Goal: Task Accomplishment & Management: Manage account settings

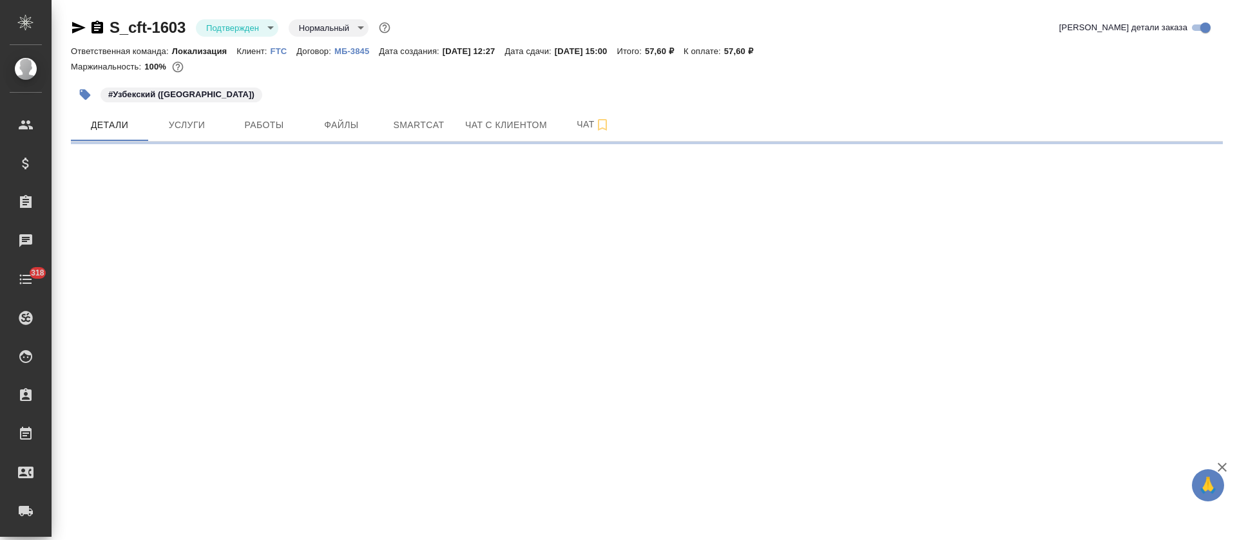
select select "RU"
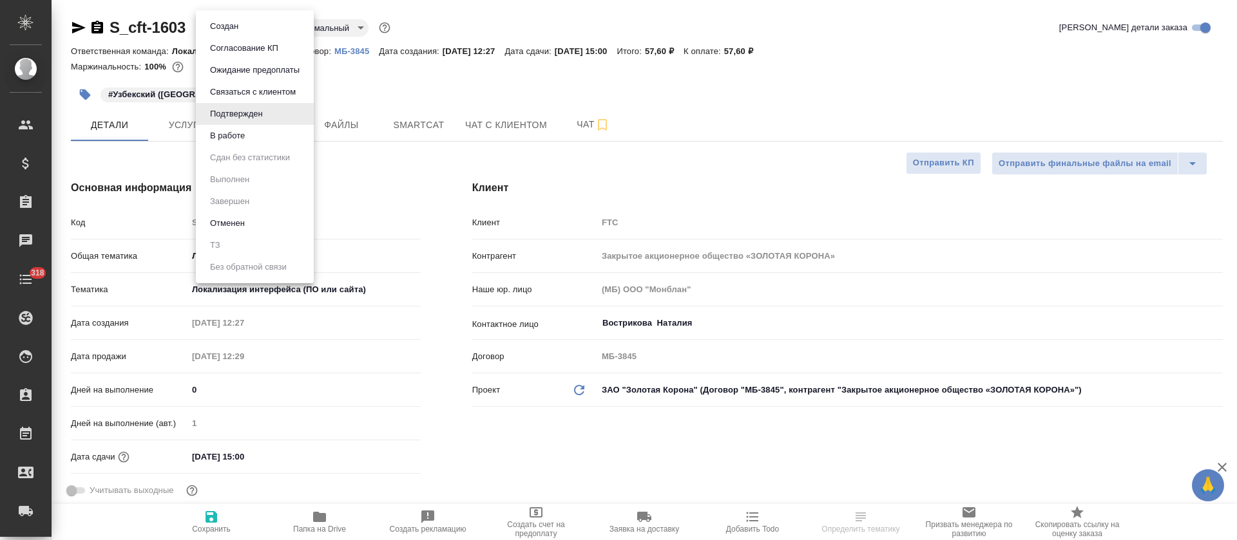
click at [253, 19] on body "🙏 .cls-1 fill:#fff; AWATERA Tretyakova Olga Клиенты Спецификации Заказы Чаты 31…" at bounding box center [618, 270] width 1237 height 540
type textarea "x"
click at [247, 137] on button "В работе" at bounding box center [227, 136] width 43 height 14
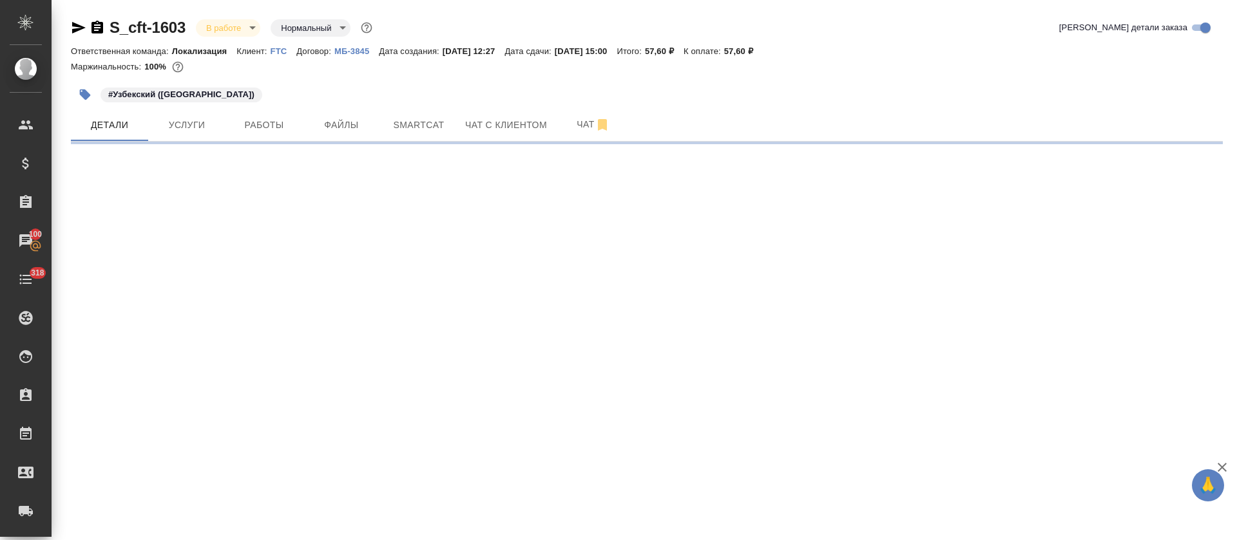
select select "RU"
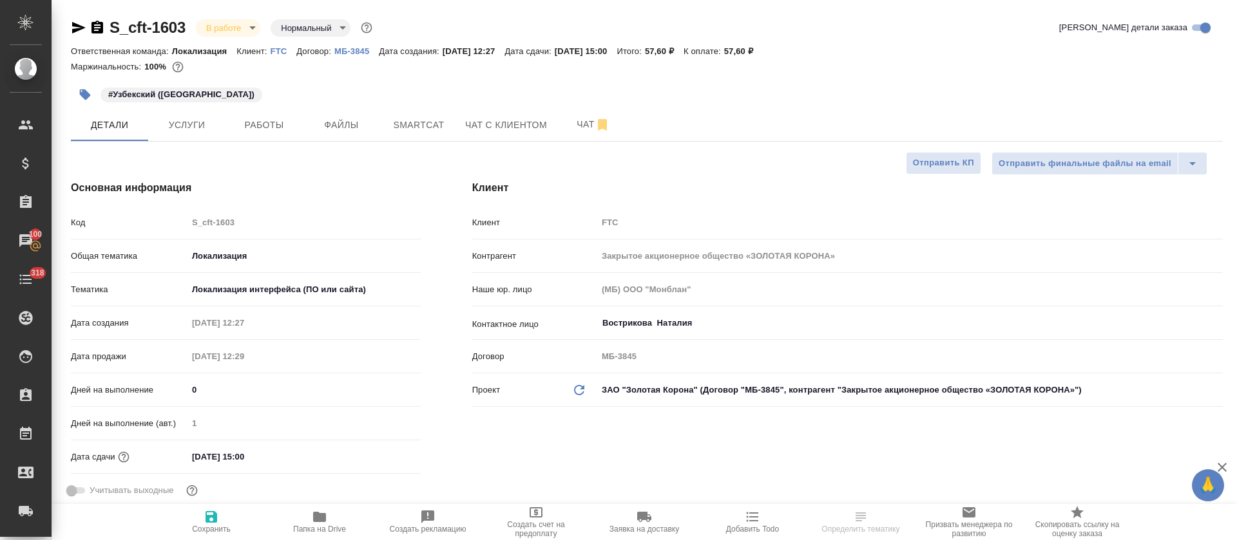
type textarea "x"
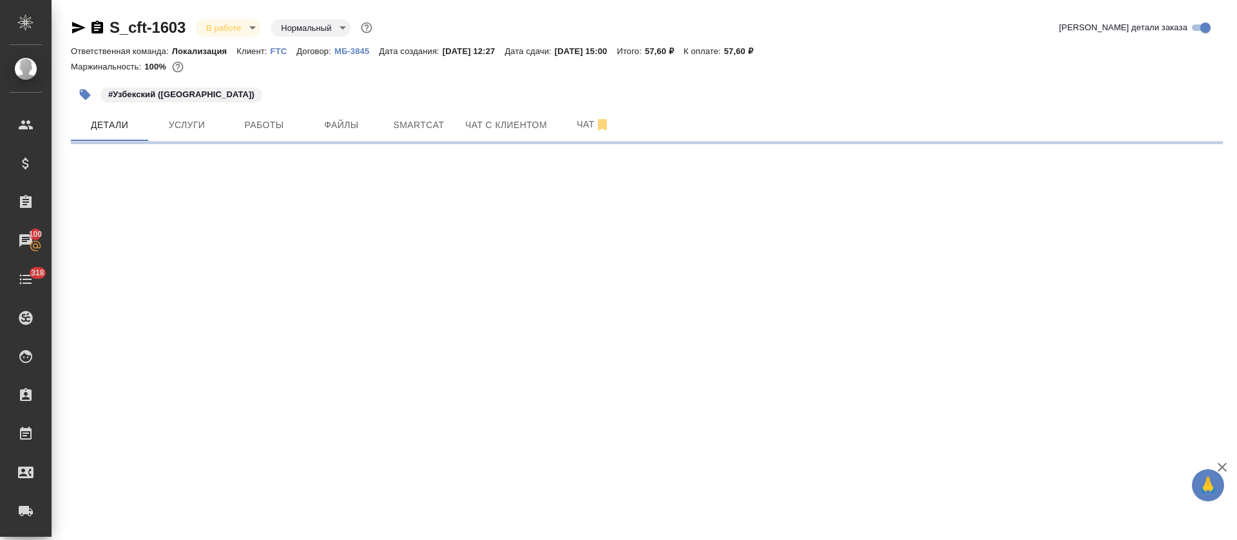
select select "RU"
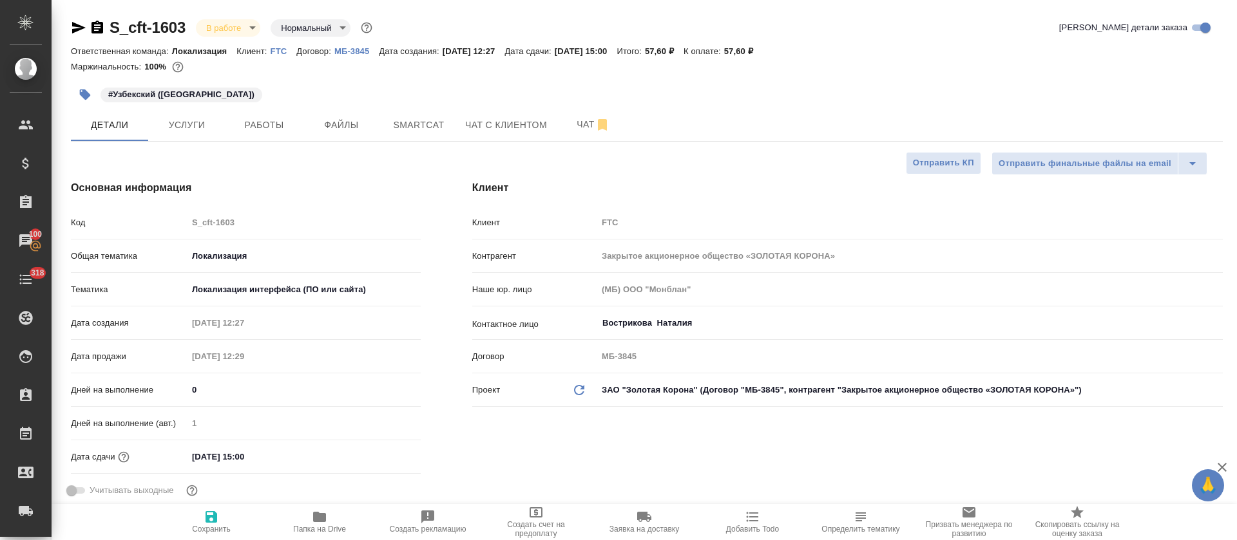
type textarea "x"
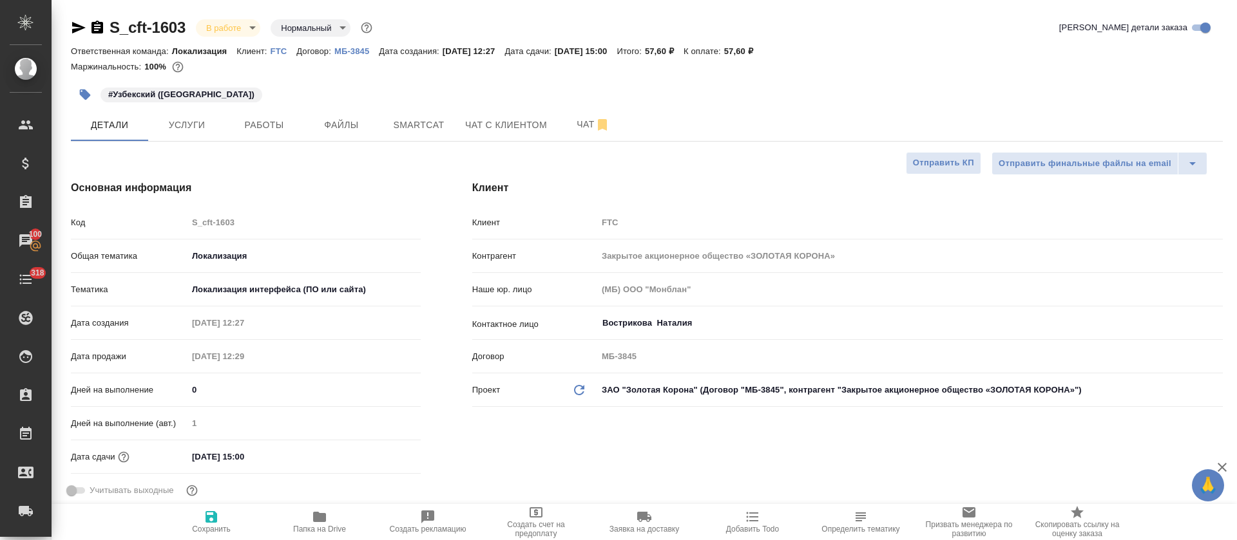
type textarea "x"
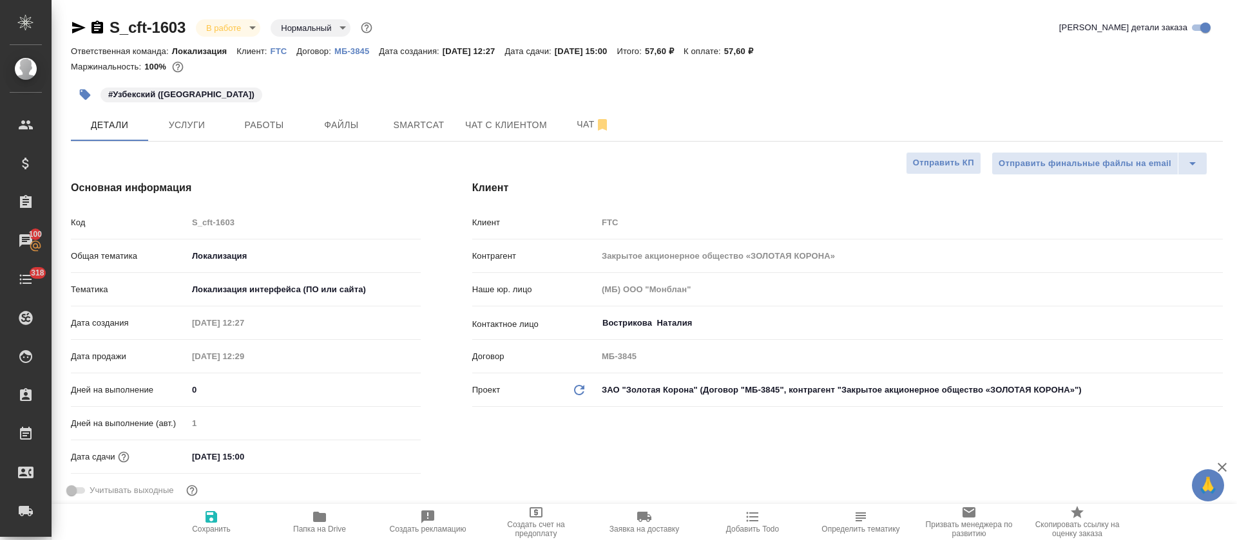
type textarea "x"
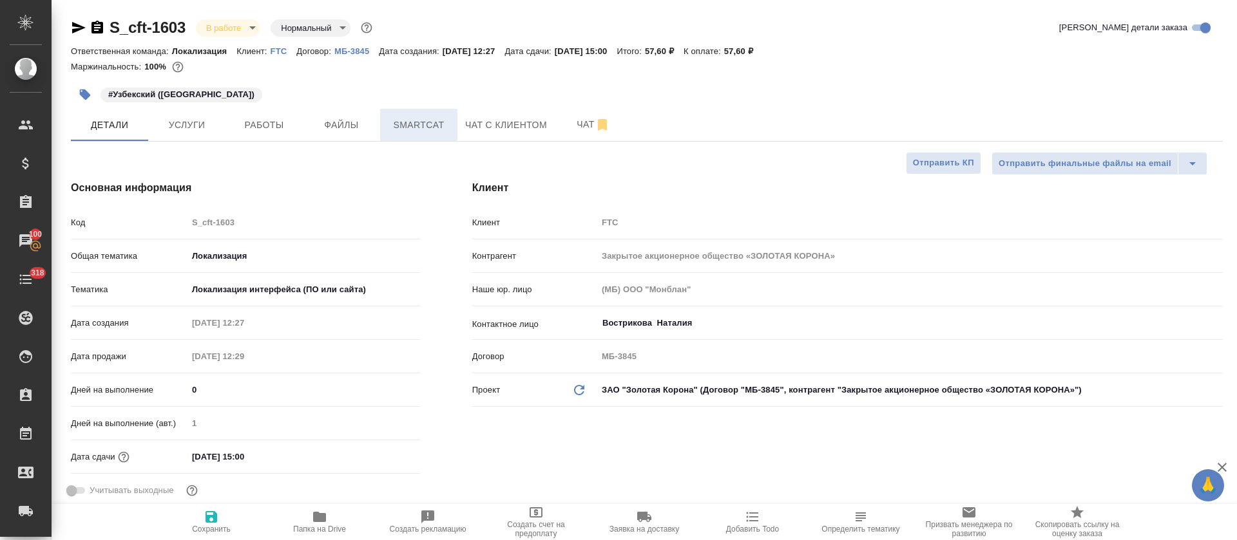
click at [411, 119] on span "Smartcat" at bounding box center [419, 125] width 62 height 16
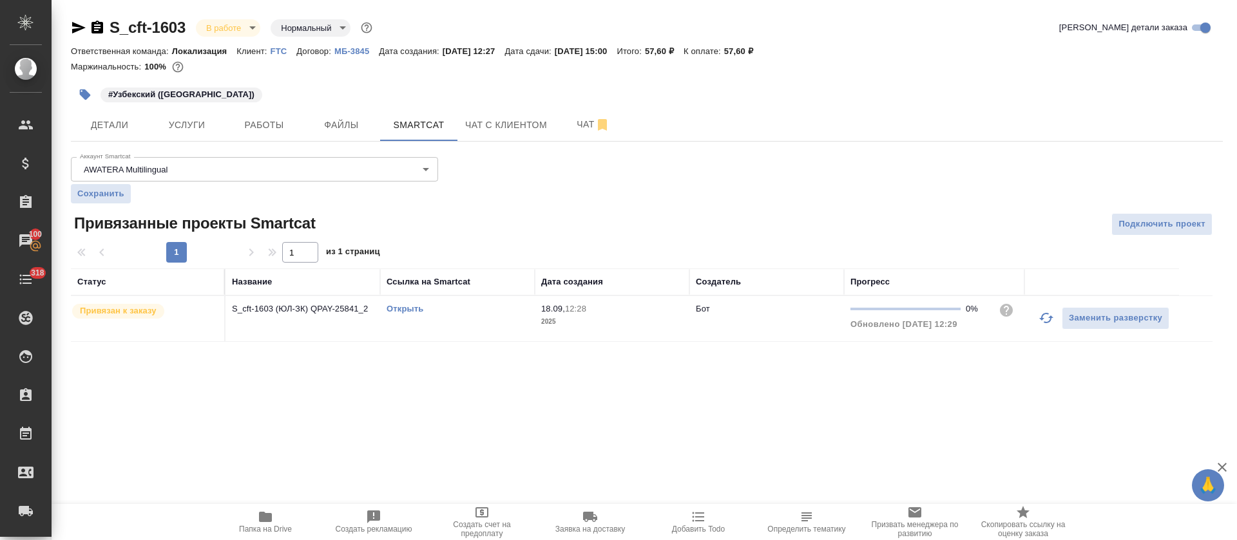
click at [410, 310] on link "Открыть" at bounding box center [404, 309] width 37 height 10
click at [269, 109] on button "Работы" at bounding box center [263, 125] width 77 height 32
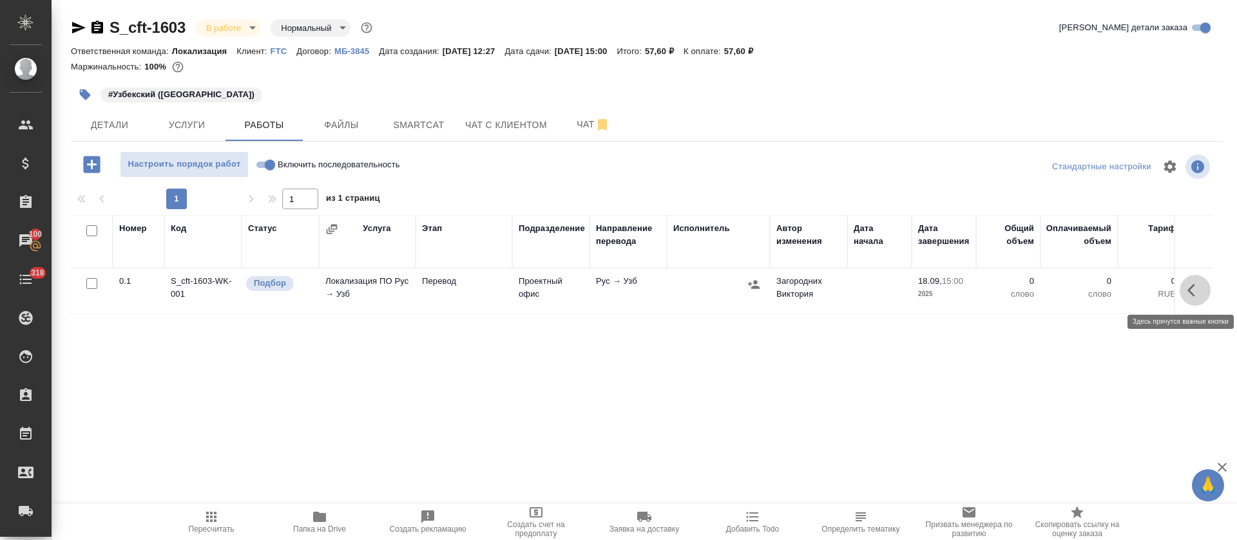
click at [1186, 296] on button "button" at bounding box center [1194, 290] width 31 height 31
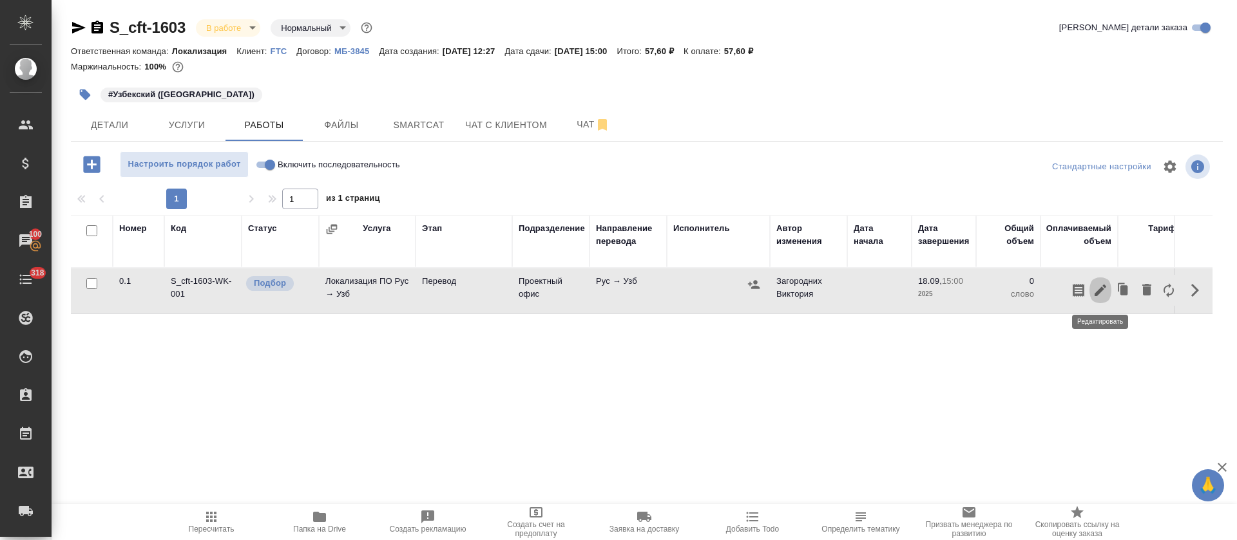
click at [1097, 288] on icon "button" at bounding box center [1099, 290] width 15 height 15
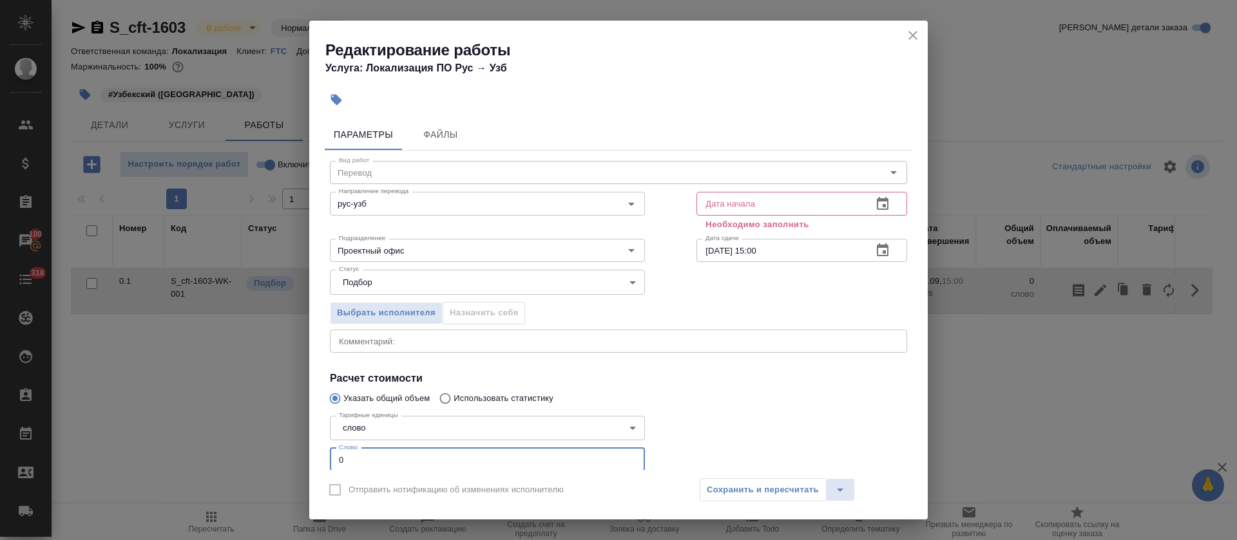
click at [364, 462] on input "0" at bounding box center [487, 459] width 315 height 23
type input "8"
click at [875, 202] on icon "button" at bounding box center [882, 203] width 15 height 15
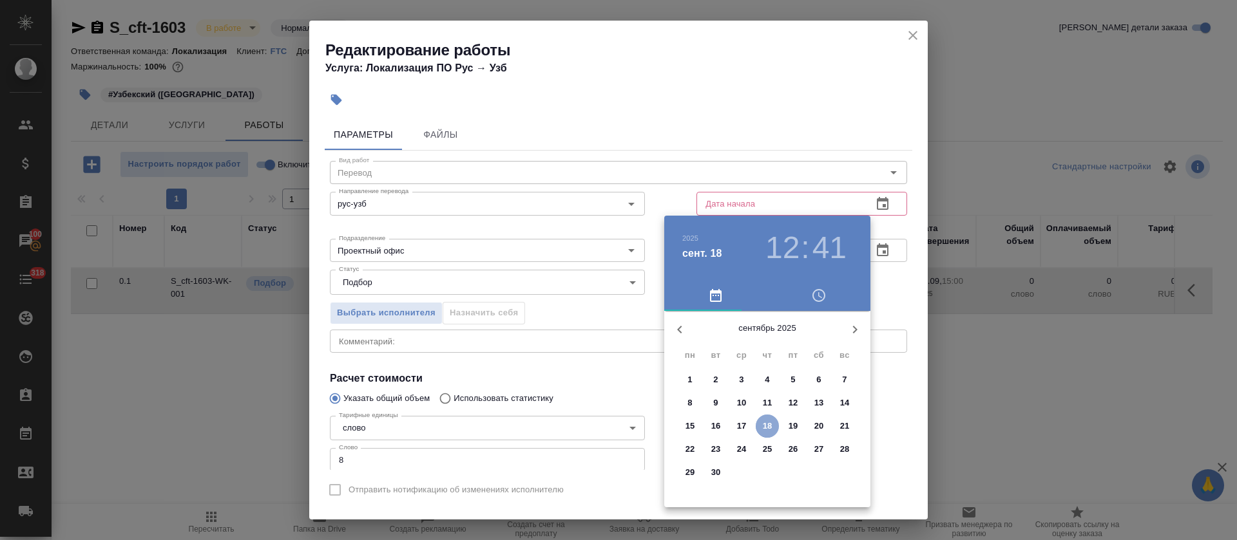
click at [766, 424] on p "18" at bounding box center [768, 426] width 10 height 13
type input "18.09.2025 12:41"
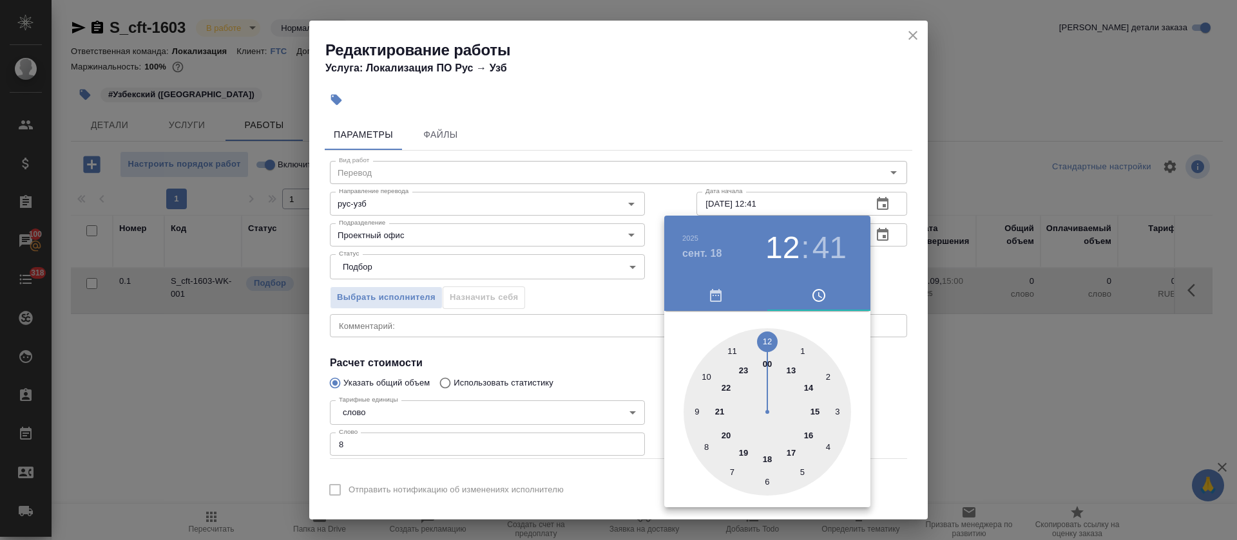
click at [594, 371] on div at bounding box center [618, 270] width 1237 height 540
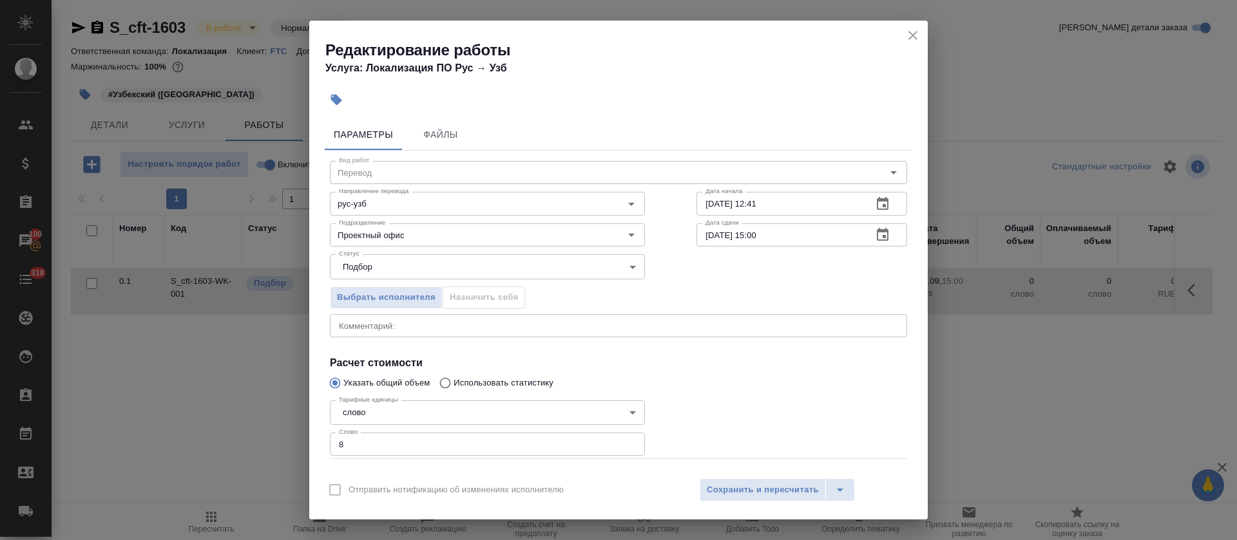
click at [759, 502] on div "Отправить нотификацию об изменениях исполнителю Сохранить и пересчитать" at bounding box center [618, 495] width 618 height 50
click at [755, 497] on span "Сохранить и пересчитать" at bounding box center [763, 490] width 112 height 15
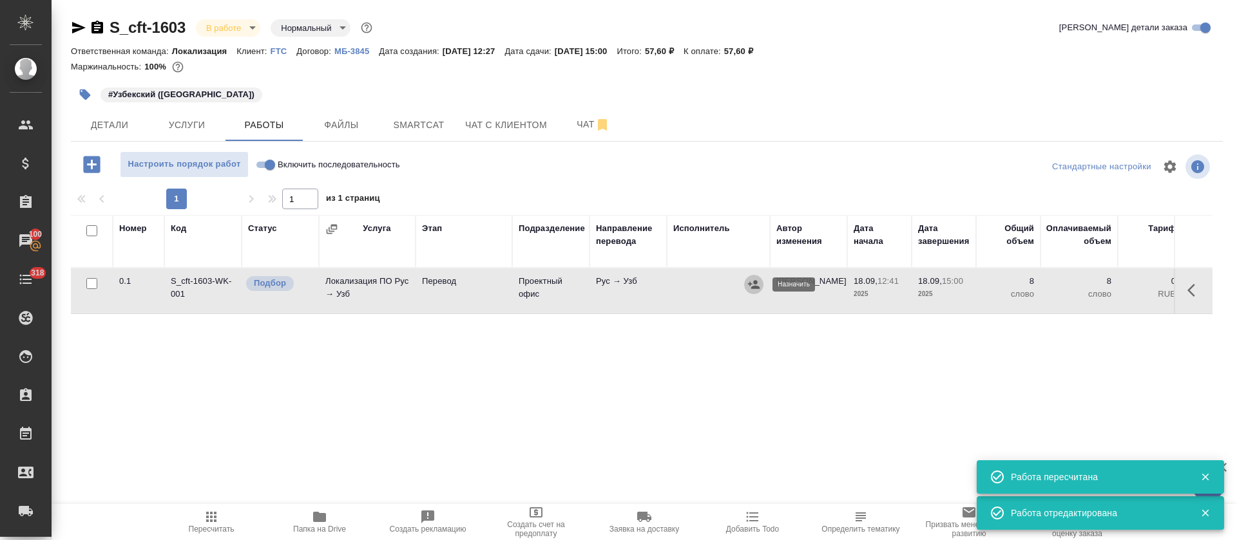
click at [750, 287] on icon "button" at bounding box center [753, 284] width 13 height 13
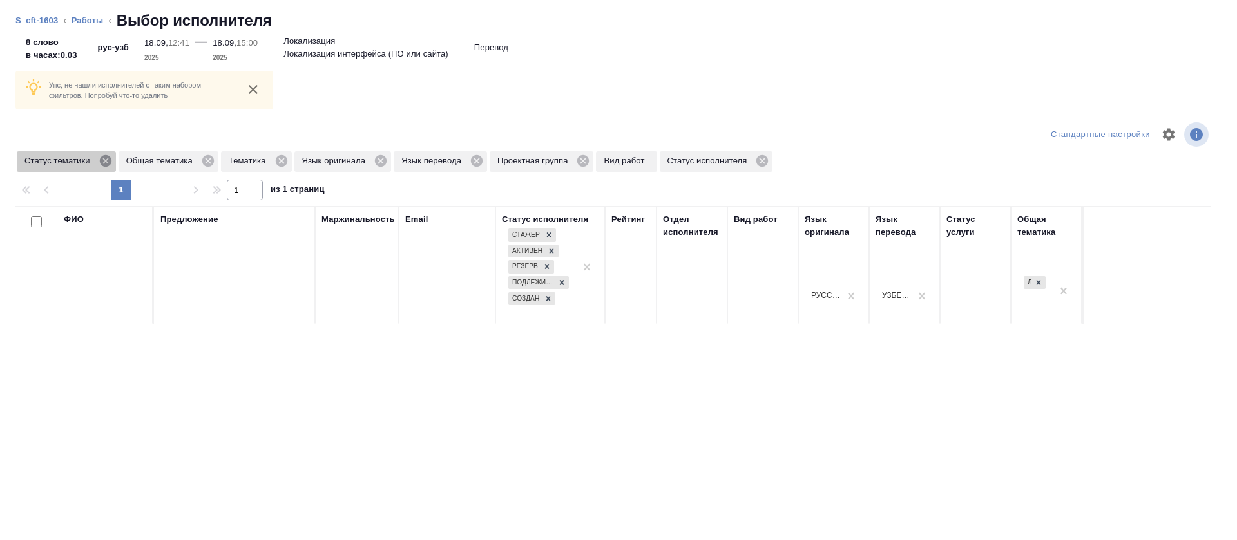
click at [108, 159] on icon at bounding box center [106, 161] width 14 height 14
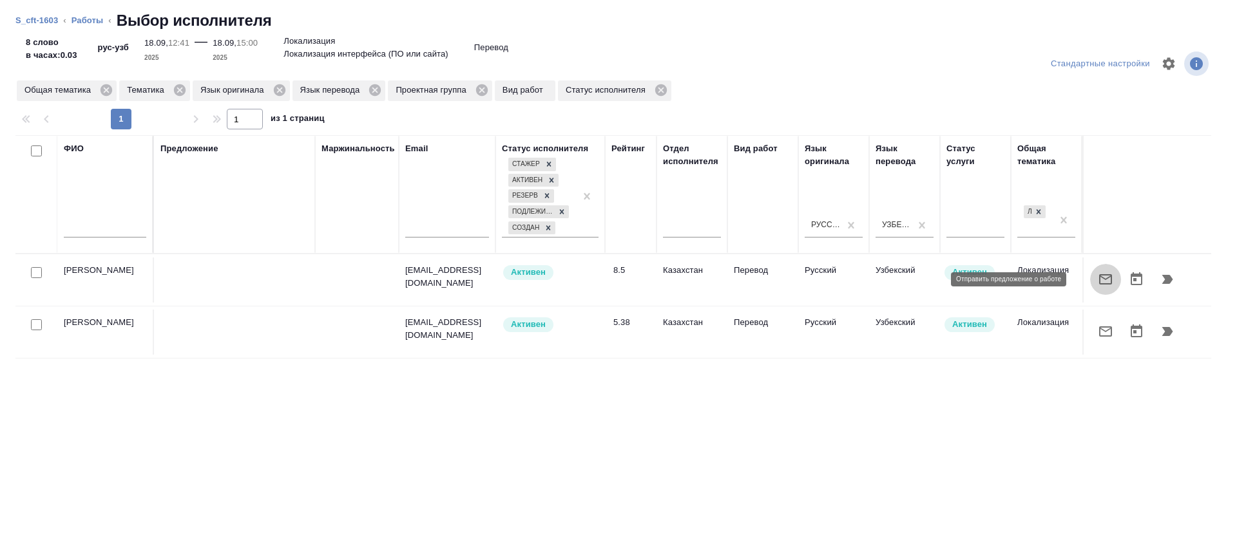
click at [1090, 287] on button "button" at bounding box center [1105, 279] width 31 height 31
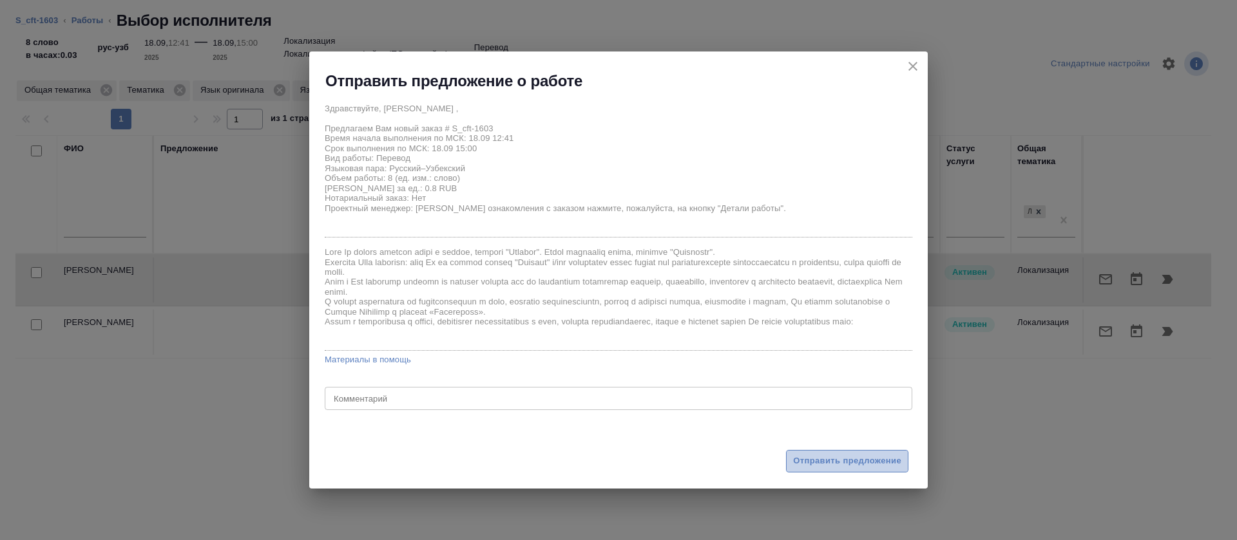
click at [817, 456] on span "Отправить предложение" at bounding box center [847, 461] width 108 height 15
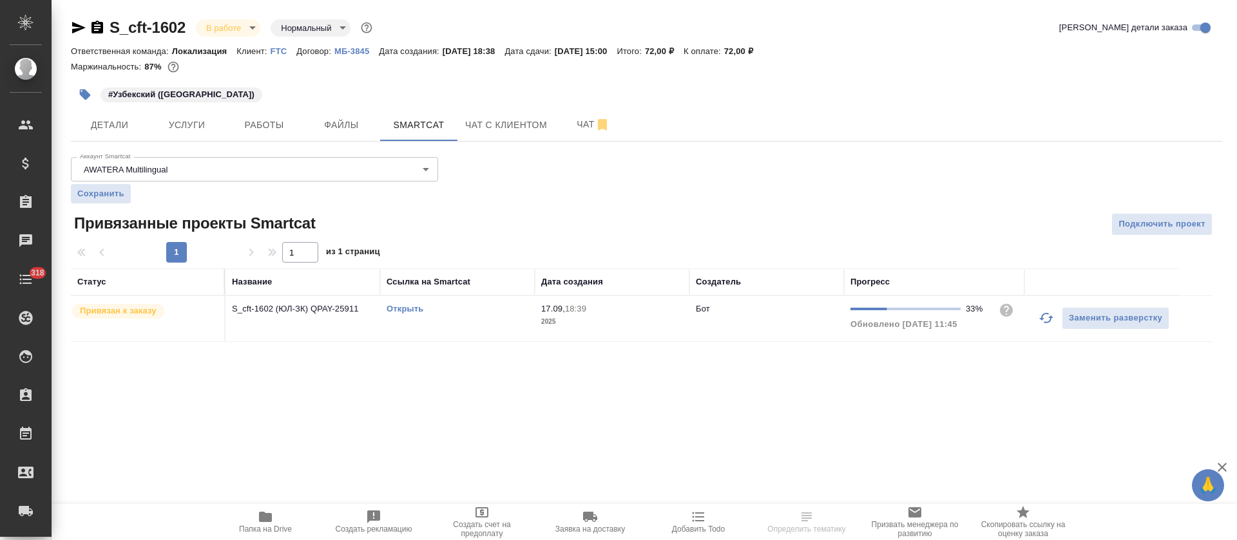
click at [395, 312] on link "Открыть" at bounding box center [404, 309] width 37 height 10
click at [248, 120] on span "Работы" at bounding box center [264, 125] width 62 height 16
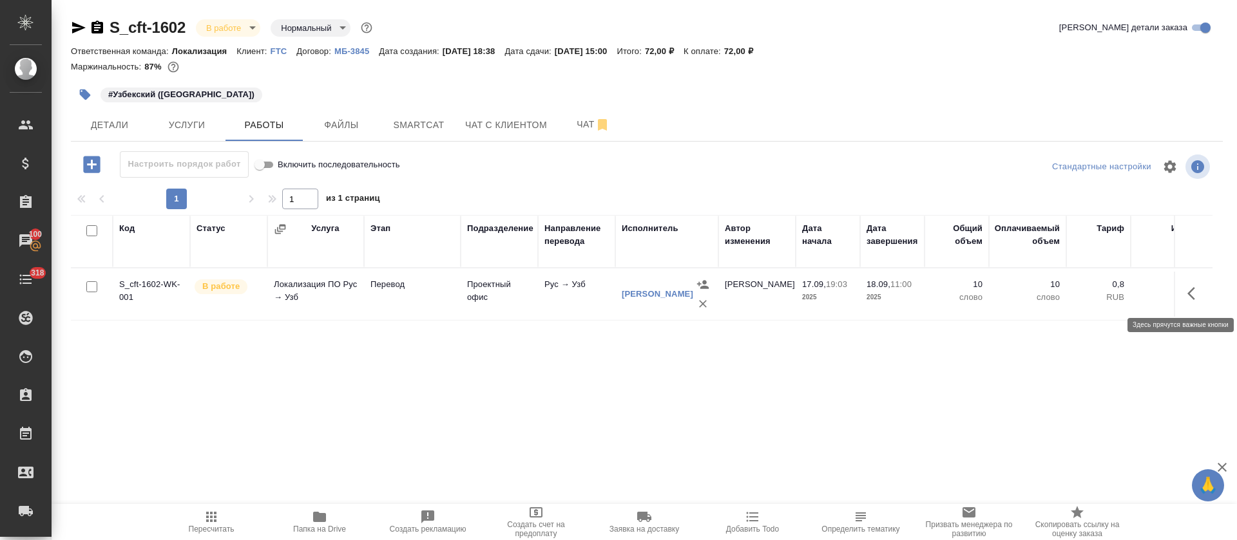
click at [1194, 292] on icon "button" at bounding box center [1194, 293] width 15 height 15
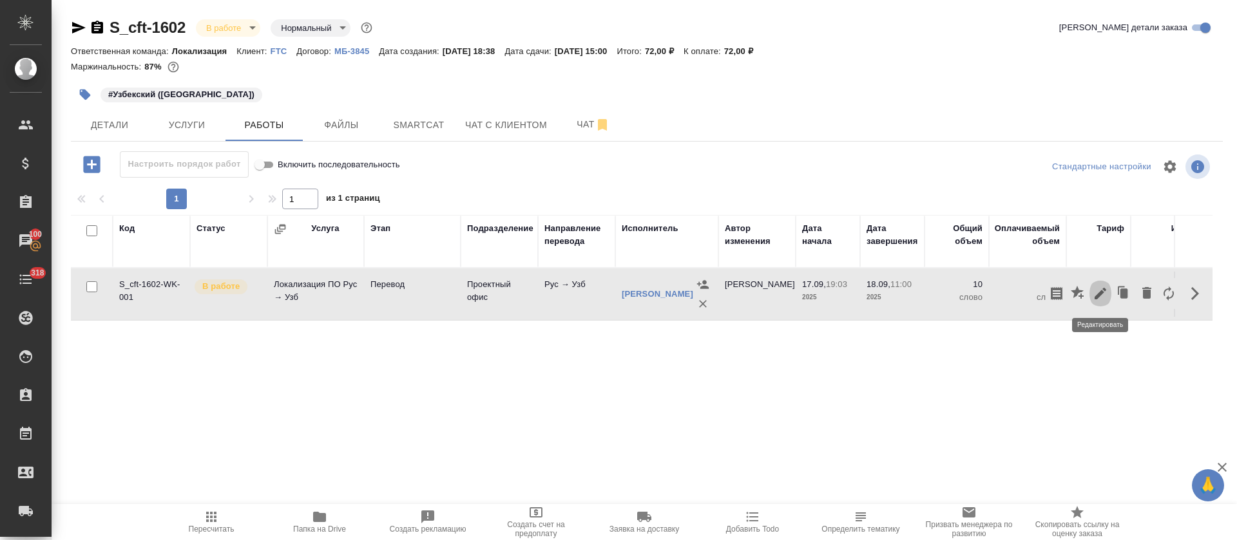
click at [1092, 290] on button "button" at bounding box center [1100, 293] width 22 height 31
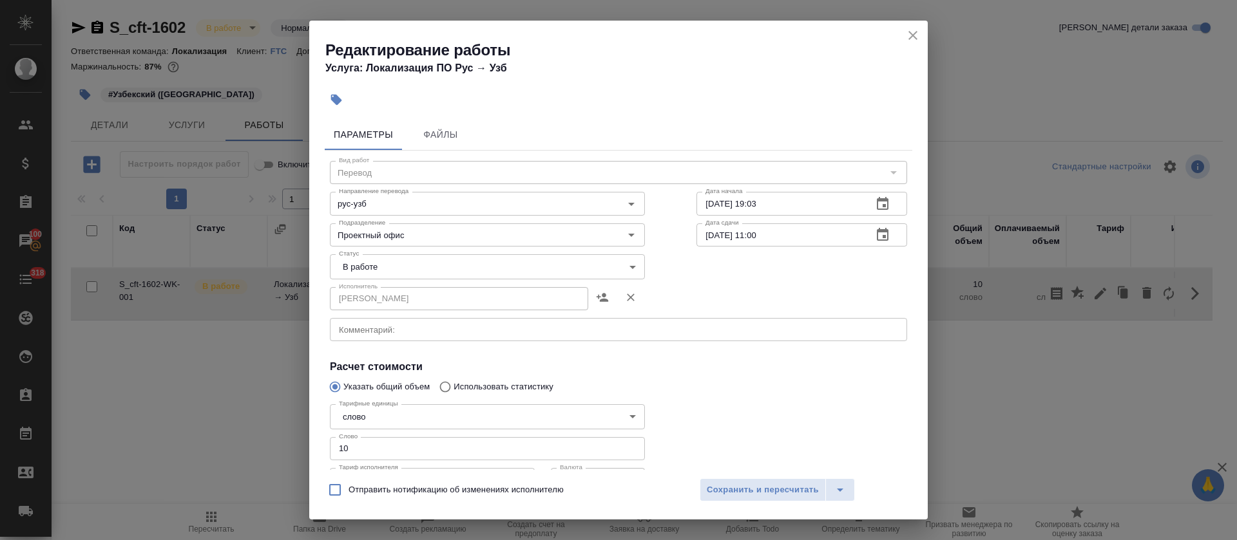
click at [382, 262] on body "🙏 .cls-1 fill:#fff; AWATERA Tretyakova Olga Клиенты Спецификации Заказы 100 Чат…" at bounding box center [618, 270] width 1237 height 540
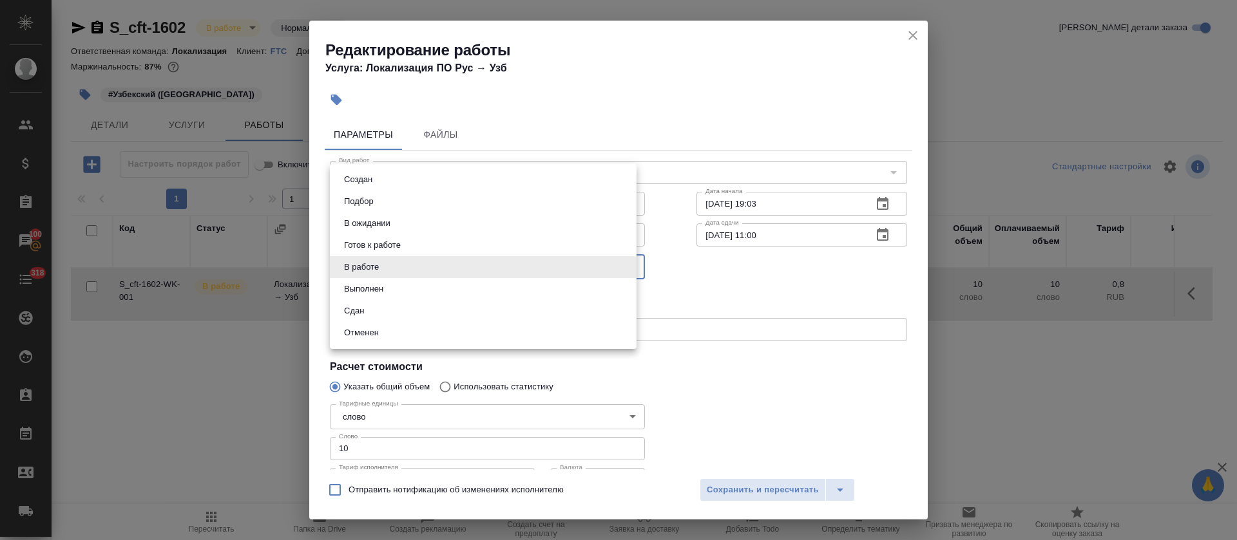
click at [397, 312] on li "Сдан" at bounding box center [483, 311] width 307 height 22
type input "closed"
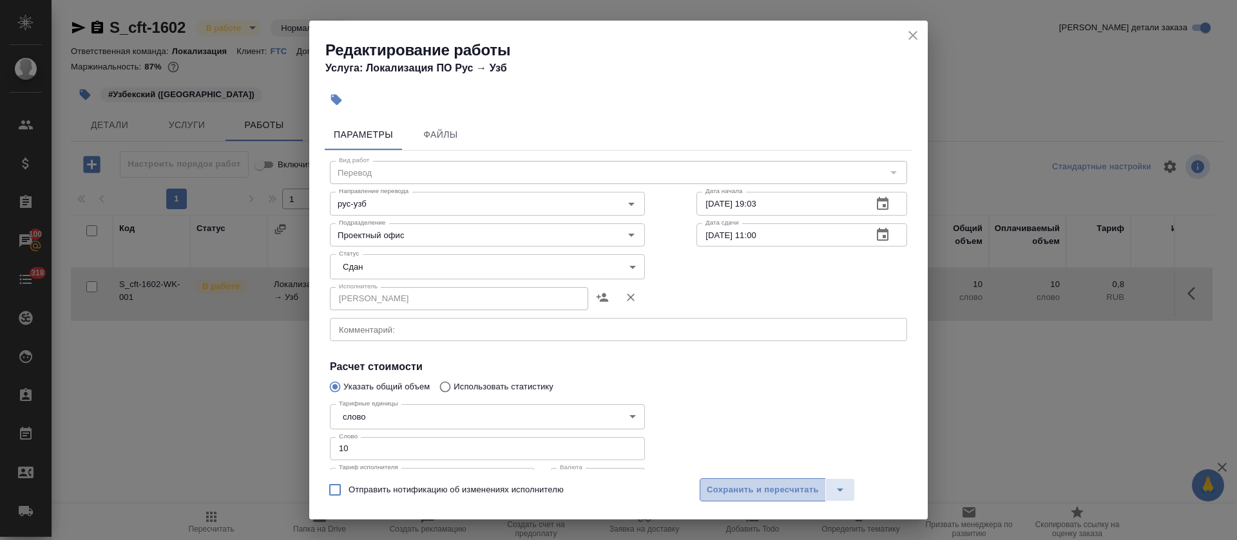
click at [727, 494] on span "Сохранить и пересчитать" at bounding box center [763, 490] width 112 height 15
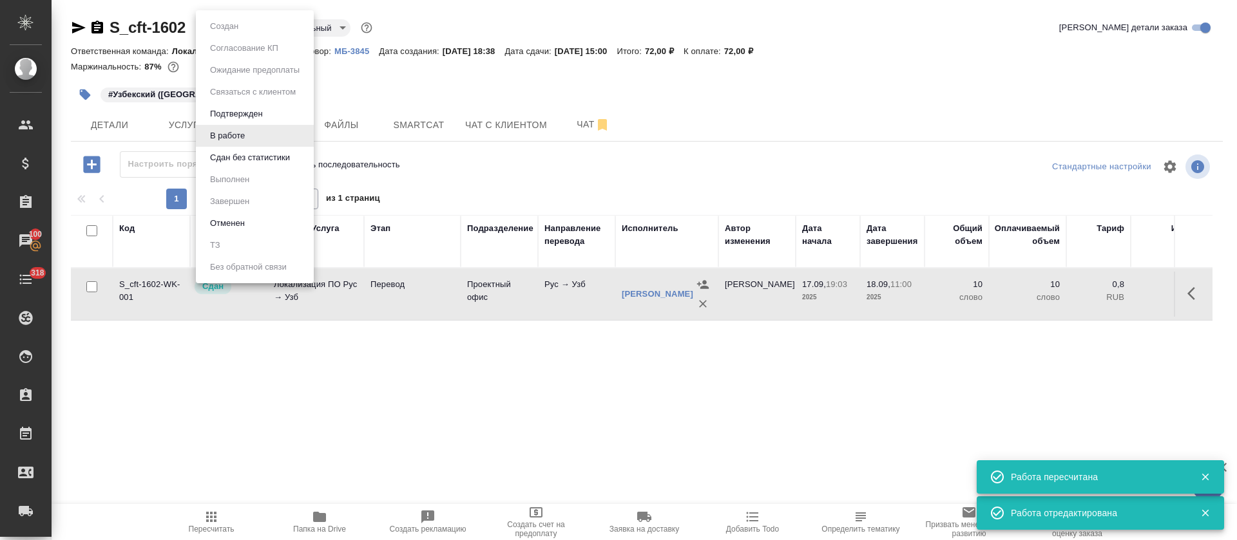
click at [244, 28] on body "🙏 .cls-1 fill:#fff; AWATERA Tretyakova Olga Клиенты Спецификации Заказы 100 Чат…" at bounding box center [618, 270] width 1237 height 540
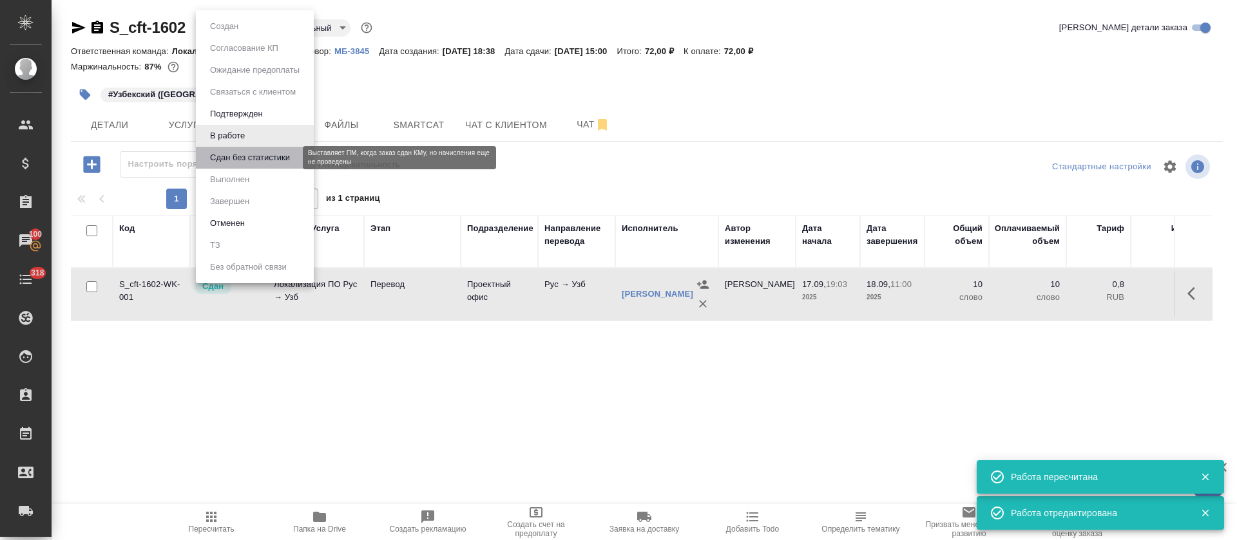
click at [254, 158] on button "Сдан без статистики" at bounding box center [250, 158] width 88 height 14
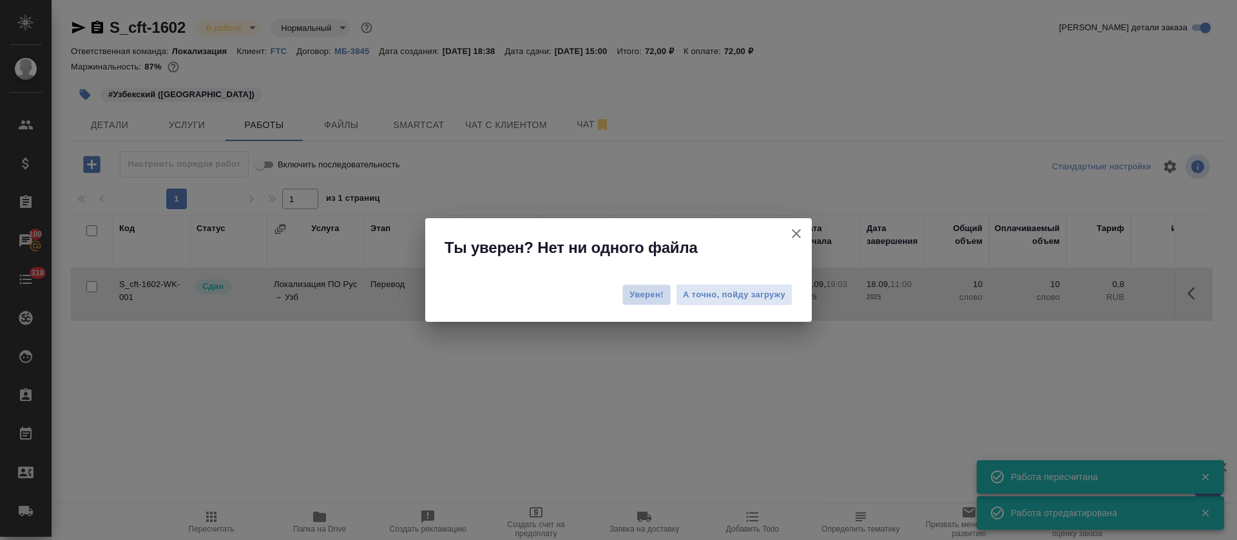
click at [647, 297] on span "Уверен!" at bounding box center [646, 295] width 34 height 13
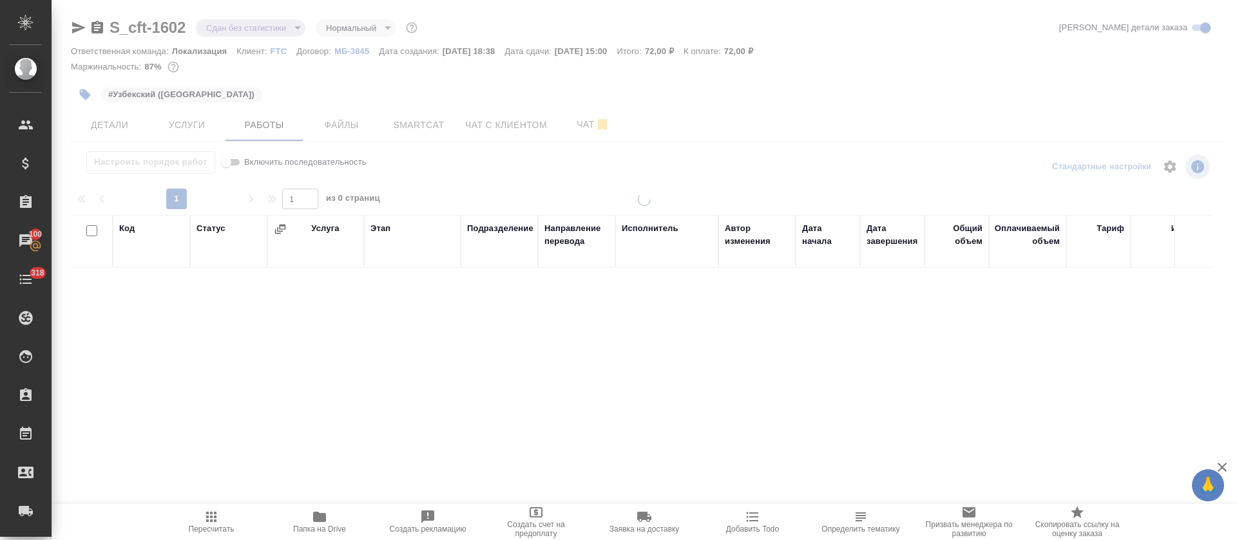
click at [269, 26] on div at bounding box center [644, 269] width 1185 height 538
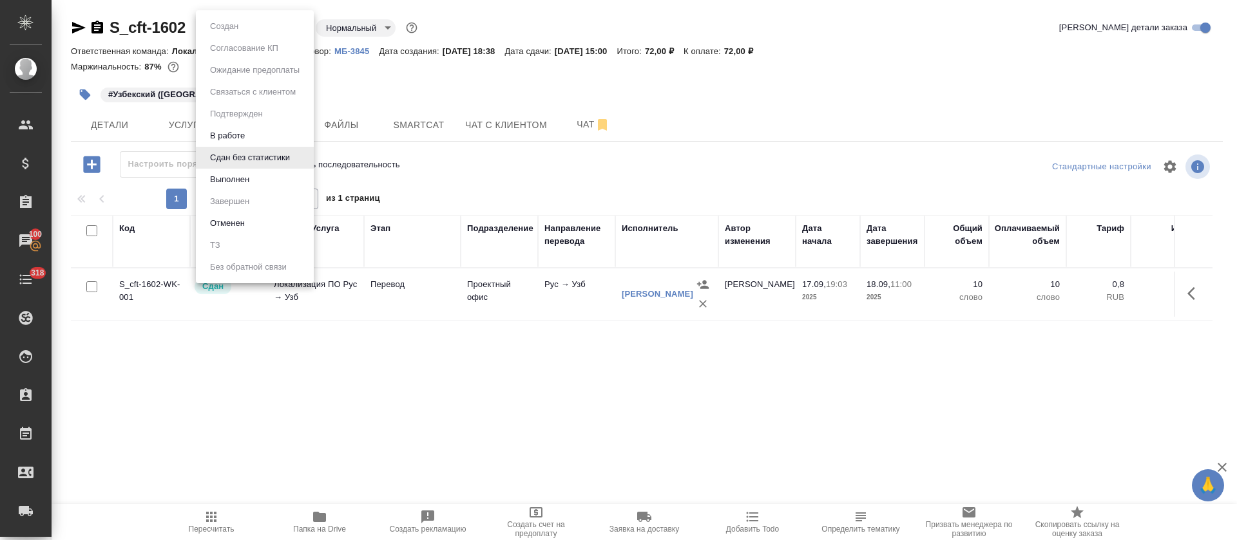
click at [296, 28] on body "🙏 .cls-1 fill:#fff; AWATERA Tretyakova Olga Клиенты Спецификации Заказы 100 Чат…" at bounding box center [618, 270] width 1237 height 540
click at [256, 180] on li "Выполнен" at bounding box center [255, 180] width 118 height 22
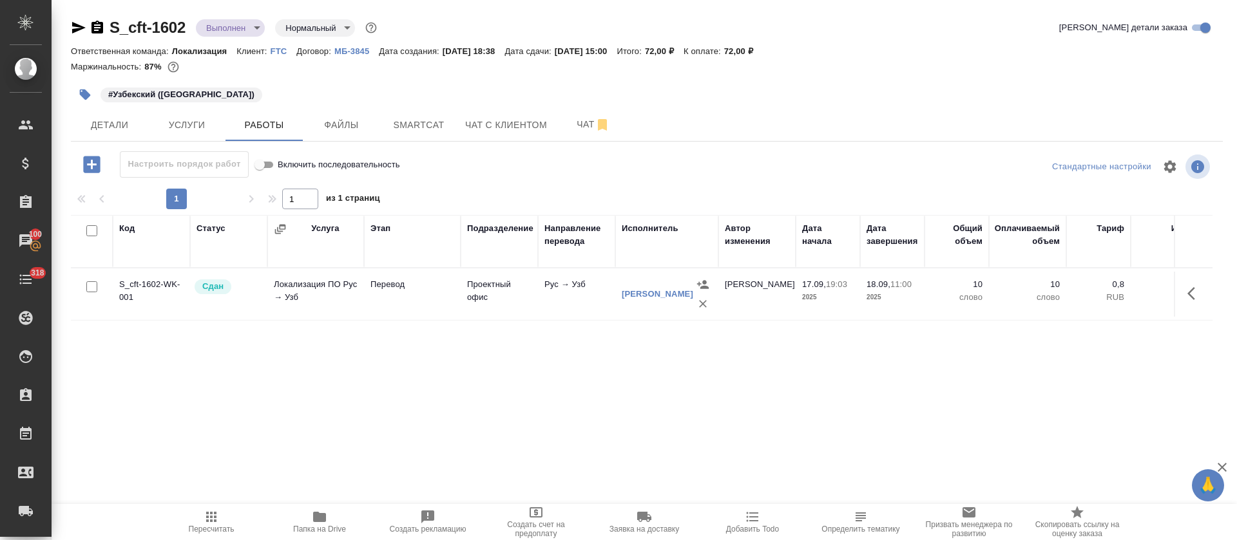
click at [73, 23] on icon "button" at bounding box center [79, 28] width 14 height 12
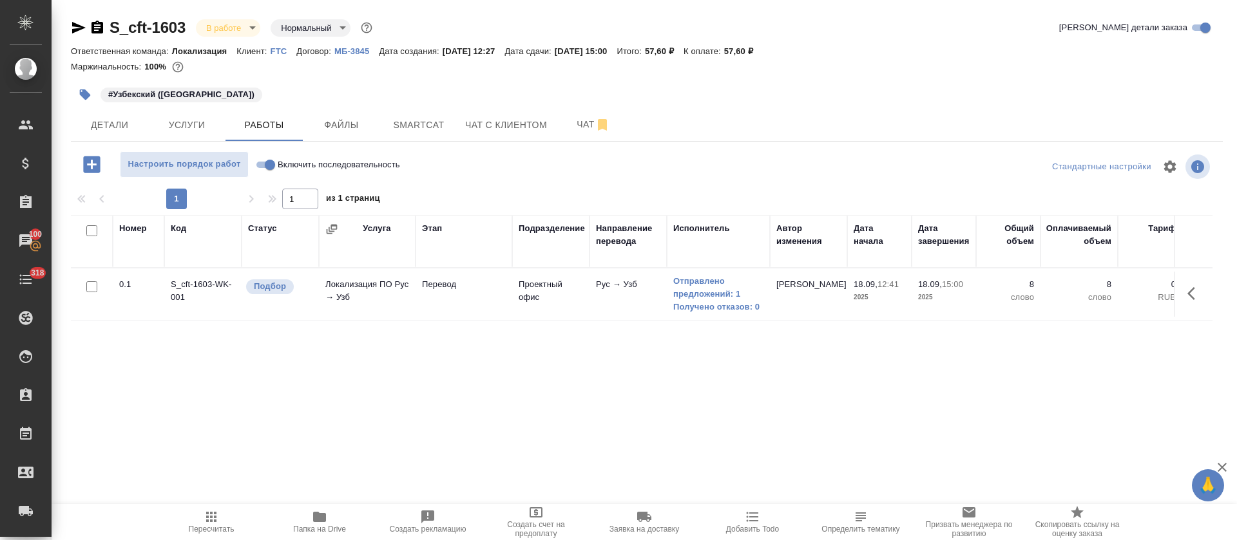
click at [707, 383] on div "Номер Код Статус Услуга Этап Подразделение Направление перевода Исполнитель Авт…" at bounding box center [641, 360] width 1141 height 290
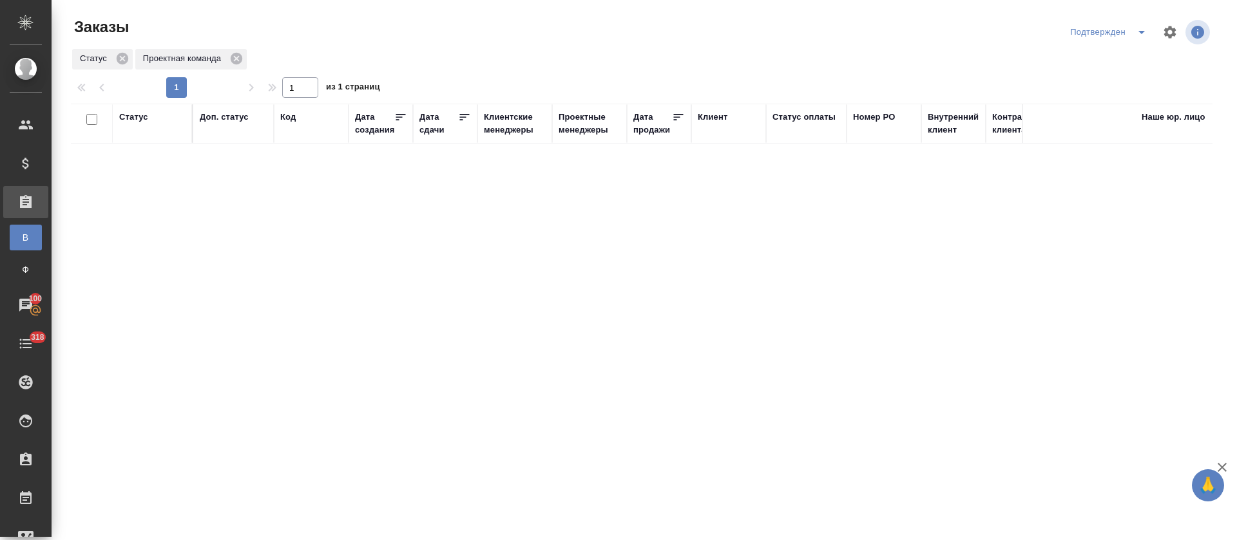
click at [772, 163] on div "Статус Доп. статус Код Дата создания Дата сдачи Клиентские менеджеры Проектные …" at bounding box center [641, 336] width 1141 height 464
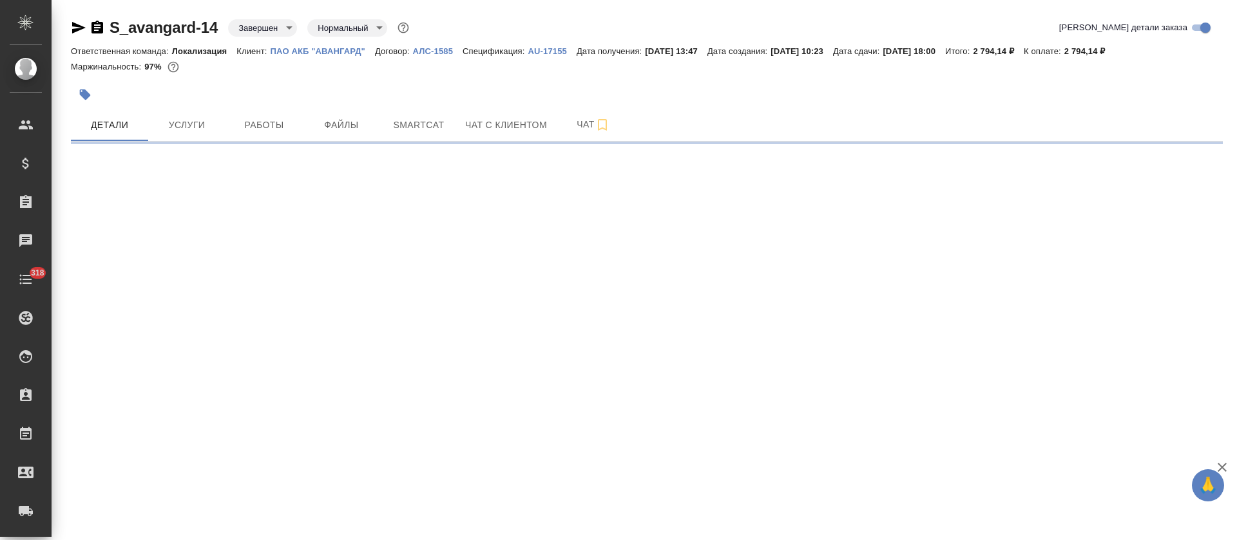
select select "RU"
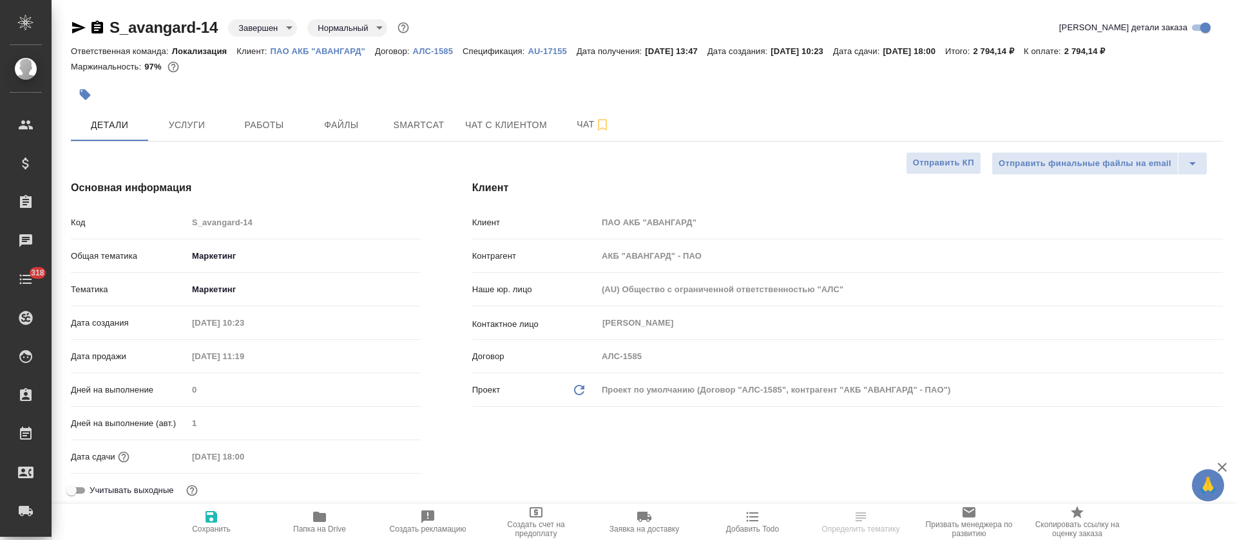
type textarea "x"
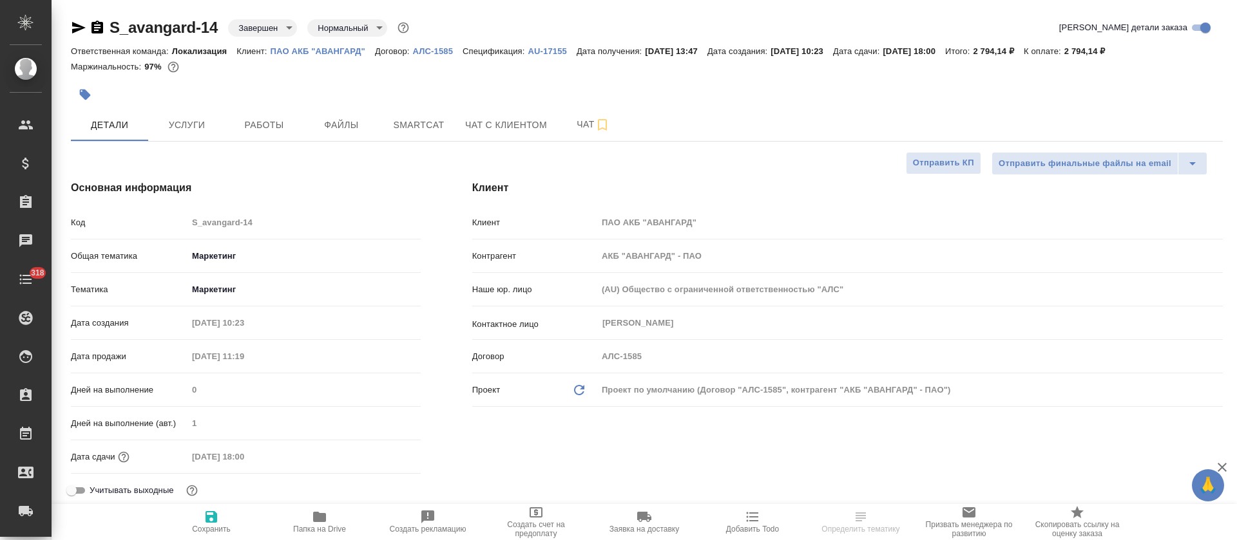
type textarea "x"
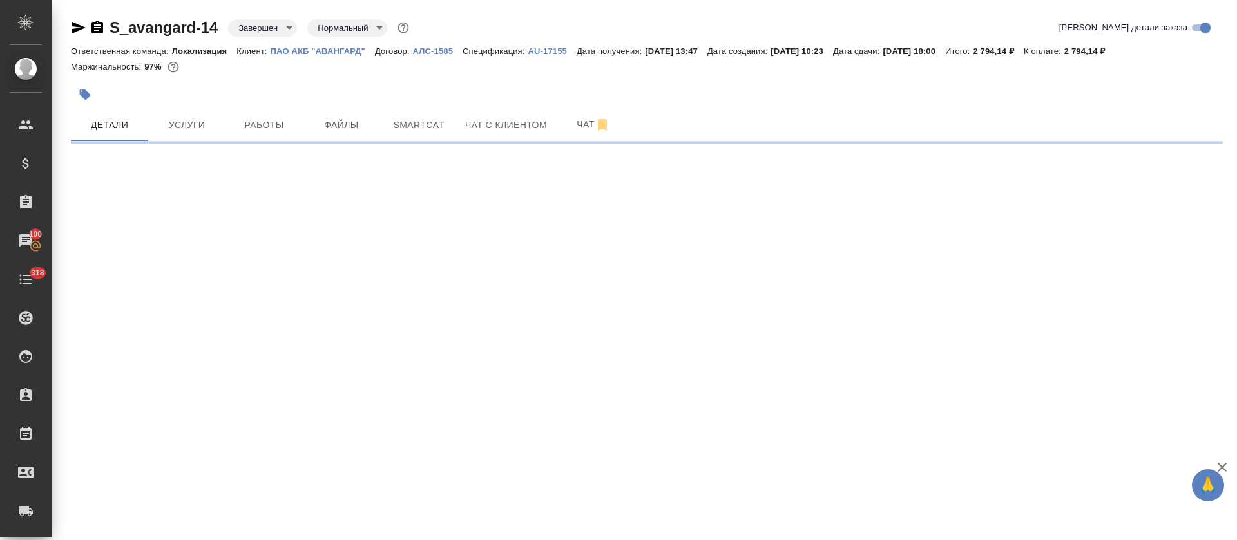
select select "RU"
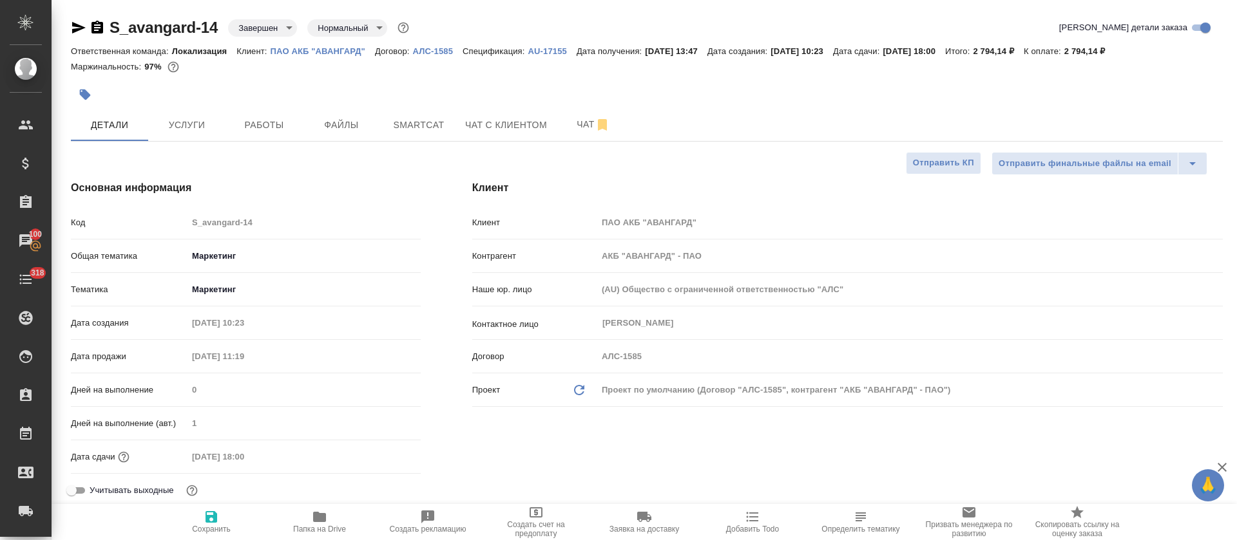
type textarea "x"
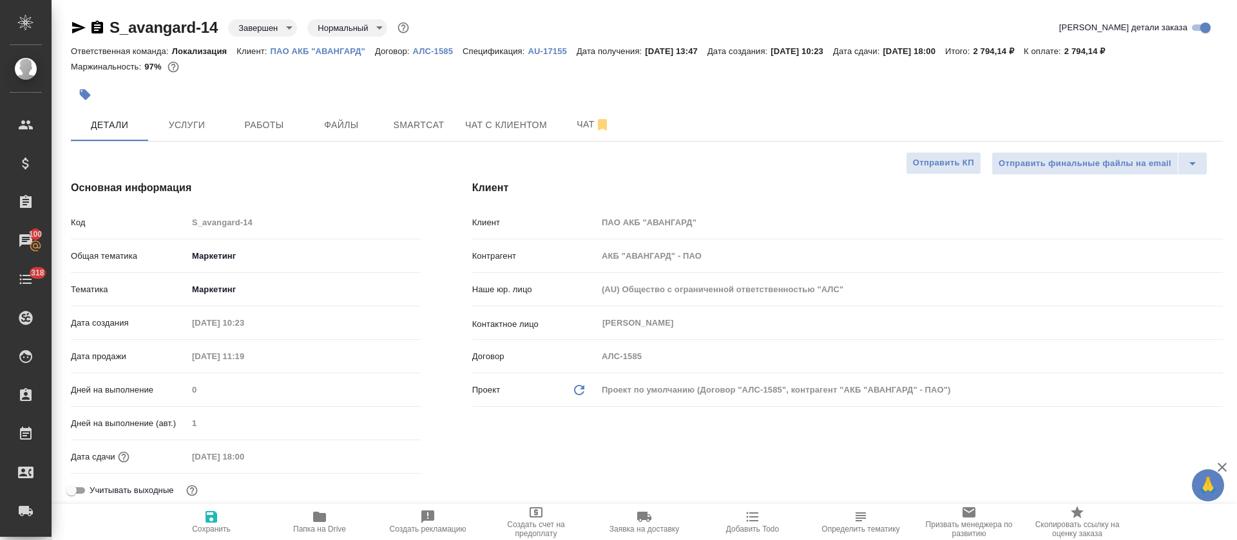
type textarea "x"
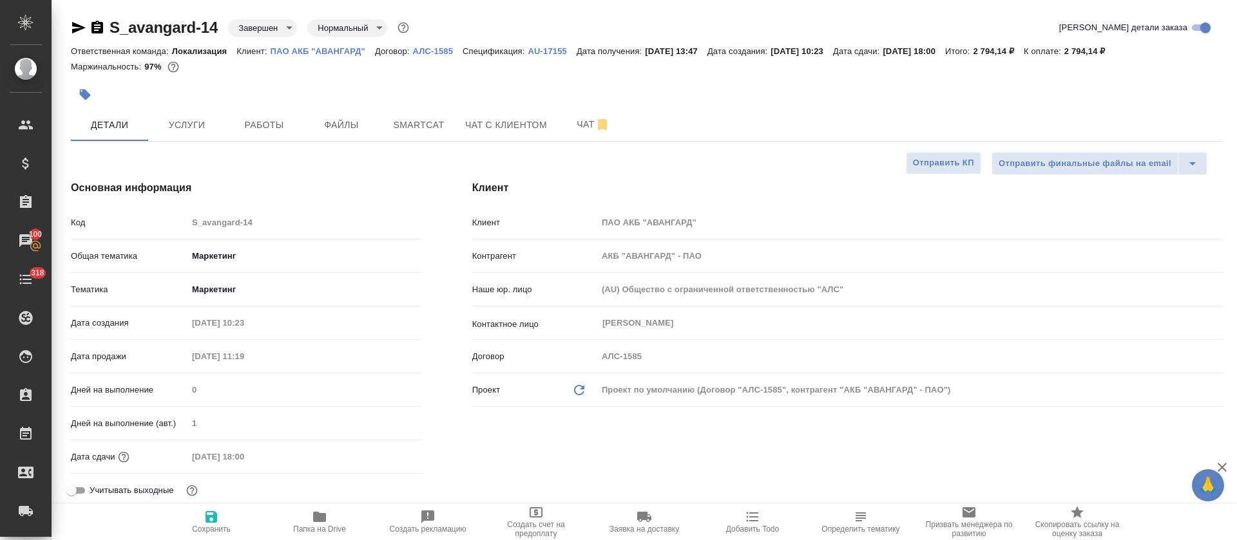
type textarea "x"
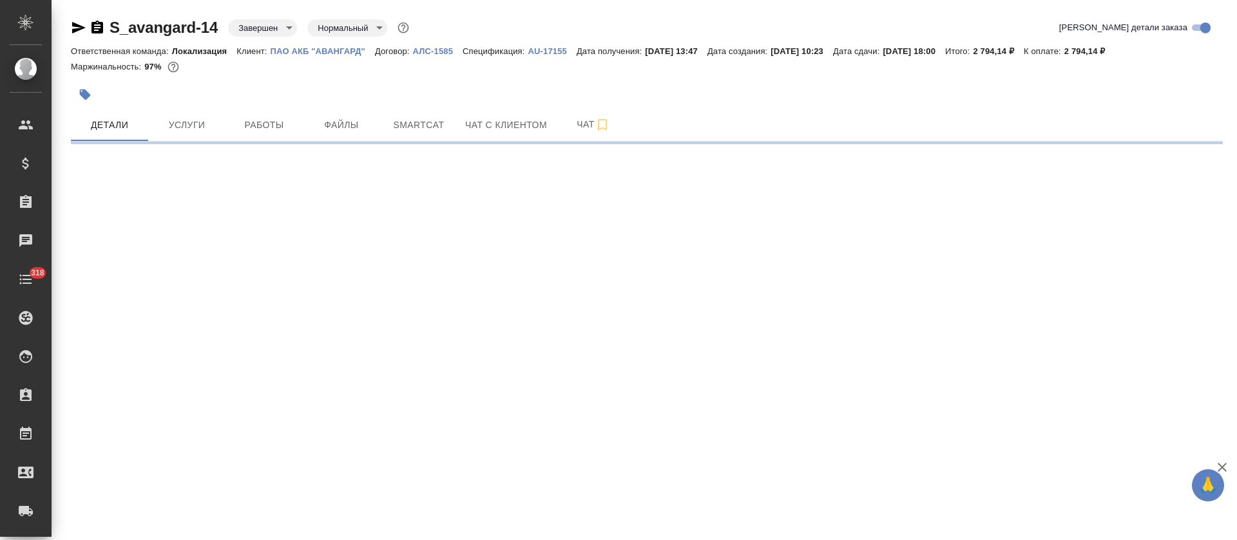
select select "RU"
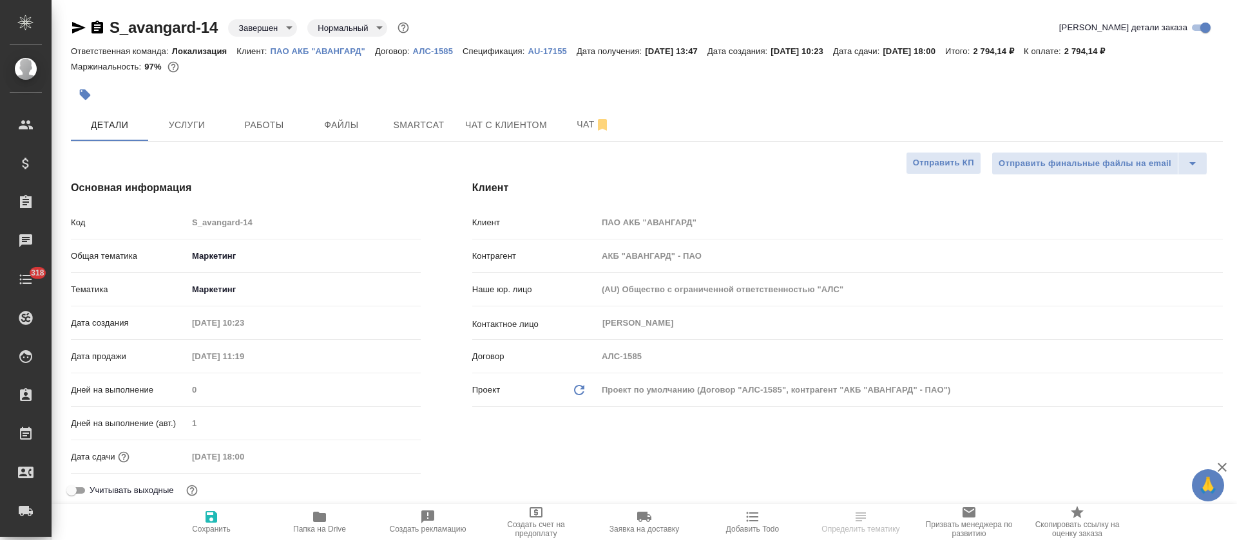
type textarea "x"
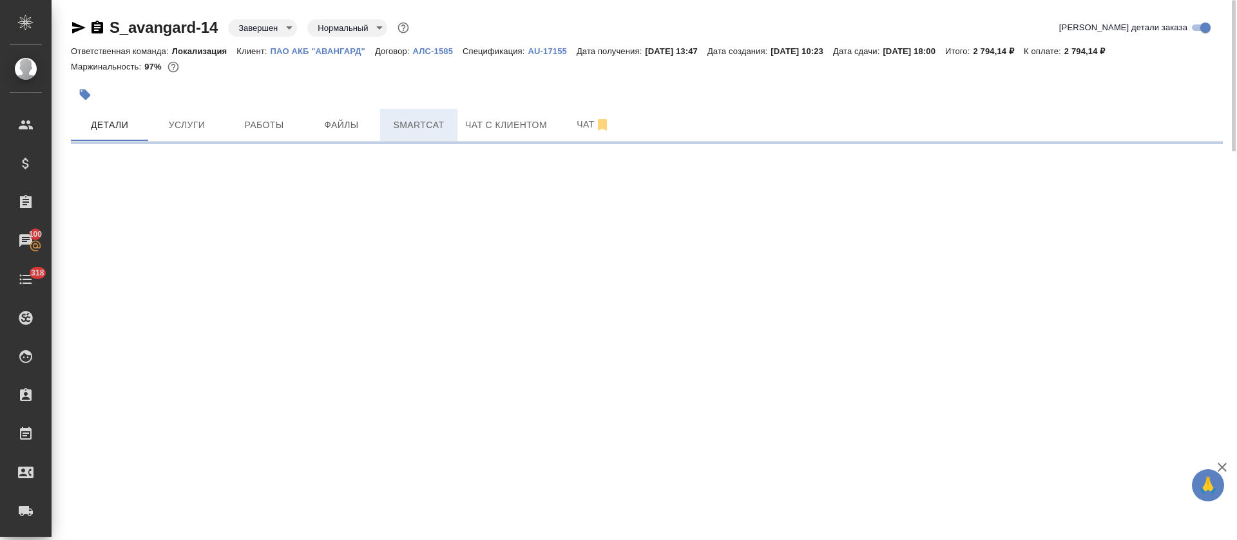
select select "RU"
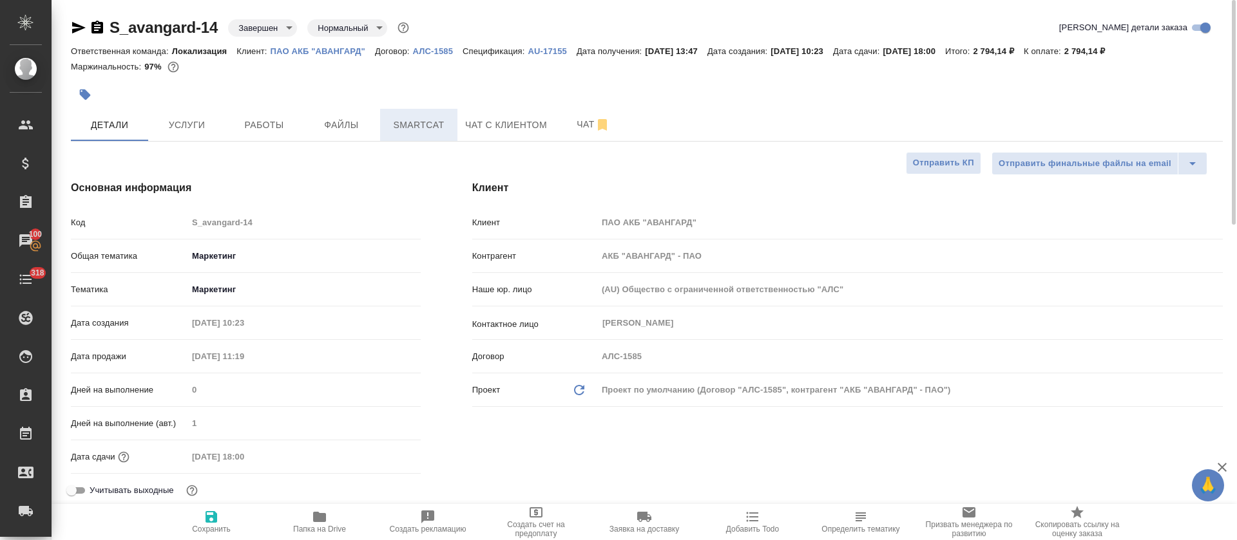
type textarea "x"
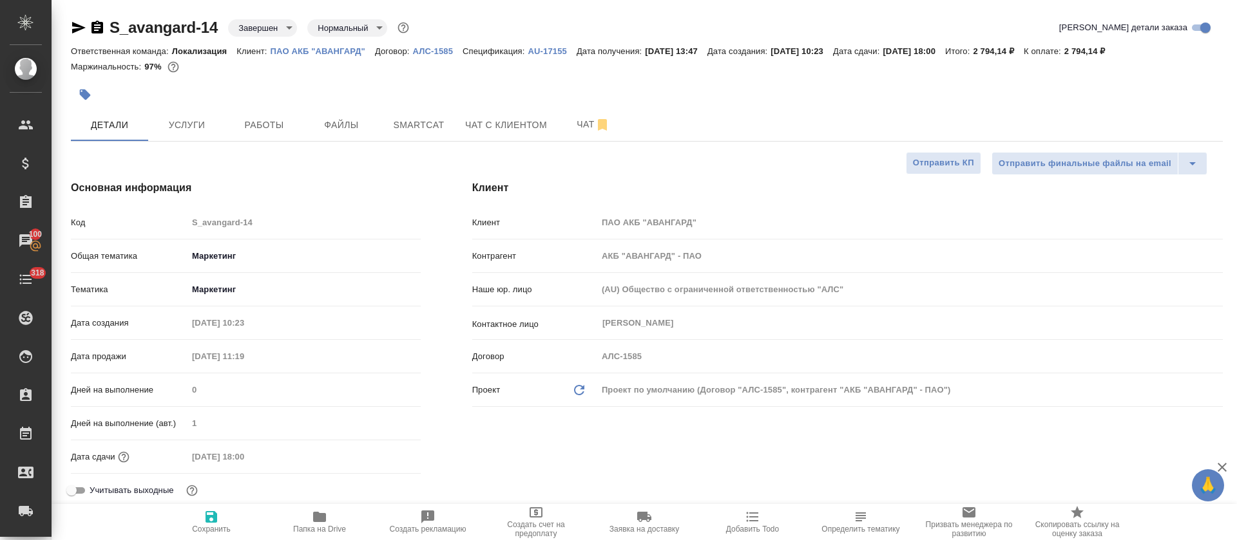
type textarea "x"
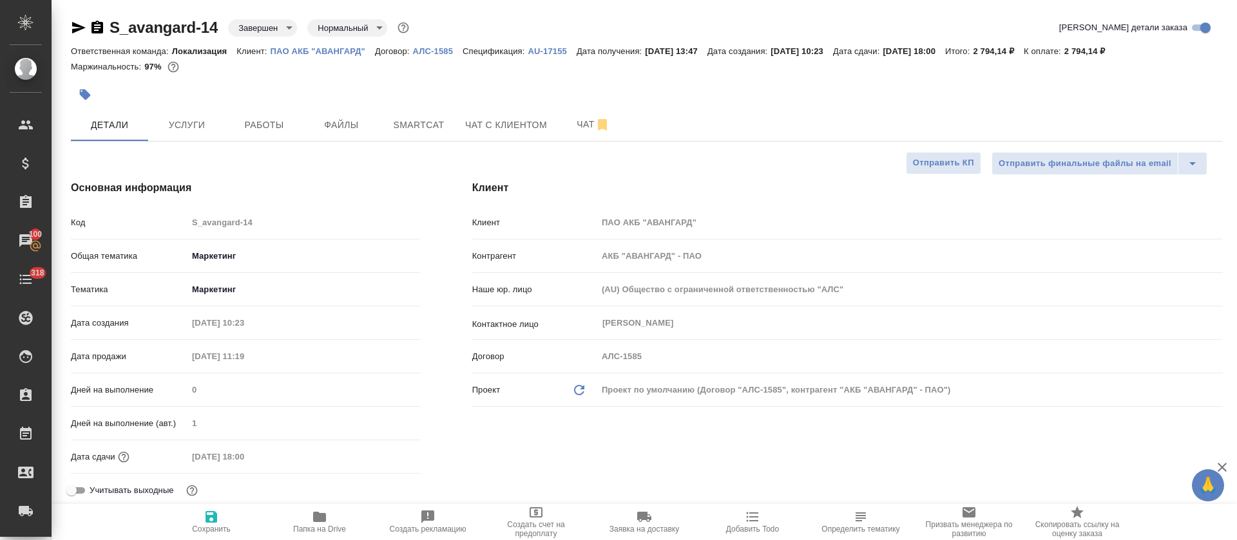
type textarea "x"
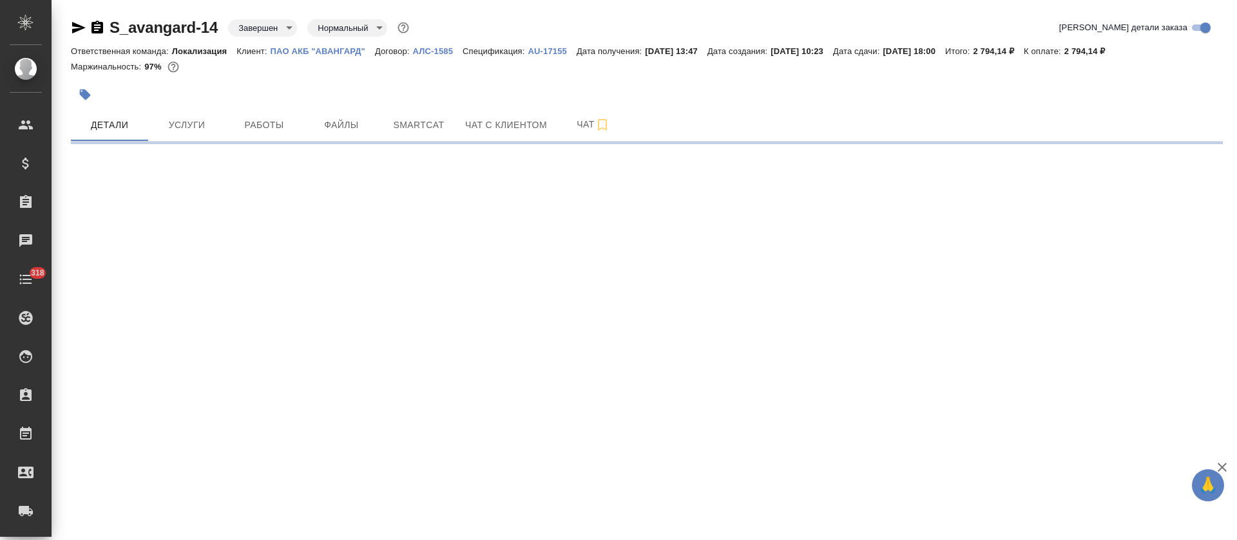
select select "RU"
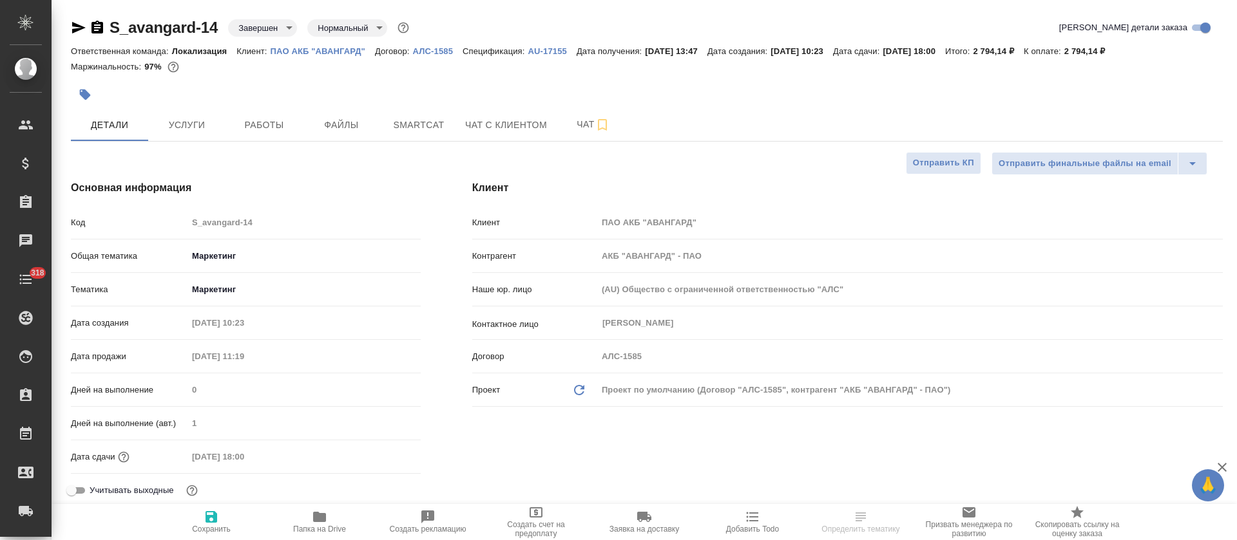
type textarea "x"
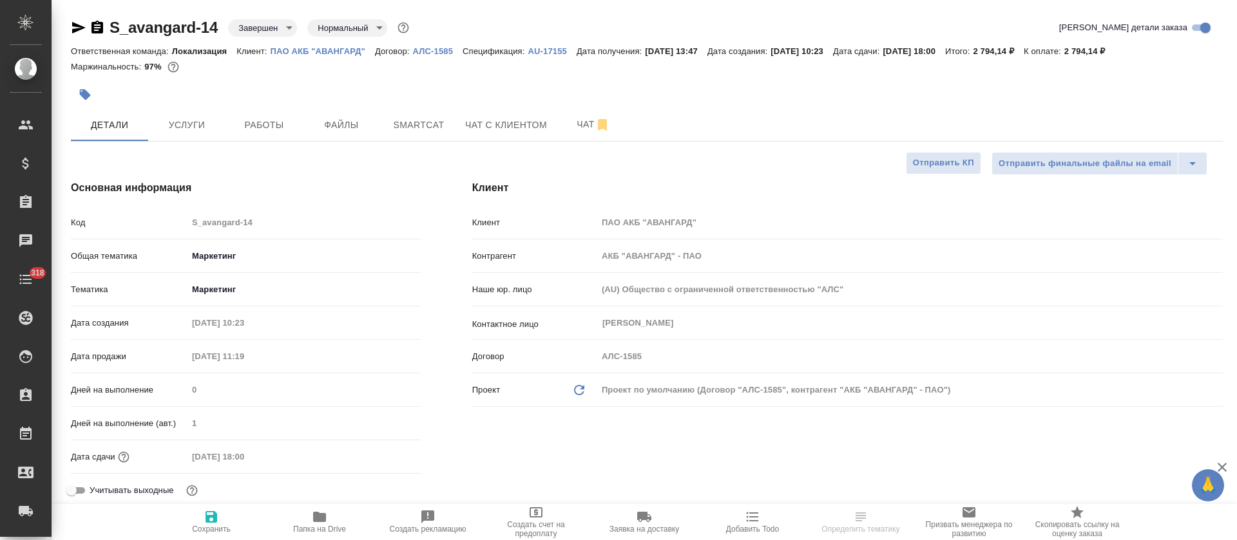
type textarea "x"
select select "RU"
type textarea "x"
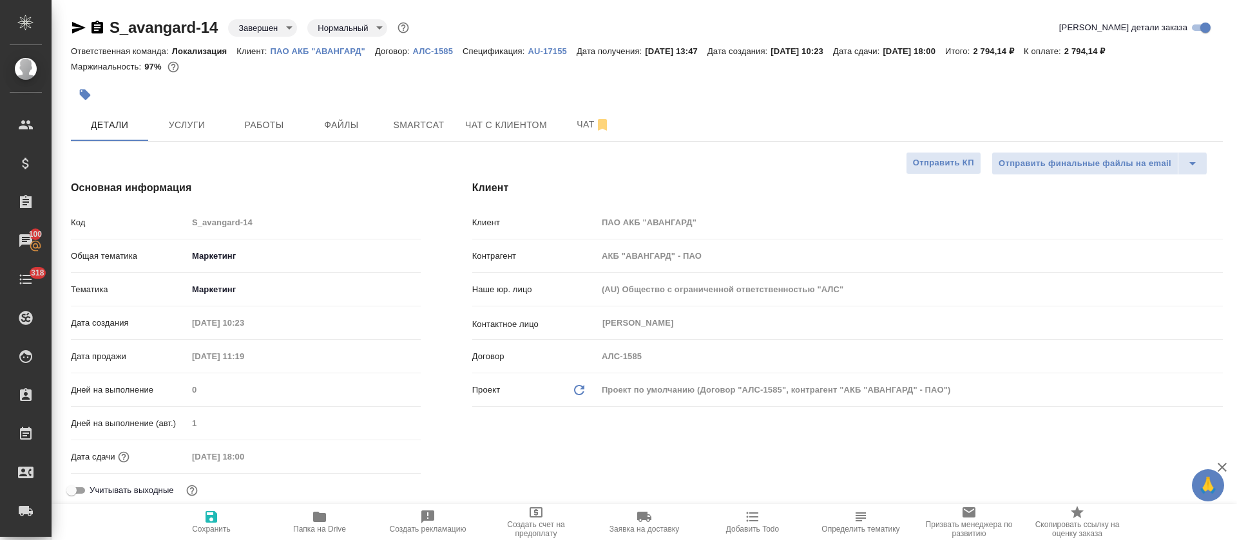
type textarea "x"
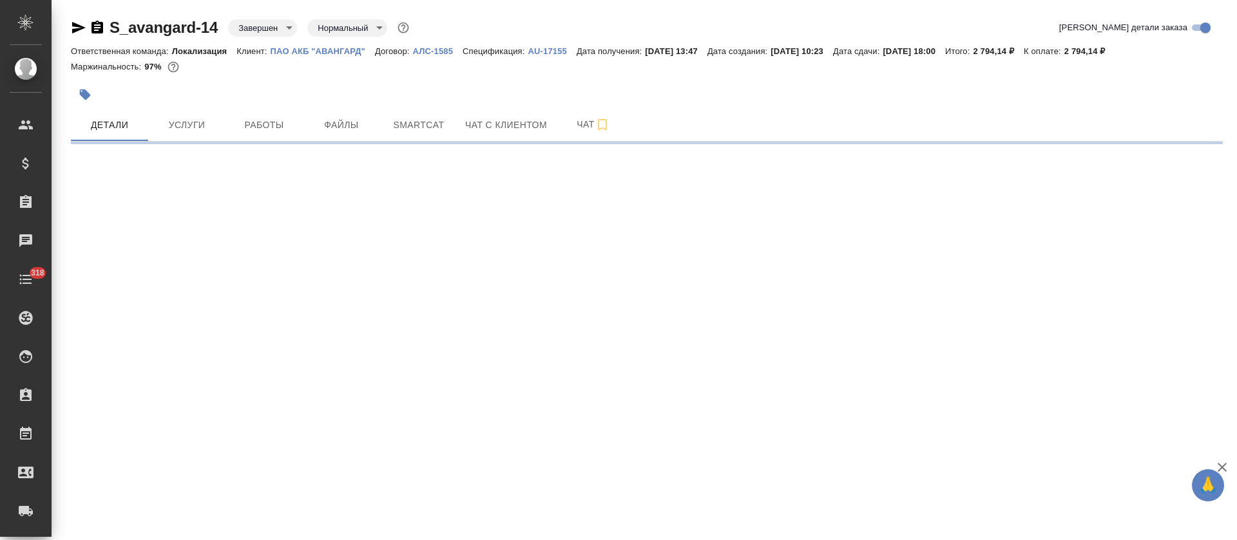
select select "RU"
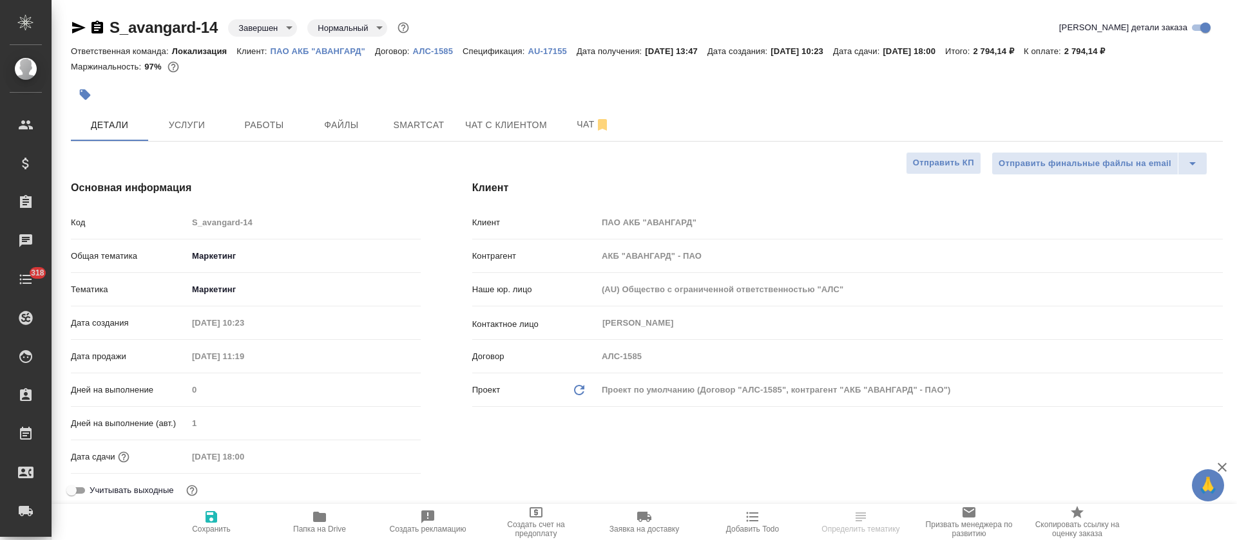
type textarea "x"
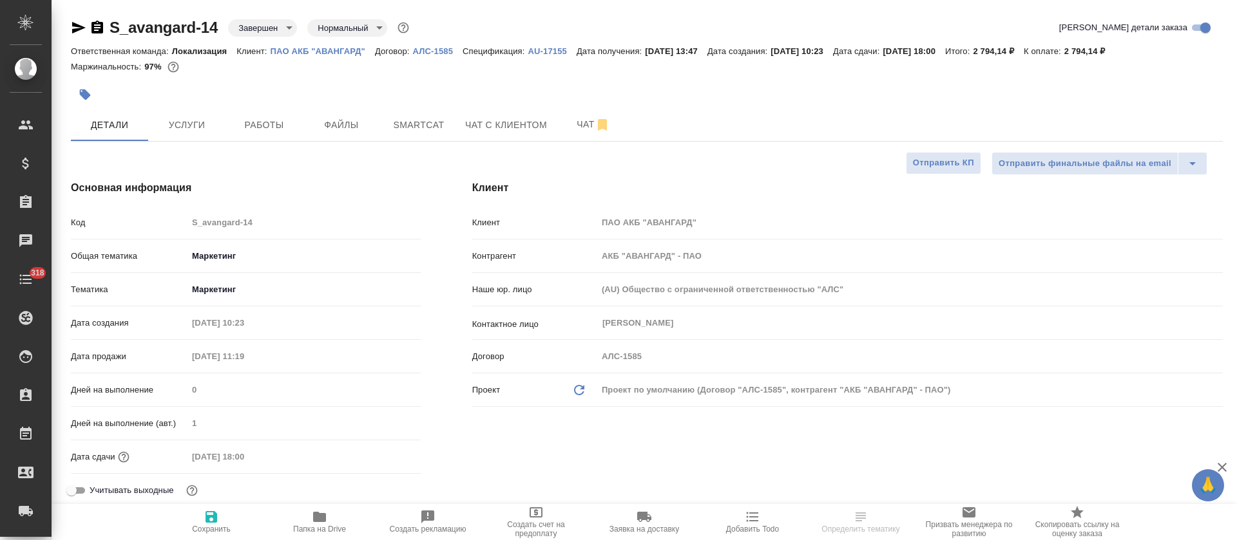
type textarea "x"
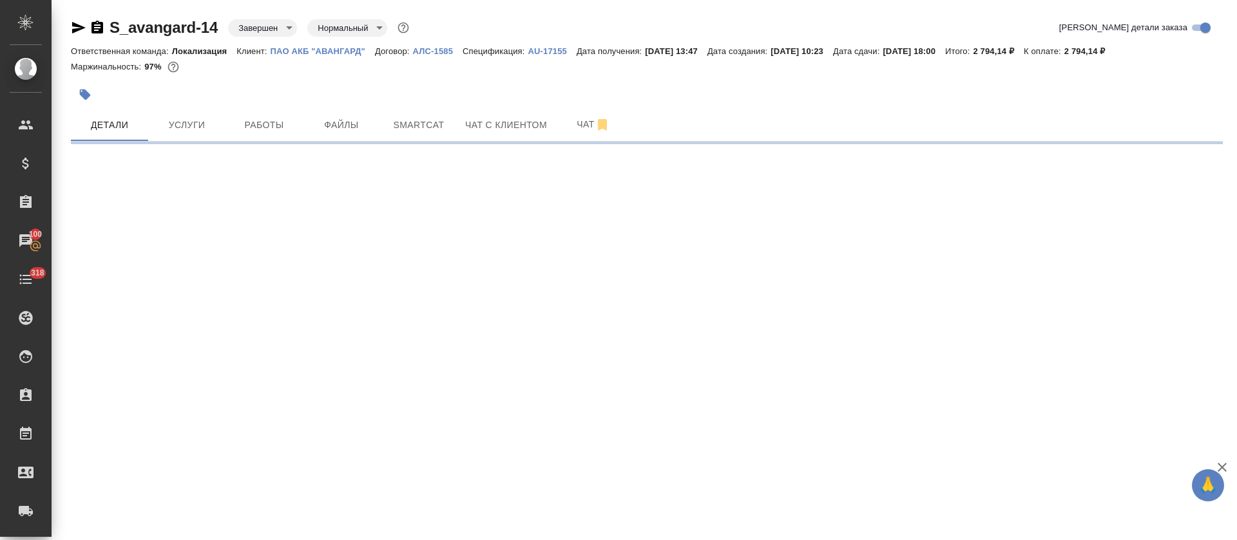
select select "RU"
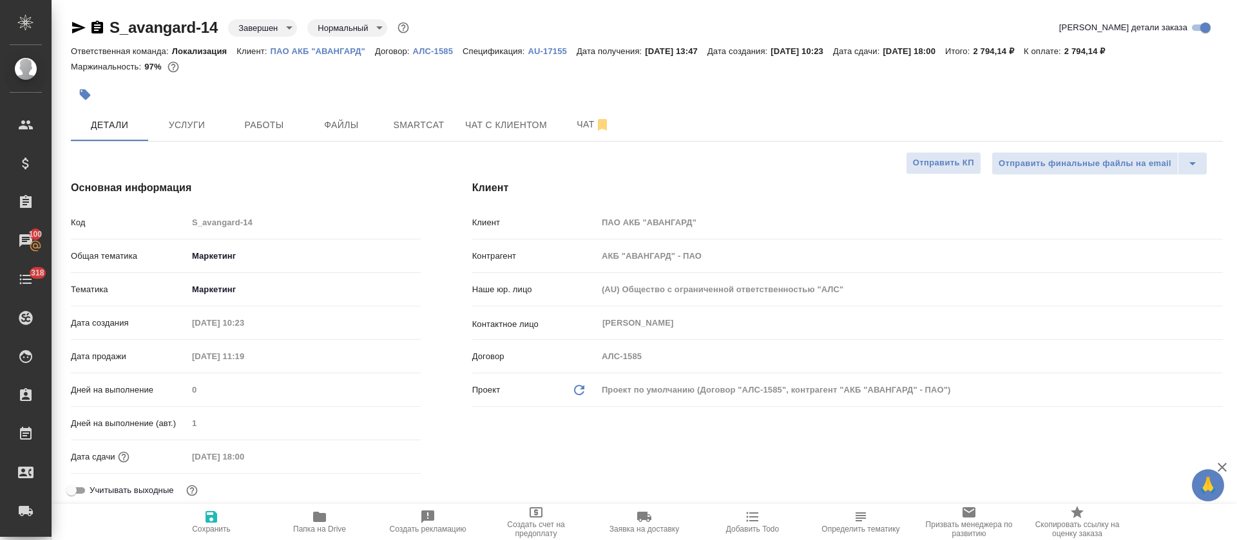
type textarea "x"
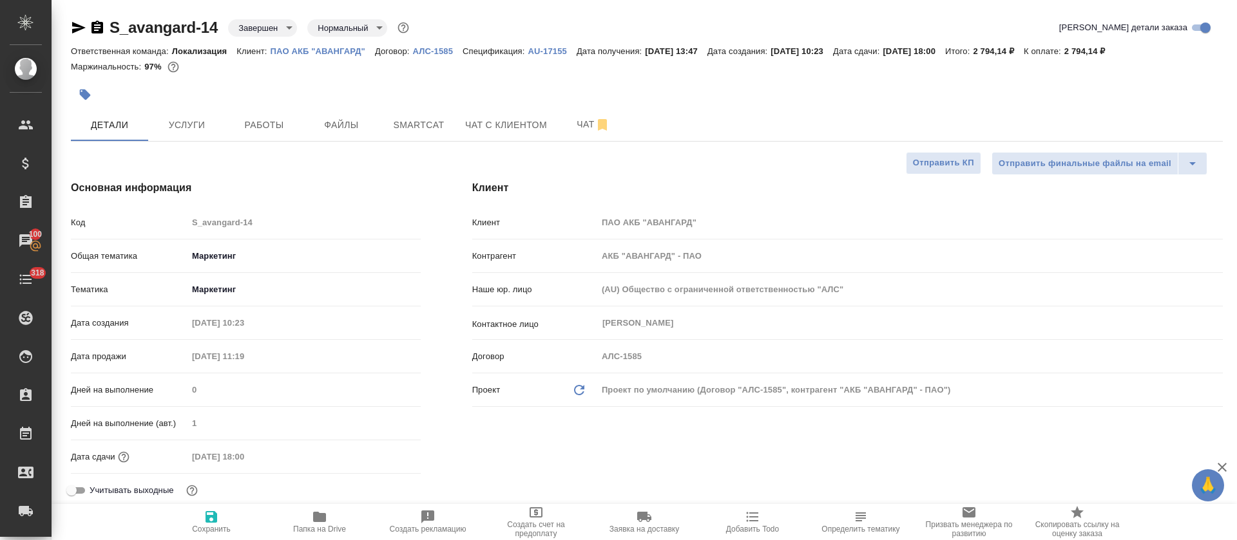
type textarea "x"
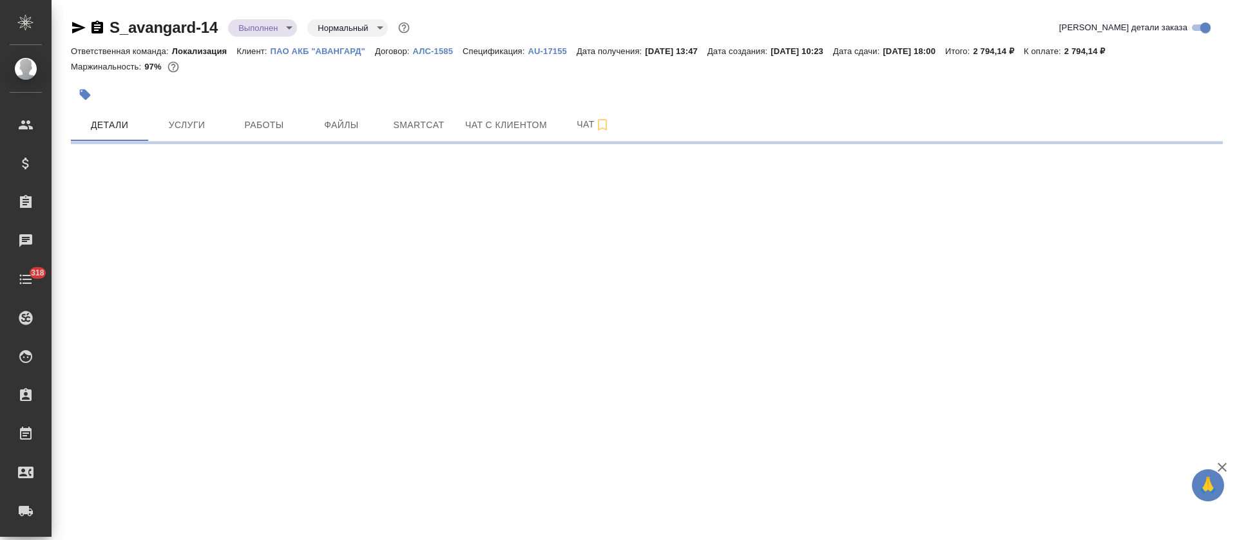
select select "RU"
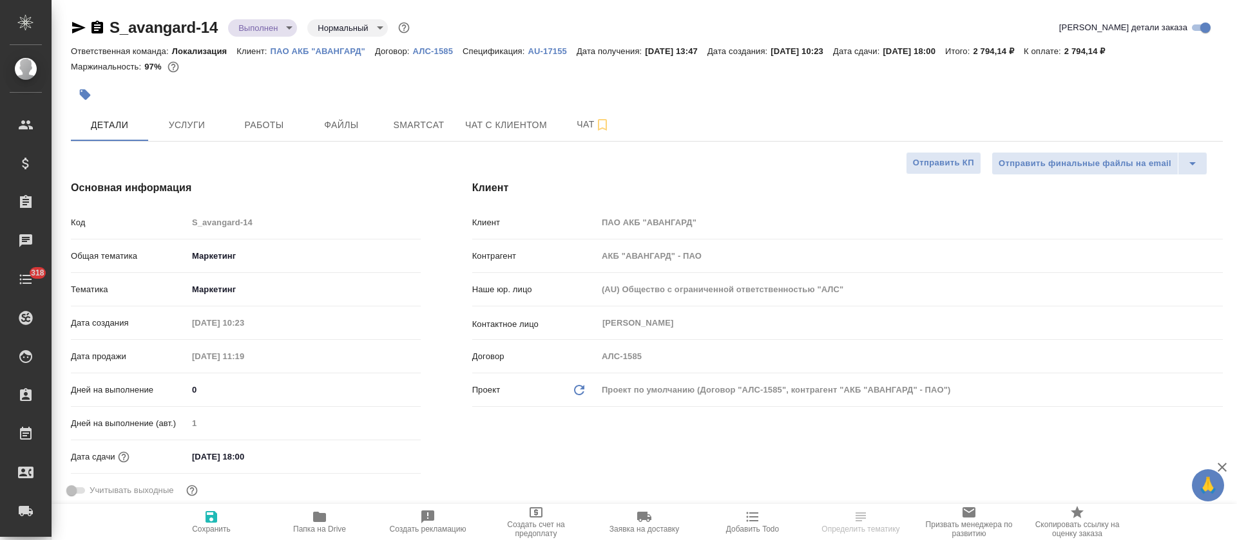
type textarea "x"
click at [276, 32] on body "🙏 .cls-1 fill:#fff; AWATERA Tretyakova Olga Клиенты Спецификации Заказы Чаты 31…" at bounding box center [618, 270] width 1237 height 540
type textarea "x"
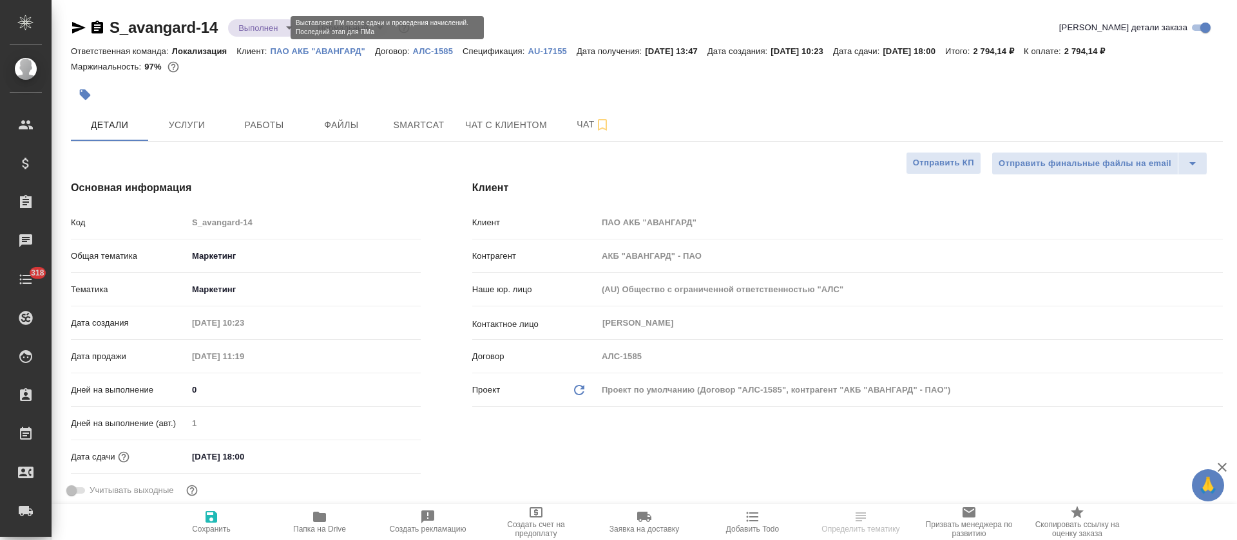
type textarea "x"
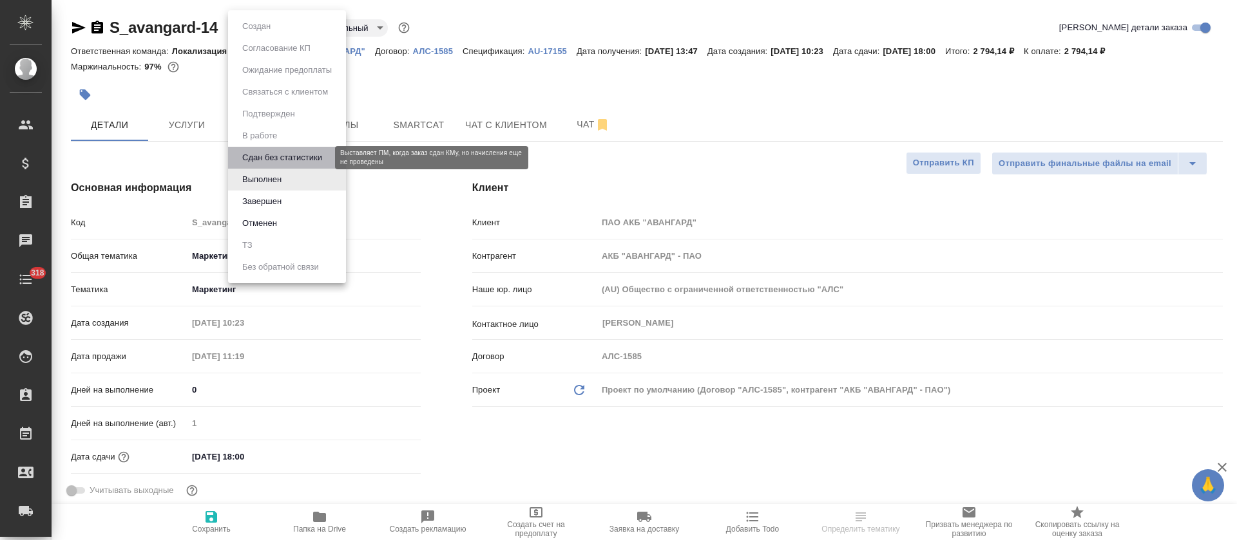
click at [273, 151] on button "Сдан без статистики" at bounding box center [282, 158] width 88 height 14
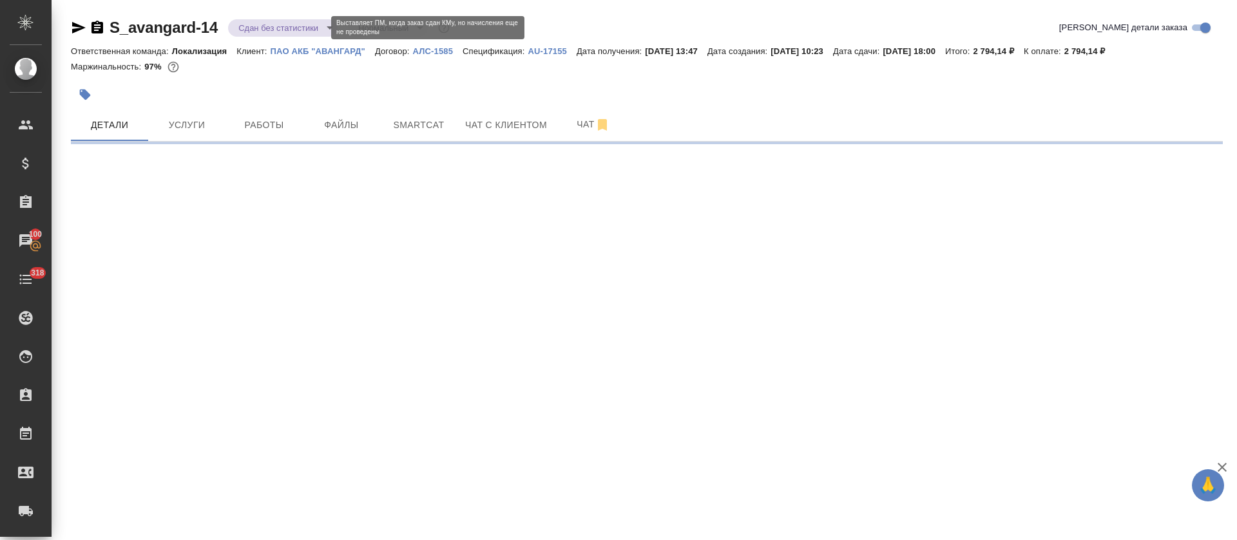
select select "RU"
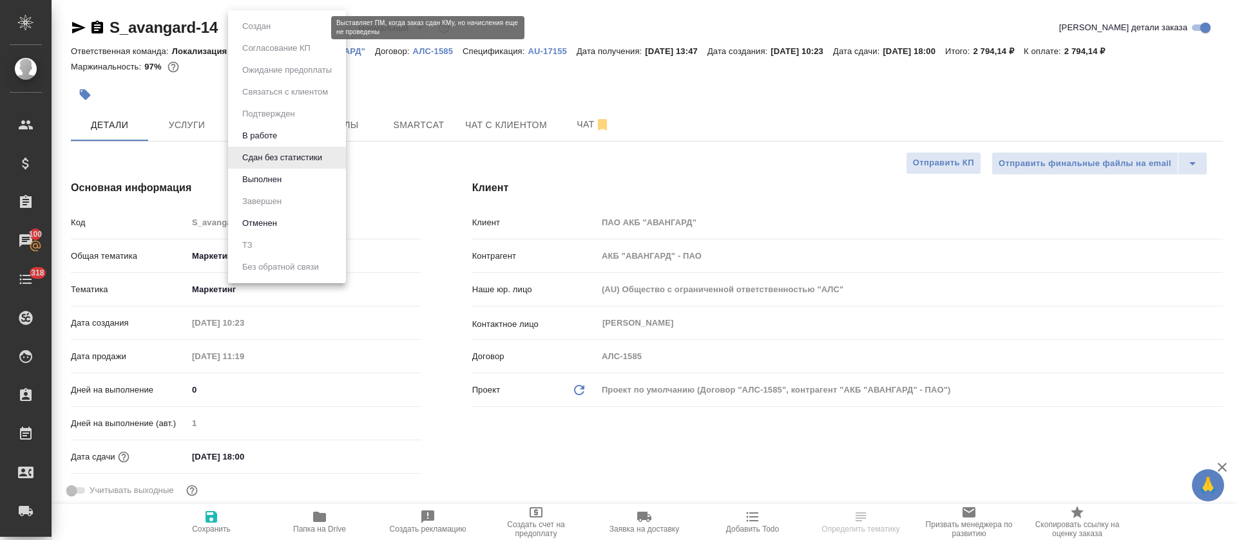
click at [300, 28] on body "🙏 .cls-1 fill:#fff; AWATERA Tretyakova Olga Клиенты Спецификации Заказы 100 Чат…" at bounding box center [618, 270] width 1237 height 540
type textarea "x"
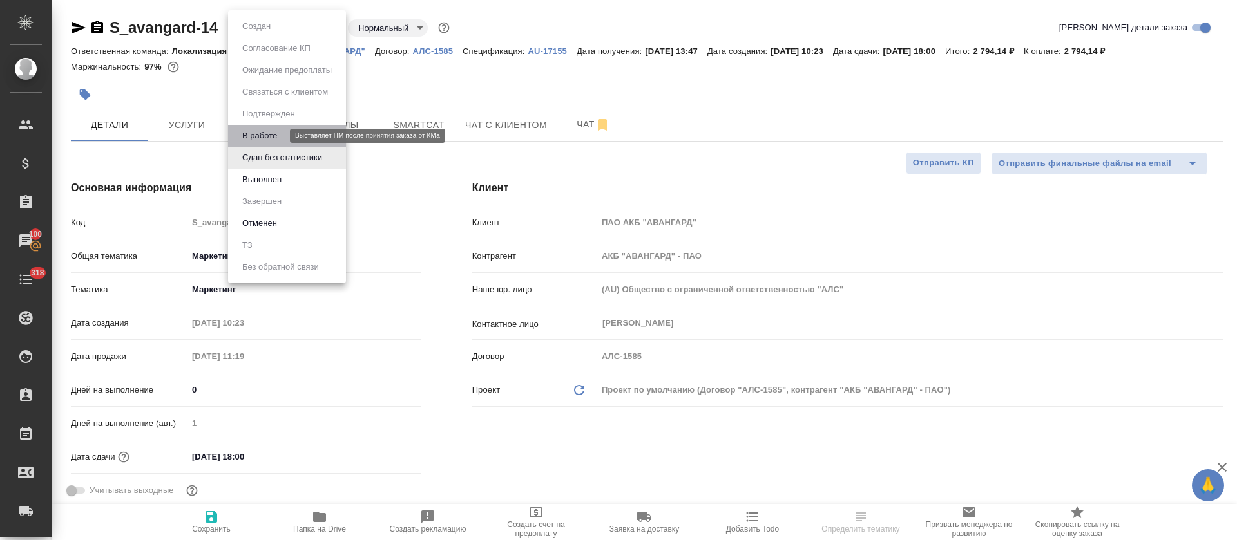
click at [280, 135] on button "В работе" at bounding box center [259, 136] width 43 height 14
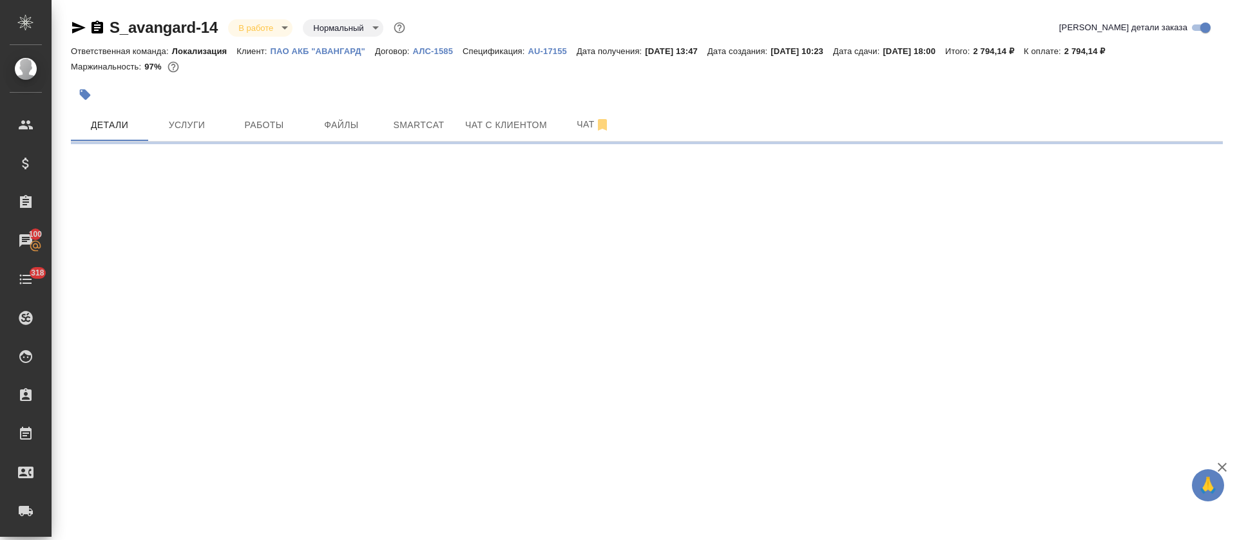
select select "RU"
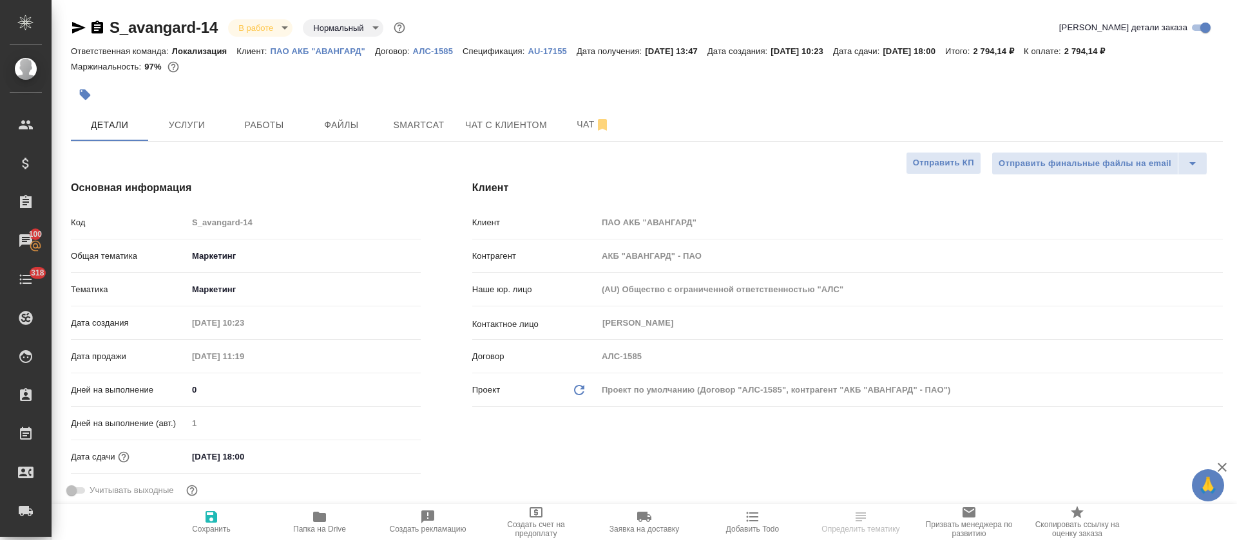
type textarea "x"
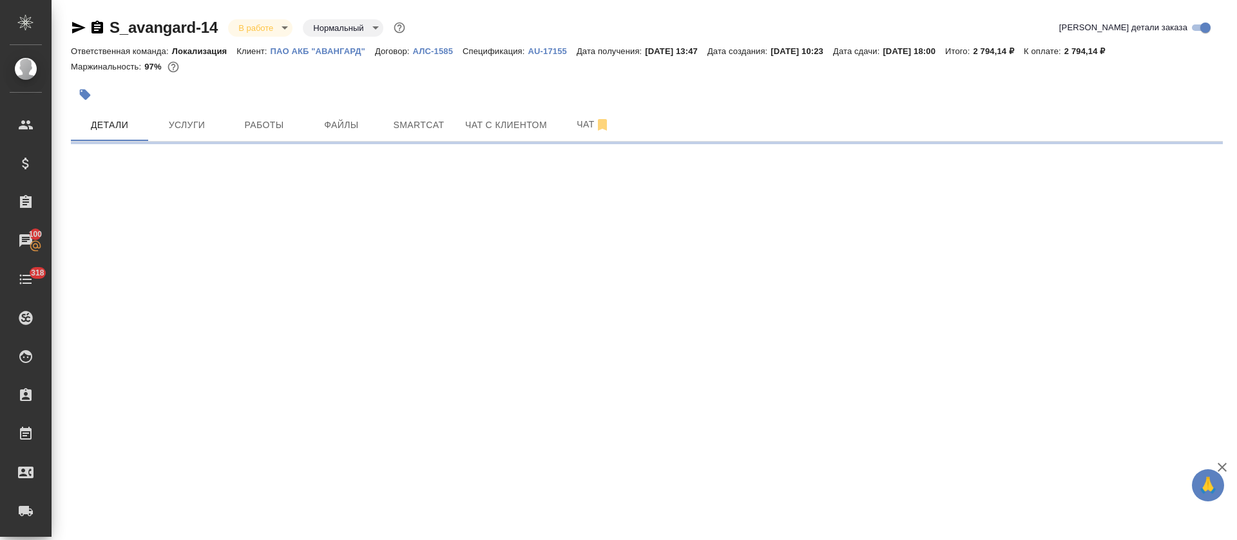
select select "RU"
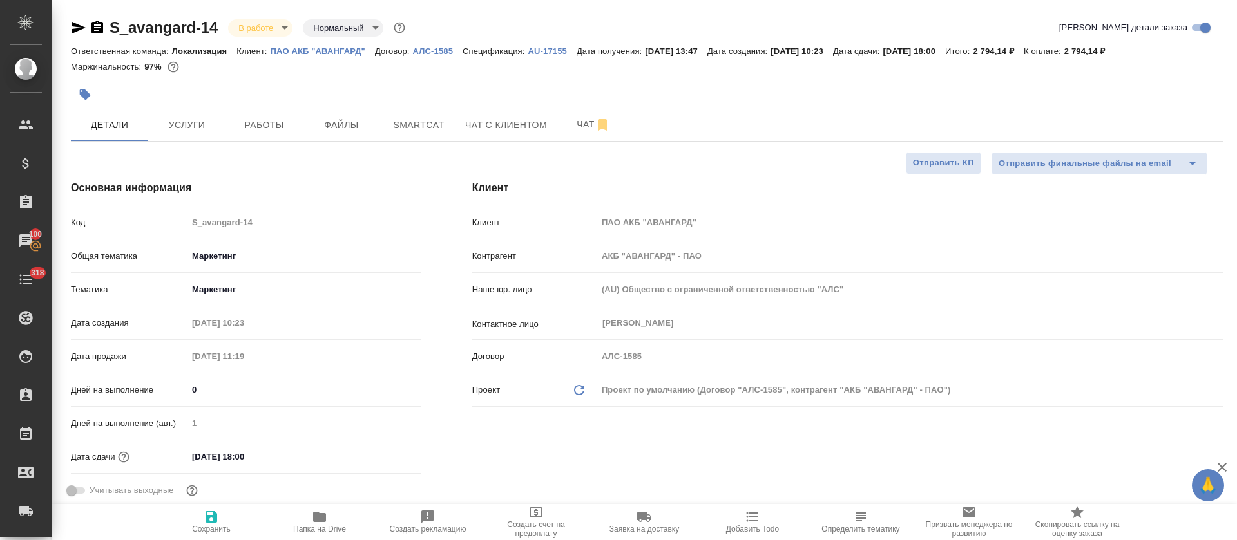
type textarea "x"
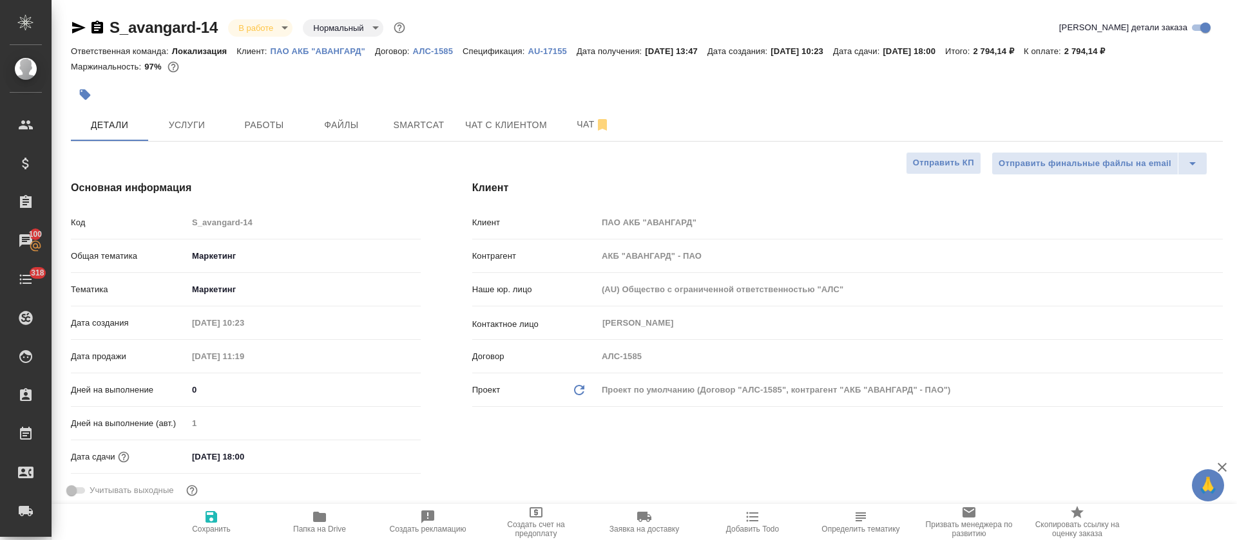
type textarea "x"
click at [411, 121] on span "Smartcat" at bounding box center [419, 125] width 62 height 16
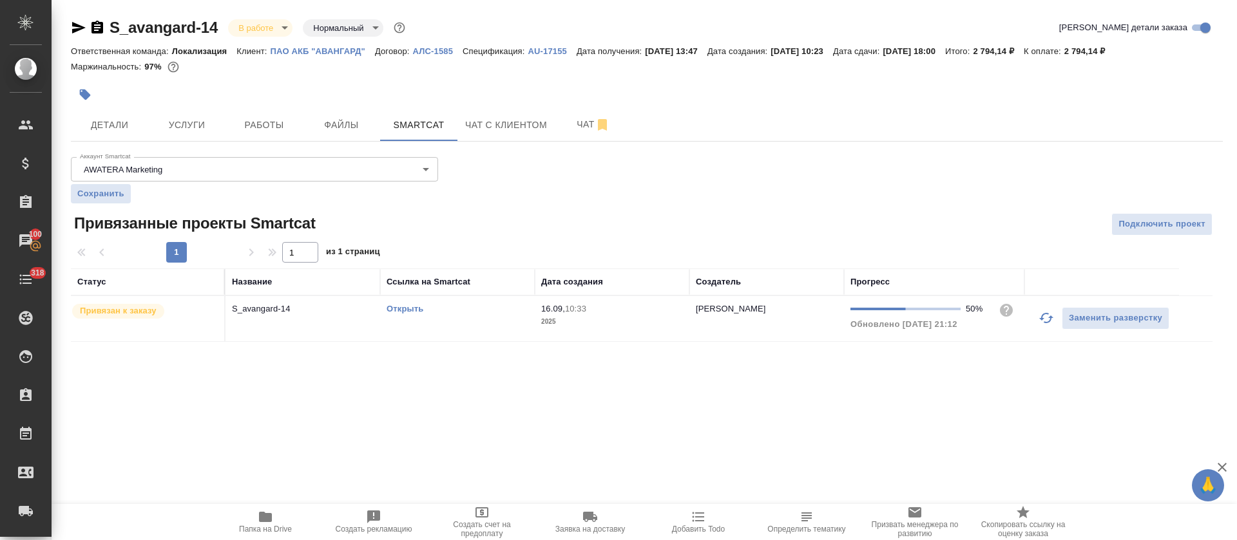
click at [404, 309] on link "Открыть" at bounding box center [404, 309] width 37 height 10
click at [515, 310] on div "Открыть" at bounding box center [457, 309] width 142 height 13
click at [264, 117] on span "Работы" at bounding box center [264, 125] width 62 height 16
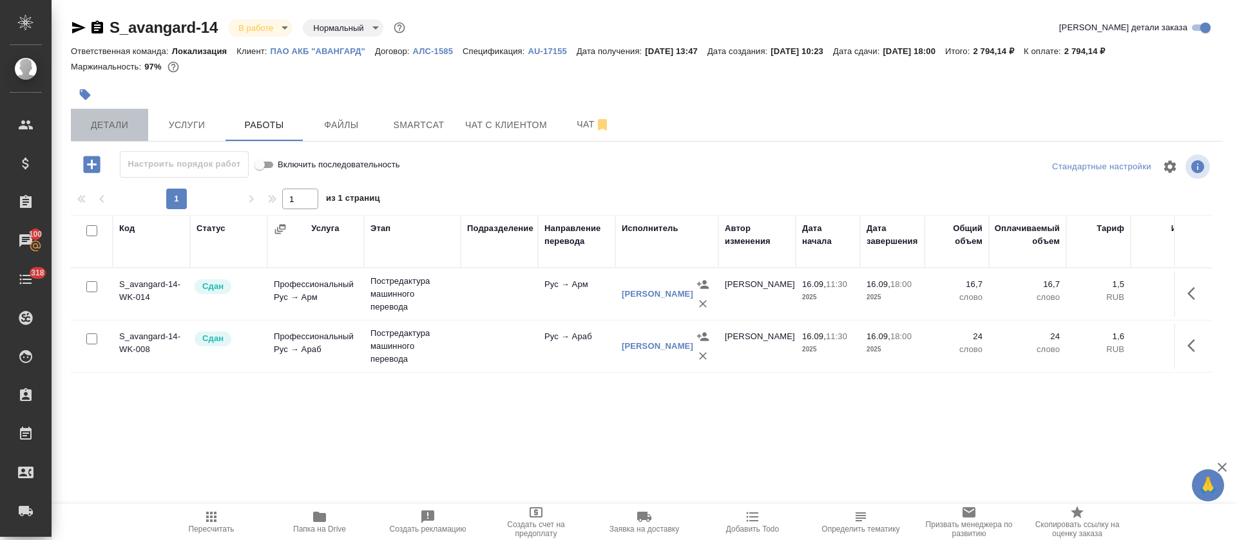
click at [104, 131] on span "Детали" at bounding box center [110, 125] width 62 height 16
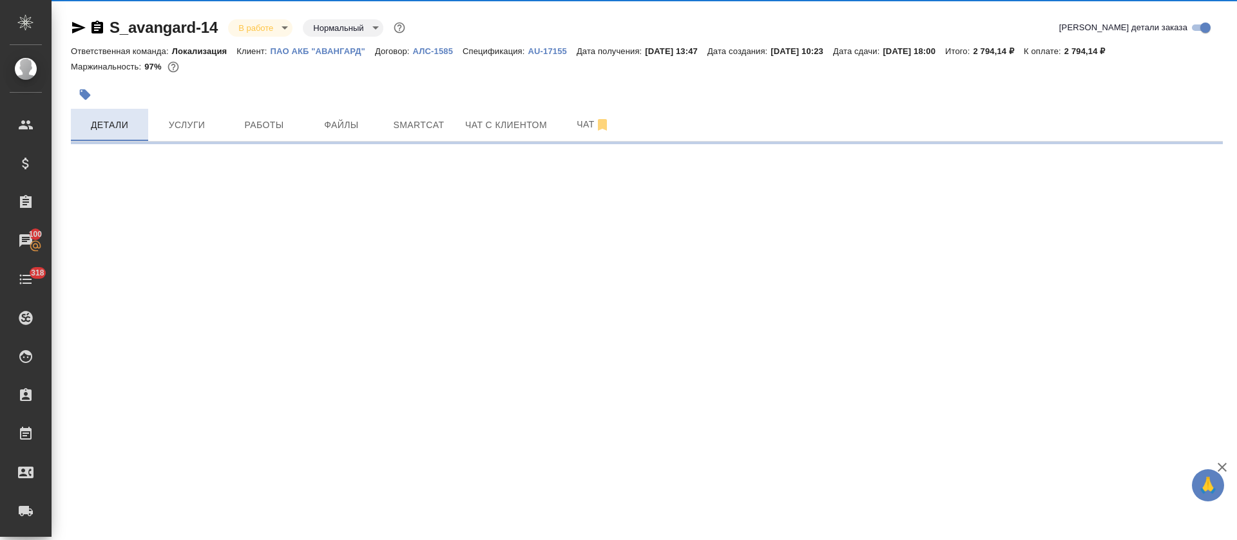
select select "RU"
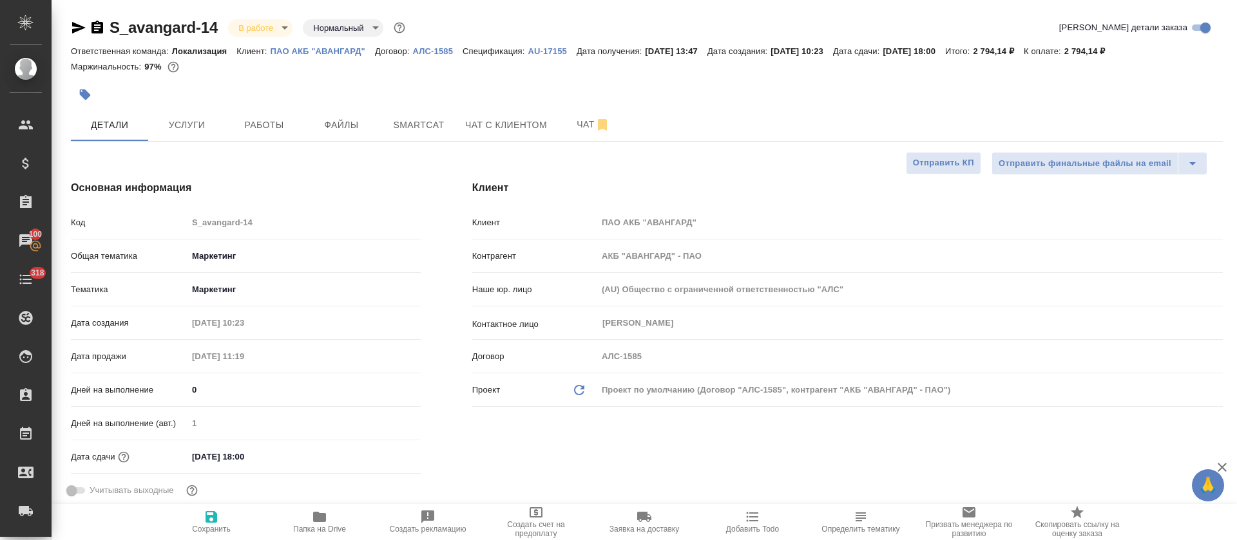
type textarea "x"
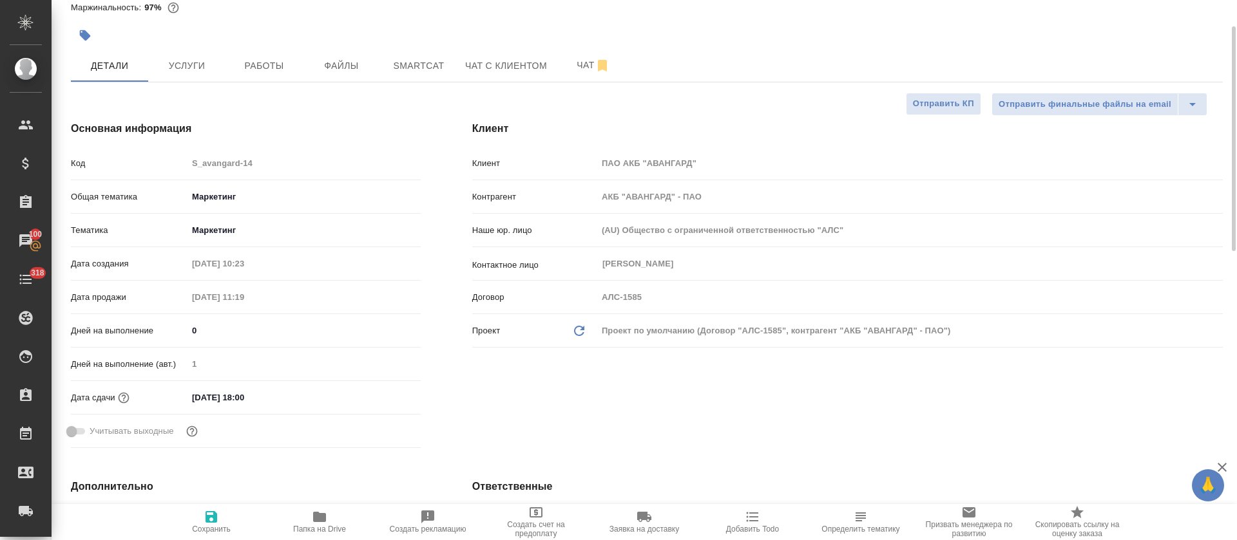
scroll to position [61, 0]
click at [219, 402] on input "17.09.2025 18:00" at bounding box center [244, 396] width 113 height 19
click at [386, 398] on icon "button" at bounding box center [382, 395] width 15 height 15
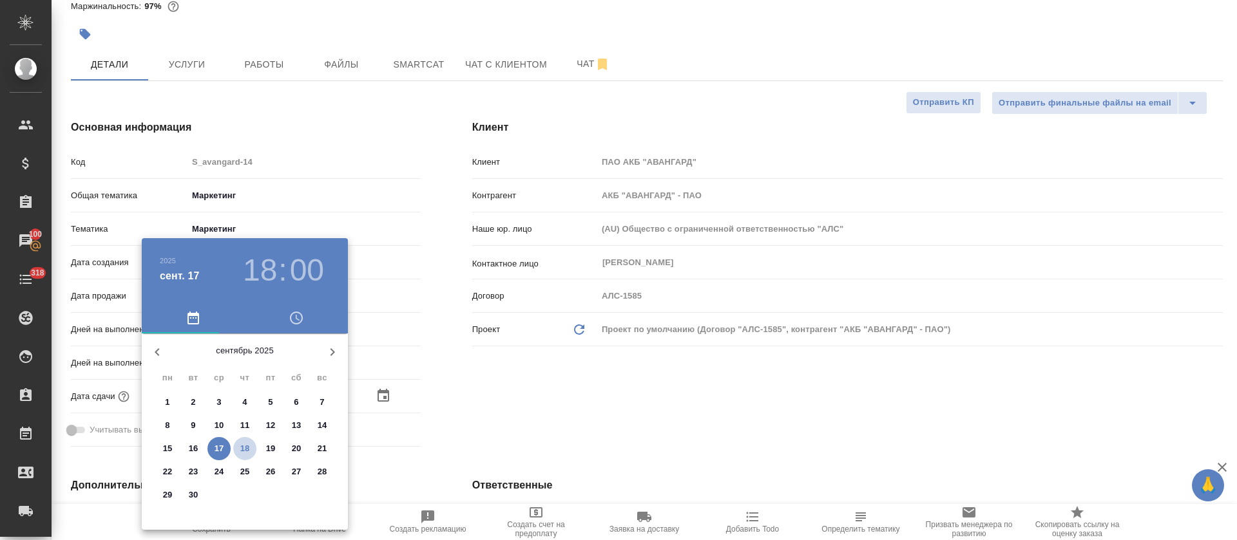
click at [244, 451] on p "18" at bounding box center [245, 448] width 10 height 13
type input "18.09.2025 18:00"
type textarea "x"
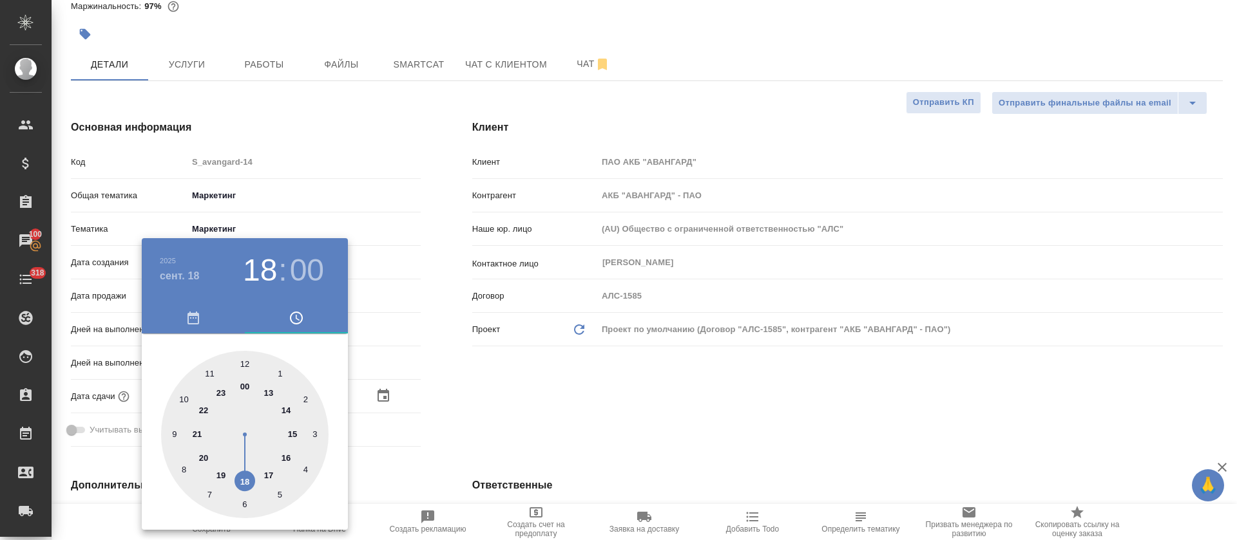
click at [433, 428] on div at bounding box center [618, 270] width 1237 height 540
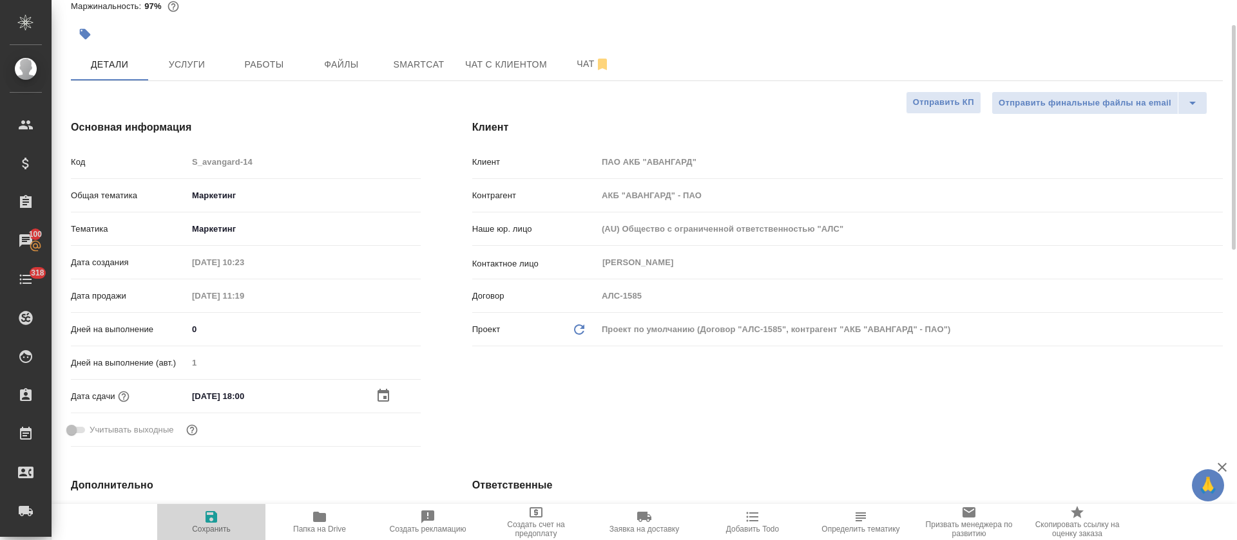
click at [205, 520] on icon "button" at bounding box center [211, 516] width 15 height 15
type textarea "x"
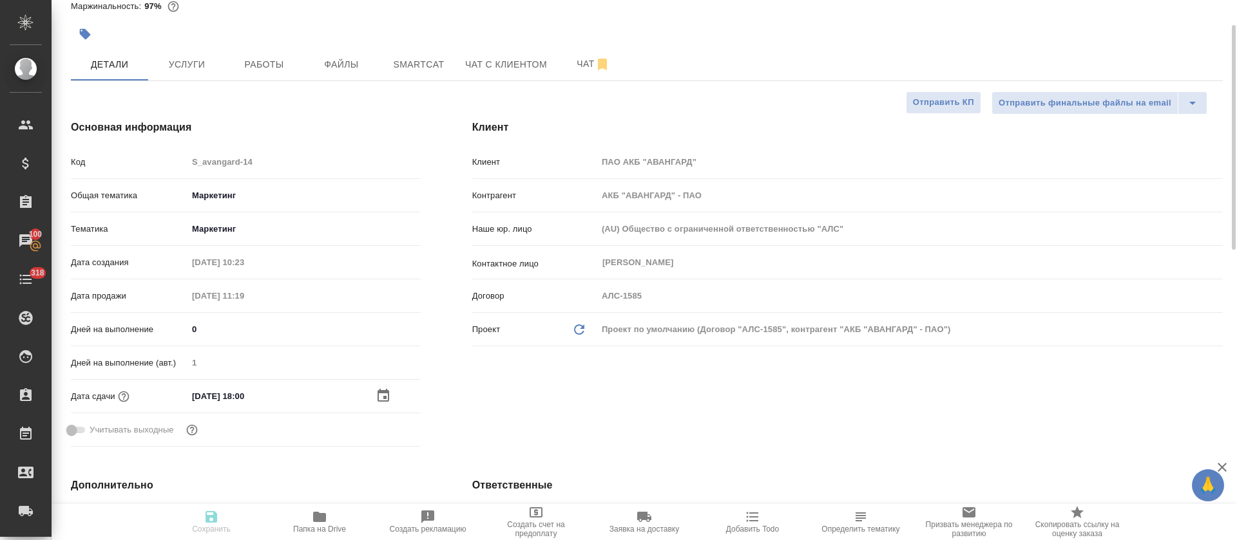
type textarea "x"
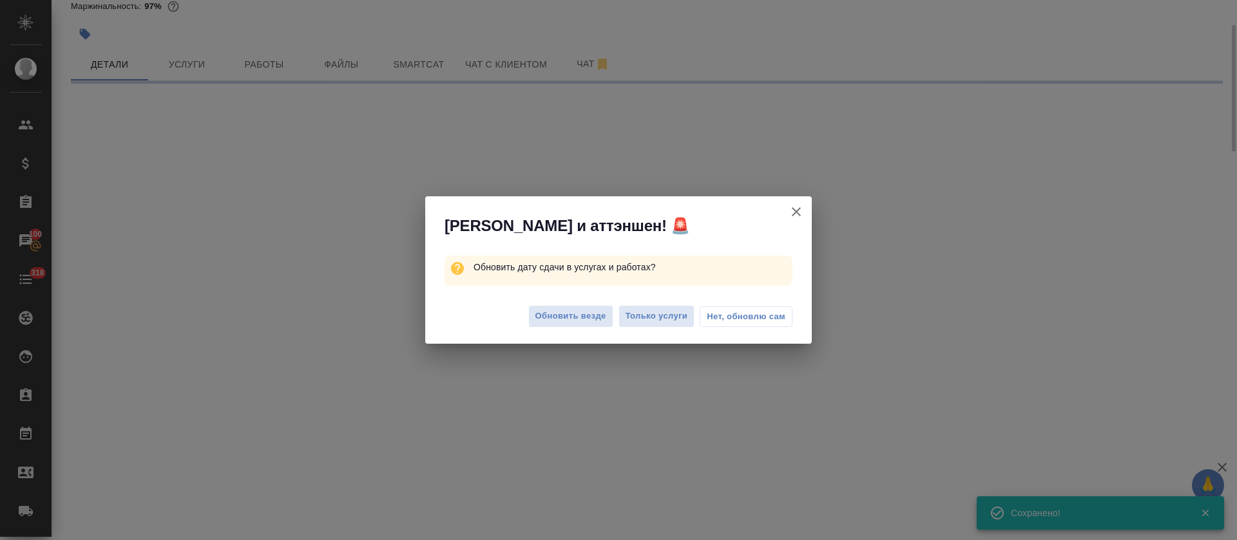
select select "RU"
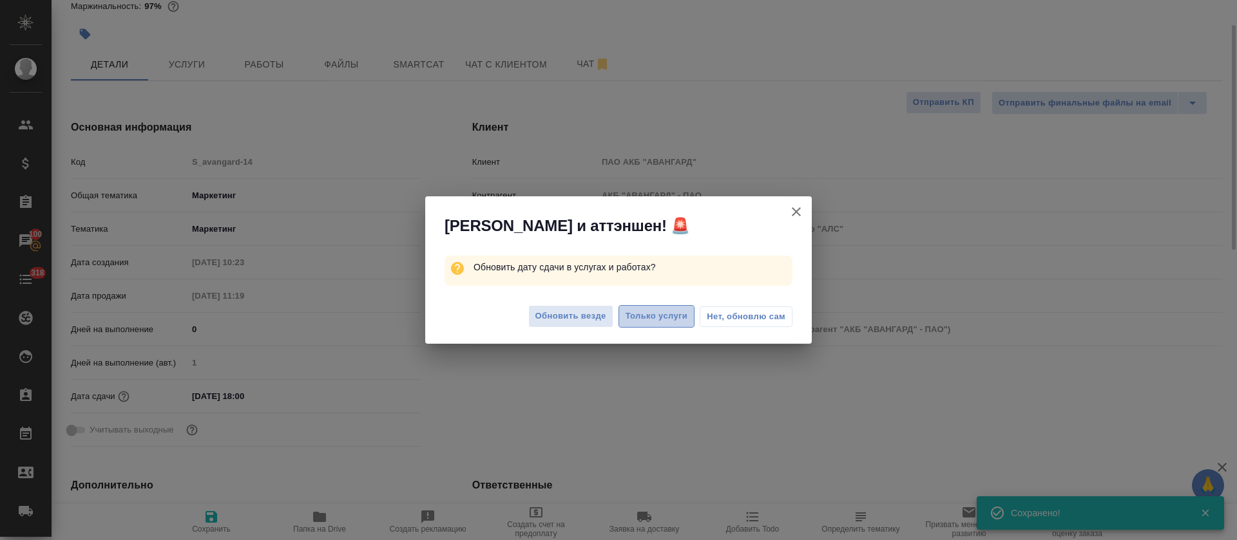
click at [646, 317] on span "Только услуги" at bounding box center [656, 316] width 62 height 15
type textarea "x"
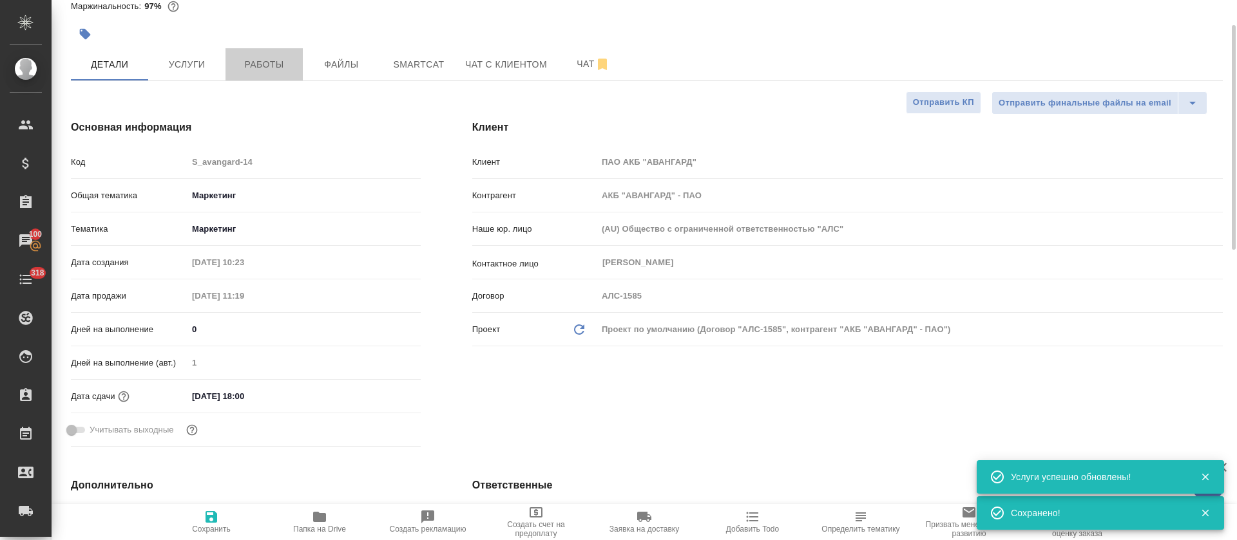
click at [272, 59] on span "Работы" at bounding box center [264, 65] width 62 height 16
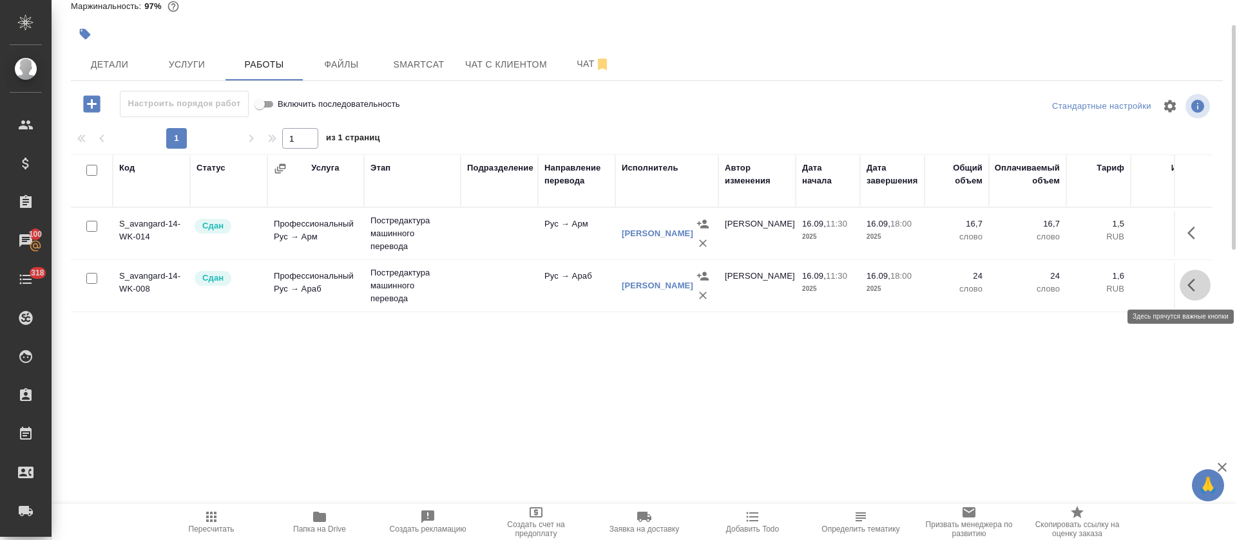
click at [1200, 280] on icon "button" at bounding box center [1194, 285] width 15 height 15
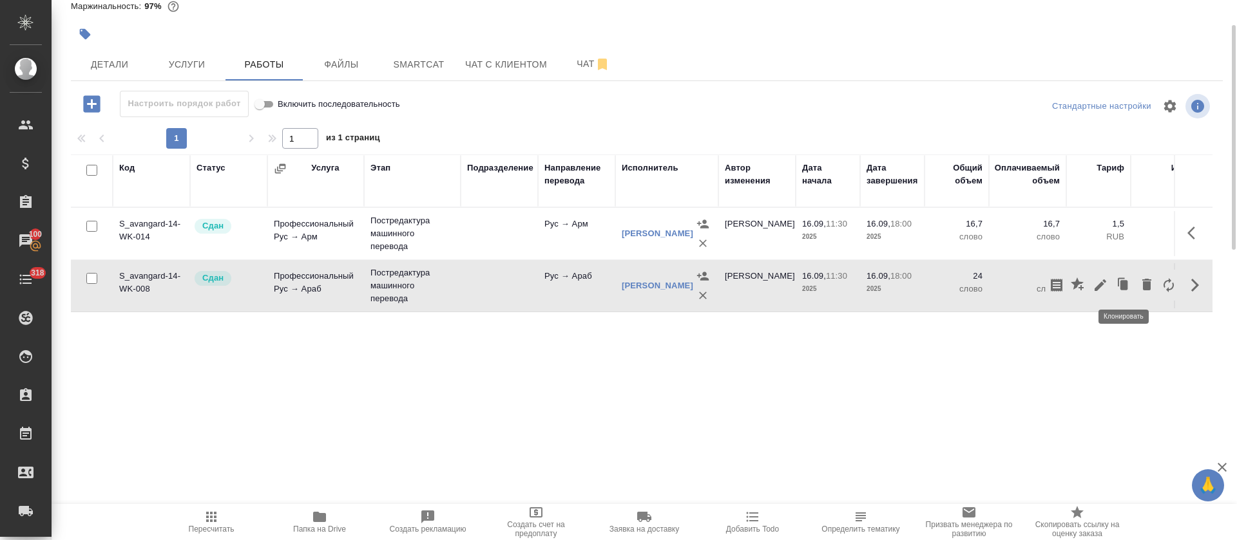
click at [1123, 283] on icon "button" at bounding box center [1124, 285] width 8 height 10
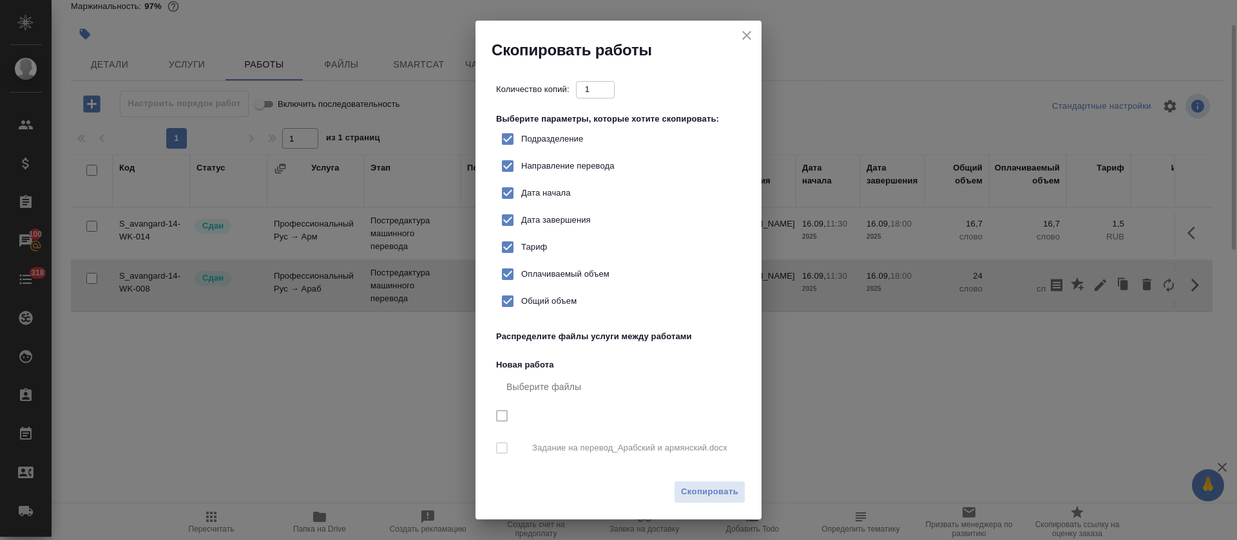
checkbox input "true"
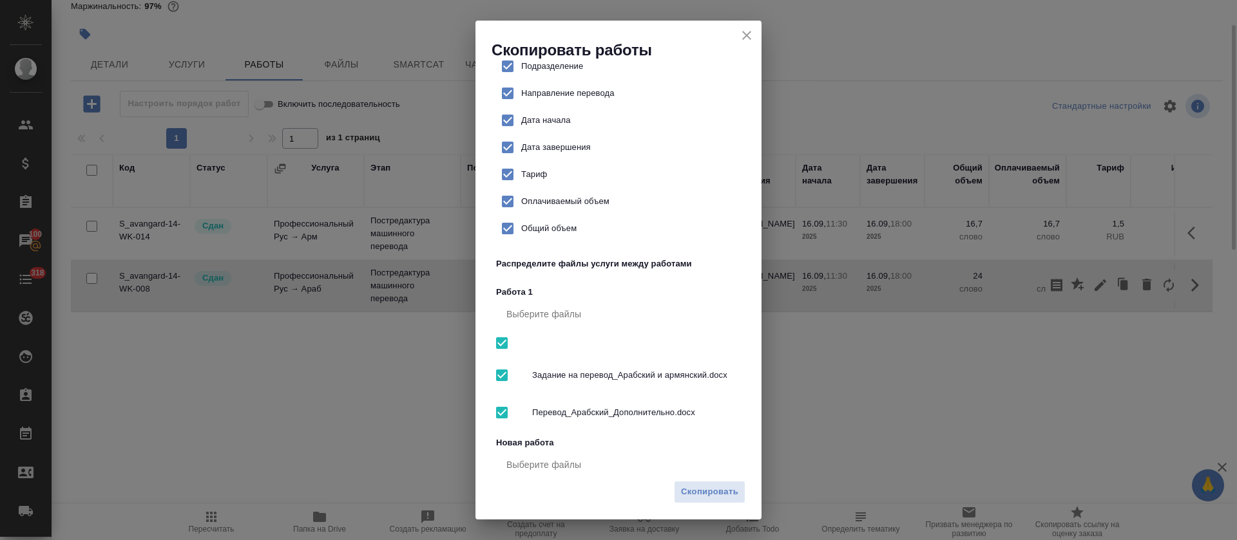
scroll to position [73, 0]
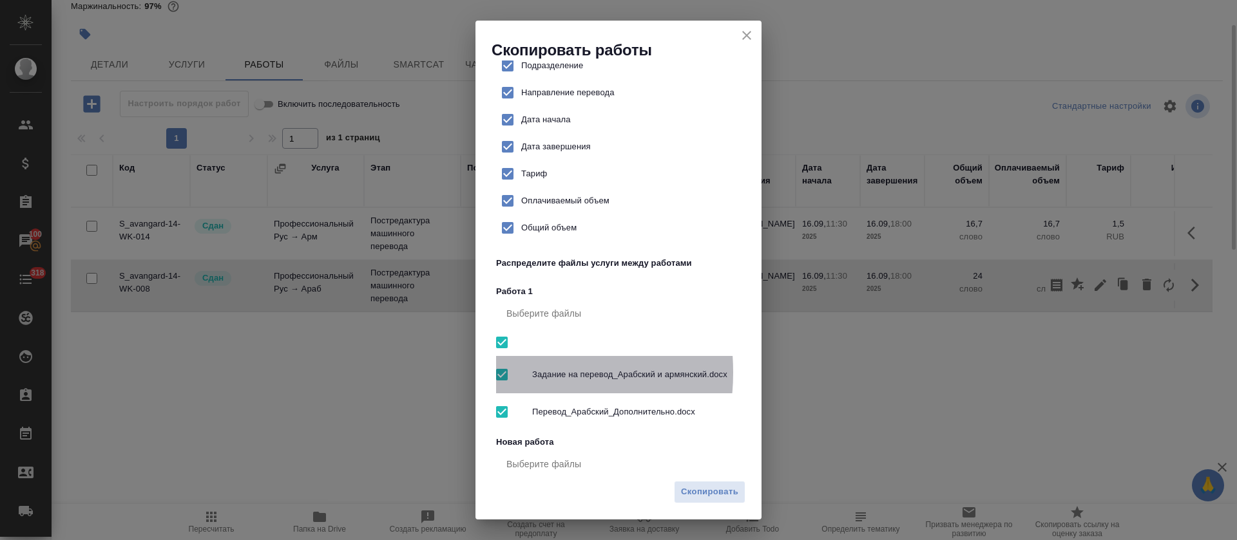
click at [499, 372] on input "checkbox" at bounding box center [501, 374] width 27 height 27
checkbox input "false"
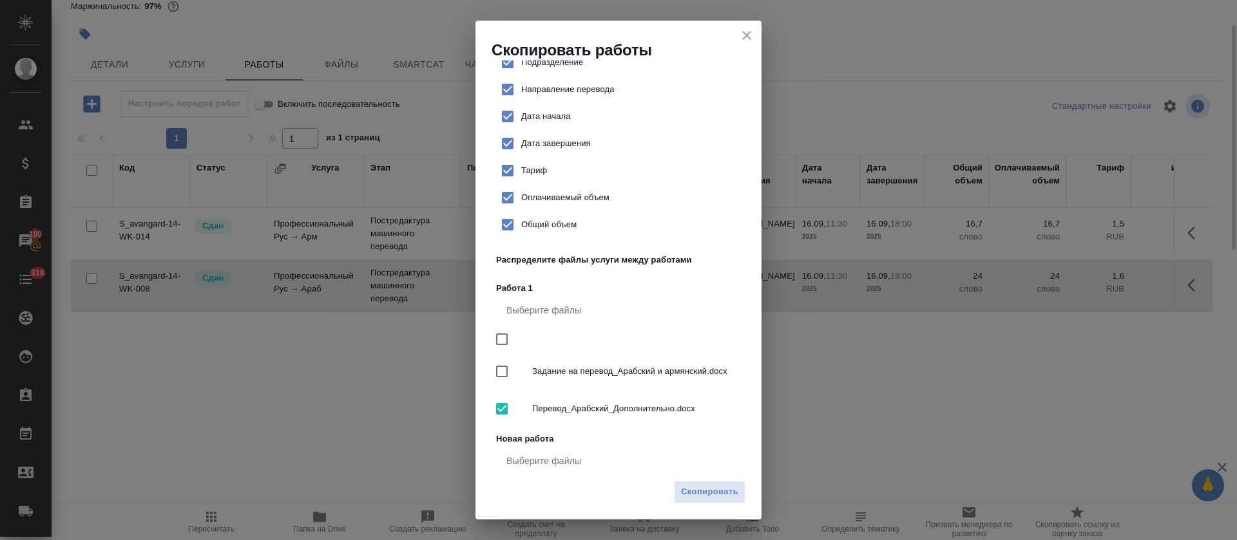
scroll to position [77, 0]
click at [716, 493] on span "Скопировать" at bounding box center [709, 492] width 57 height 15
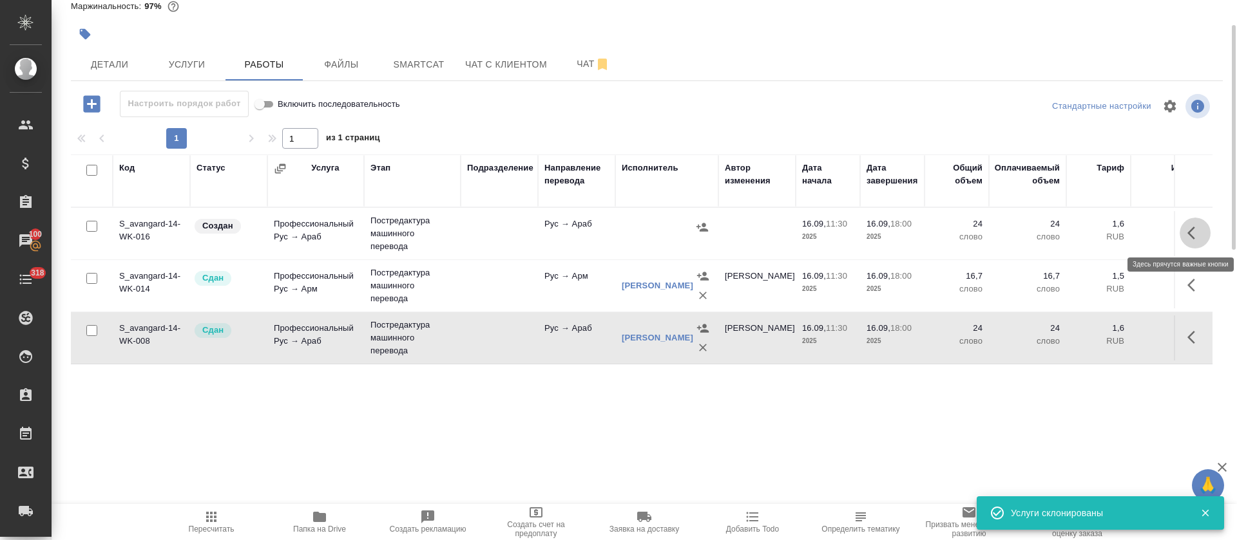
click at [1199, 233] on icon "button" at bounding box center [1194, 232] width 15 height 15
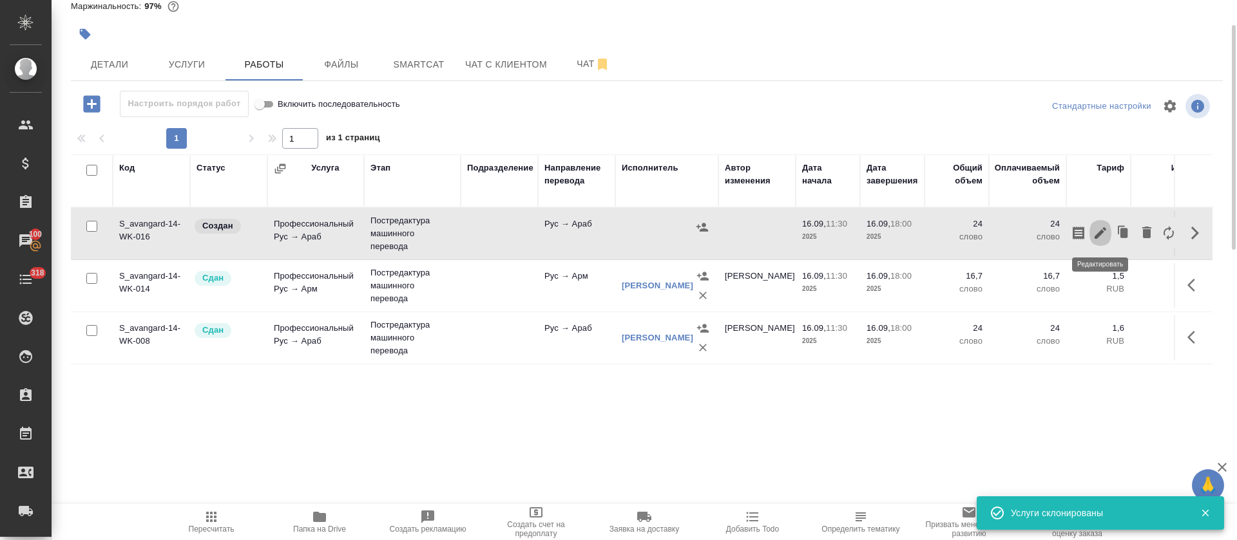
click at [1101, 233] on icon "button" at bounding box center [1100, 233] width 12 height 12
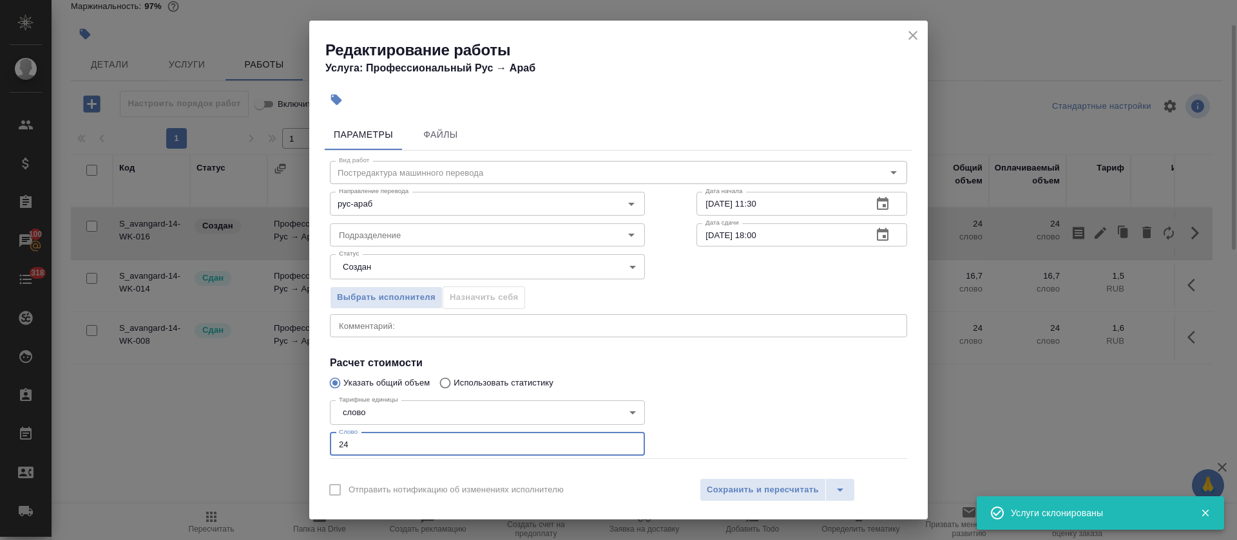
click at [397, 443] on input "24" at bounding box center [487, 444] width 315 height 23
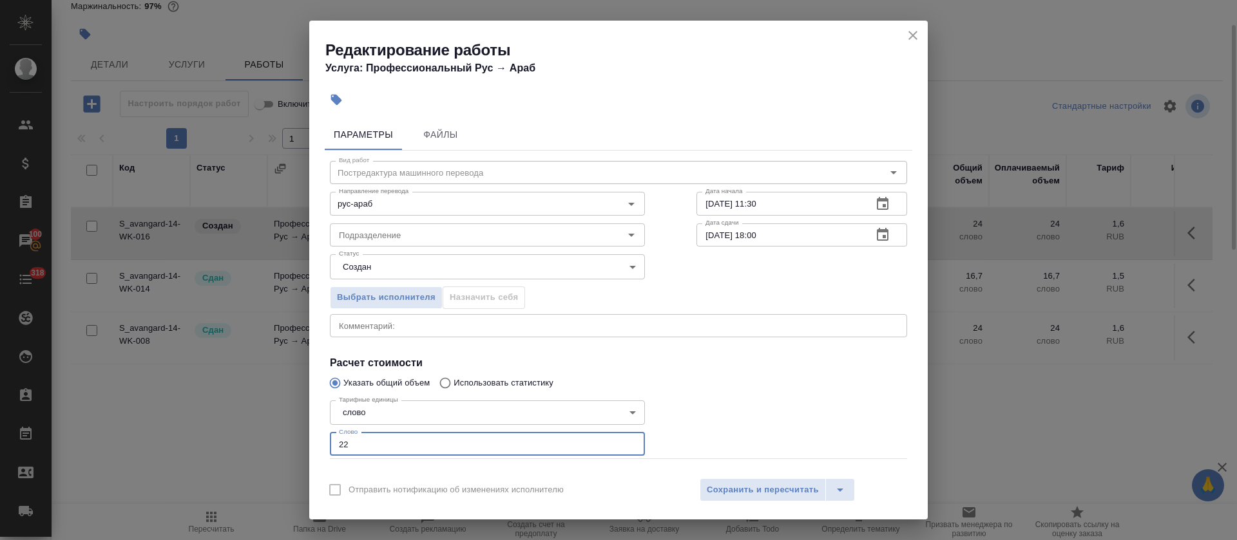
type input "22"
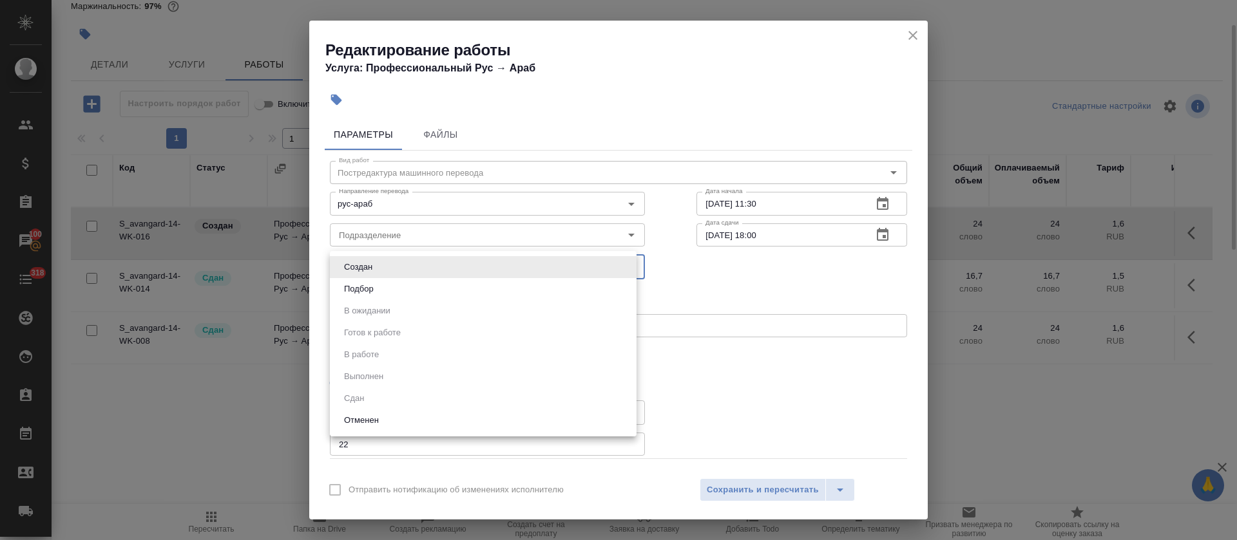
click at [432, 269] on body "🙏 .cls-1 fill:#fff; AWATERA Tretyakova Olga Клиенты Спецификации Заказы 100 Чат…" at bounding box center [618, 270] width 1237 height 540
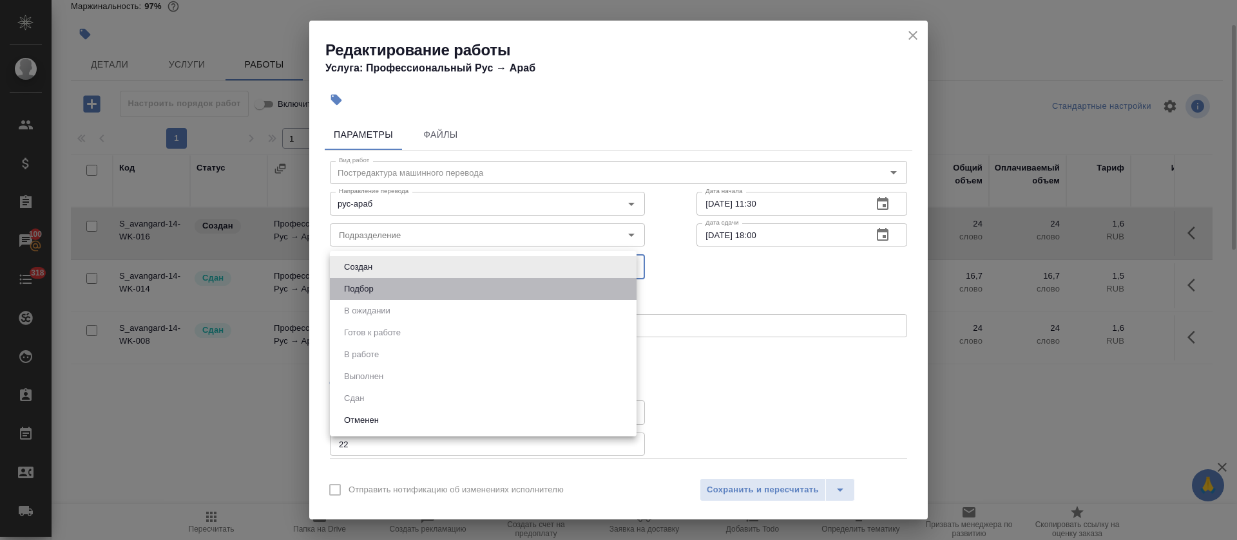
click at [443, 298] on li "Подбор" at bounding box center [483, 289] width 307 height 22
type input "recruiting"
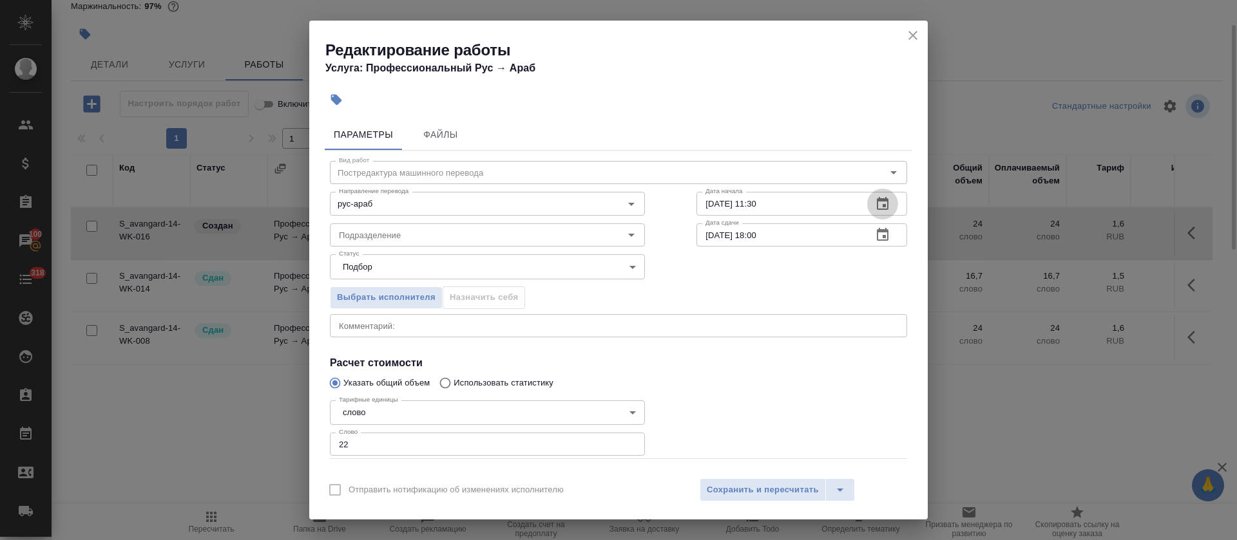
click at [877, 206] on icon "button" at bounding box center [883, 203] width 12 height 13
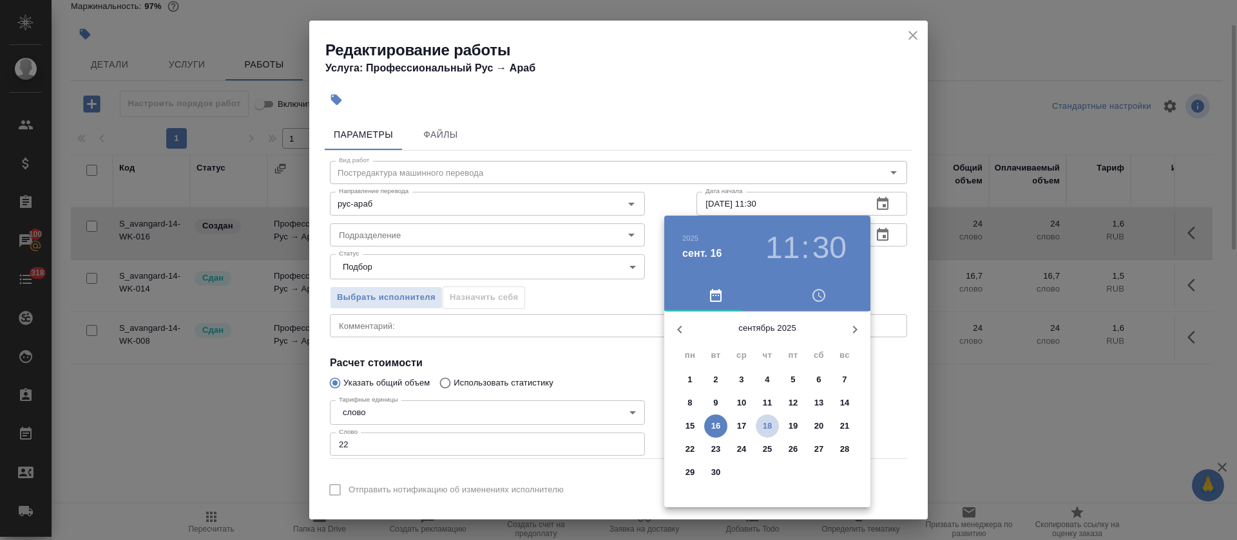
click at [770, 426] on p "18" at bounding box center [768, 426] width 10 height 13
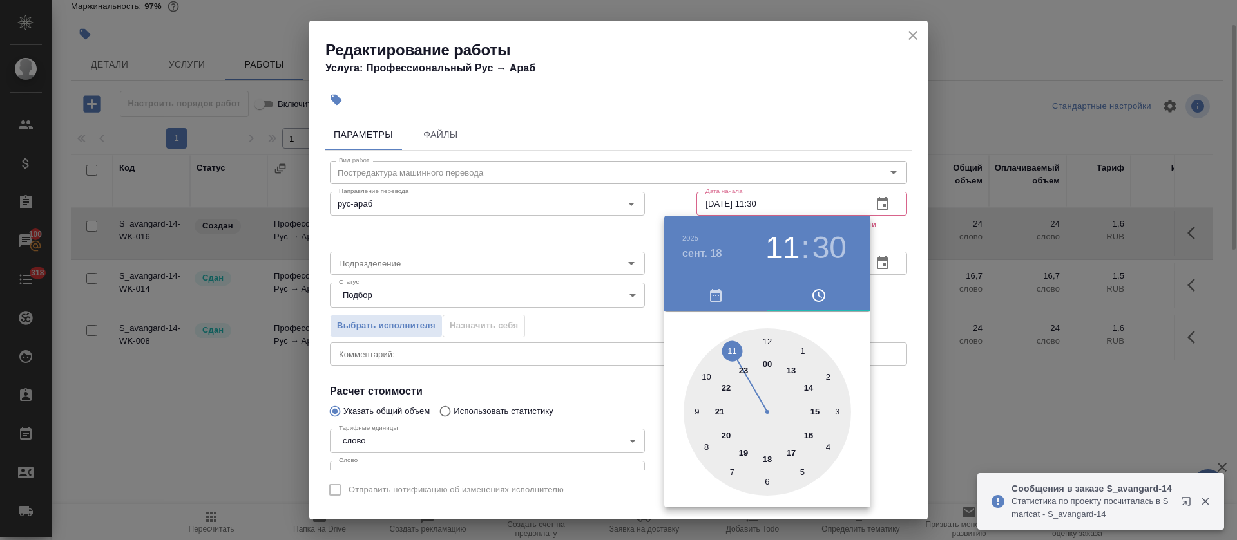
click at [795, 368] on div at bounding box center [766, 411] width 167 height 167
click at [770, 337] on div at bounding box center [766, 411] width 167 height 167
type input "18.09.2025 13:00"
click at [652, 314] on div at bounding box center [618, 270] width 1237 height 540
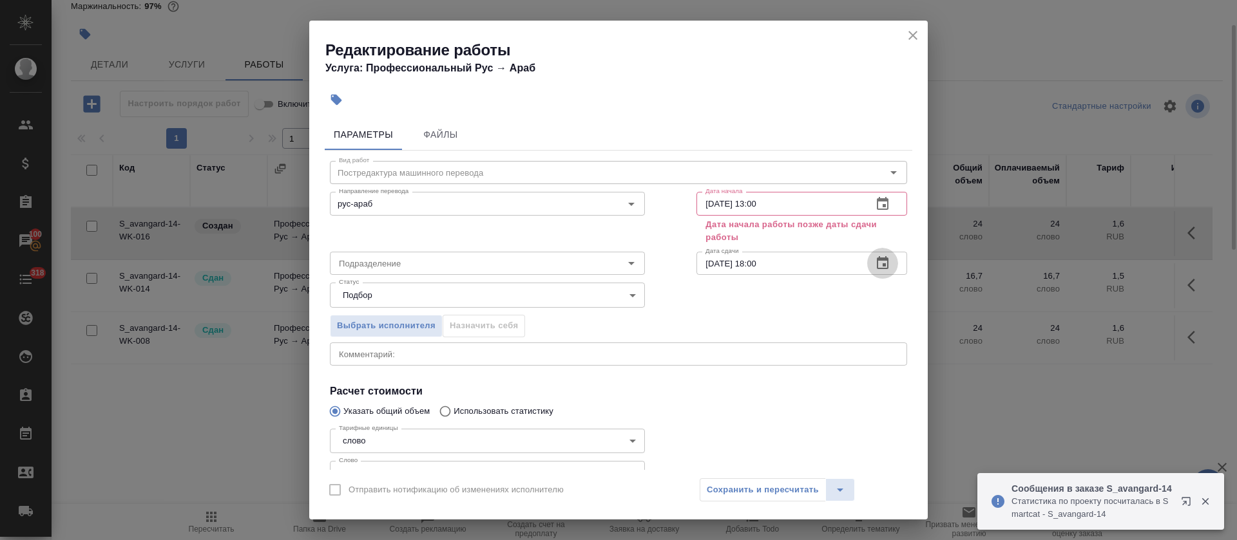
click at [872, 254] on button "button" at bounding box center [882, 263] width 31 height 31
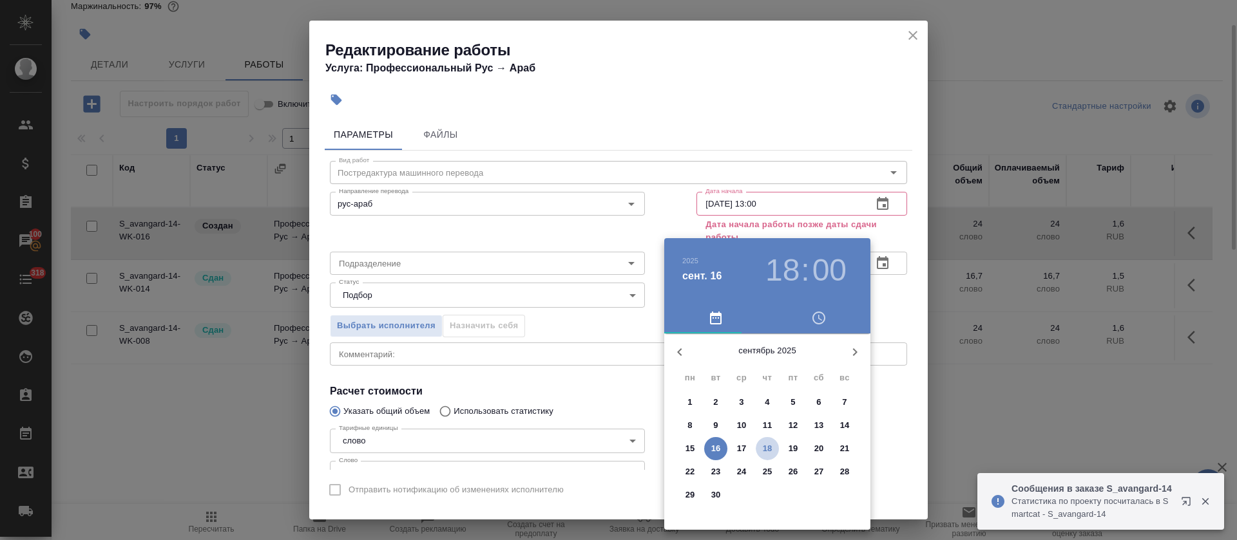
click at [768, 446] on p "18" at bounding box center [768, 448] width 10 height 13
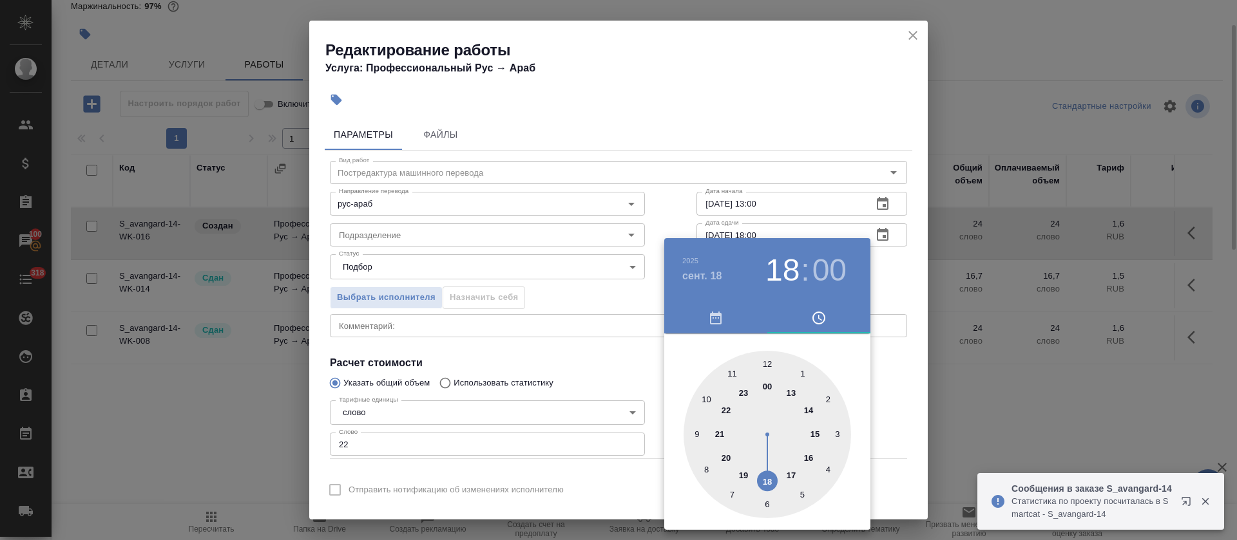
click at [631, 352] on div at bounding box center [618, 270] width 1237 height 540
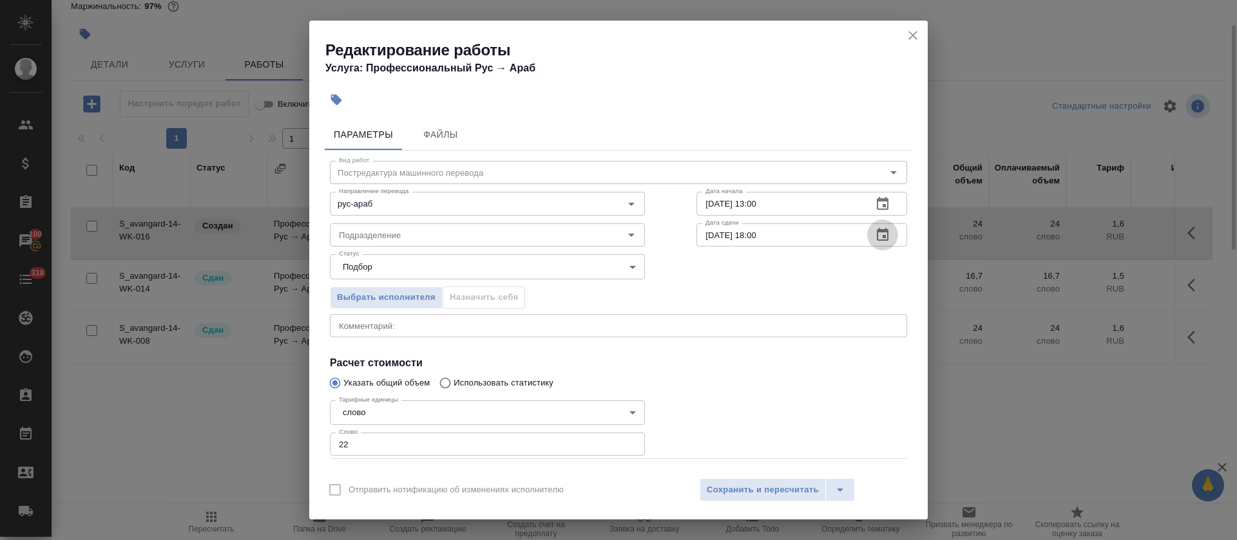
click at [880, 230] on button "button" at bounding box center [882, 235] width 31 height 31
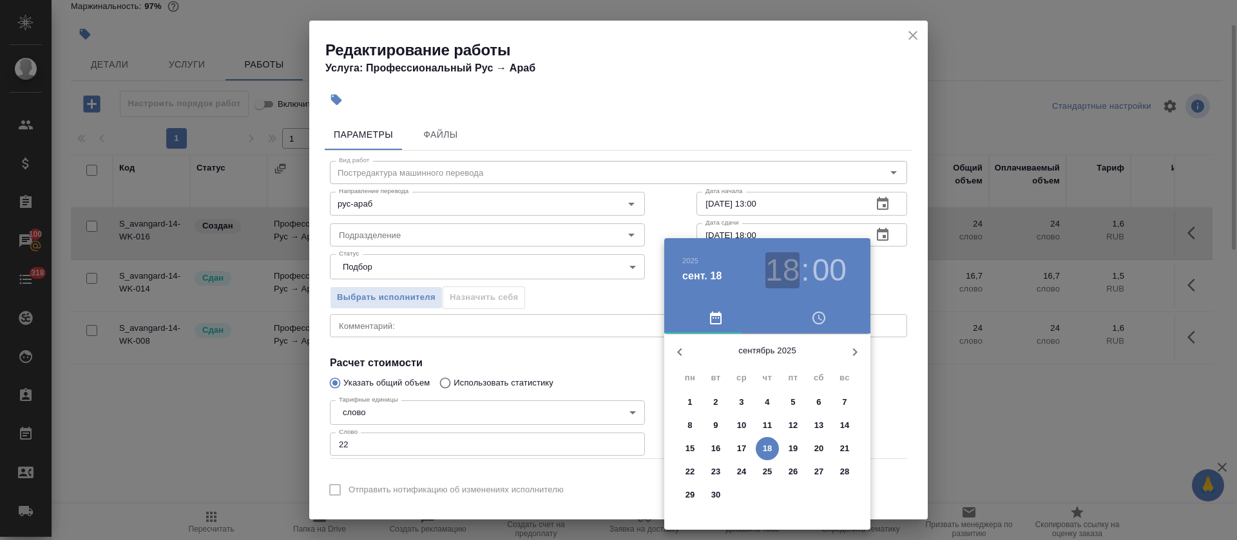
click at [787, 260] on h3 "18" at bounding box center [782, 270] width 34 height 36
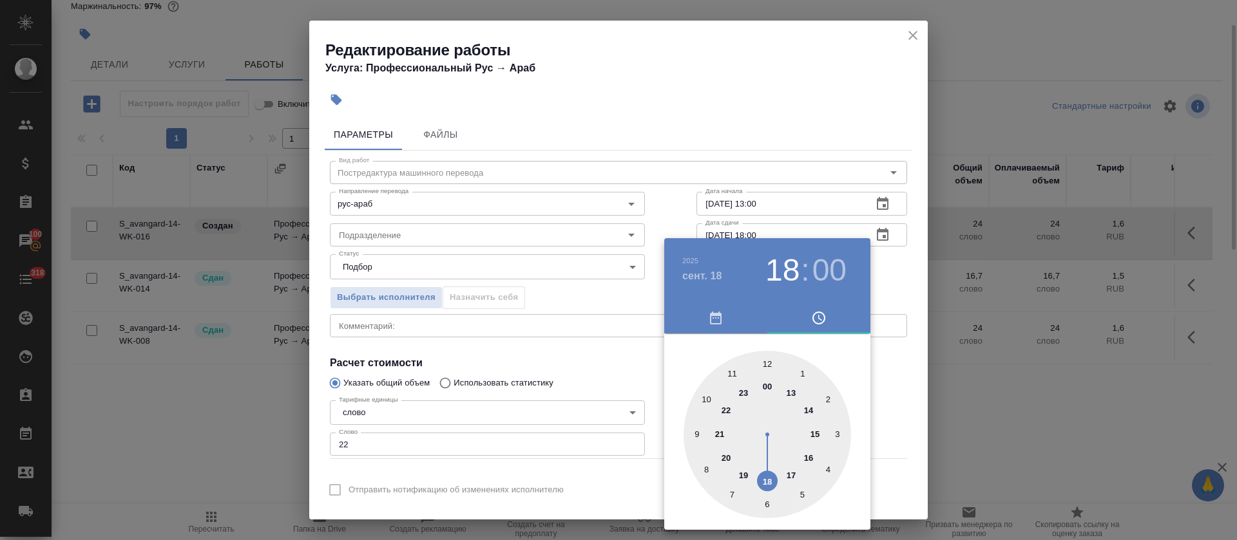
click at [789, 471] on div at bounding box center [766, 434] width 167 height 167
type input "18.09.2025 17:00"
click at [602, 389] on div at bounding box center [618, 270] width 1237 height 540
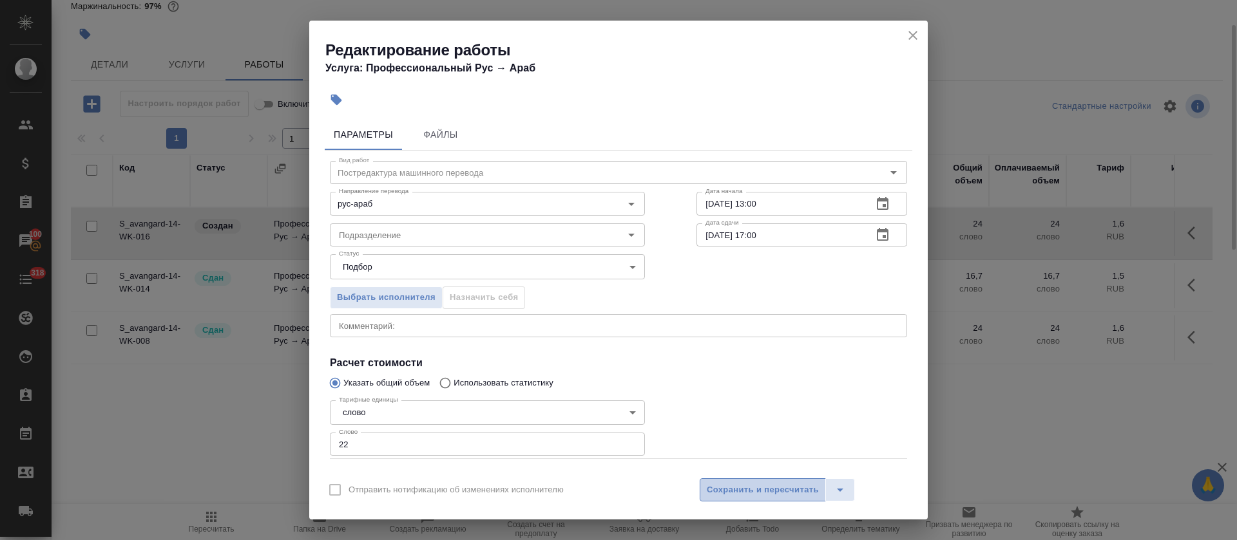
click at [727, 490] on span "Сохранить и пересчитать" at bounding box center [763, 490] width 112 height 15
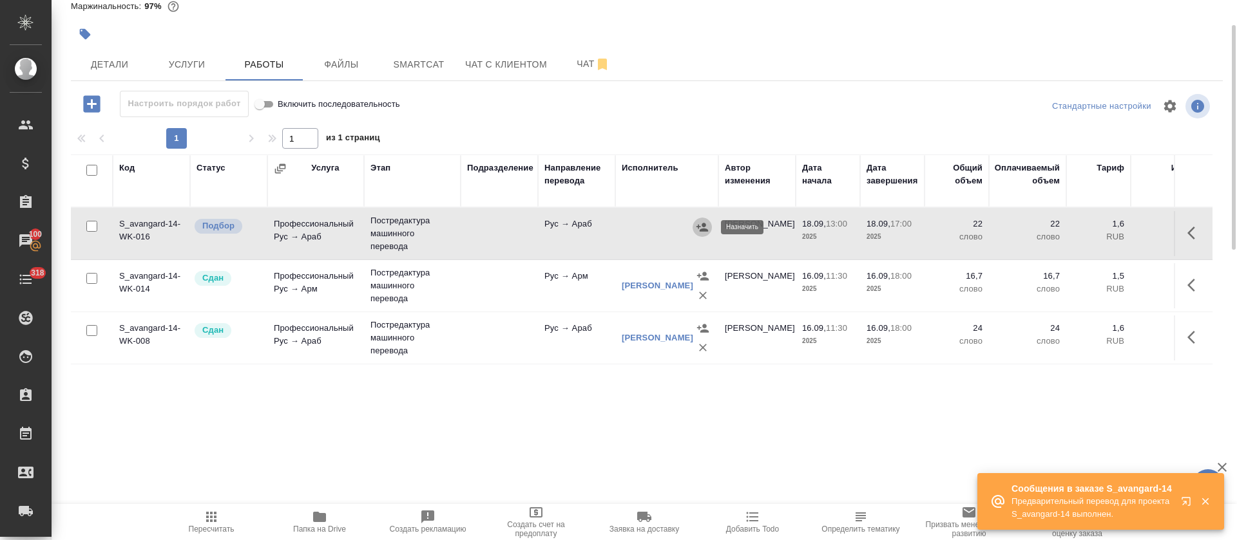
click at [707, 230] on icon "button" at bounding box center [702, 227] width 12 height 8
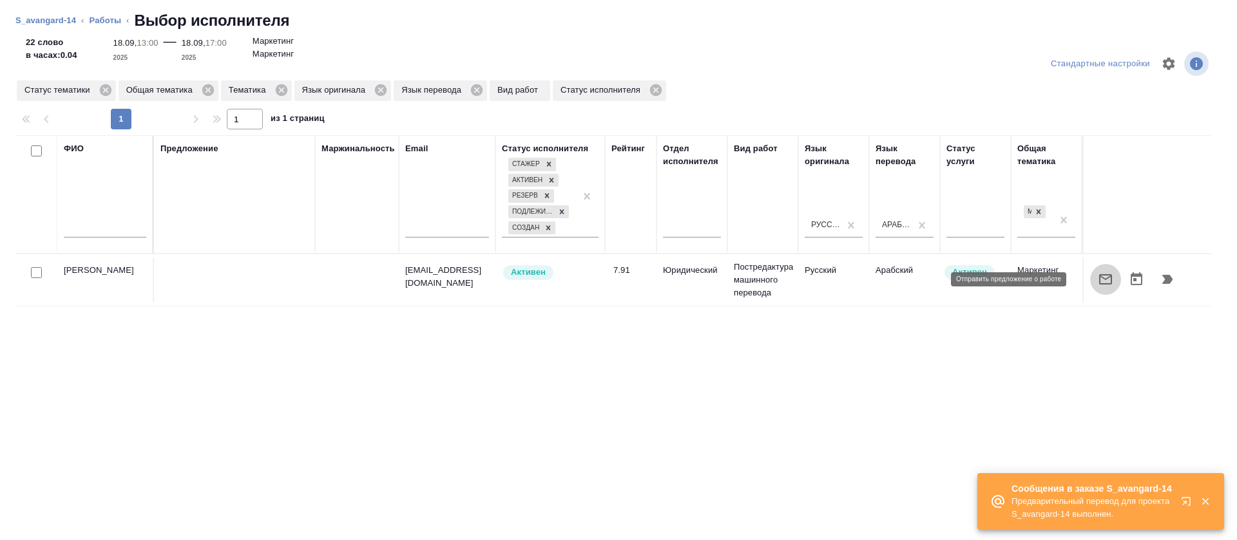
click at [1090, 283] on button "button" at bounding box center [1105, 279] width 31 height 31
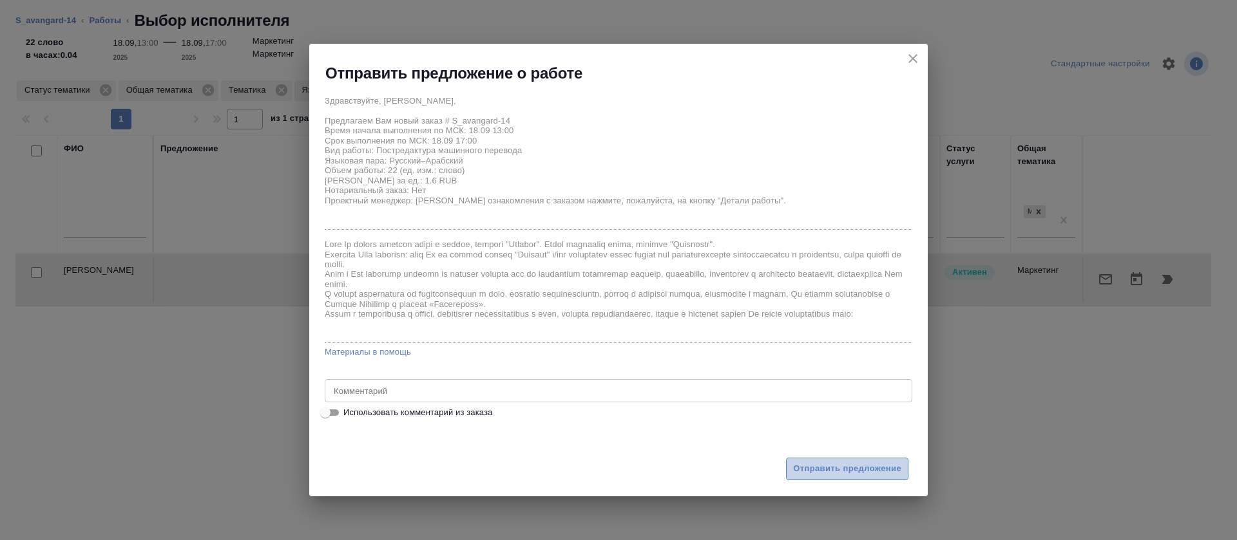
click at [824, 466] on span "Отправить предложение" at bounding box center [847, 469] width 108 height 15
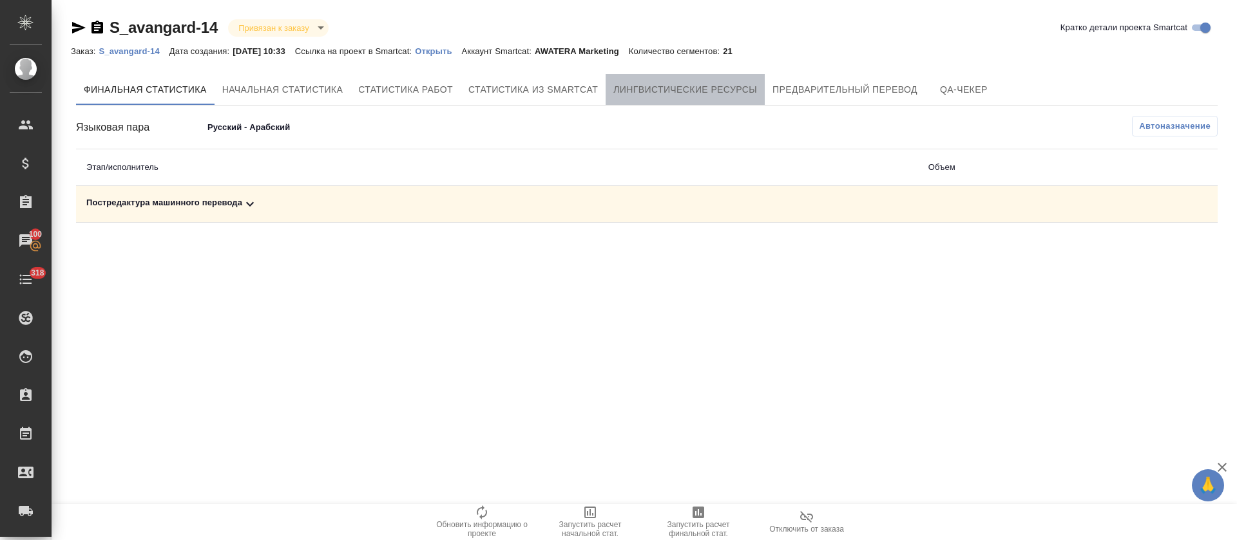
click at [697, 92] on span "Лингвистические ресурсы" at bounding box center [685, 90] width 144 height 16
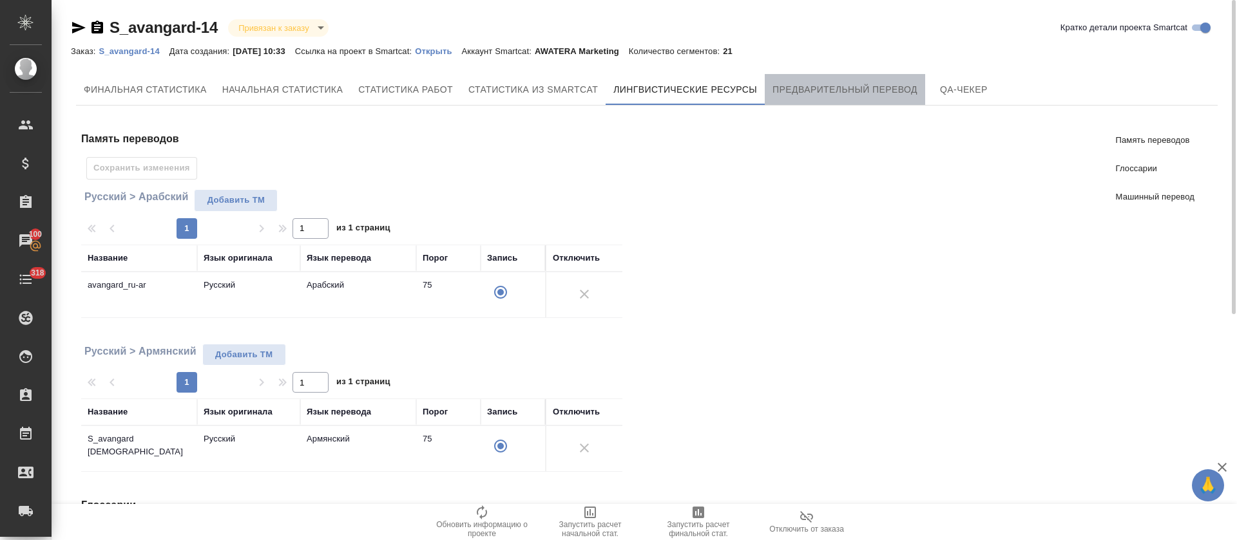
click at [869, 102] on button "Предварительный перевод" at bounding box center [844, 89] width 160 height 31
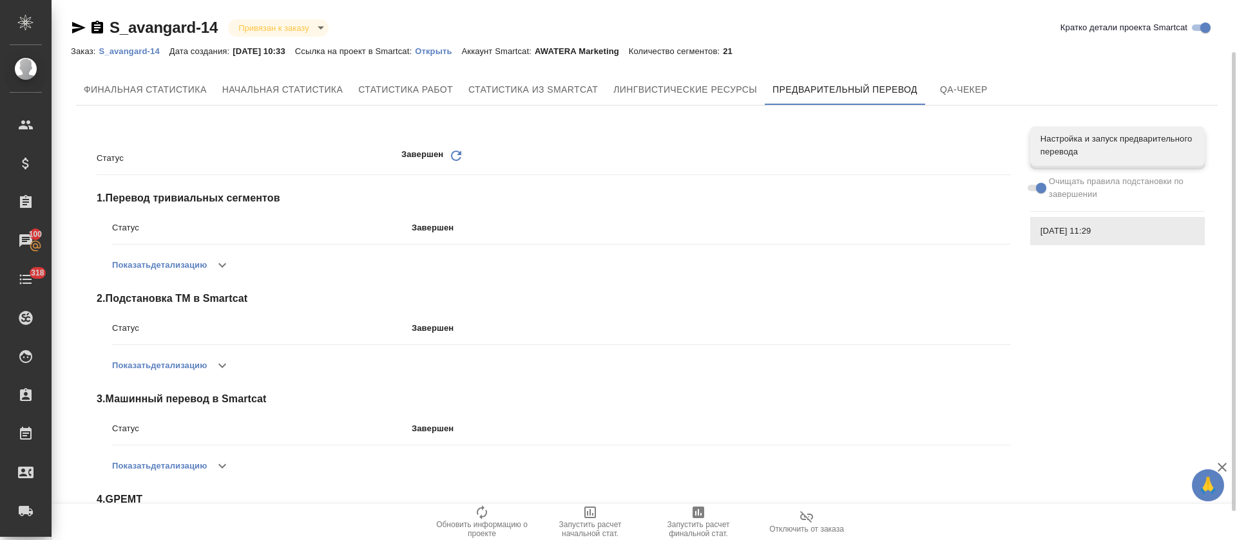
scroll to position [95, 0]
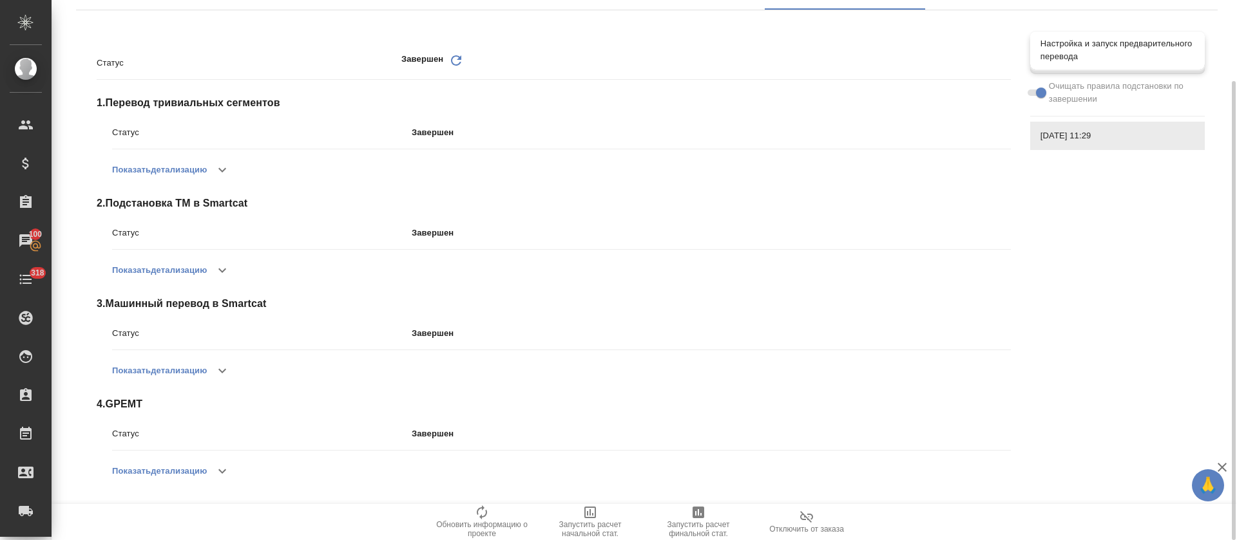
click at [1116, 64] on div "Настройка и запуск предварительного перевода" at bounding box center [1117, 50] width 175 height 39
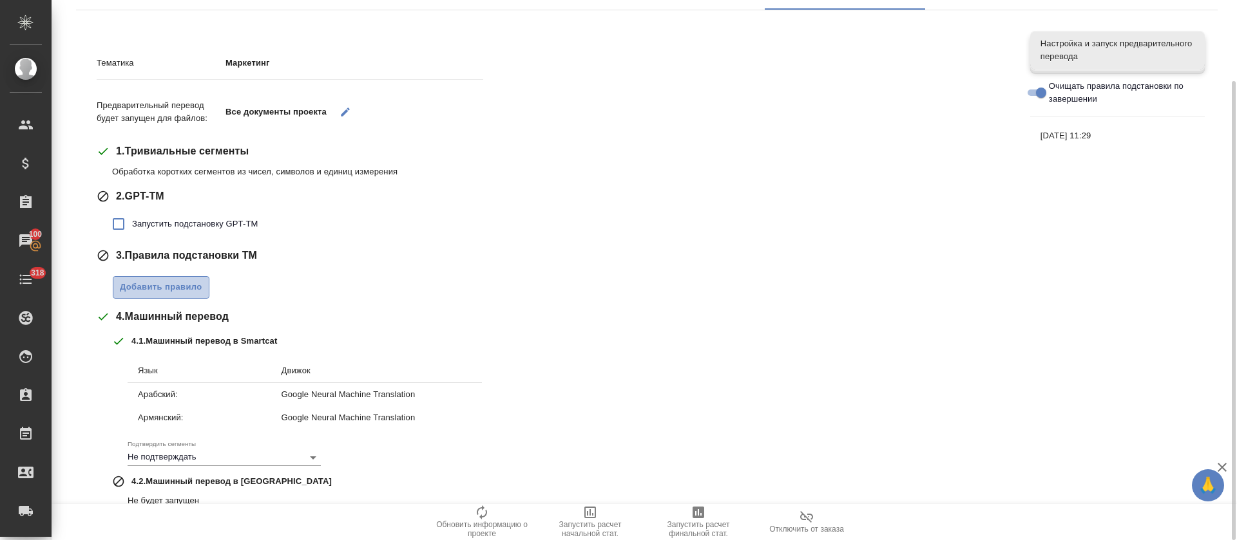
click at [188, 285] on span "Добавить правило" at bounding box center [161, 287] width 82 height 15
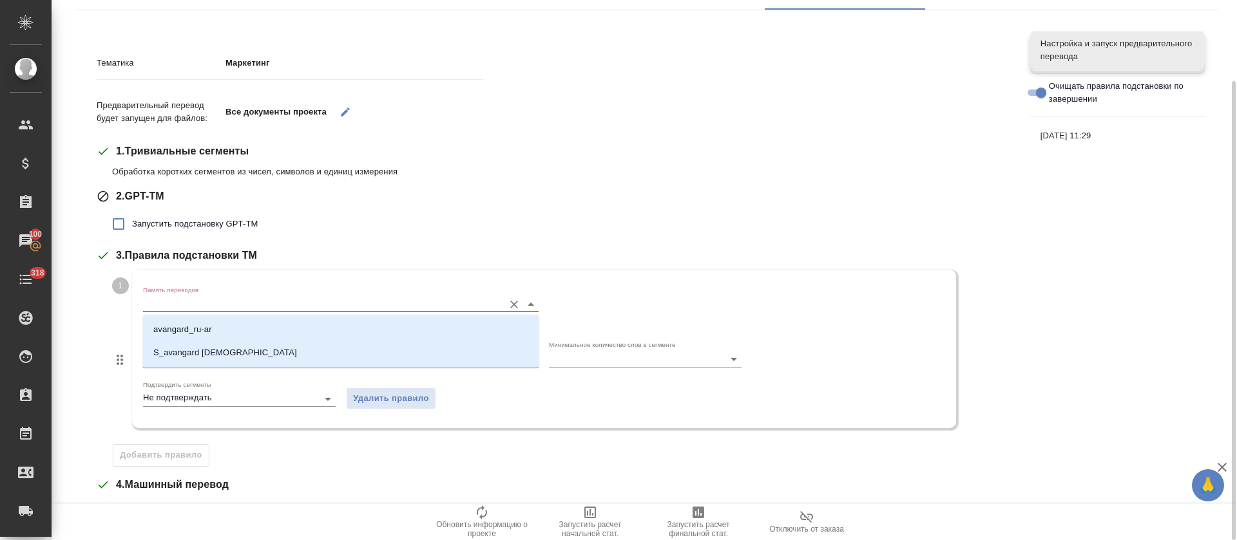
click at [192, 296] on input "Память переводов" at bounding box center [320, 303] width 354 height 15
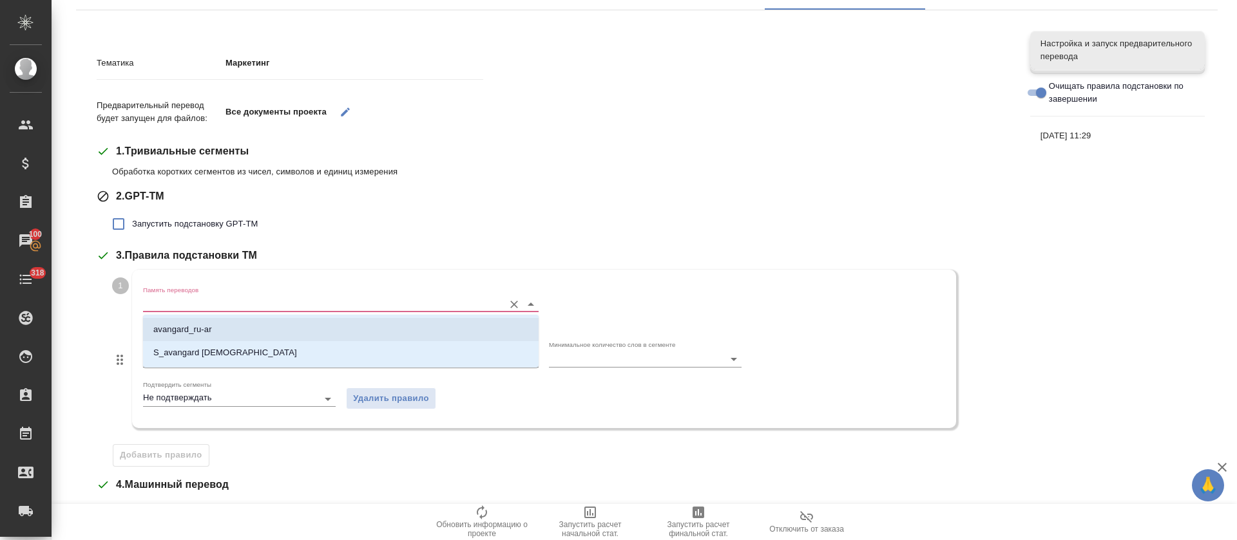
click at [213, 327] on li "avangard_ru-ar" at bounding box center [340, 329] width 395 height 23
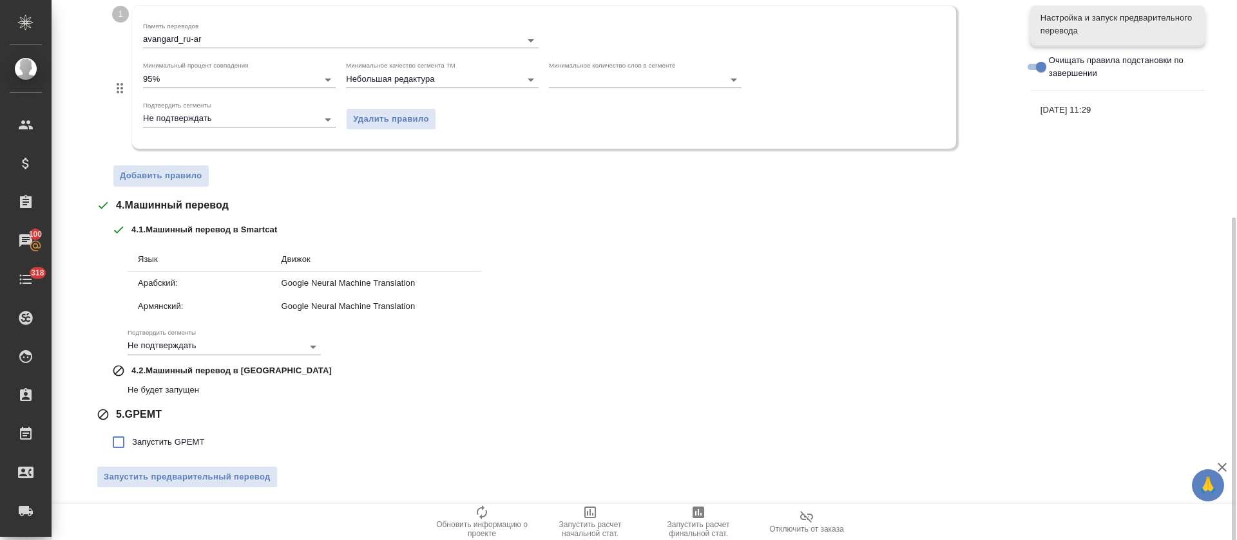
scroll to position [361, 0]
click at [170, 441] on span "Запустить GPEMT" at bounding box center [168, 441] width 73 height 13
click at [132, 441] on input "Запустить GPEMT" at bounding box center [118, 441] width 27 height 27
checkbox input "true"
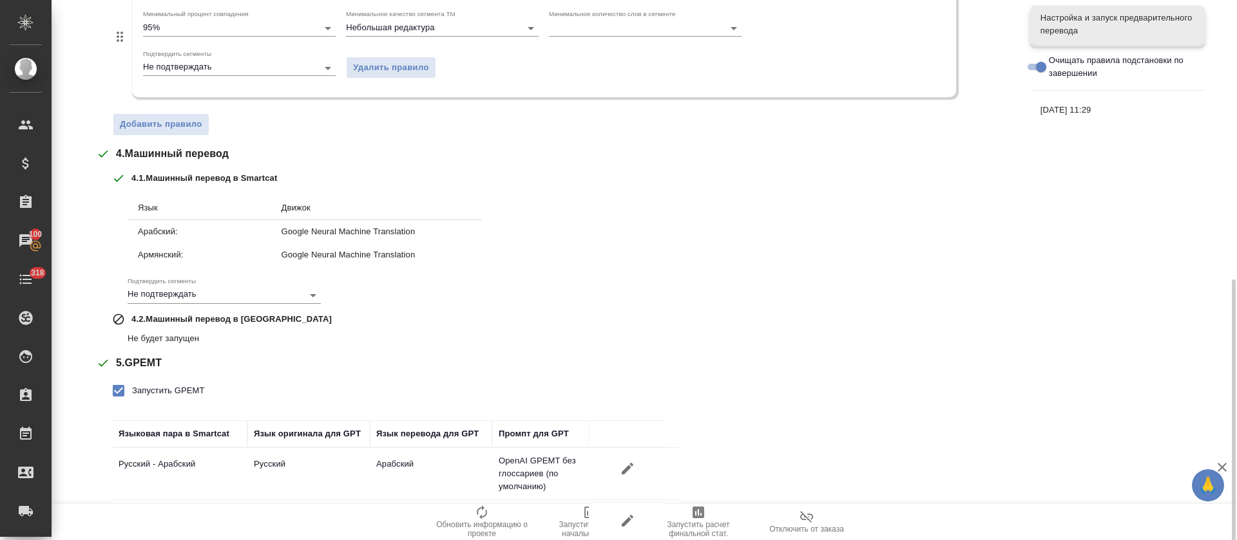
scroll to position [406, 0]
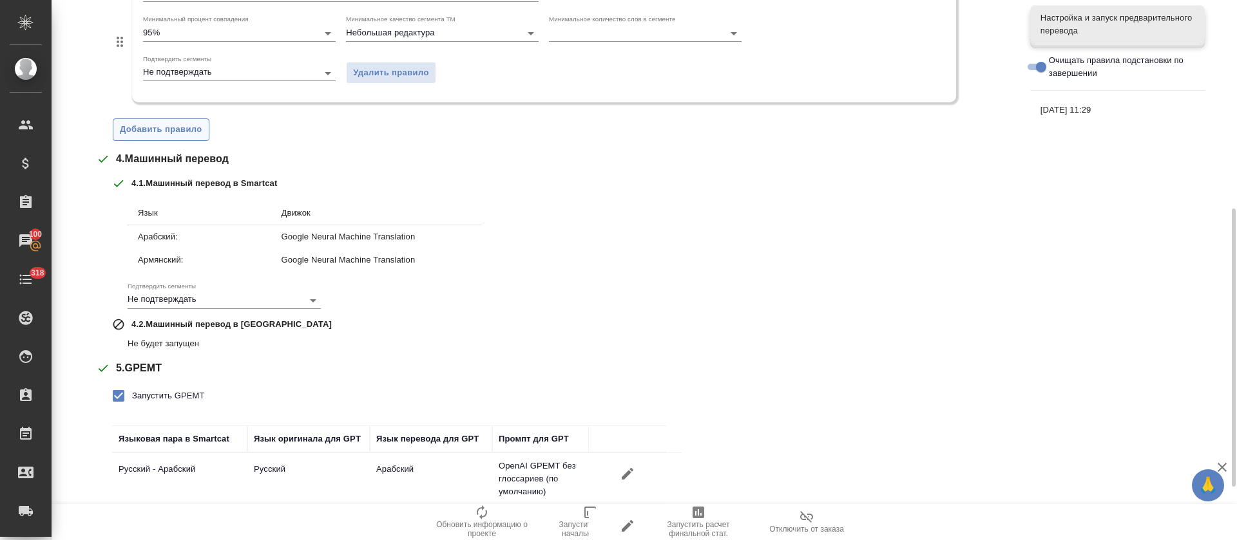
click at [196, 137] on button "Добавить правило" at bounding box center [161, 130] width 97 height 23
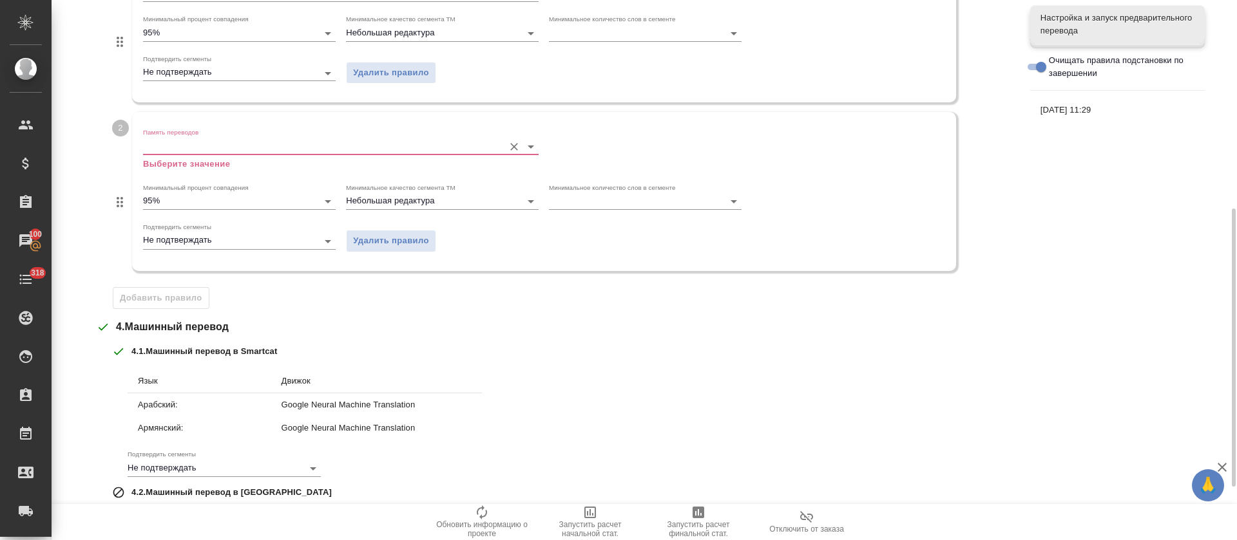
drag, startPoint x: 196, startPoint y: 137, endPoint x: 198, endPoint y: 146, distance: 8.8
click at [198, 146] on div "Память переводов Выберите значение" at bounding box center [340, 149] width 395 height 42
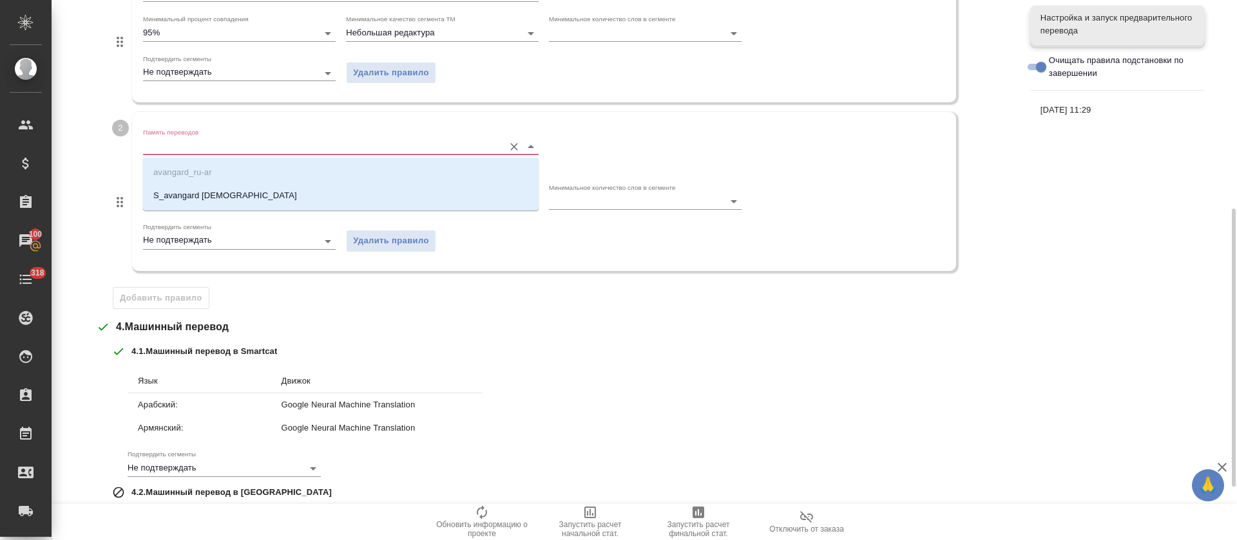
click at [198, 146] on input "Память переводов" at bounding box center [320, 145] width 354 height 15
click at [207, 196] on p "S_avangard [DEMOGRAPHIC_DATA]" at bounding box center [225, 195] width 144 height 13
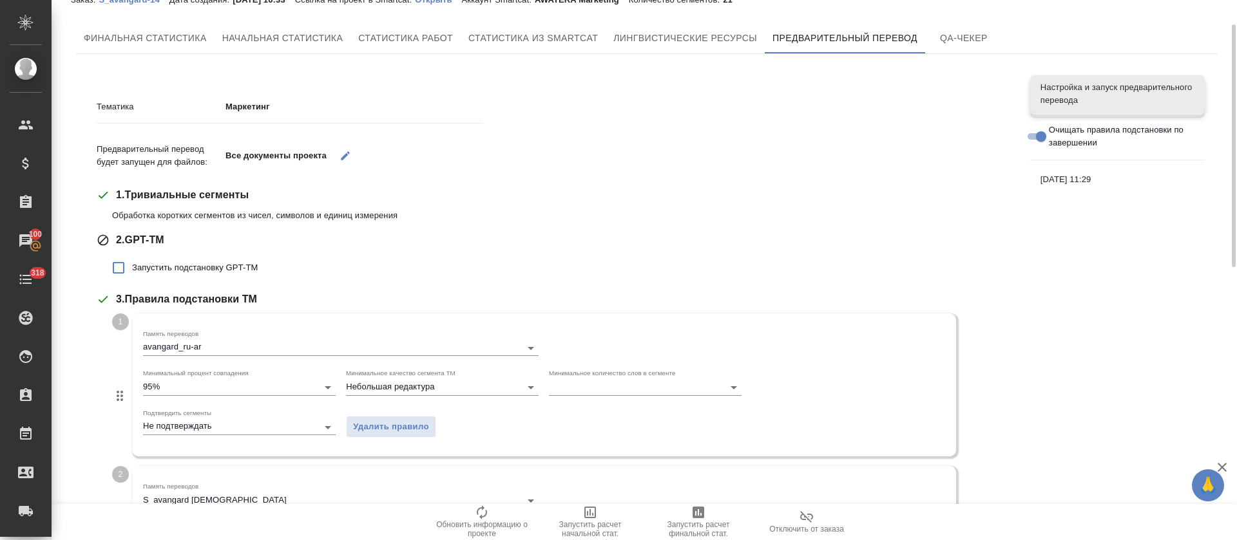
scroll to position [53, 0]
click at [343, 153] on icon "button" at bounding box center [345, 155] width 12 height 12
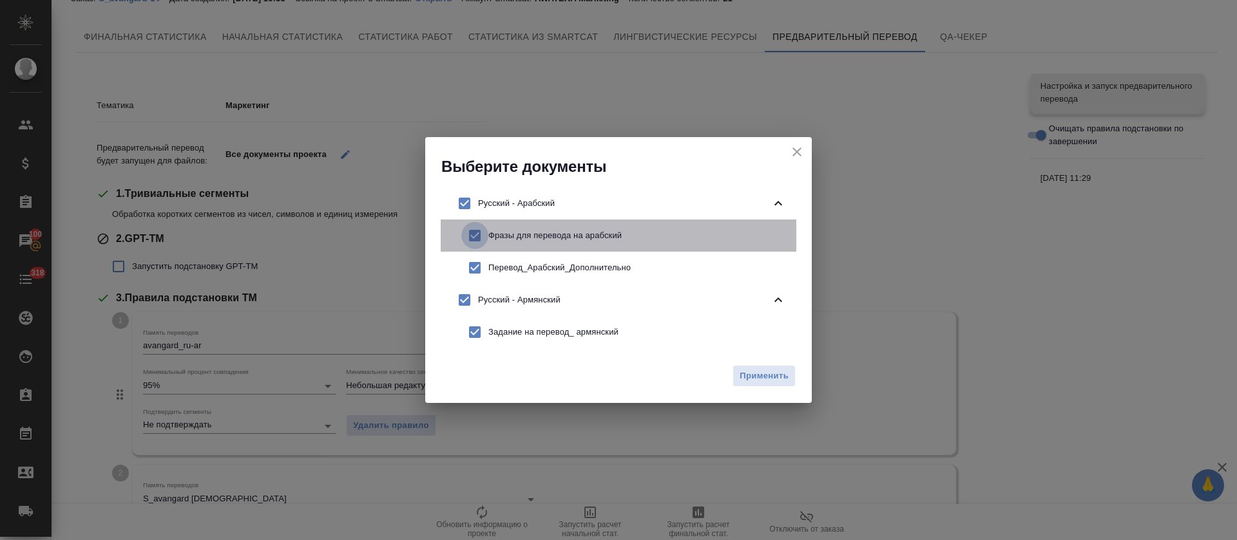
click at [471, 240] on input "checkbox" at bounding box center [474, 235] width 27 height 27
checkbox input "false"
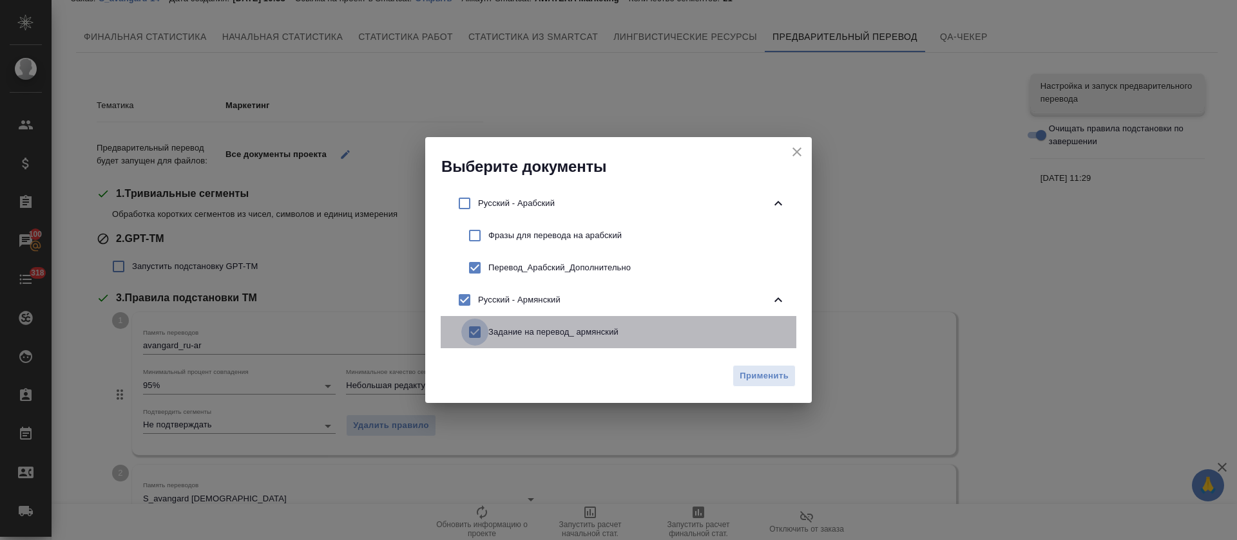
click at [475, 330] on input "checkbox" at bounding box center [474, 332] width 27 height 27
checkbox input "false"
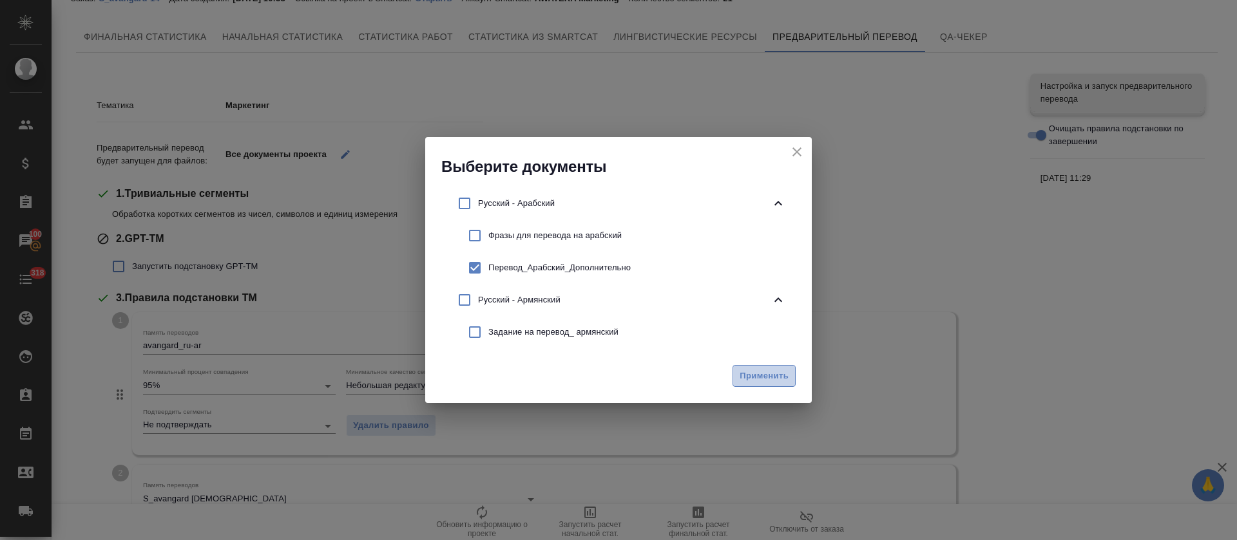
click at [772, 373] on span "Применить" at bounding box center [763, 376] width 49 height 15
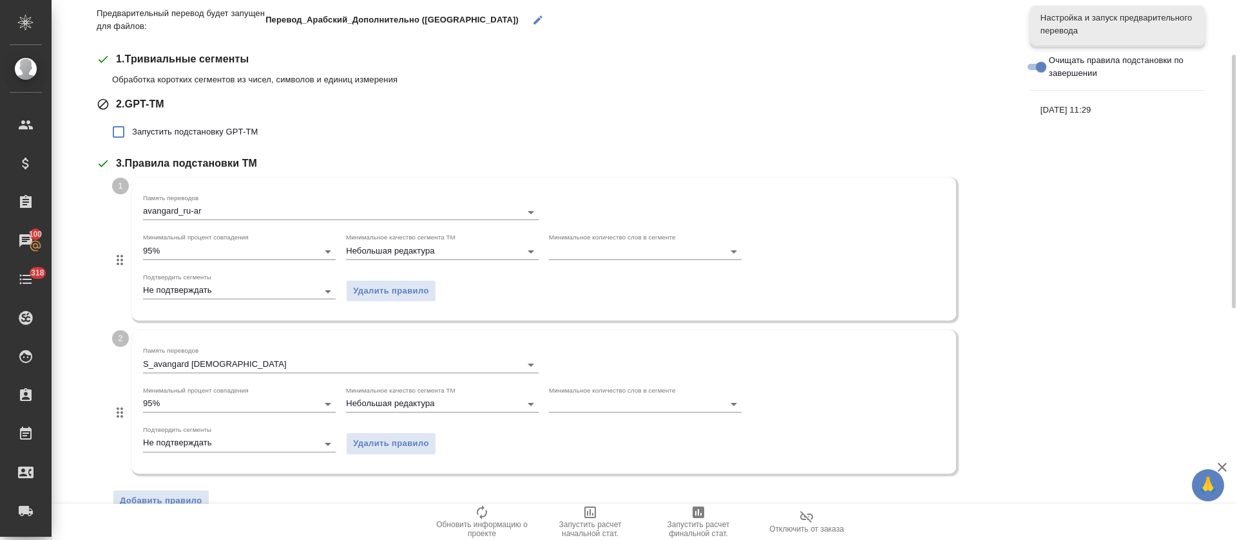
scroll to position [218, 0]
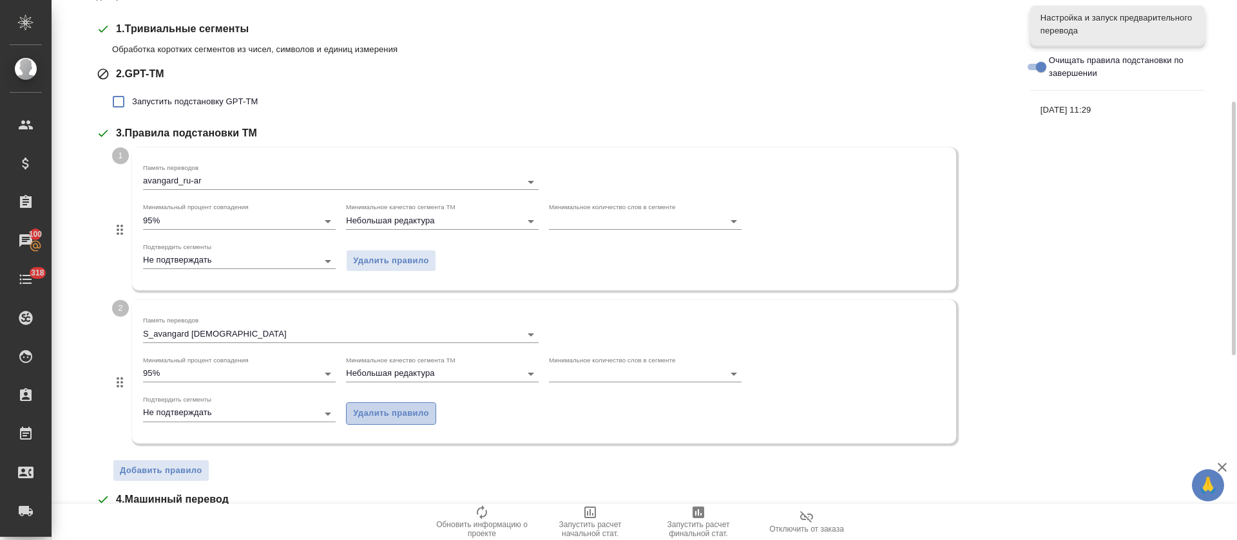
click at [371, 416] on span "Удалить правило" at bounding box center [391, 413] width 76 height 15
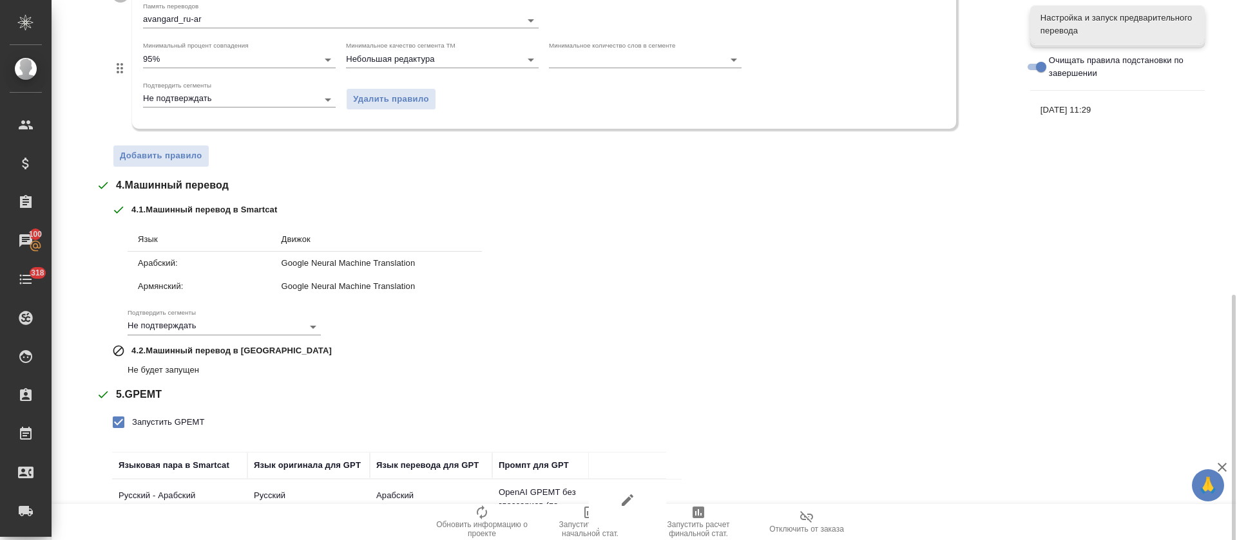
scroll to position [457, 0]
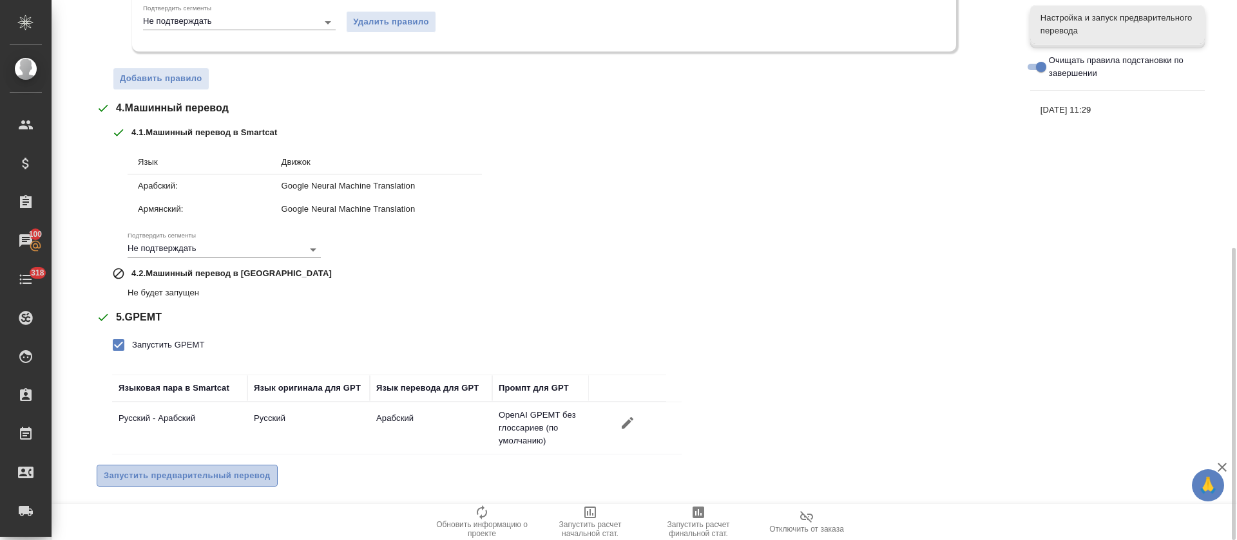
click at [236, 478] on span "Запустить предварительный перевод" at bounding box center [187, 476] width 167 height 15
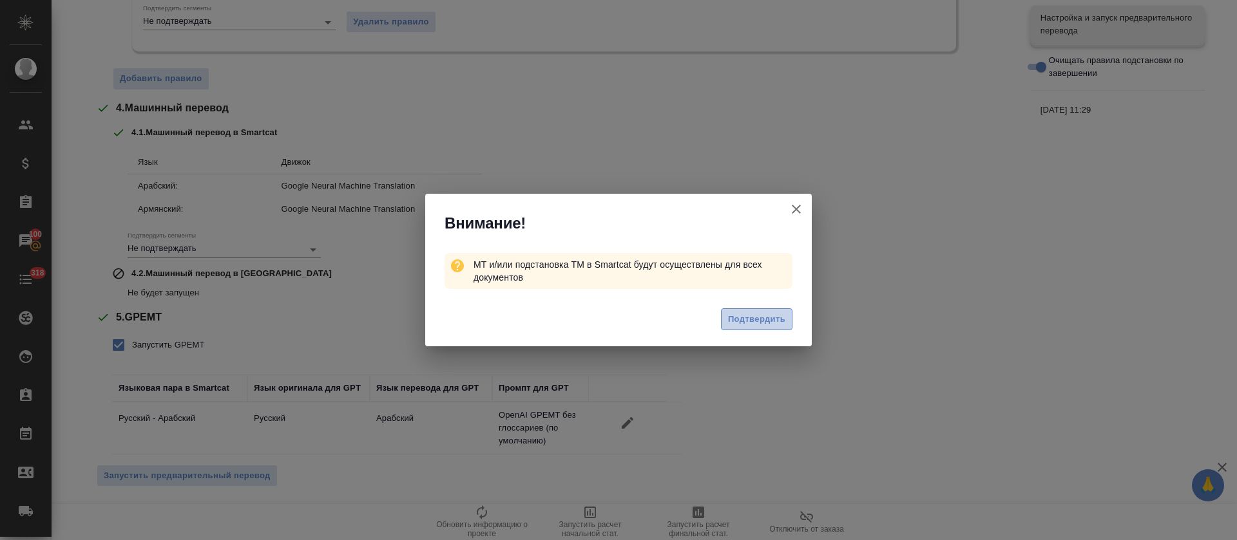
click at [746, 323] on span "Подтвердить" at bounding box center [756, 319] width 57 height 15
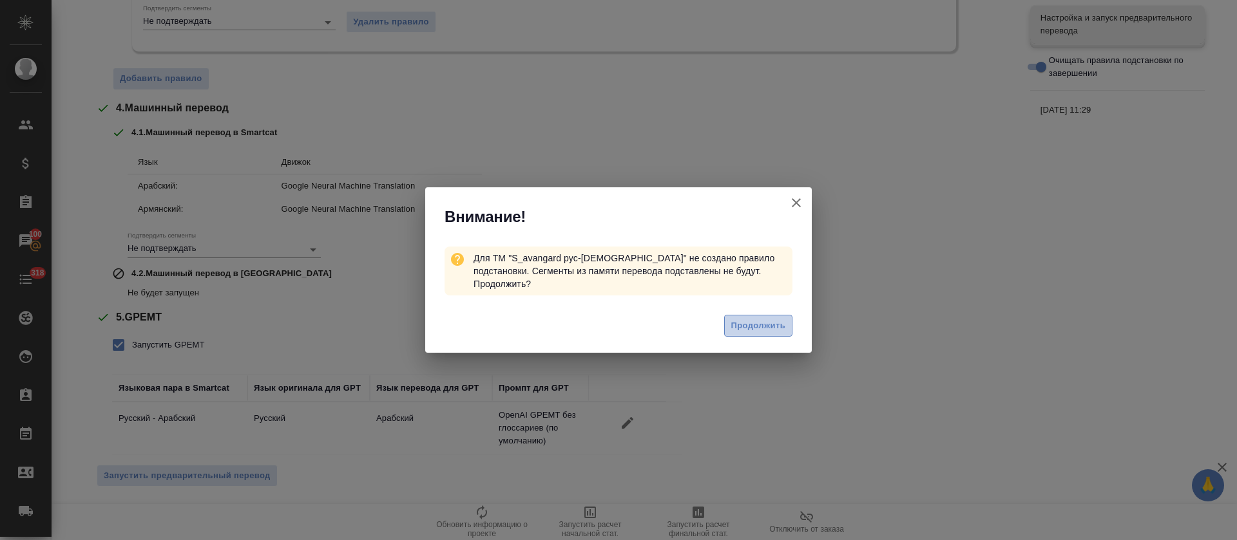
click at [746, 323] on span "Продолжить" at bounding box center [758, 326] width 54 height 15
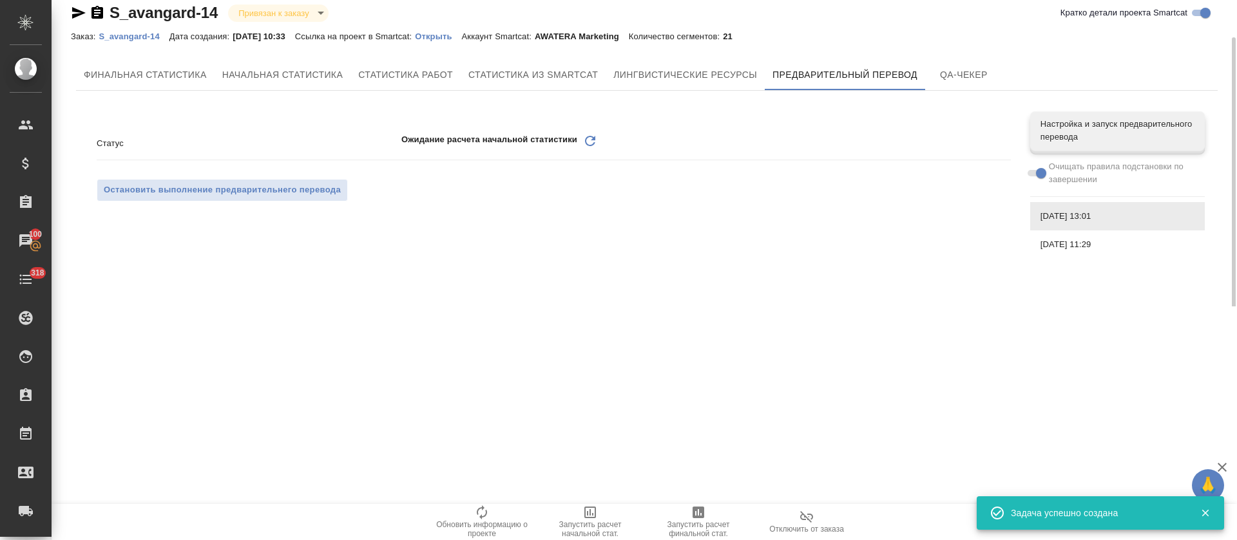
scroll to position [0, 0]
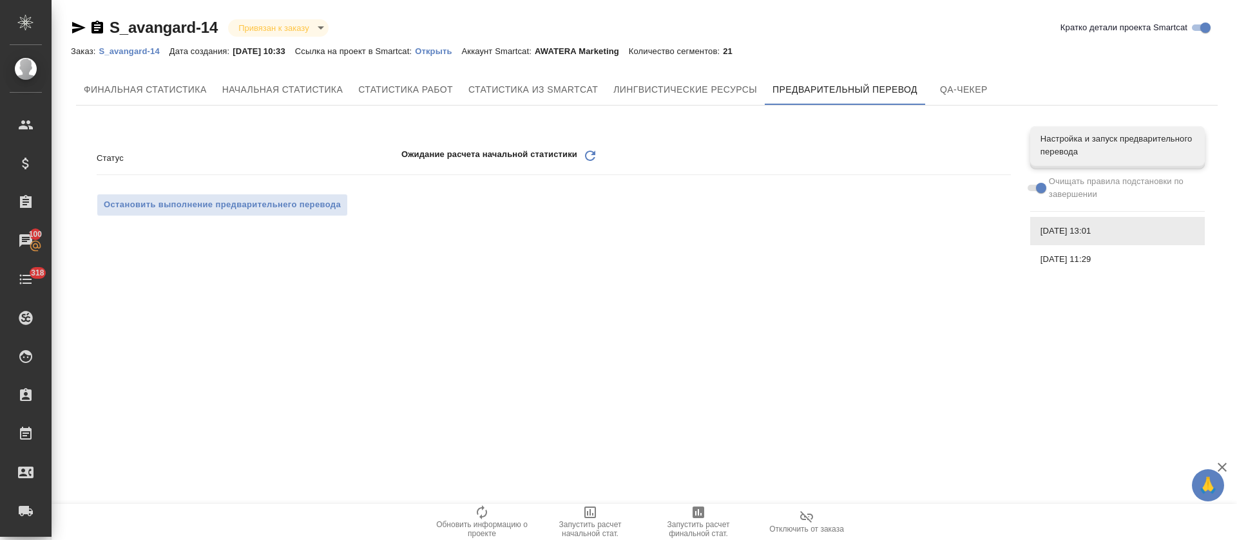
click at [592, 153] on icon "Обновить" at bounding box center [589, 155] width 15 height 15
click at [592, 151] on icon at bounding box center [590, 156] width 10 height 10
click at [583, 158] on icon "Обновить" at bounding box center [589, 155] width 15 height 15
click at [593, 158] on icon "Обновить" at bounding box center [589, 155] width 15 height 15
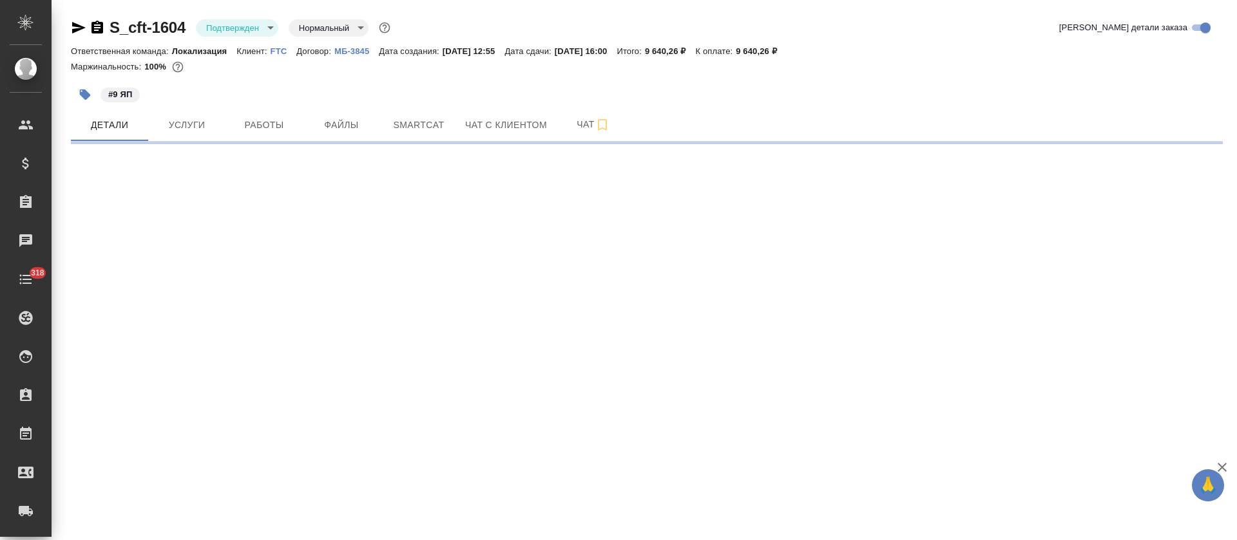
select select "RU"
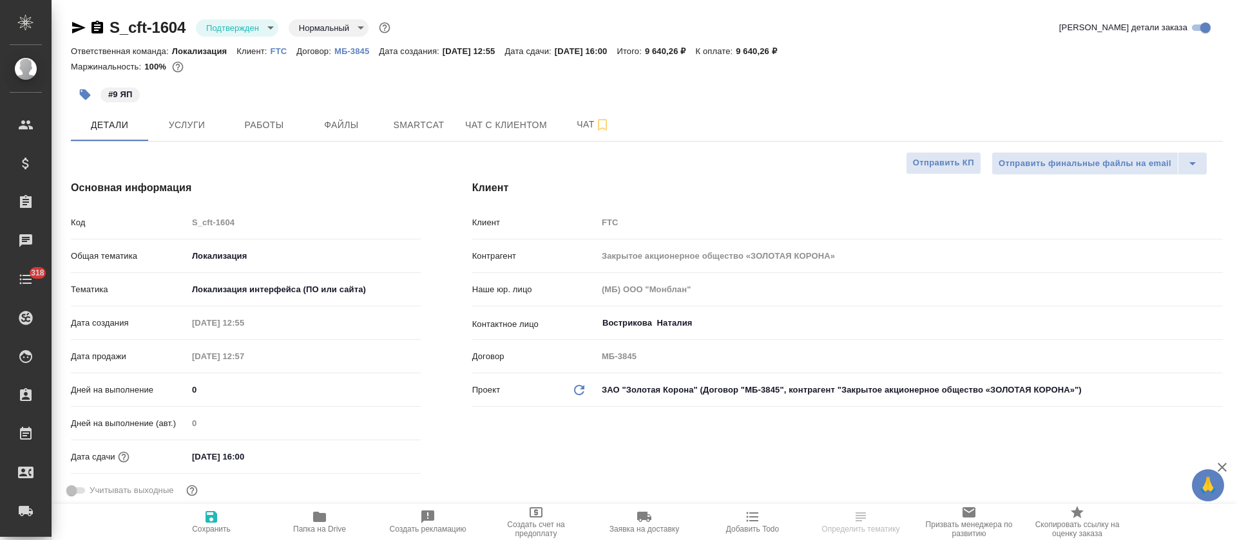
type textarea "x"
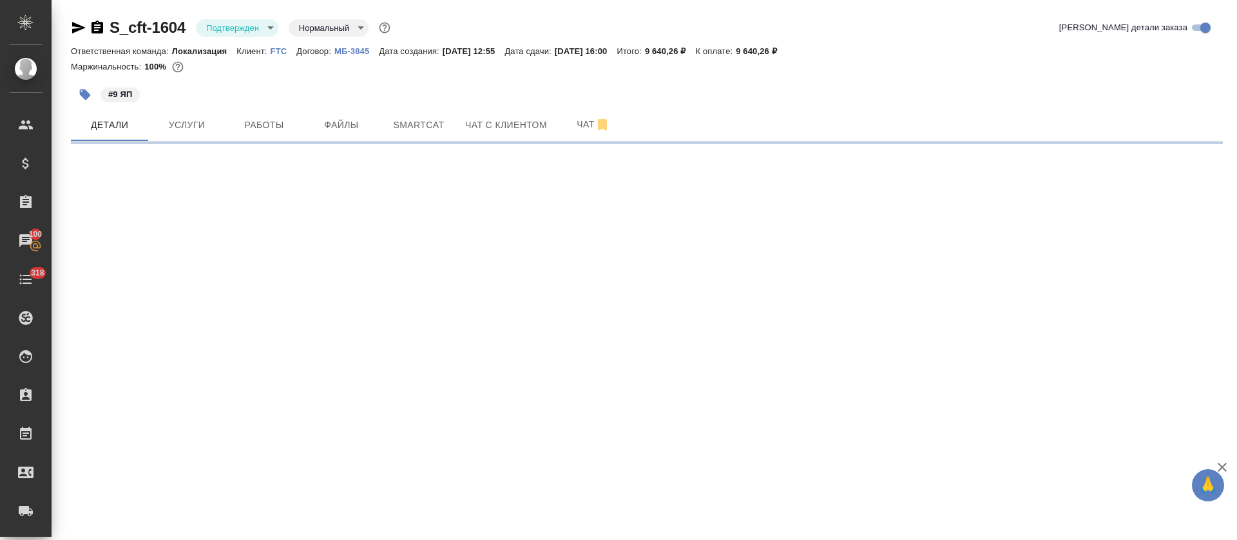
select select "RU"
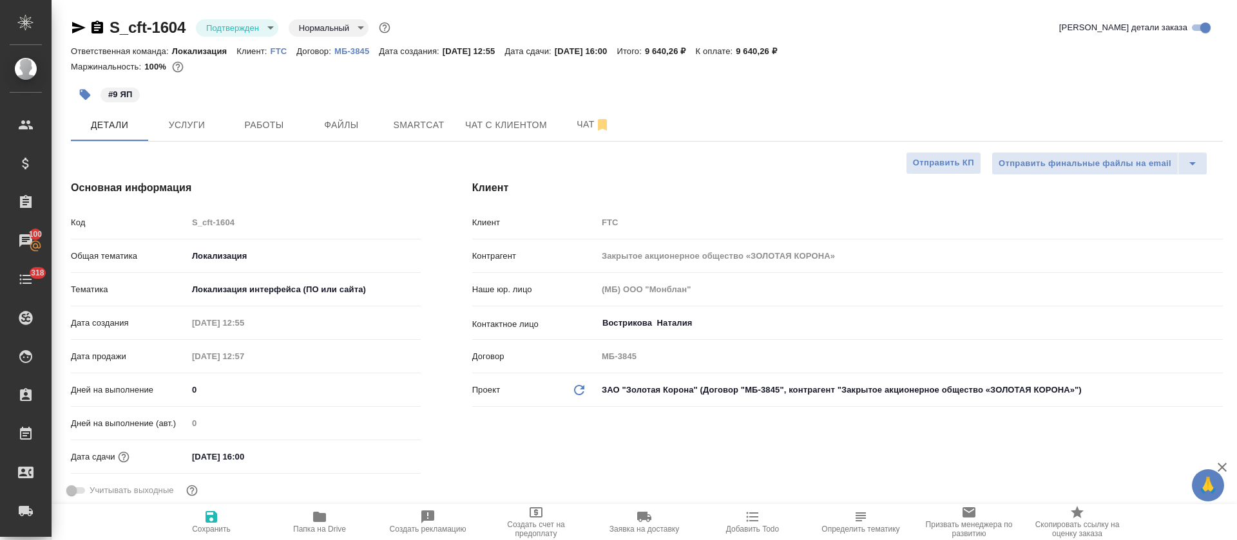
type textarea "x"
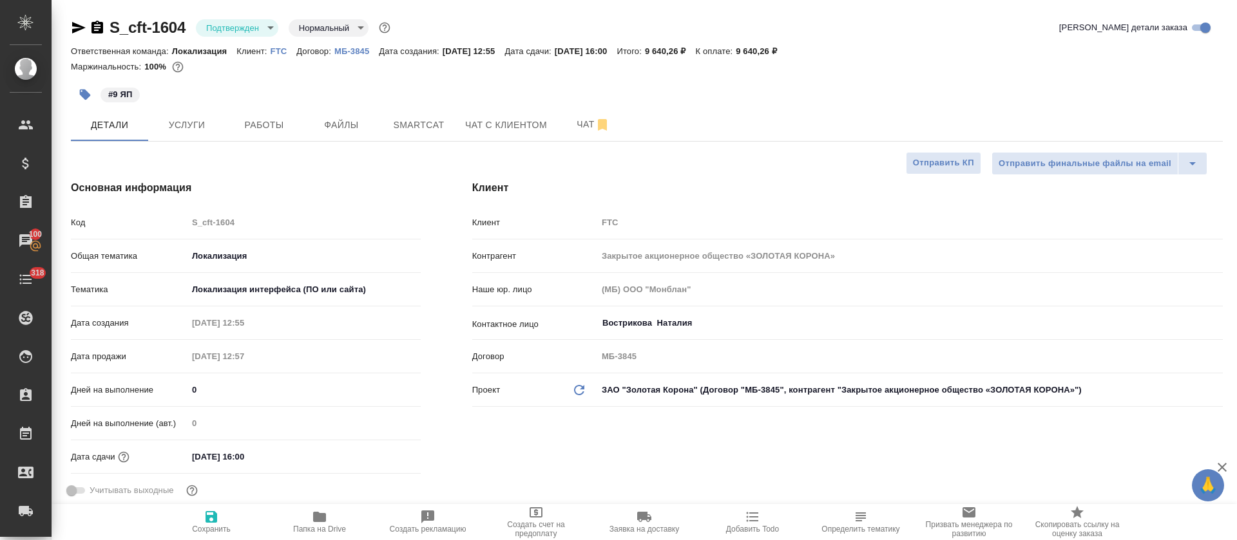
type textarea "x"
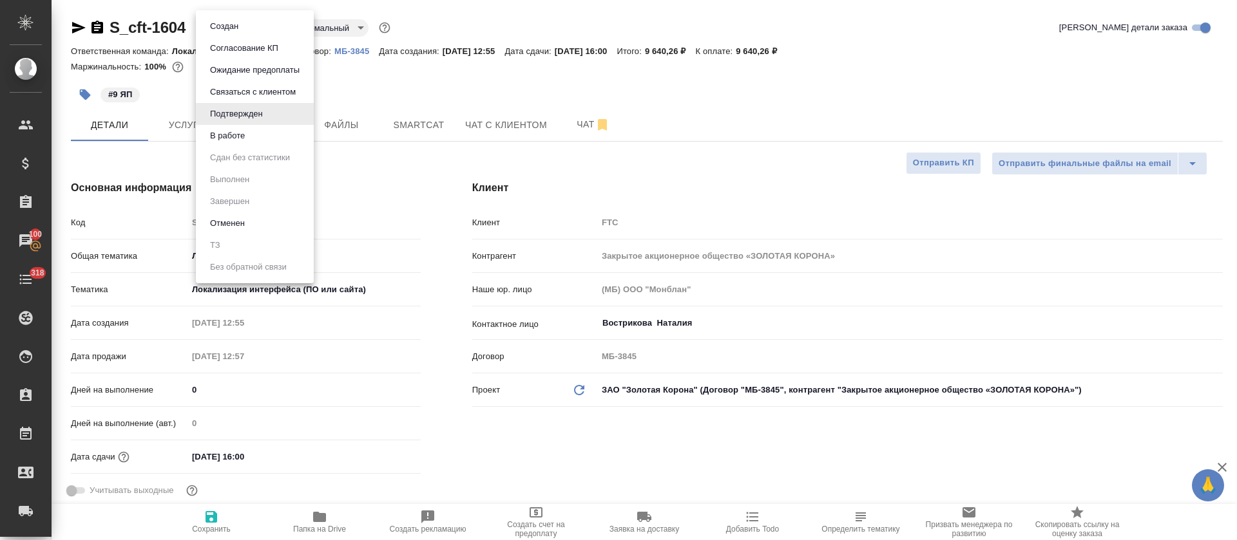
click at [271, 28] on body "🙏 .cls-1 fill:#fff; AWATERA [PERSON_NAME] Спецификации Заказы 100 Чаты 318 Todo…" at bounding box center [618, 270] width 1237 height 540
click at [252, 133] on li "В работе" at bounding box center [255, 136] width 118 height 22
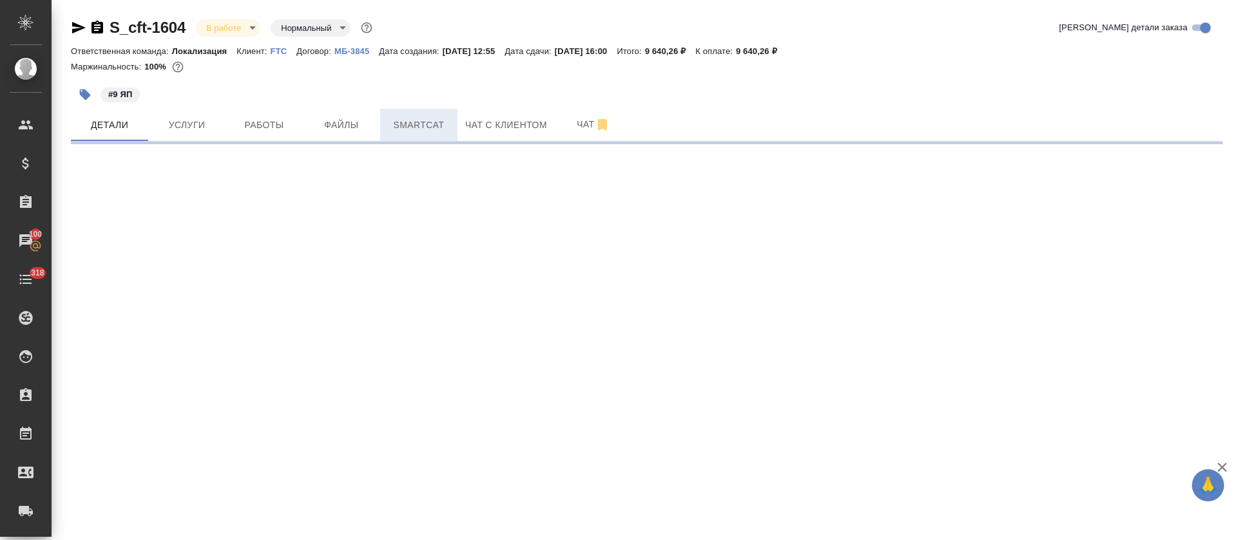
select select "RU"
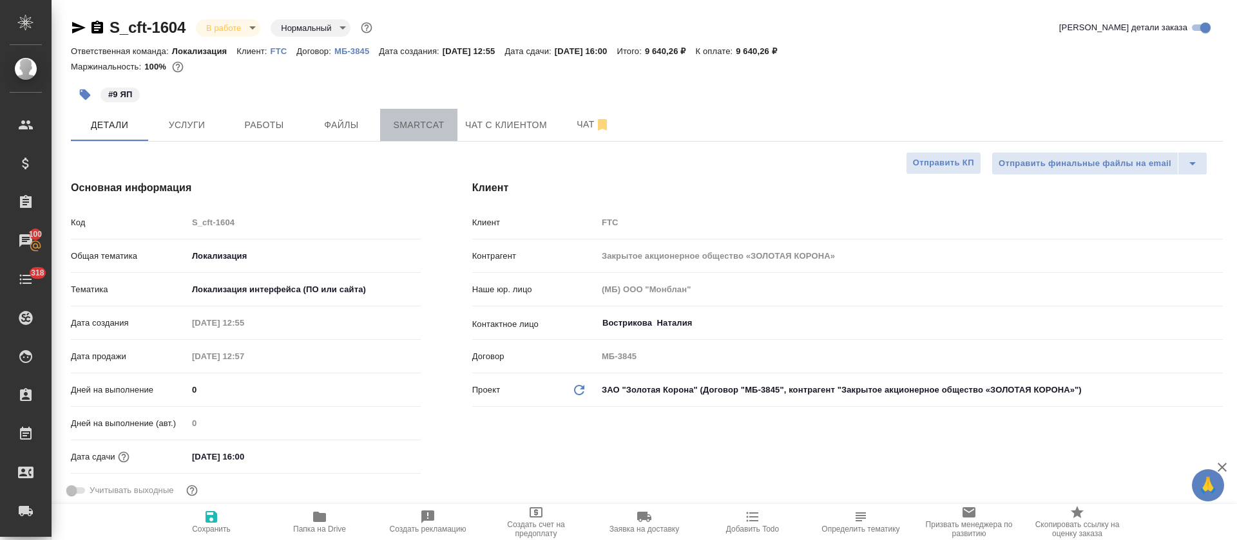
type textarea "x"
click at [424, 129] on span "Smartcat" at bounding box center [419, 125] width 62 height 16
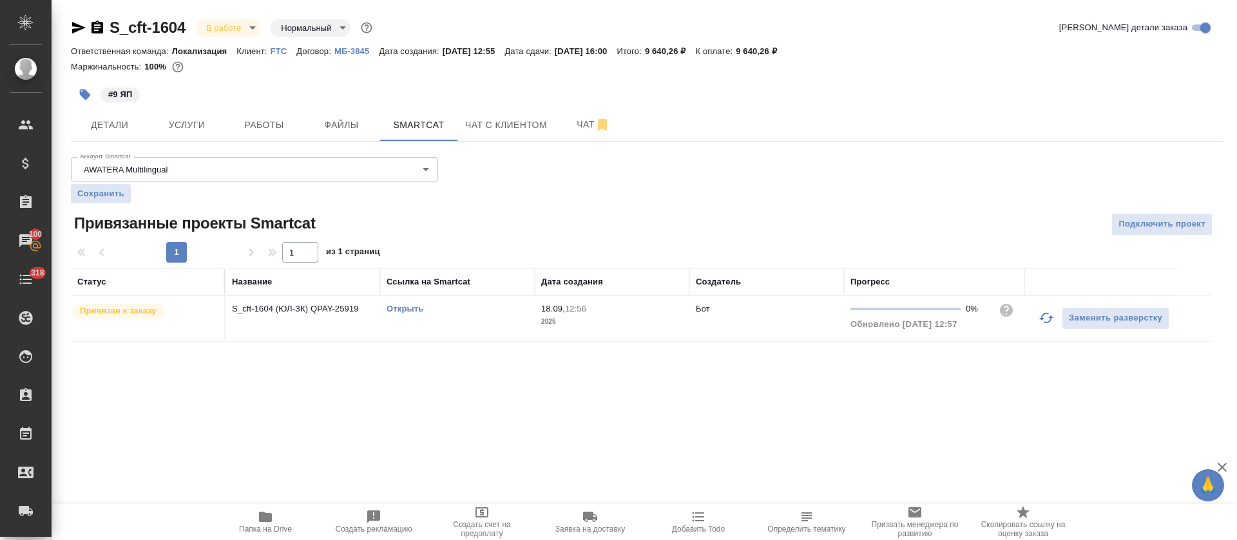
click at [407, 310] on link "Открыть" at bounding box center [404, 309] width 37 height 10
click at [284, 124] on span "Работы" at bounding box center [264, 125] width 62 height 16
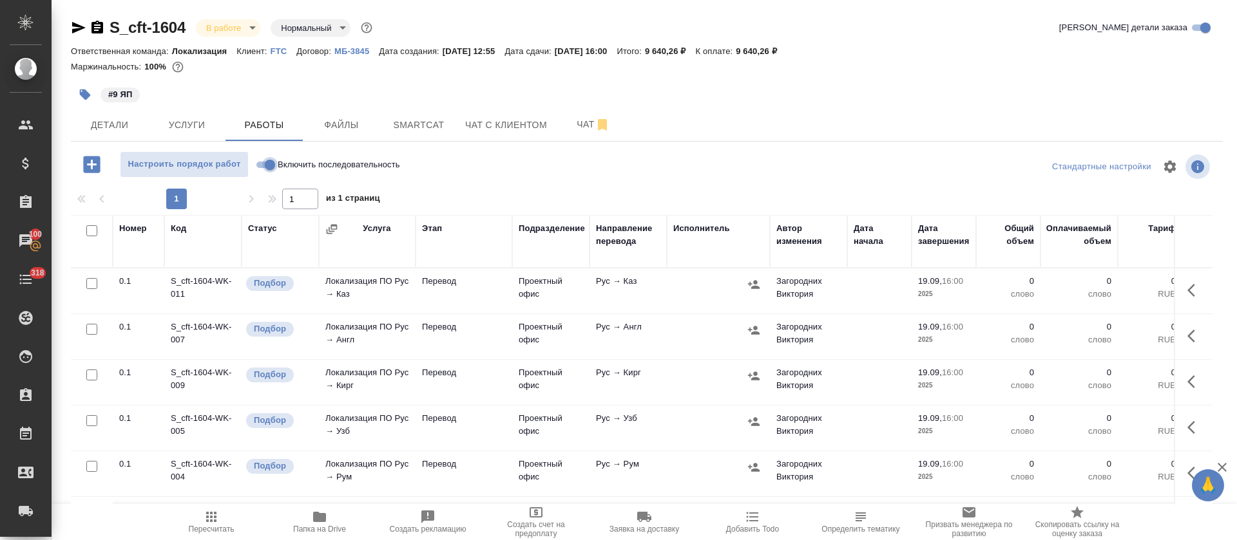
click at [273, 164] on input "Включить последовательность" at bounding box center [270, 164] width 46 height 15
checkbox input "true"
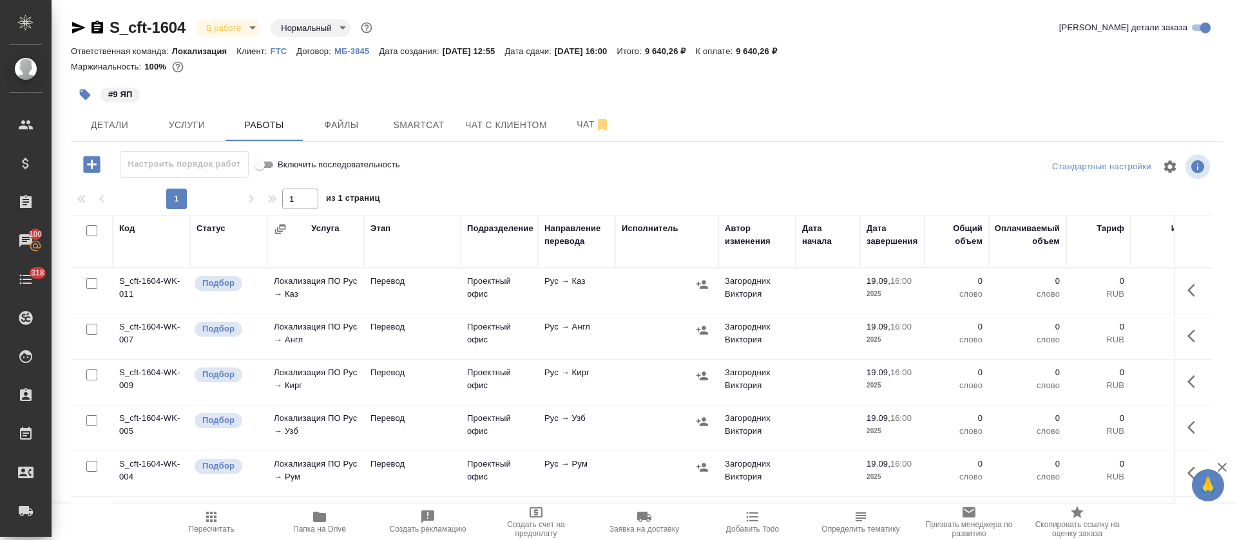
click at [93, 233] on input "checkbox" at bounding box center [91, 230] width 11 height 11
checkbox input "true"
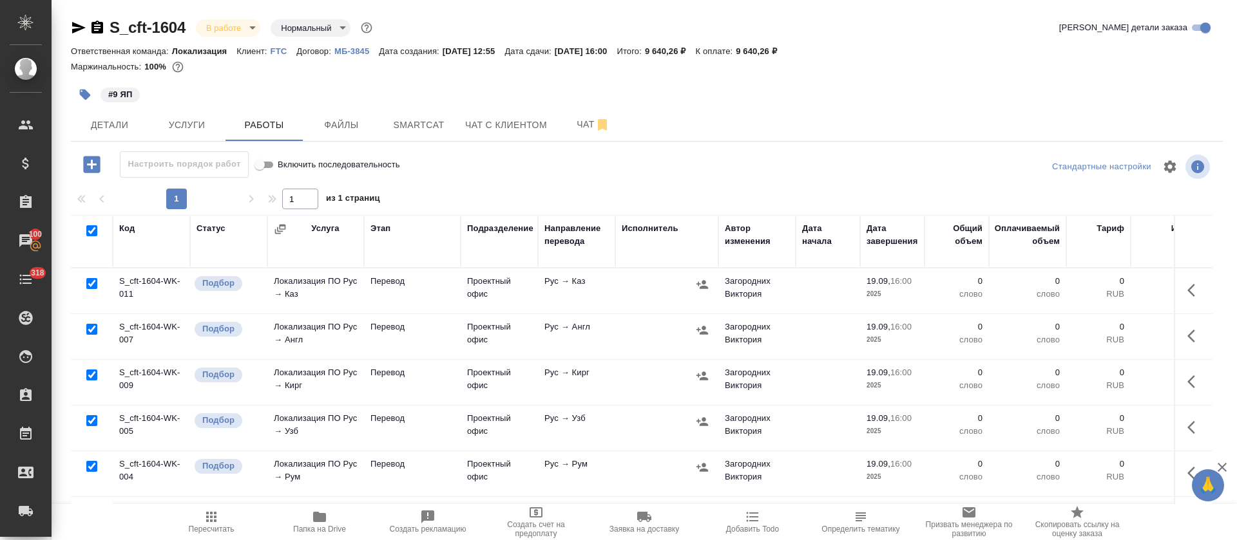
checkbox input "true"
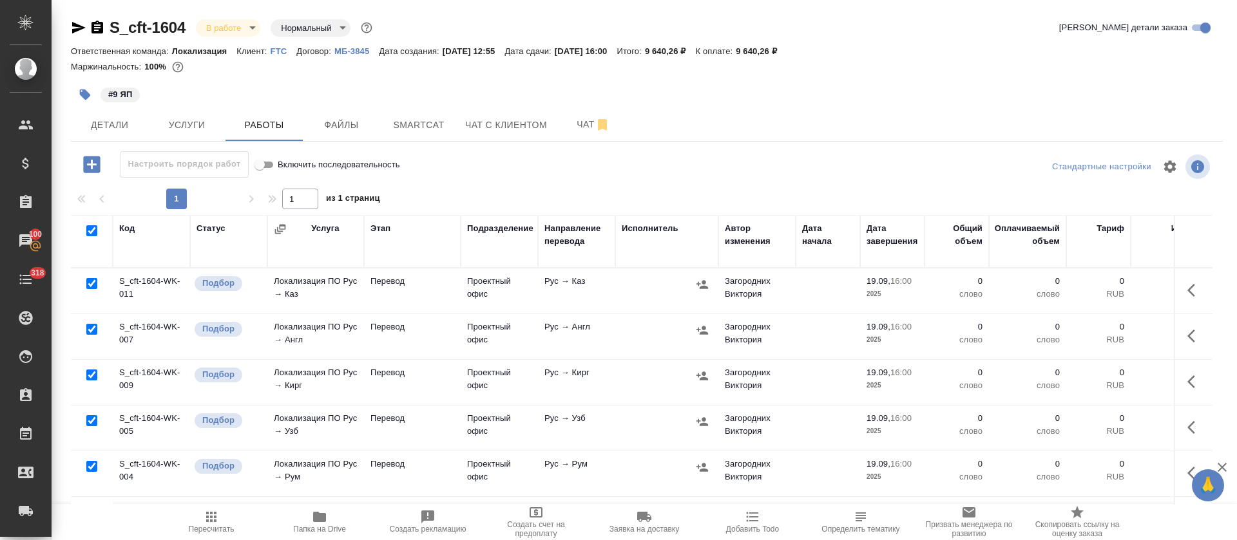
checkbox input "true"
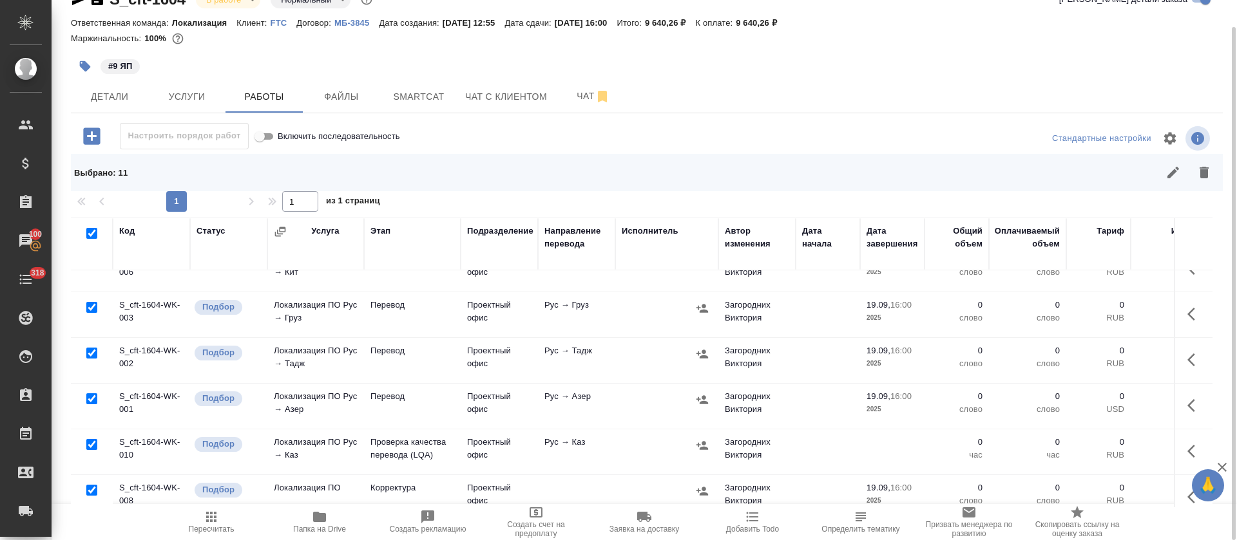
scroll to position [281, 0]
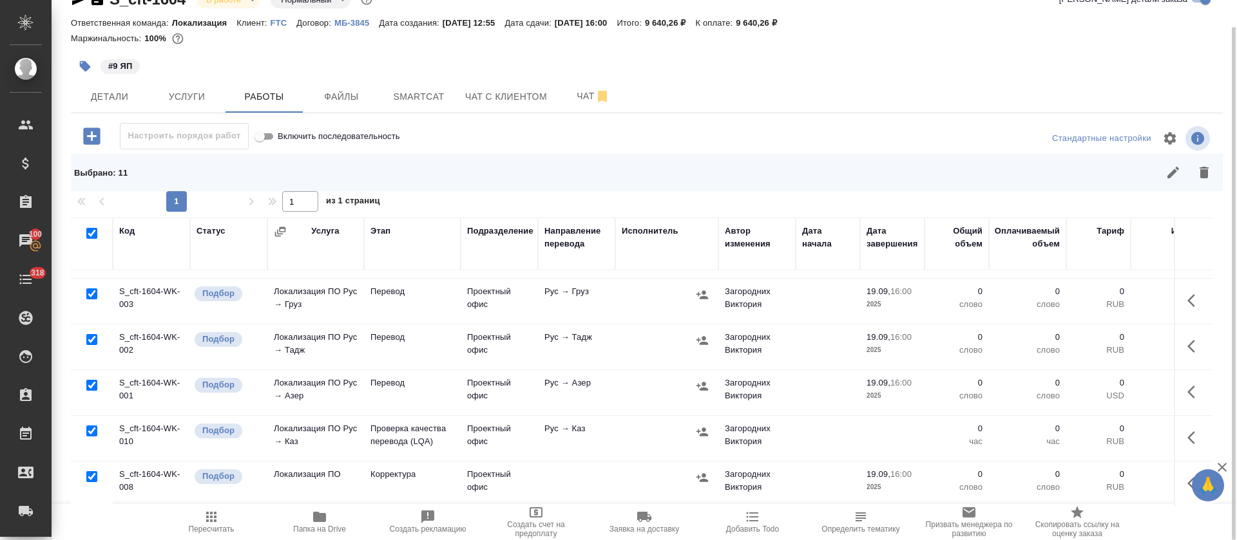
click at [88, 426] on input "checkbox" at bounding box center [91, 431] width 11 height 11
checkbox input "false"
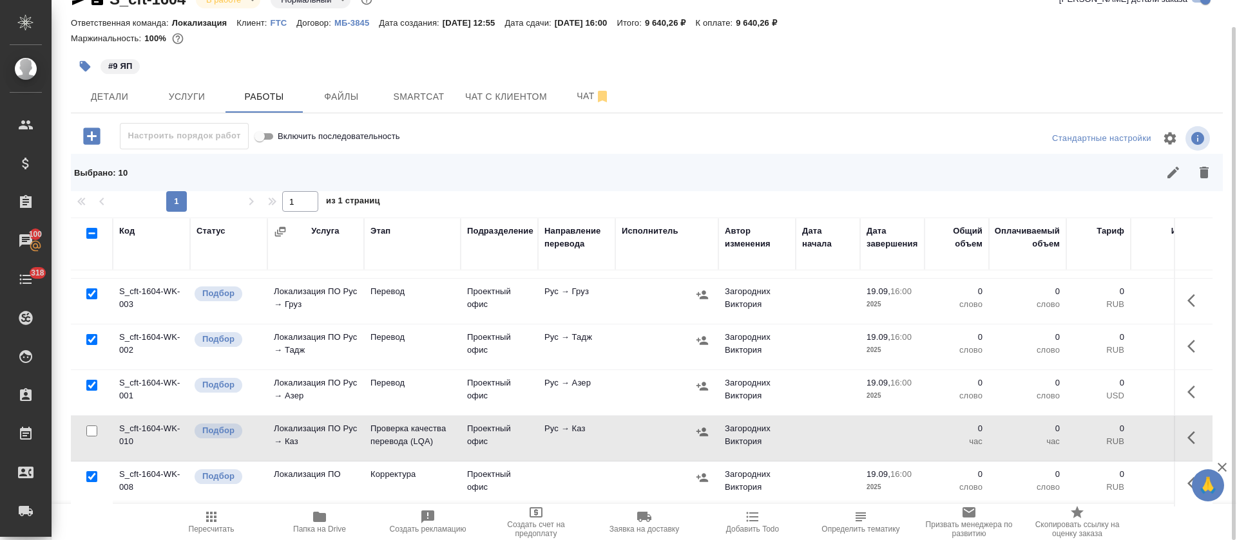
click at [84, 468] on div at bounding box center [91, 477] width 29 height 18
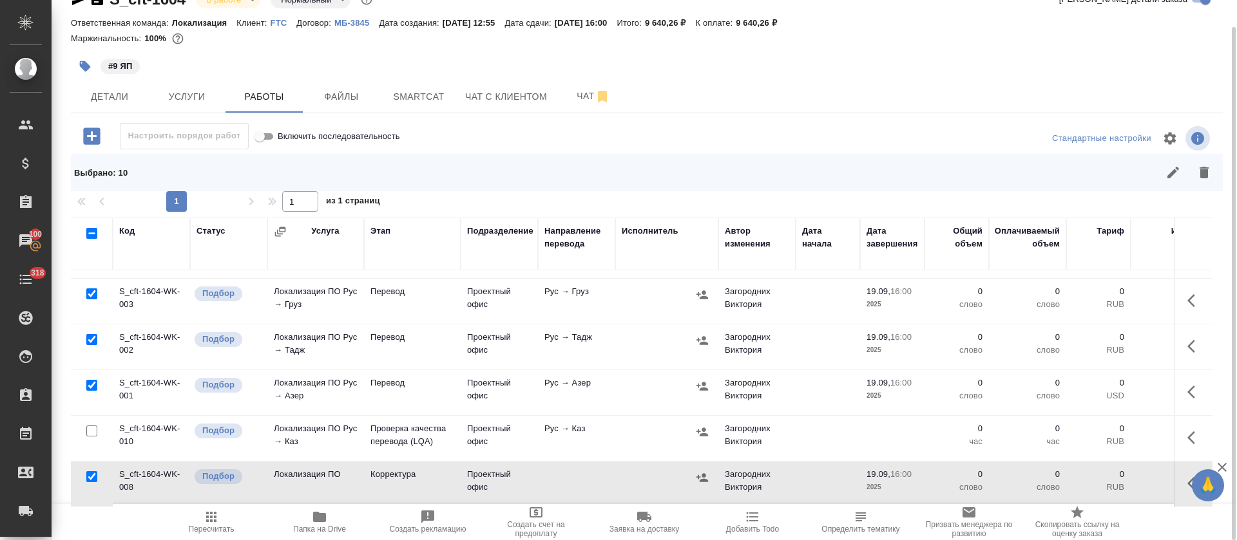
click at [90, 471] on input "checkbox" at bounding box center [91, 476] width 11 height 11
checkbox input "false"
click at [1166, 171] on icon "button" at bounding box center [1172, 172] width 15 height 15
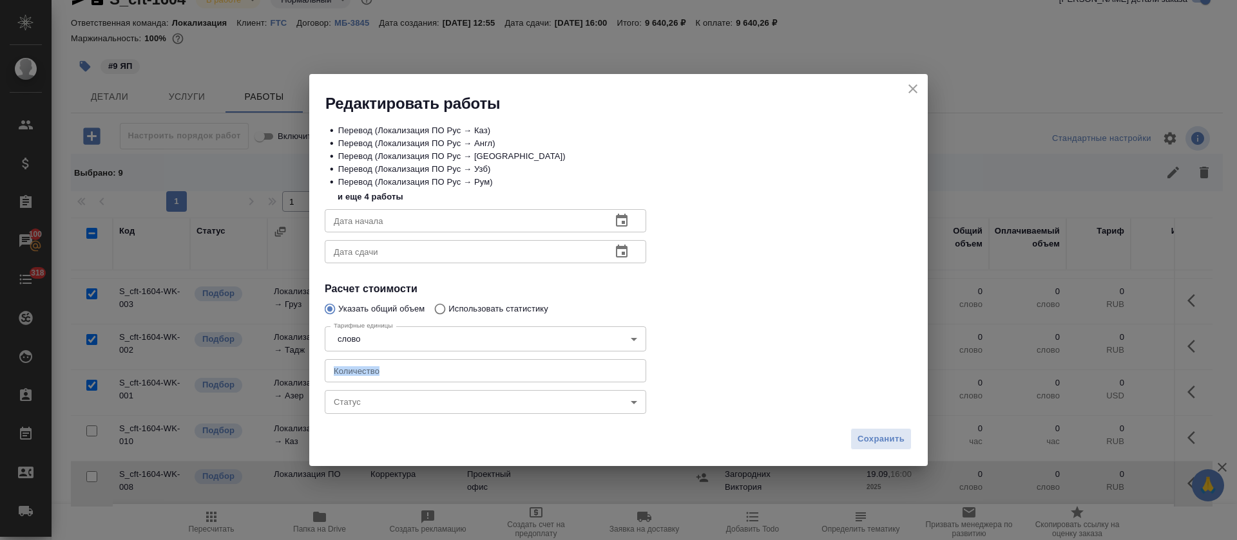
drag, startPoint x: 390, startPoint y: 354, endPoint x: 375, endPoint y: 372, distance: 22.9
click at [375, 372] on div "Тарифные единицы слово 5a8b1489cc6b4906c91bfd90 Тарифные единицы Количество Кол…" at bounding box center [485, 353] width 321 height 64
click at [375, 372] on input "number" at bounding box center [485, 370] width 321 height 23
type input "147"
click at [620, 223] on icon "button" at bounding box center [621, 220] width 15 height 15
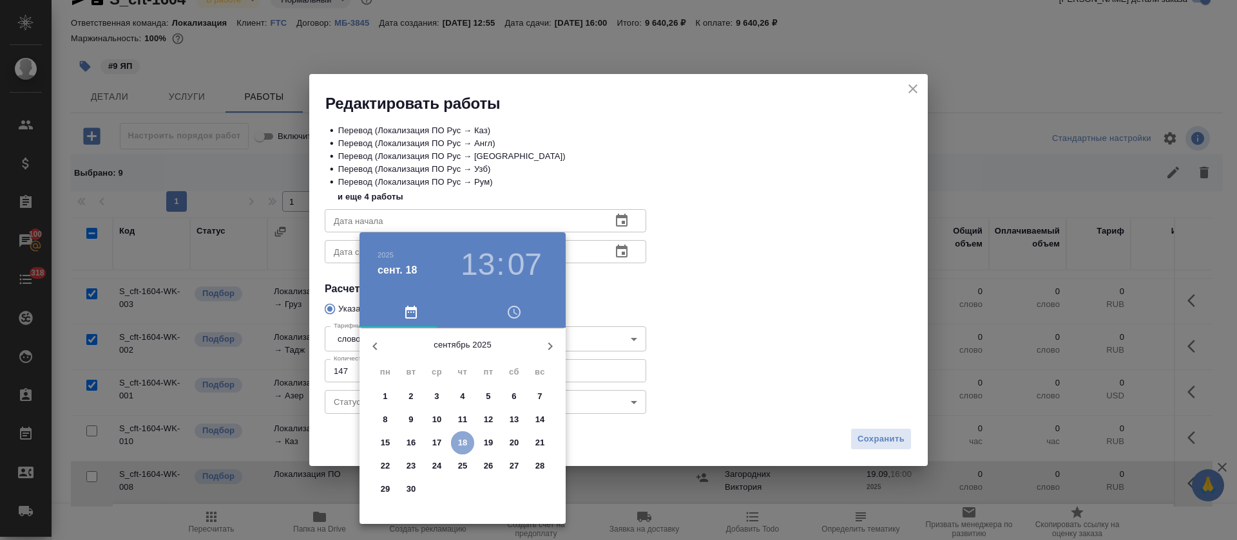
click at [468, 439] on span "18" at bounding box center [462, 443] width 23 height 13
type input "18.09.2025 13:07"
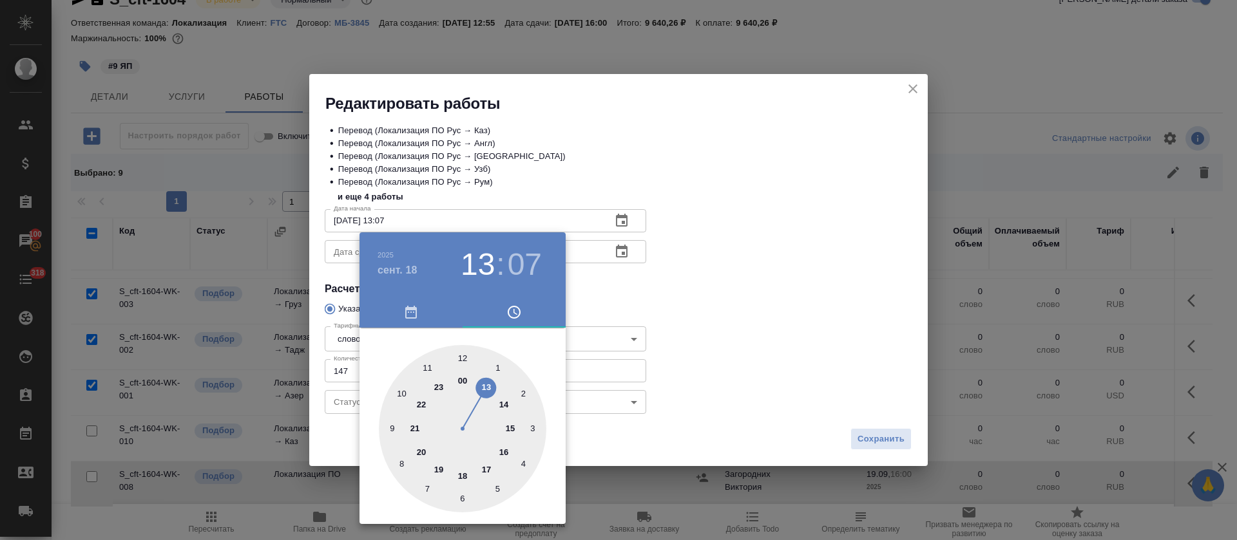
click at [655, 324] on div at bounding box center [618, 270] width 1237 height 540
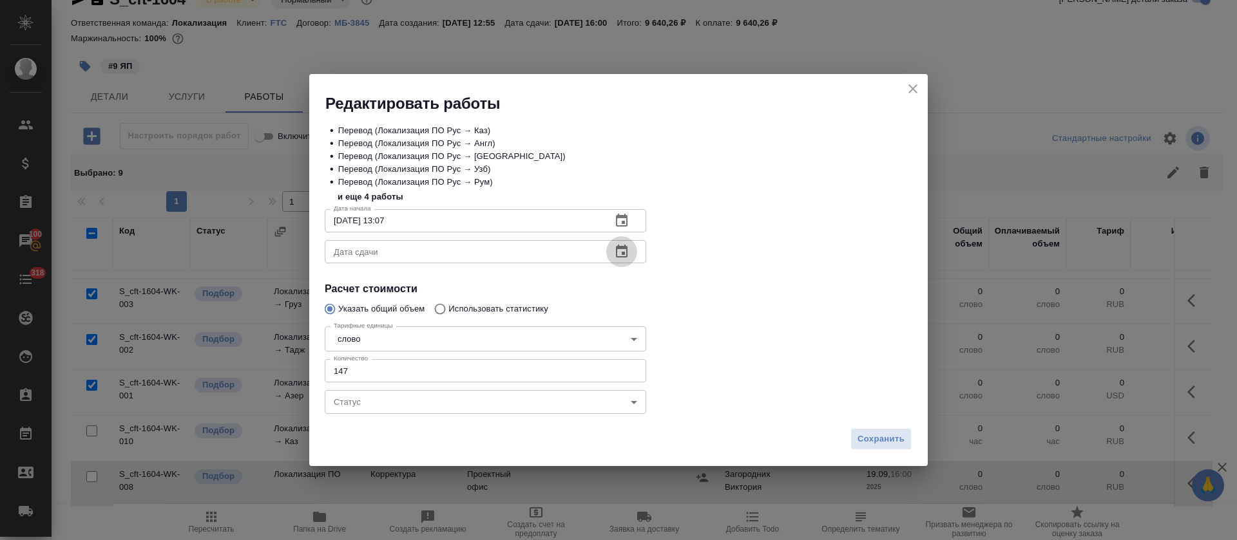
click at [622, 244] on icon "button" at bounding box center [621, 251] width 15 height 15
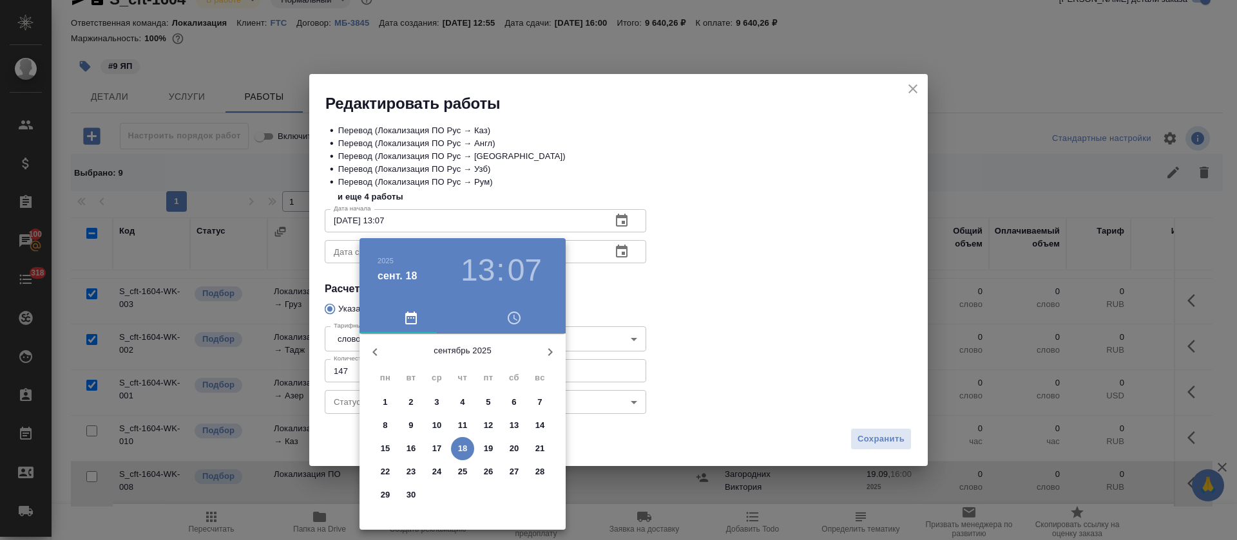
click at [458, 448] on p "18" at bounding box center [463, 448] width 10 height 13
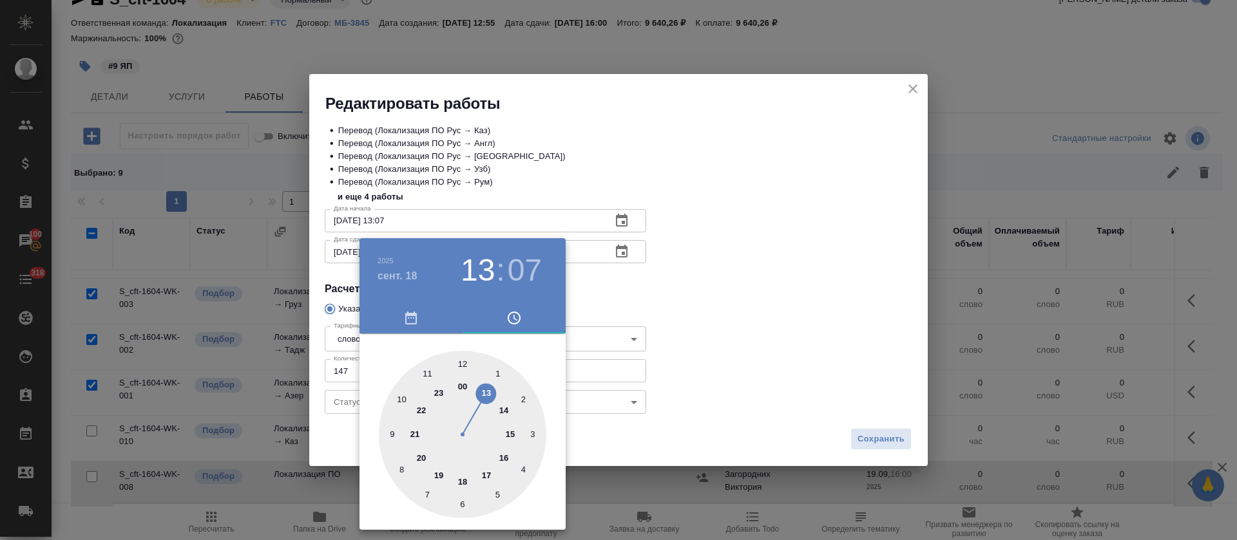
click at [435, 475] on div at bounding box center [462, 434] width 167 height 167
click at [462, 361] on div at bounding box center [462, 434] width 167 height 167
type input "18.09.2025 19:00"
click at [749, 298] on div at bounding box center [618, 270] width 1237 height 540
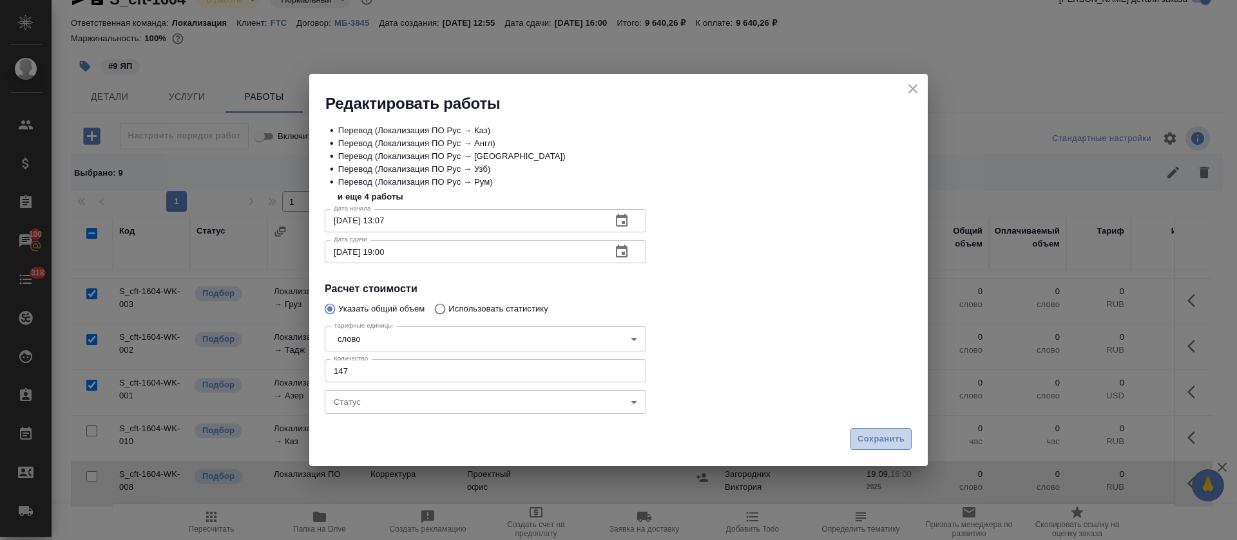
click at [882, 433] on span "Сохранить" at bounding box center [880, 439] width 47 height 15
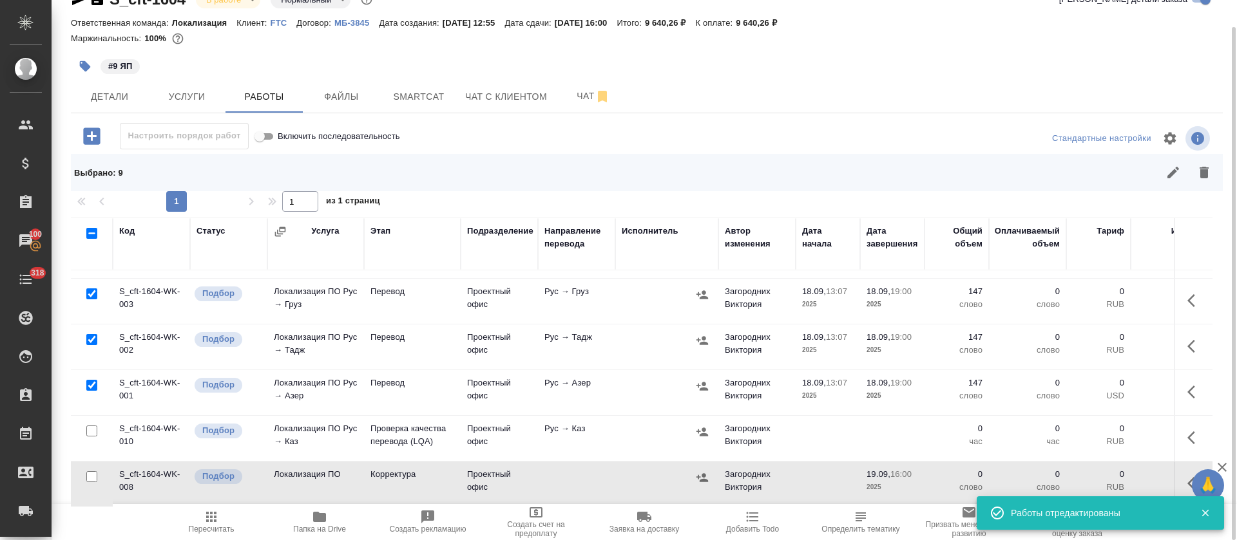
click at [218, 523] on icon "button" at bounding box center [211, 516] width 15 height 15
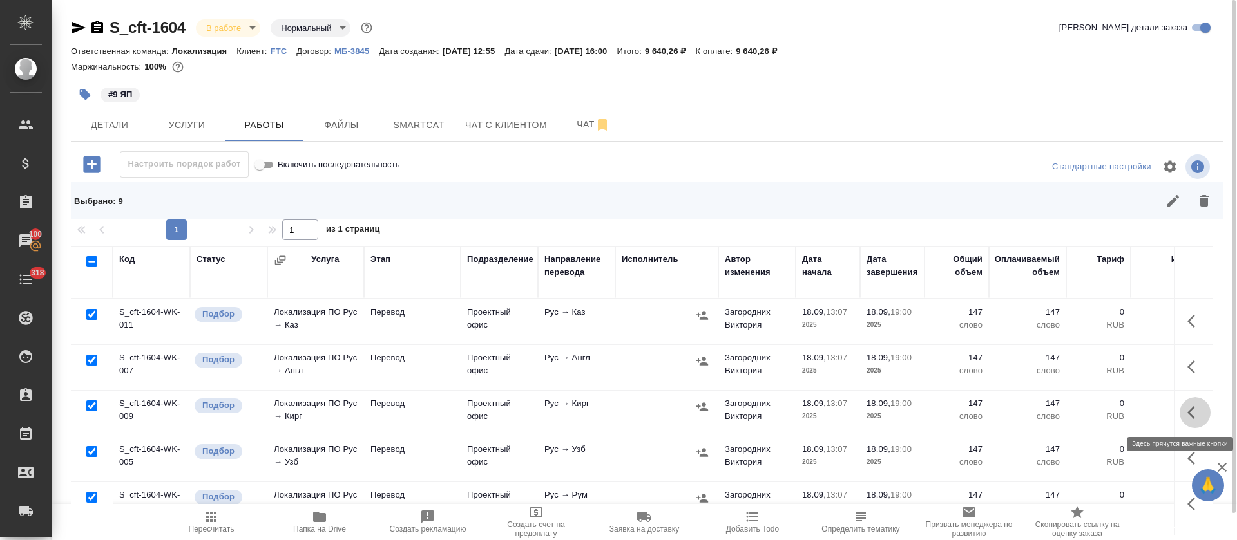
click at [1187, 406] on icon "button" at bounding box center [1194, 412] width 15 height 15
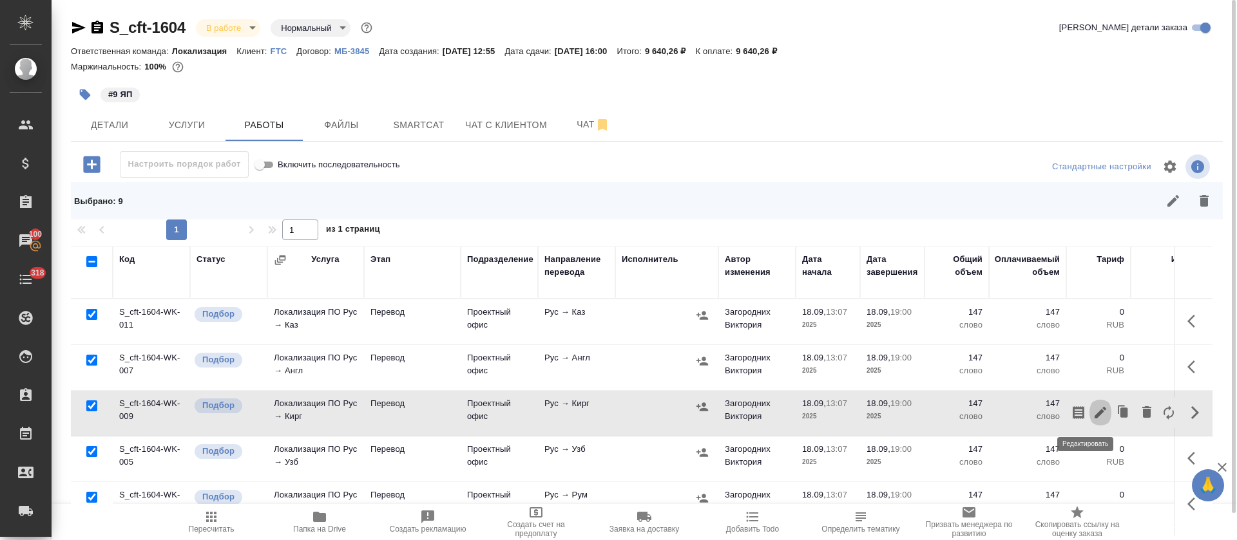
click at [1092, 415] on icon "button" at bounding box center [1099, 412] width 15 height 15
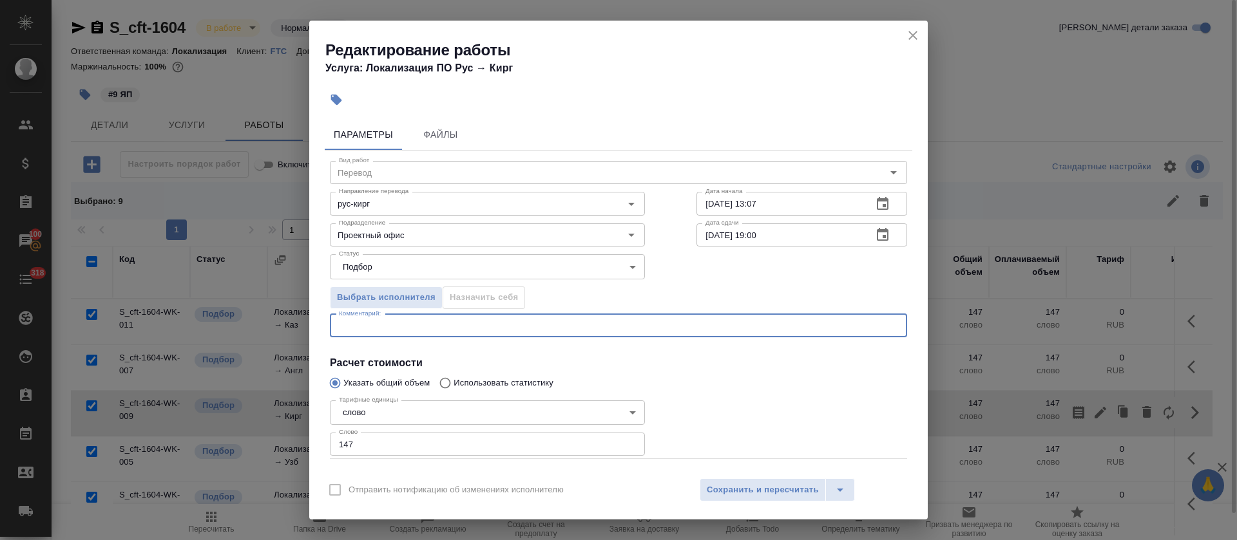
click at [443, 327] on textarea at bounding box center [618, 326] width 559 height 10
paste textarea "СП ООО МФО - переводим дословно и указываем аббревиатуру кавычки - согласно язы…"
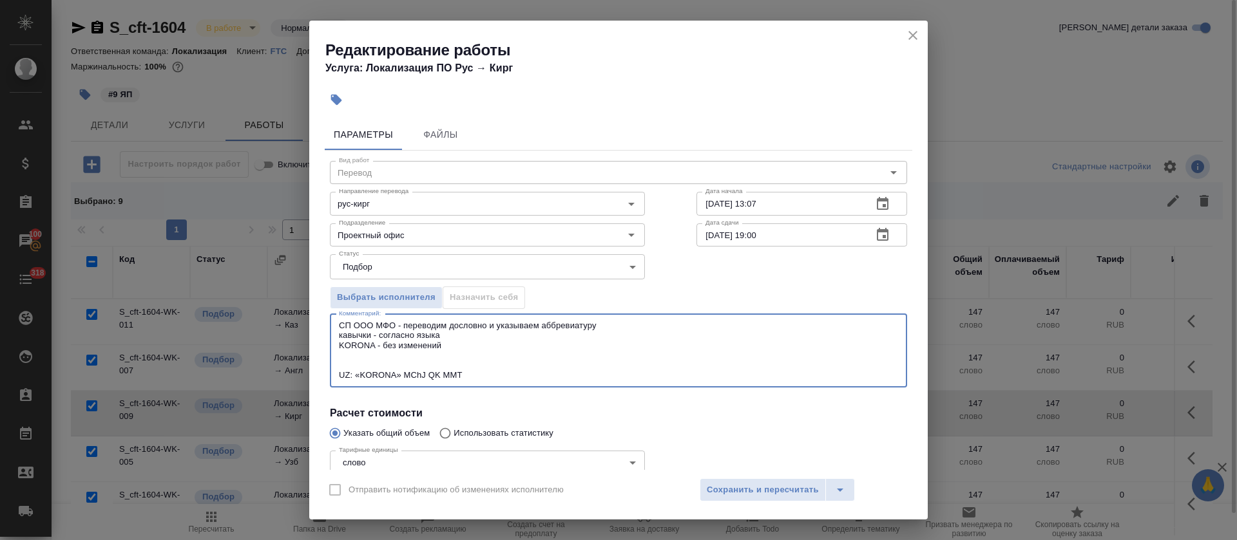
drag, startPoint x: 459, startPoint y: 336, endPoint x: 381, endPoint y: 338, distance: 78.0
click at [381, 338] on textarea "СП ООО МФО - переводим дословно и указываем аббревиатуру кавычки - согласно язы…" at bounding box center [618, 351] width 559 height 60
click at [477, 341] on textarea "СП ООО МФО - переводим дословно и указываем аббревиатуру кавычки - согласно язы…" at bounding box center [618, 351] width 559 height 60
drag, startPoint x: 466, startPoint y: 375, endPoint x: 294, endPoint y: 332, distance: 177.9
click at [294, 332] on div "Редактирование работы Услуга: Локализация ПО Рус → Кирг Параметры Файлы Вид раб…" at bounding box center [618, 270] width 1237 height 540
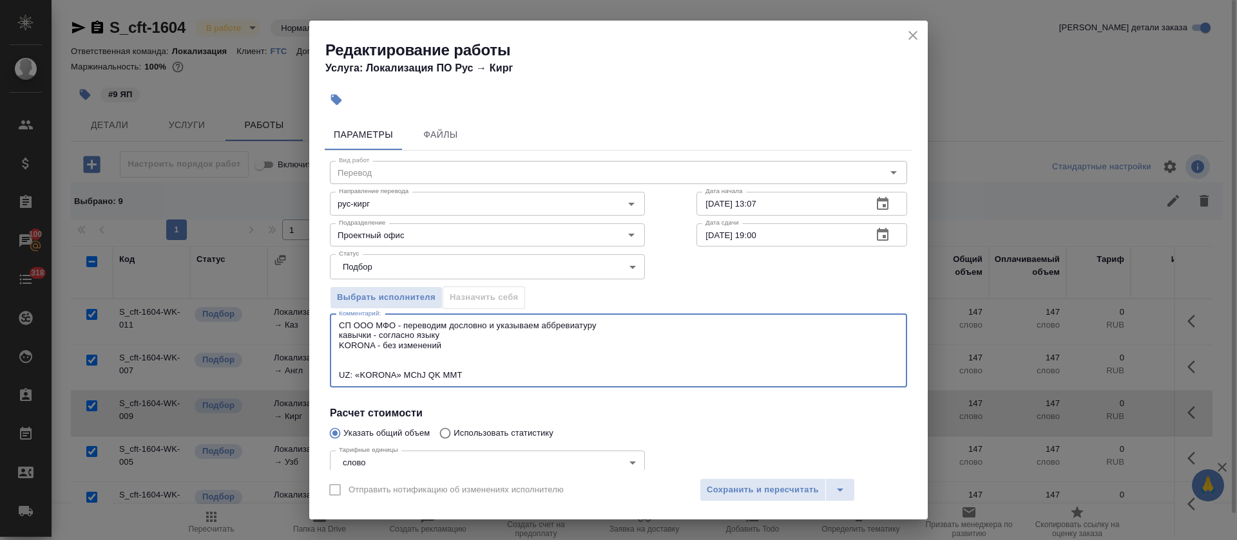
click at [340, 375] on textarea "СП ООО МФО - переводим дословно и указываем аббревиатуру кавычки - согласно язы…" at bounding box center [618, 351] width 559 height 60
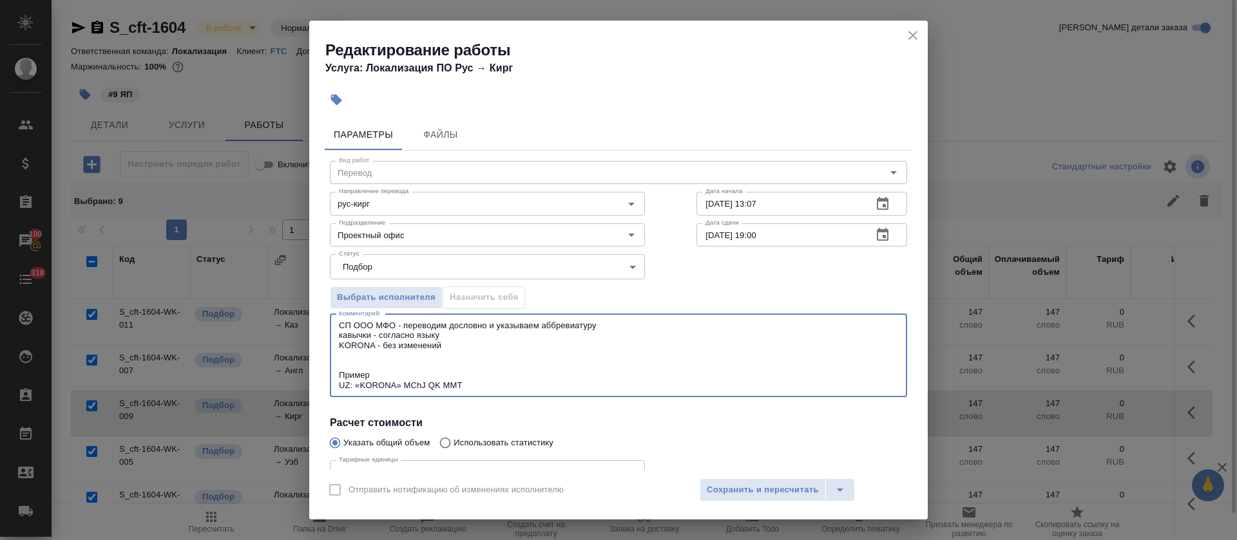
drag, startPoint x: 489, startPoint y: 388, endPoint x: 318, endPoint y: 321, distance: 183.7
click at [318, 321] on div "Параметры Файлы Вид работ Перевод Вид работ Направление перевода рус-кирг Напра…" at bounding box center [618, 292] width 618 height 356
type textarea "СП ООО МФО - переводим дословно и указываем аббревиатуру кавычки - согласно язы…"
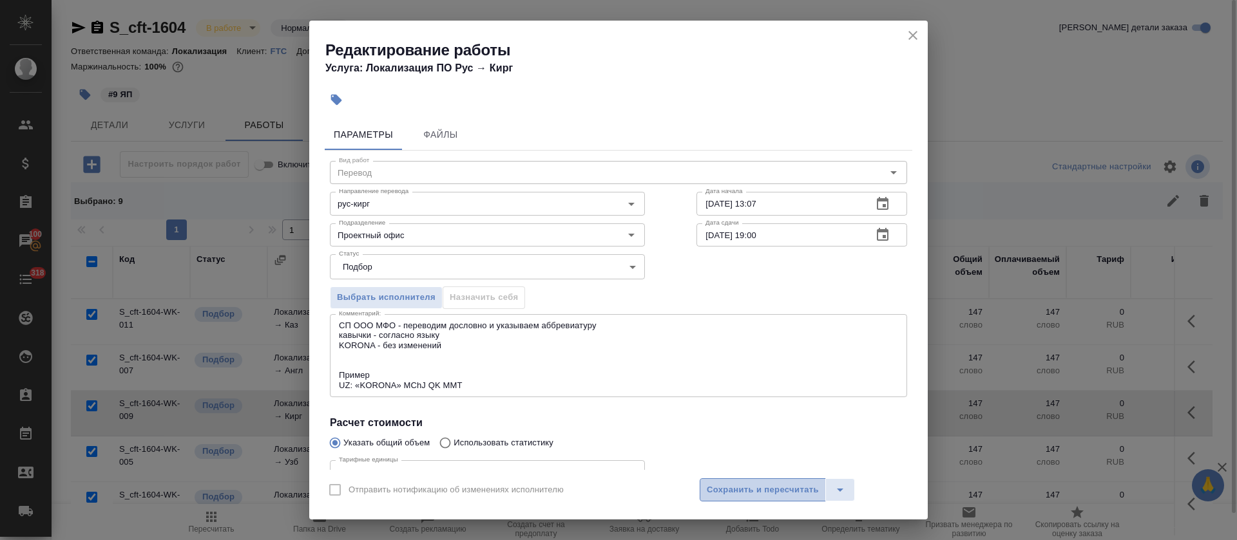
click at [776, 493] on span "Сохранить и пересчитать" at bounding box center [763, 490] width 112 height 15
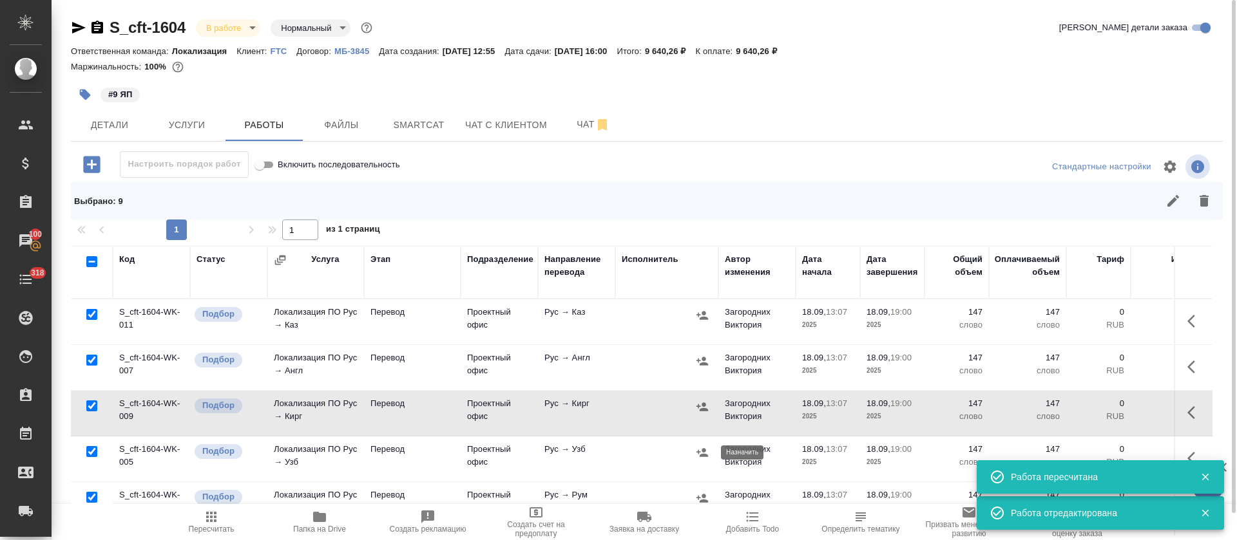
click at [703, 451] on icon "button" at bounding box center [702, 452] width 12 height 8
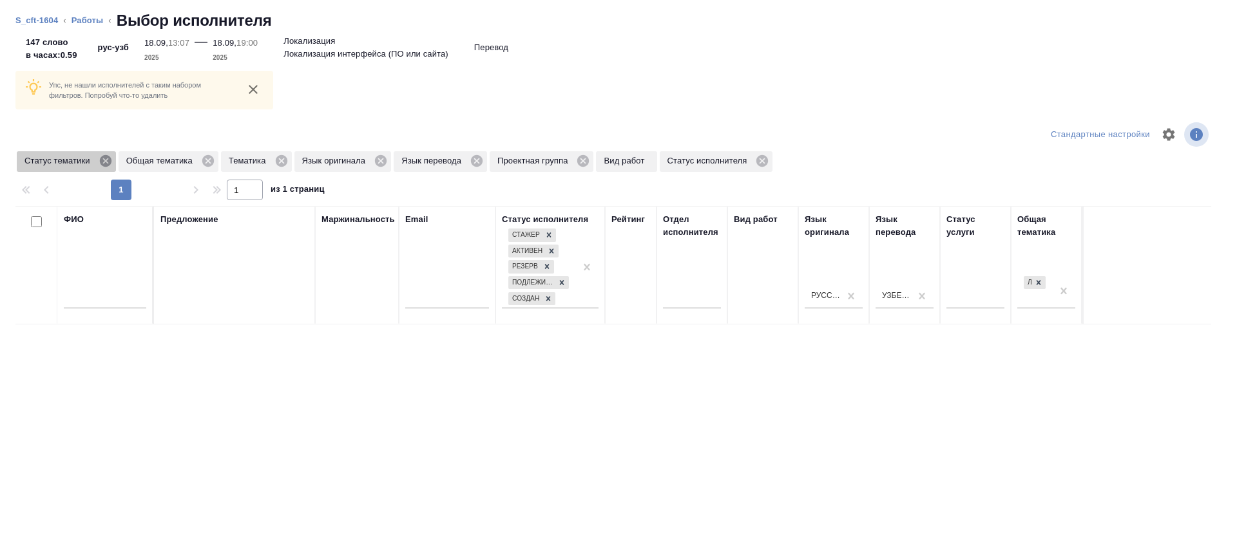
click at [103, 160] on icon at bounding box center [105, 161] width 12 height 12
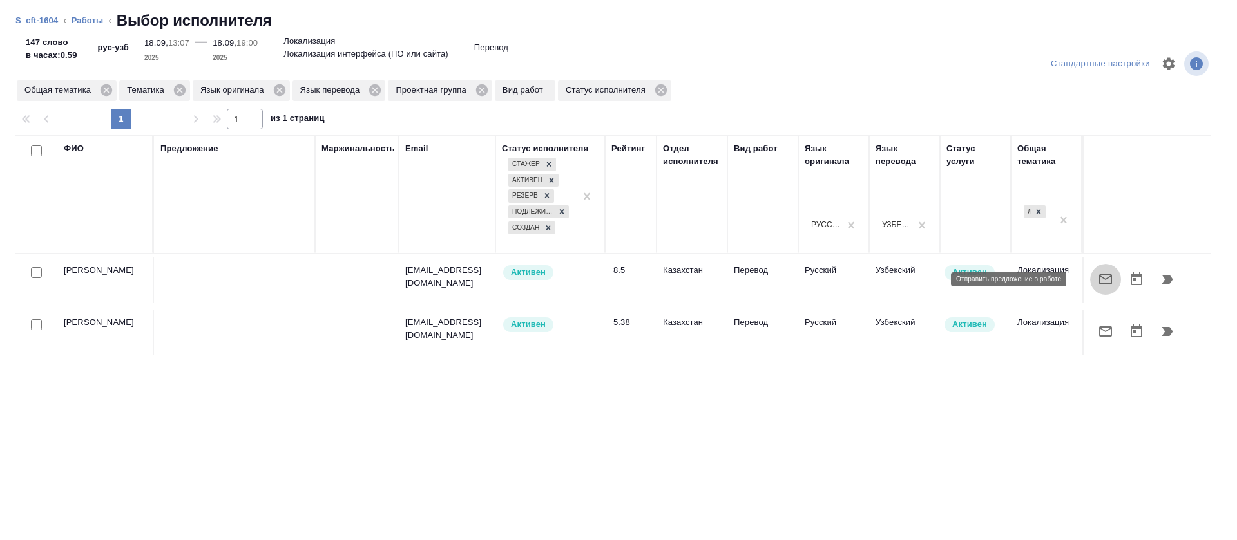
click at [1097, 277] on icon "button" at bounding box center [1104, 279] width 15 height 15
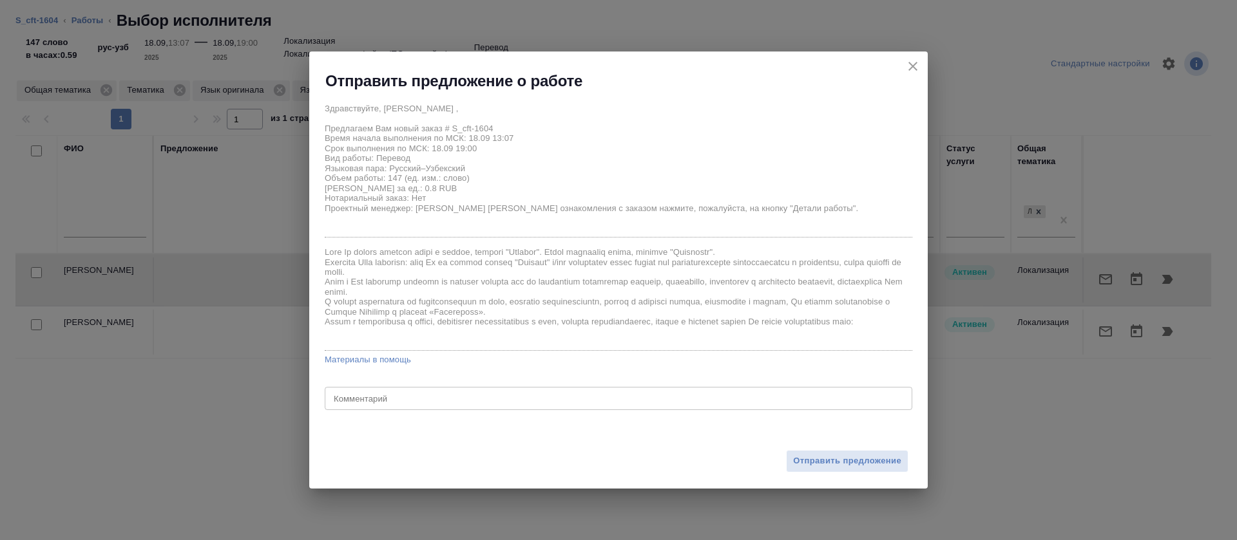
click at [618, 407] on div "x Комментарий" at bounding box center [618, 398] width 587 height 23
paste textarea "СП ООО МФО - переводим дословно и указываем аббревиатуру кавычки - согласно язы…"
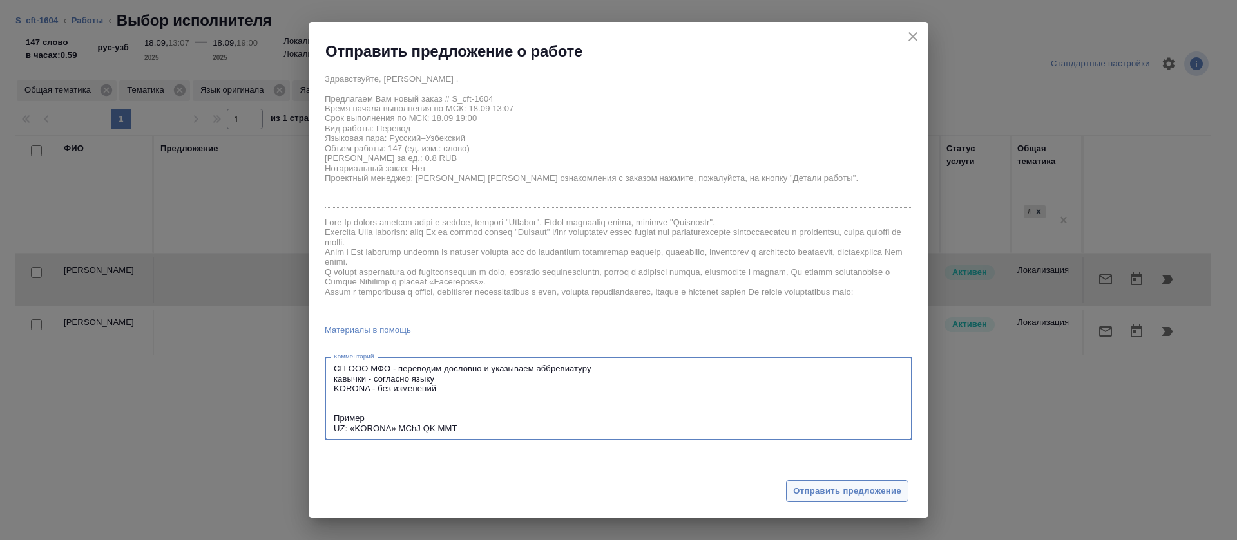
type textarea "СП ООО МФО - переводим дословно и указываем аббревиатуру кавычки - согласно язы…"
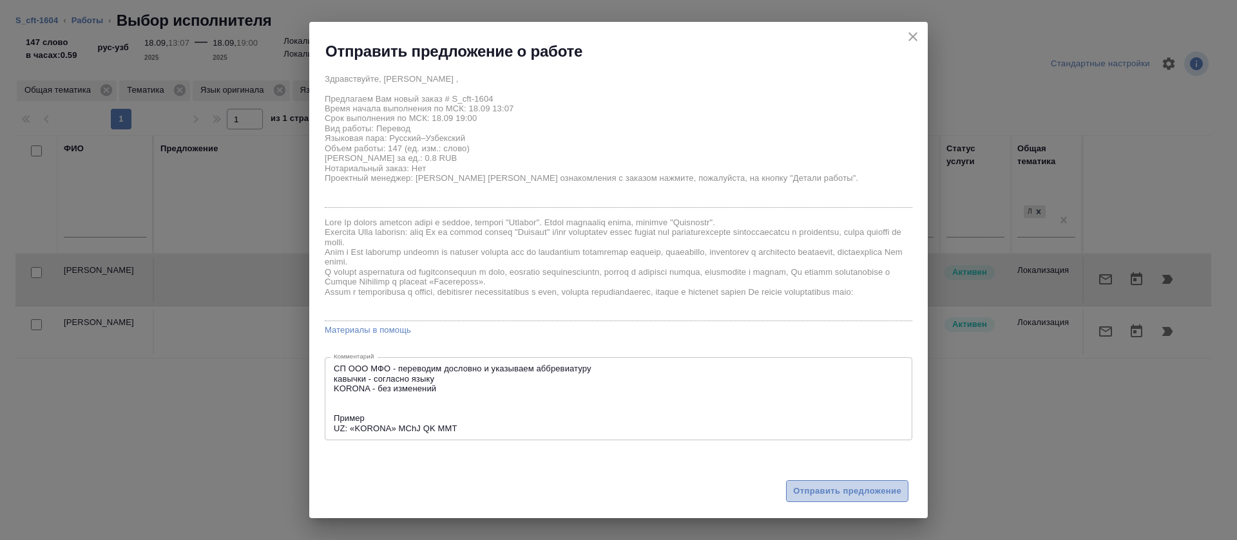
click at [835, 493] on span "Отправить предложение" at bounding box center [847, 491] width 108 height 15
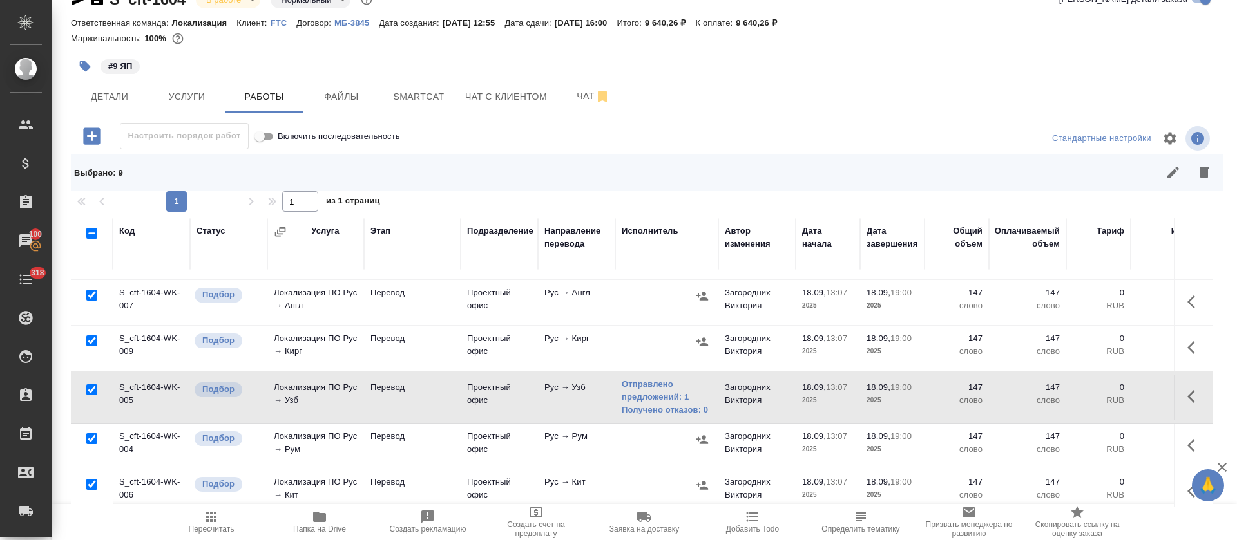
scroll to position [33, 0]
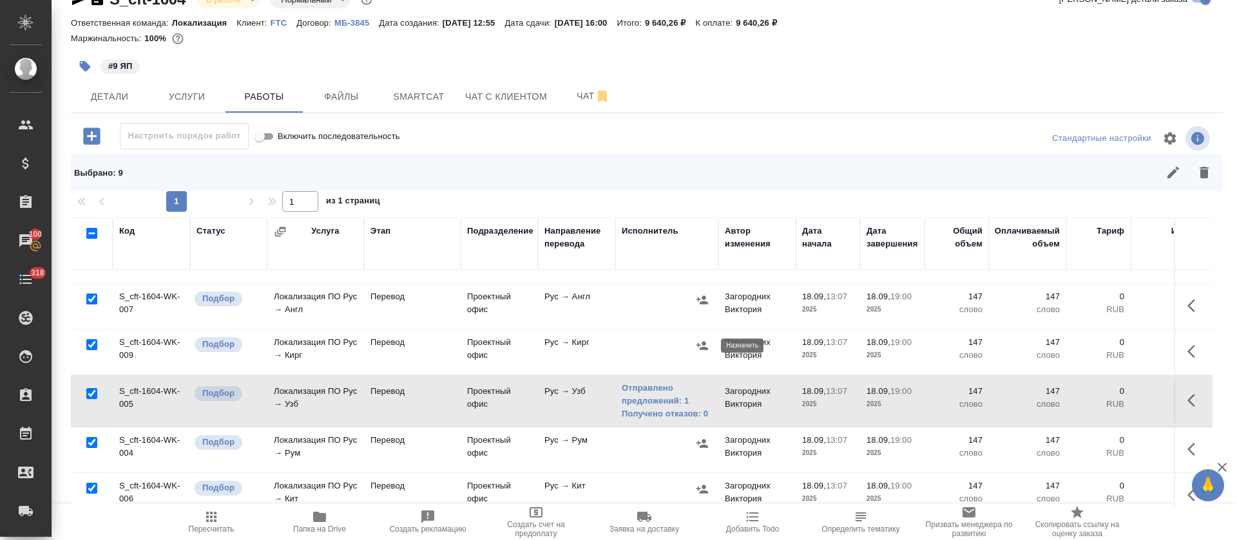
click at [703, 343] on icon "button" at bounding box center [702, 345] width 12 height 8
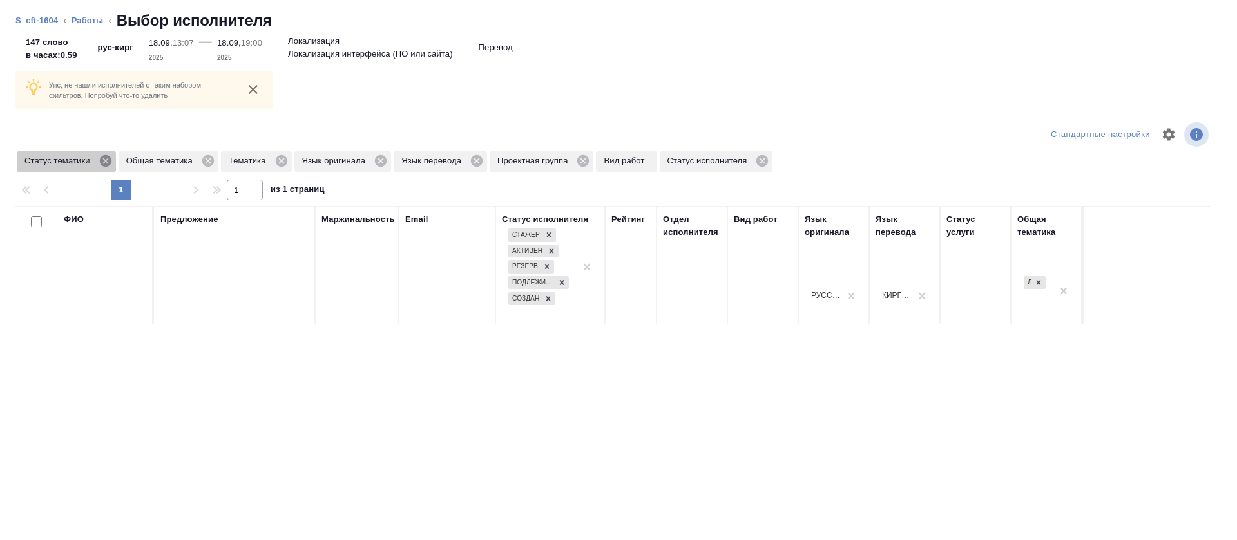
click at [104, 162] on icon at bounding box center [106, 161] width 14 height 14
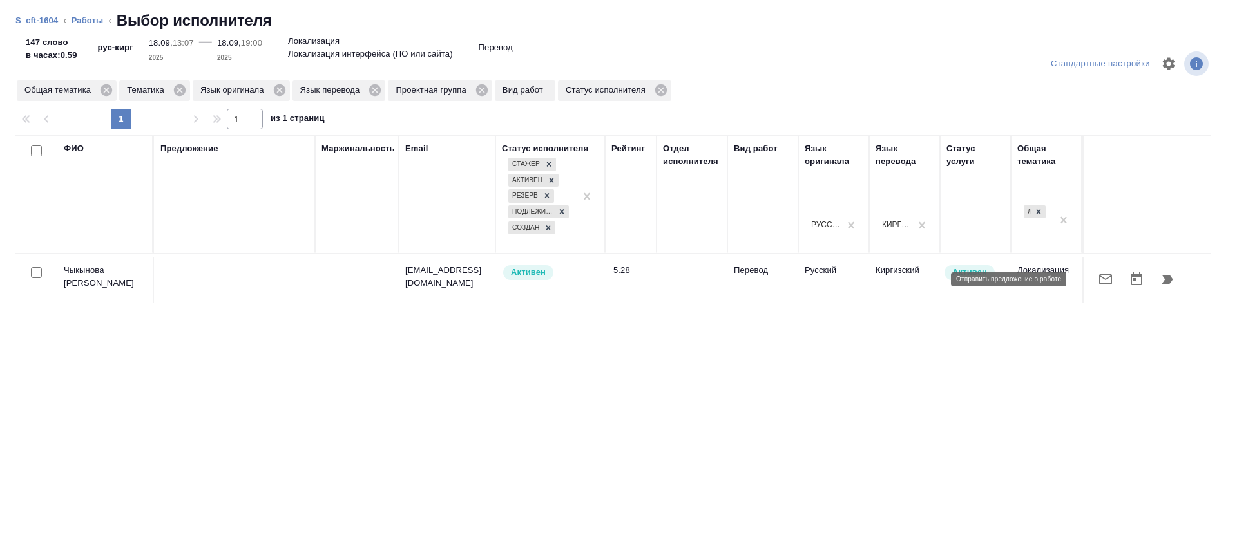
drag, startPoint x: 1107, startPoint y: 281, endPoint x: 1084, endPoint y: 280, distance: 23.2
click at [1090, 280] on div at bounding box center [1147, 279] width 115 height 31
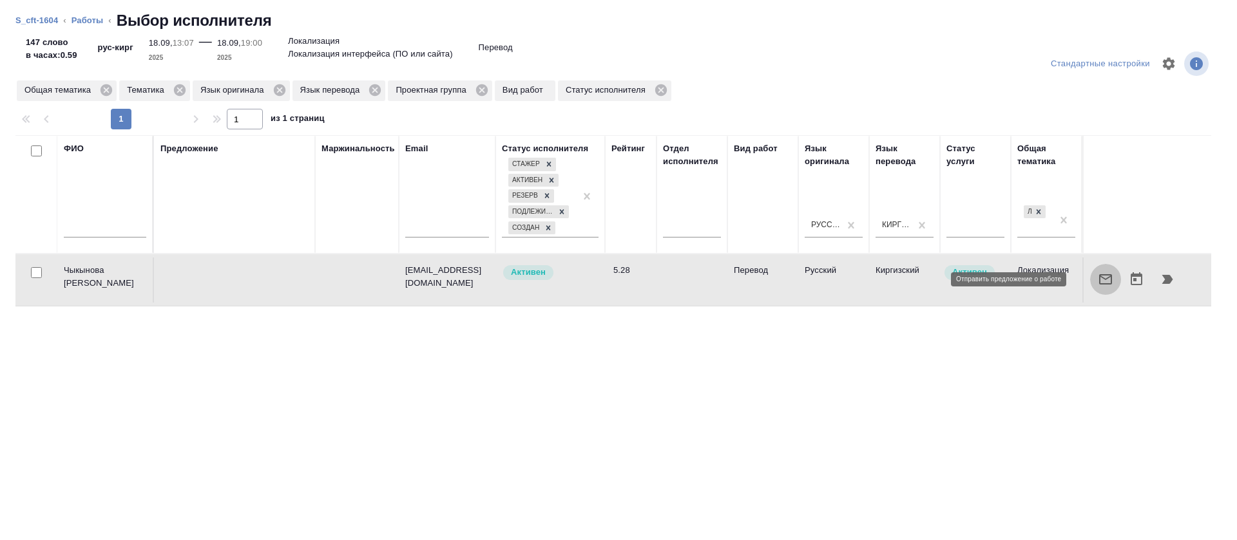
click at [1097, 280] on icon "button" at bounding box center [1104, 279] width 15 height 15
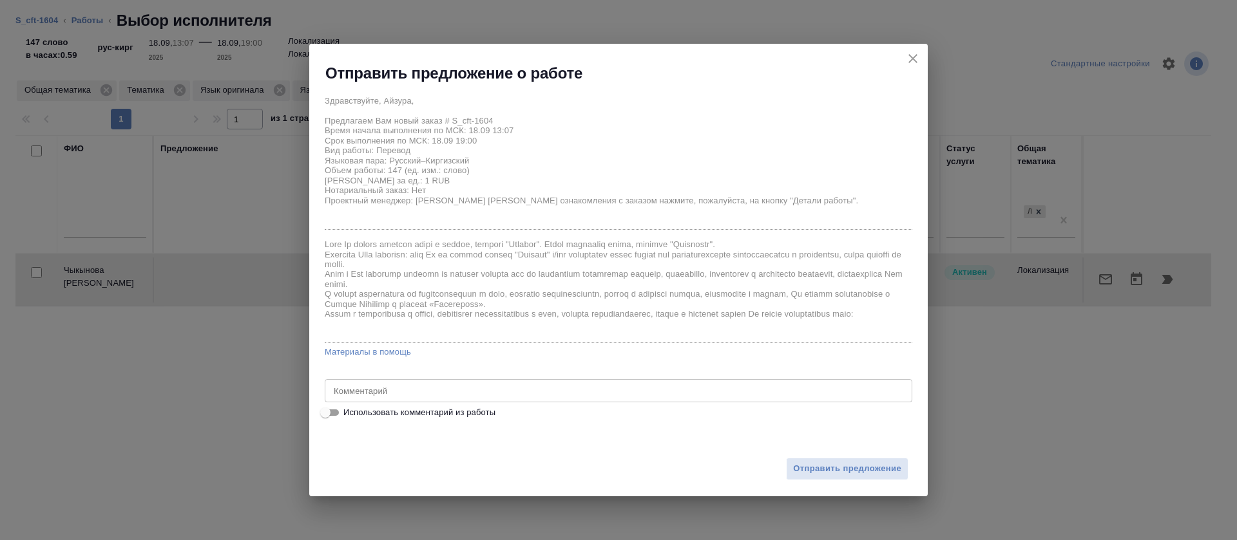
click at [545, 386] on textarea at bounding box center [618, 391] width 569 height 10
paste textarea "СП ООО МФО - переводим дословно и указываем аббревиатуру кавычки - согласно язы…"
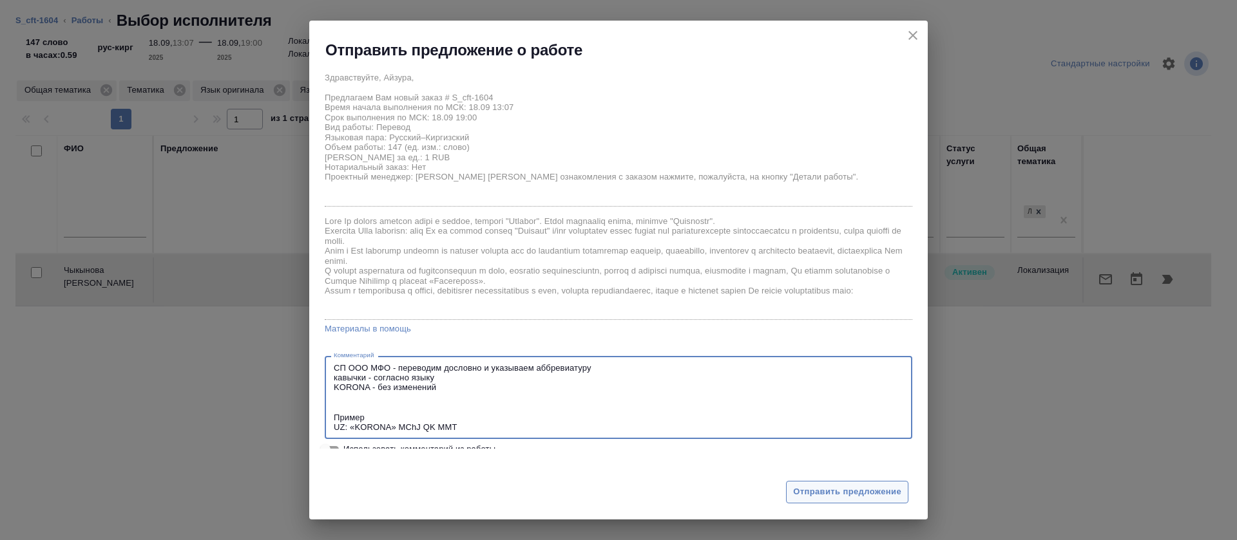
type textarea "СП ООО МФО - переводим дословно и указываем аббревиатуру кавычки - согласно язы…"
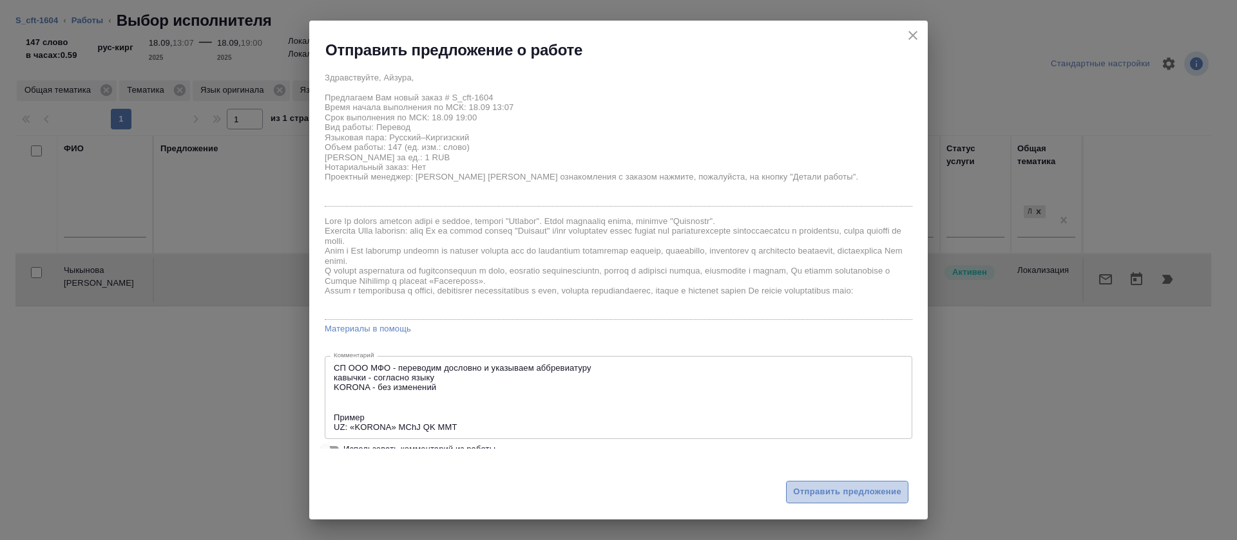
click at [837, 500] on button "Отправить предложение" at bounding box center [847, 492] width 122 height 23
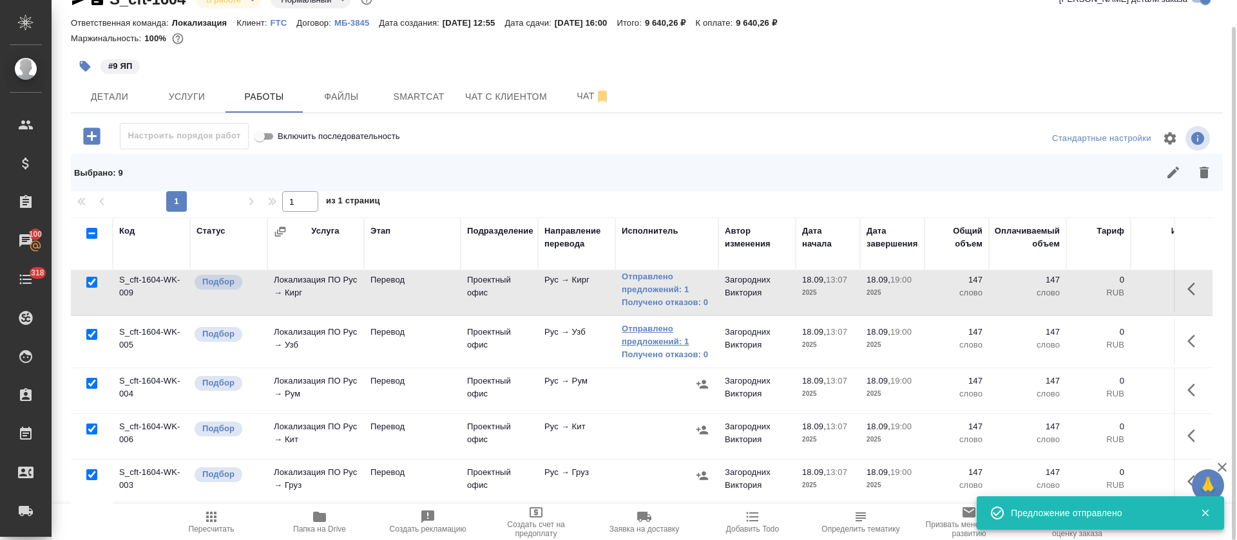
scroll to position [116, 0]
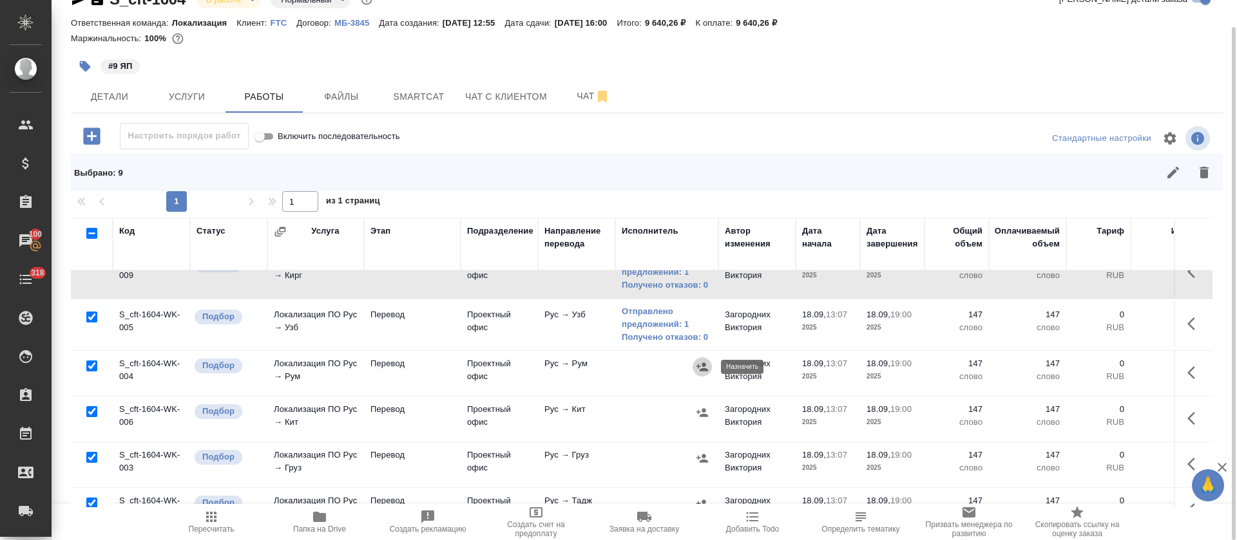
click at [701, 367] on icon "button" at bounding box center [702, 367] width 13 height 13
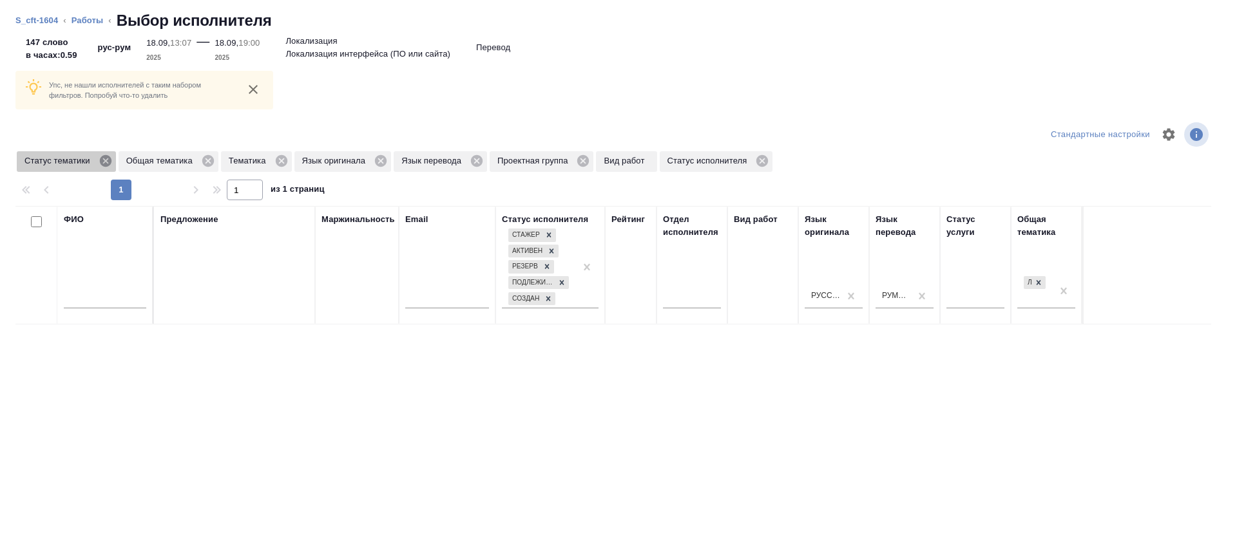
click at [110, 166] on icon at bounding box center [106, 161] width 14 height 14
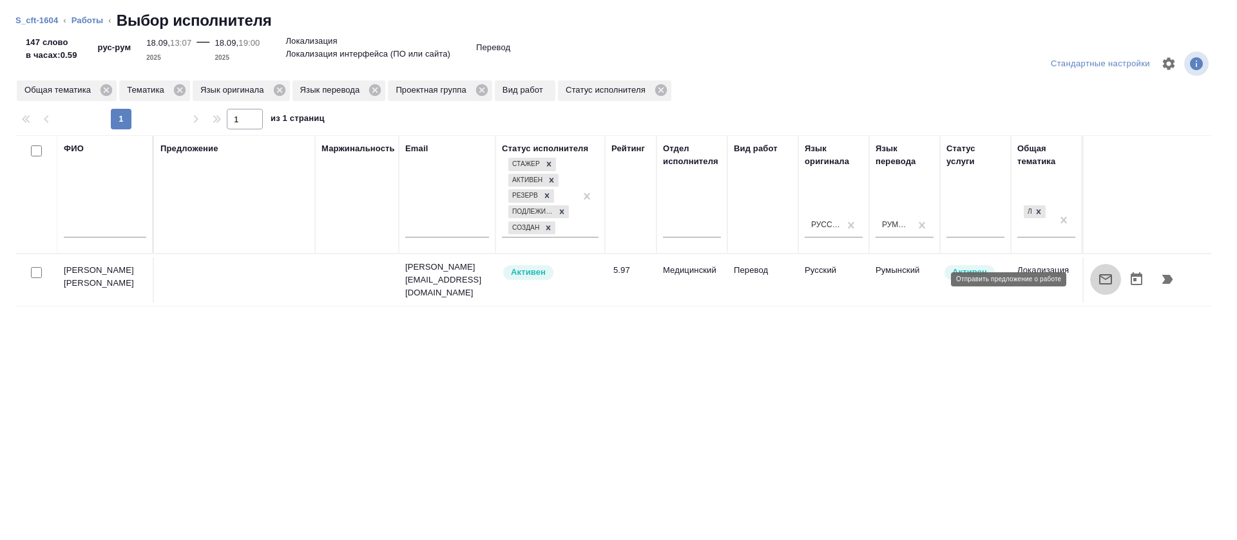
click at [1097, 283] on icon "button" at bounding box center [1104, 279] width 15 height 15
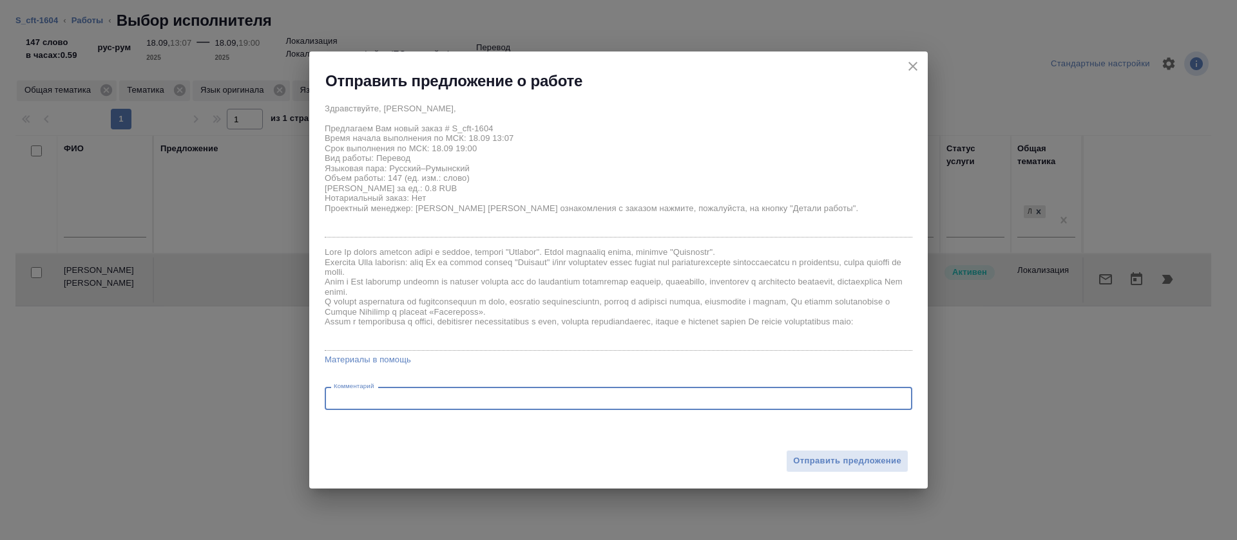
click at [728, 395] on textarea at bounding box center [618, 399] width 569 height 10
paste textarea "СП ООО МФО - переводим дословно и указываем аббревиатуру кавычки - согласно язы…"
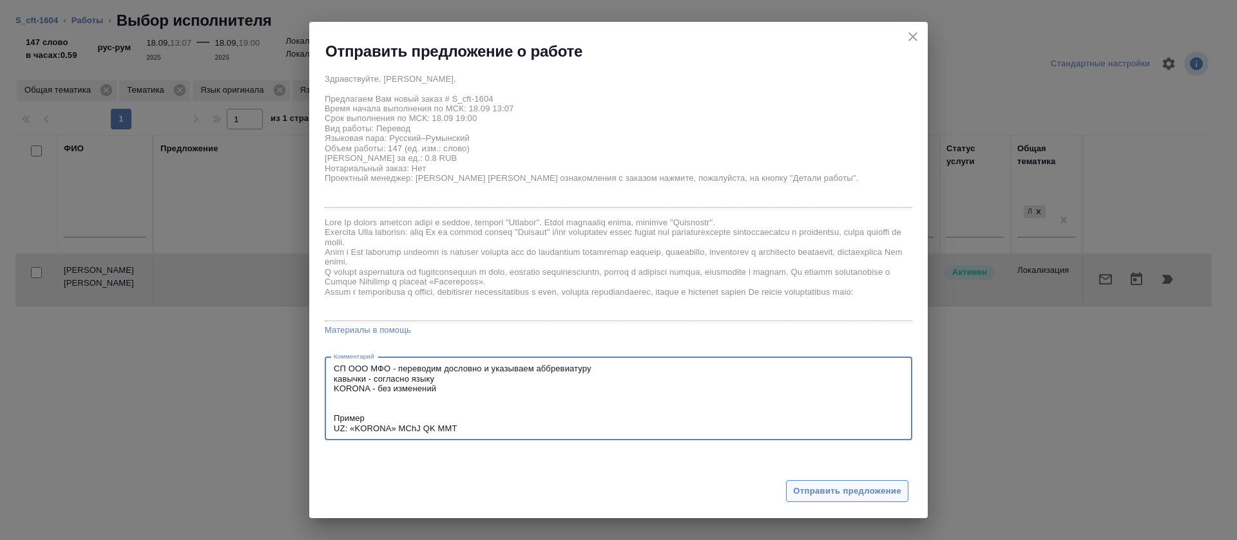
type textarea "СП ООО МФО - переводим дословно и указываем аббревиатуру кавычки - согласно язы…"
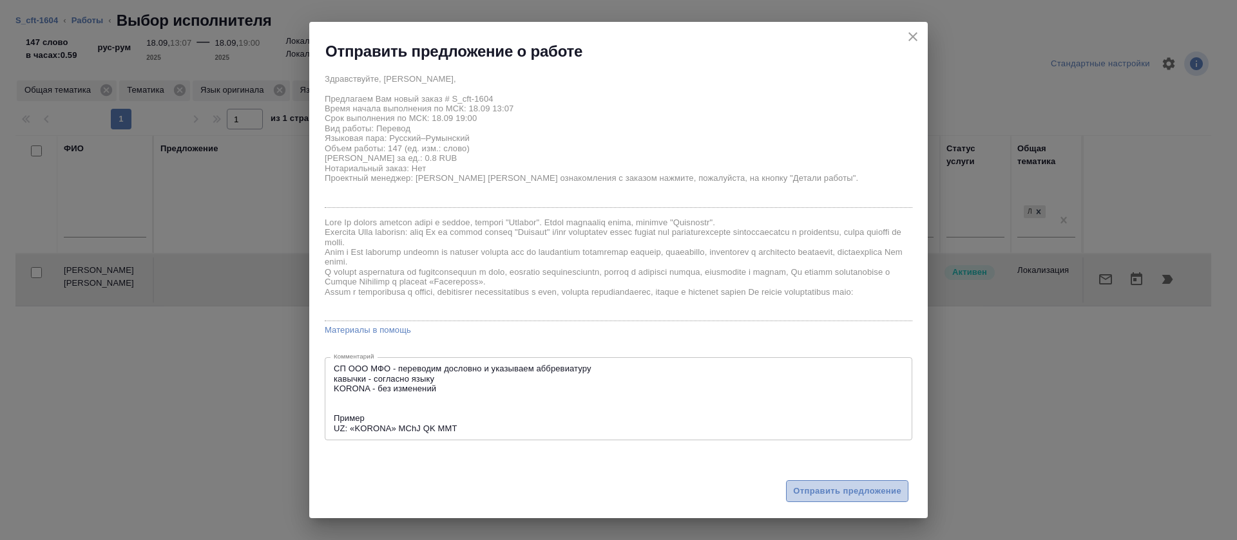
click at [846, 492] on span "Отправить предложение" at bounding box center [847, 491] width 108 height 15
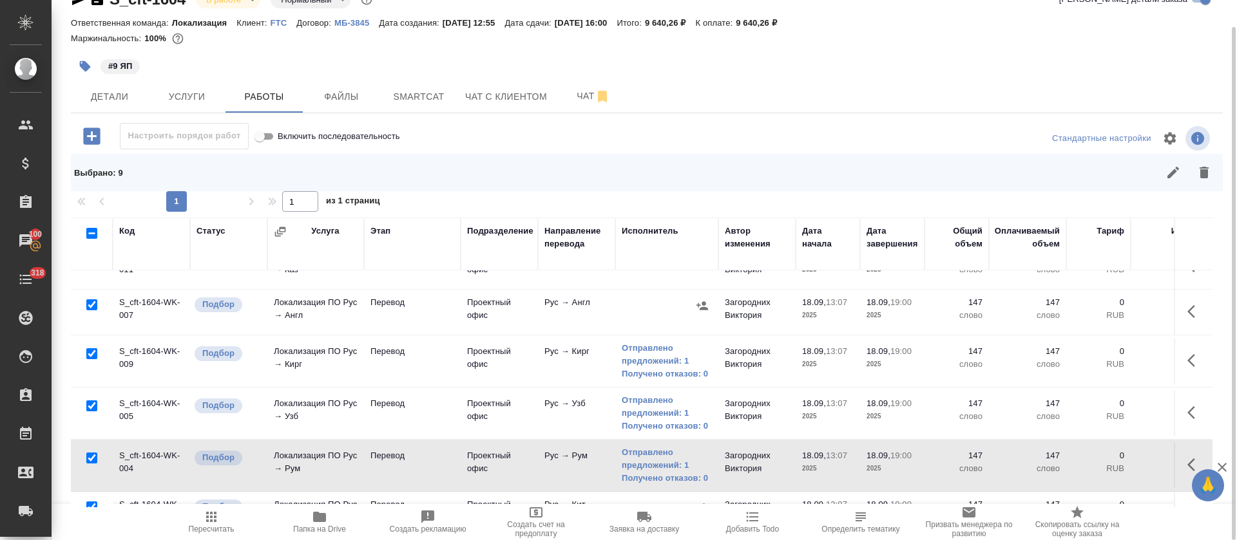
scroll to position [0, 0]
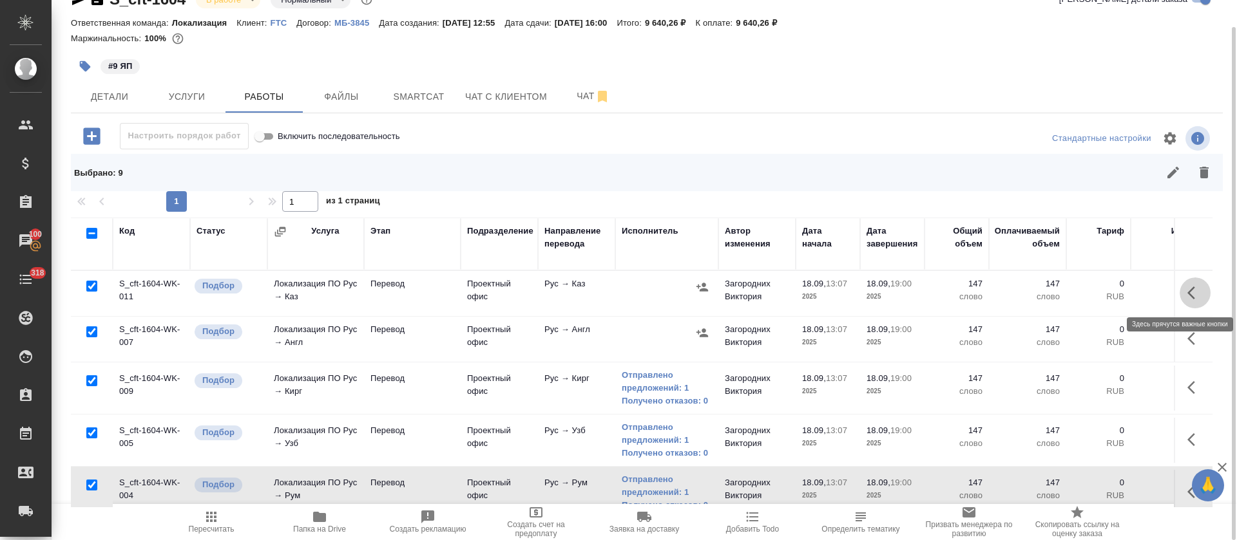
click at [1187, 294] on icon "button" at bounding box center [1194, 292] width 15 height 15
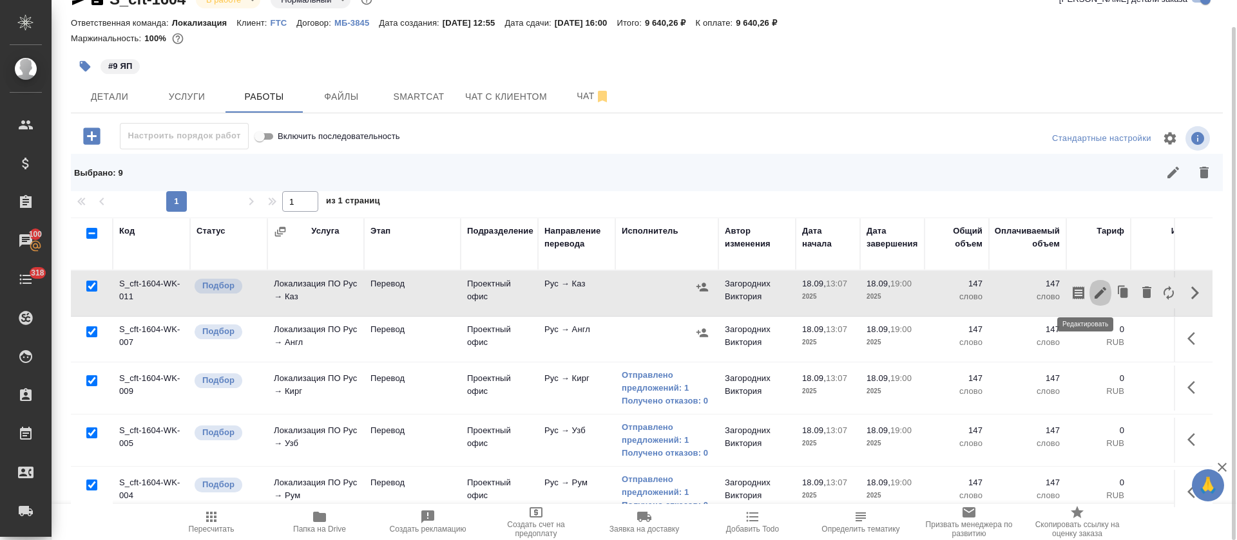
click at [1094, 298] on icon "button" at bounding box center [1100, 293] width 12 height 12
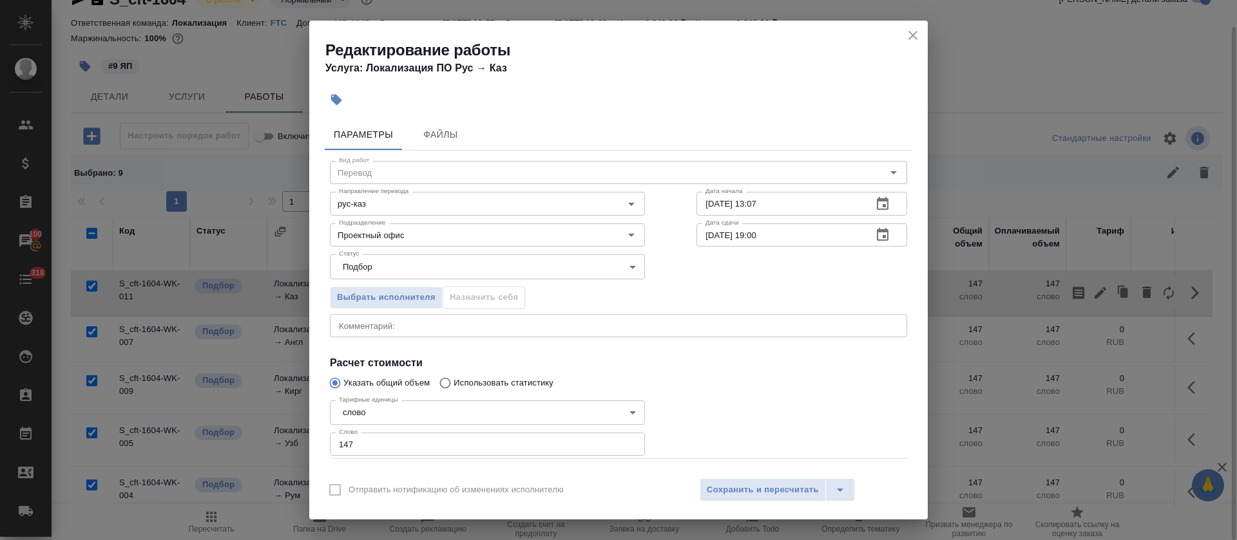
click at [777, 324] on textarea at bounding box center [618, 326] width 559 height 10
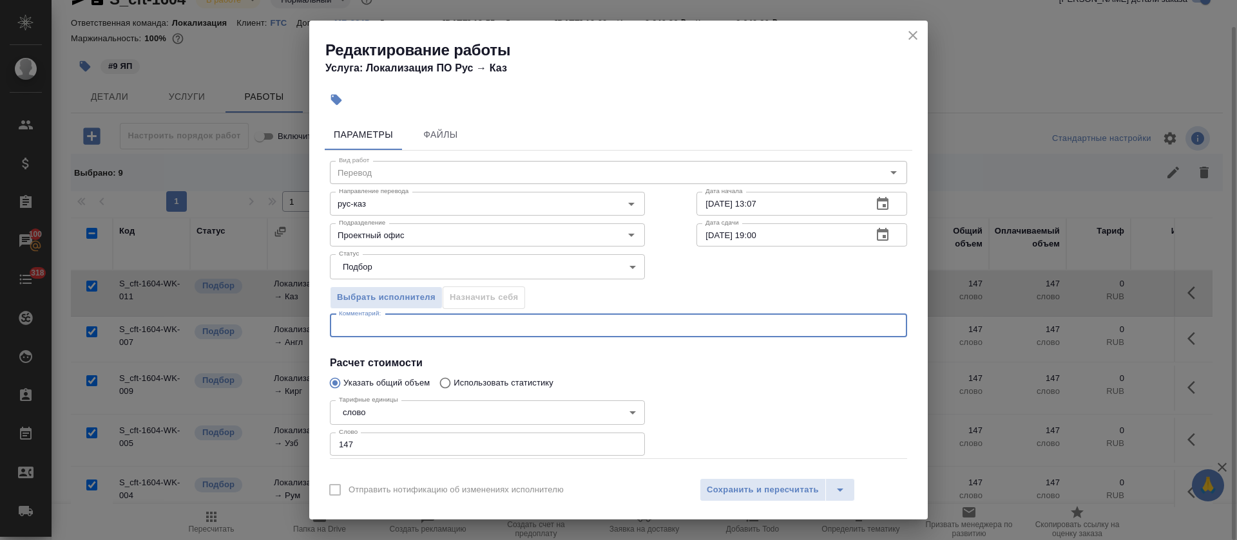
paste textarea "СП ООО МФО - переводим дословно и указываем аббревиатуру кавычки - согласно язы…"
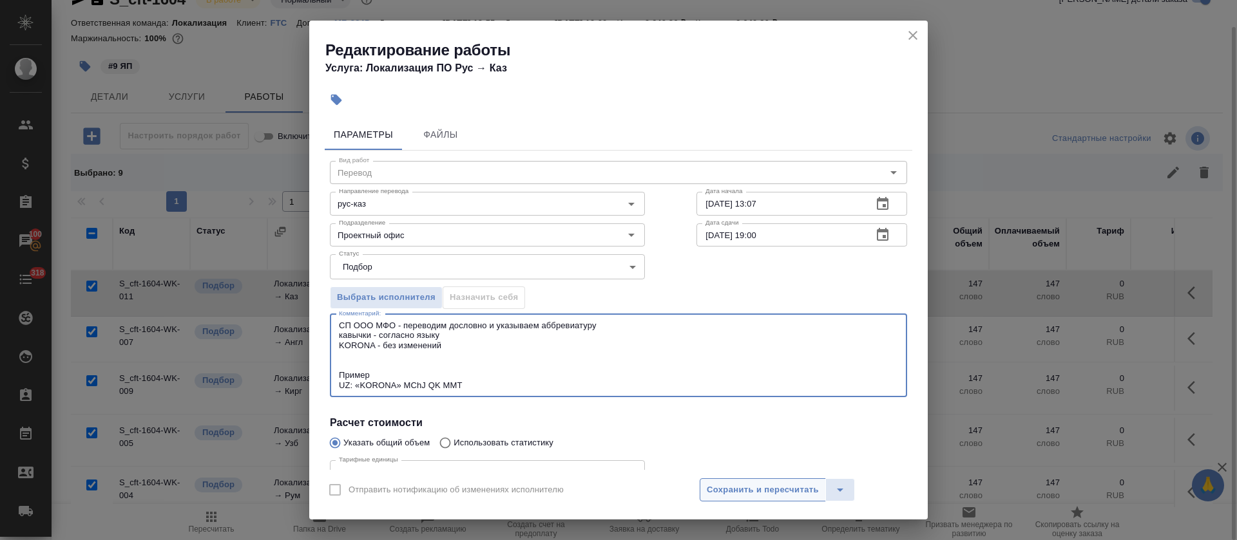
type textarea "СП ООО МФО - переводим дословно и указываем аббревиатуру кавычки - согласно язы…"
click at [767, 488] on span "Сохранить и пересчитать" at bounding box center [763, 490] width 112 height 15
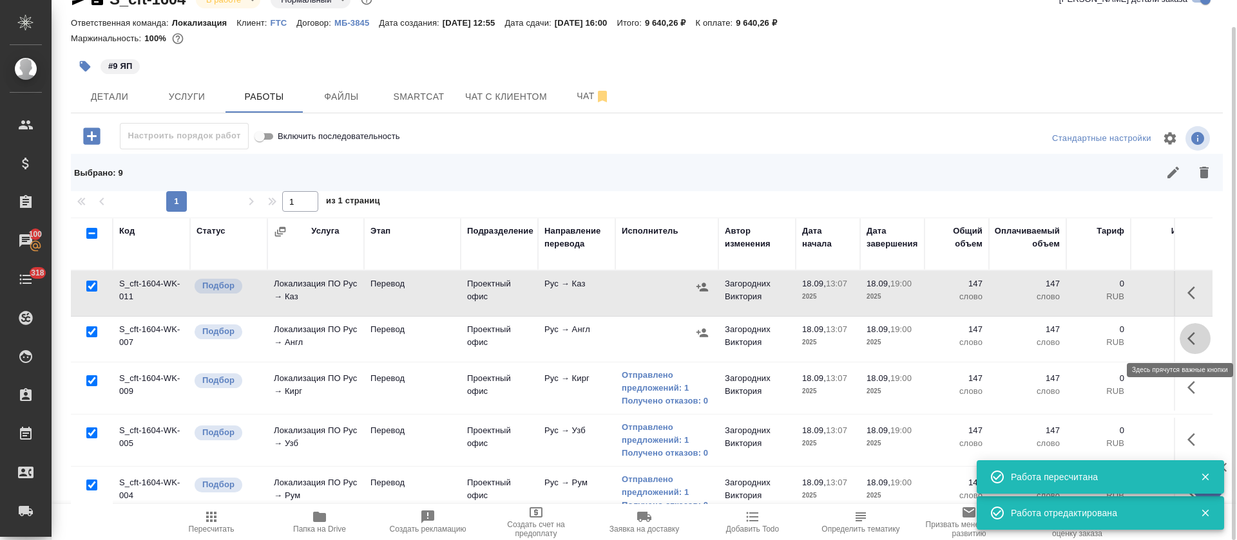
click at [1187, 340] on icon "button" at bounding box center [1194, 338] width 15 height 15
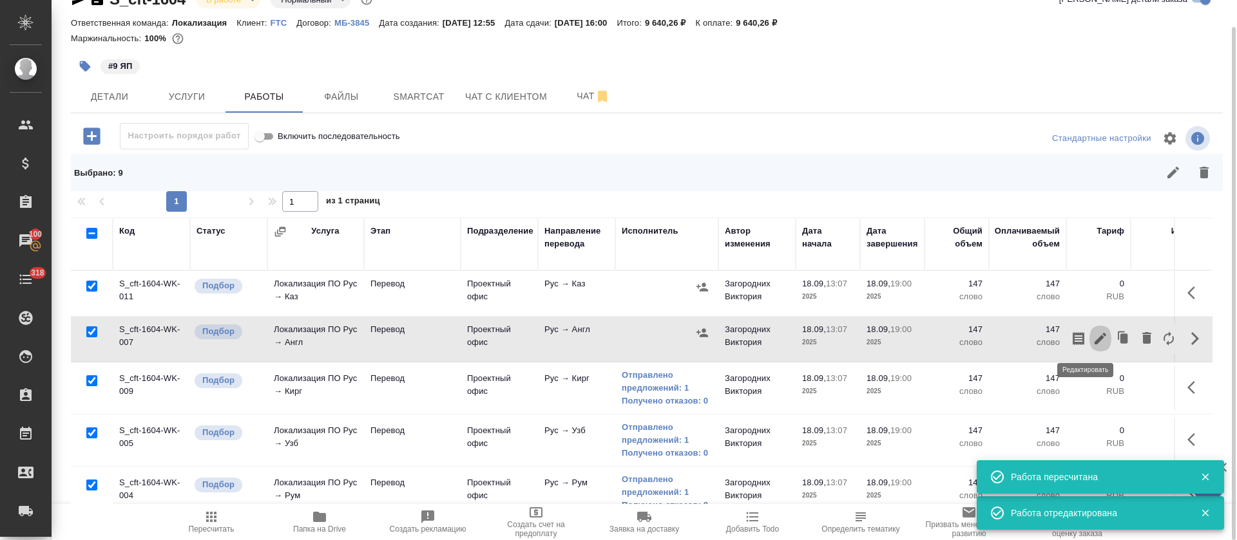
click at [1094, 338] on icon "button" at bounding box center [1100, 339] width 12 height 12
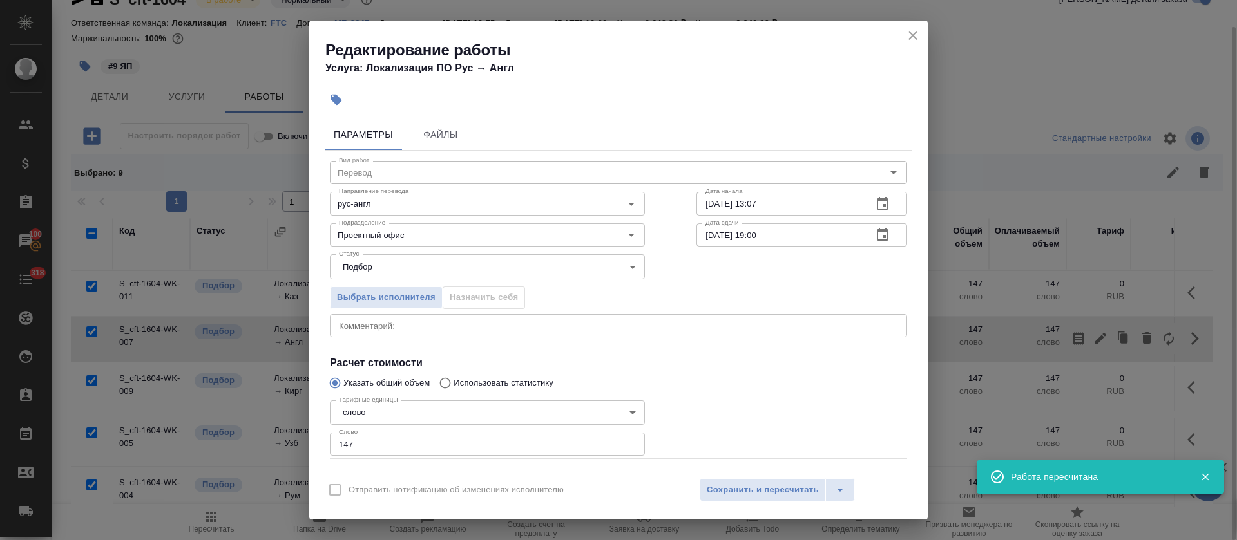
click at [625, 333] on div "x Комментарий:" at bounding box center [618, 325] width 577 height 23
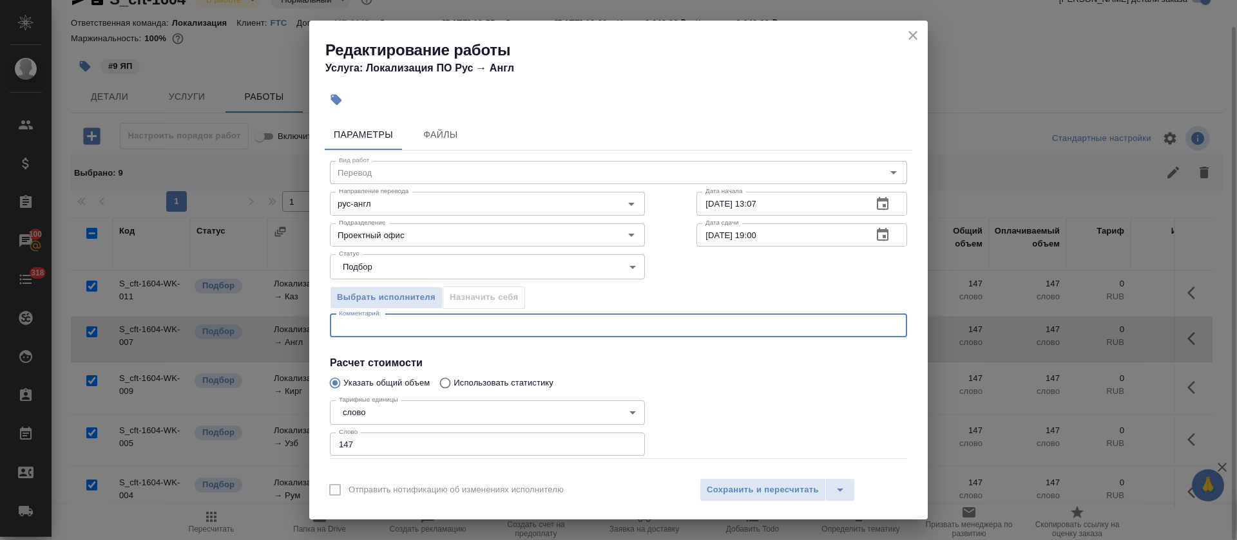
paste textarea "СП ООО МФО - переводим дословно и указываем аббревиатуру кавычки - согласно язы…"
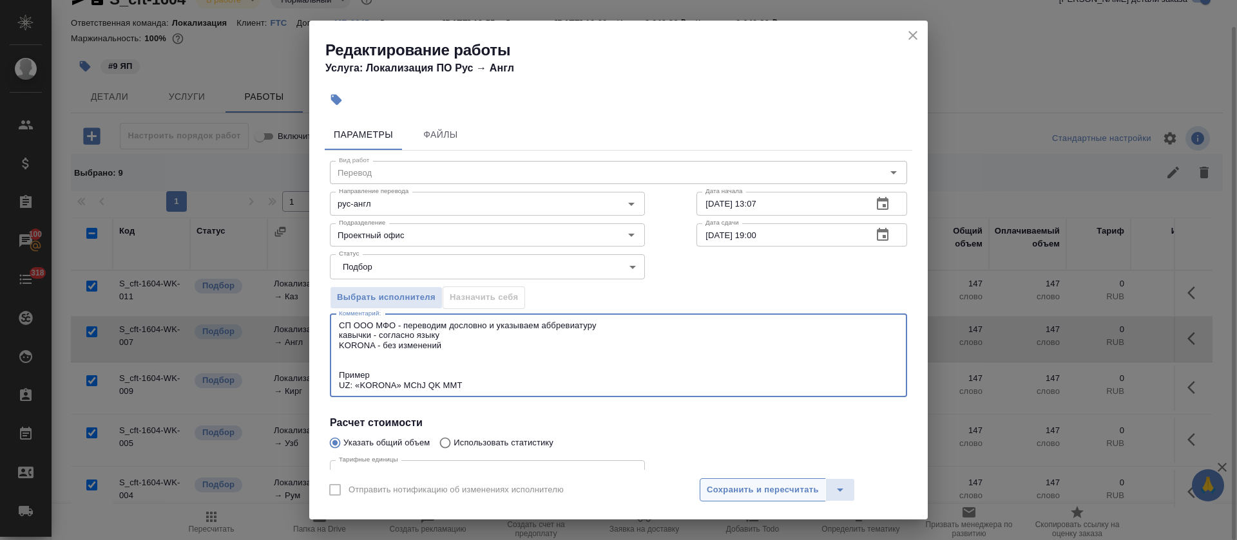
type textarea "СП ООО МФО - переводим дословно и указываем аббревиатуру кавычки - согласно язы…"
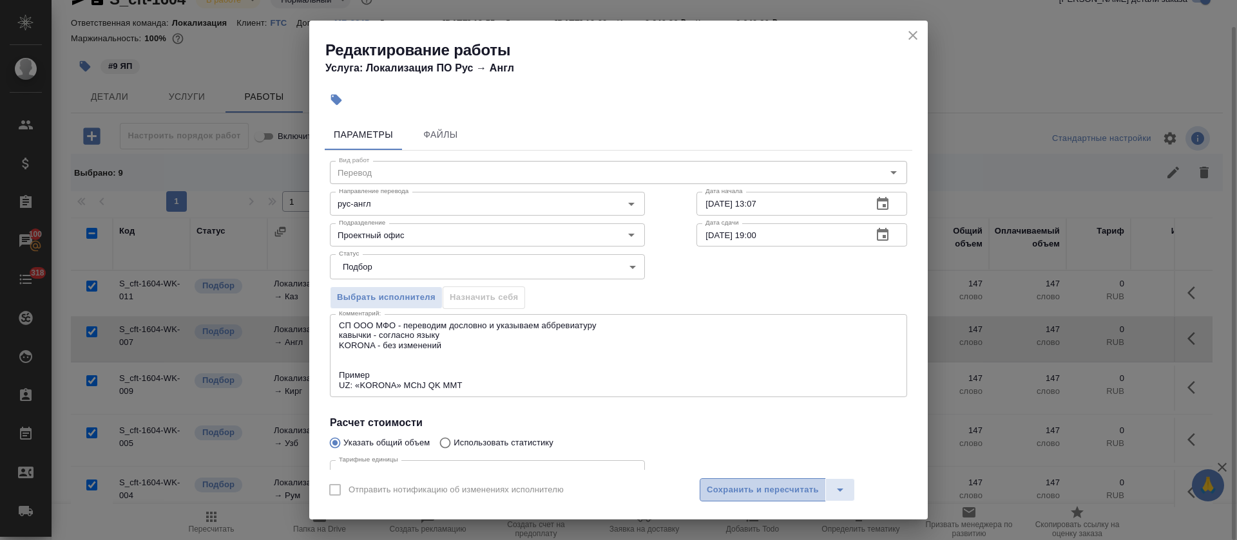
click at [737, 495] on span "Сохранить и пересчитать" at bounding box center [763, 490] width 112 height 15
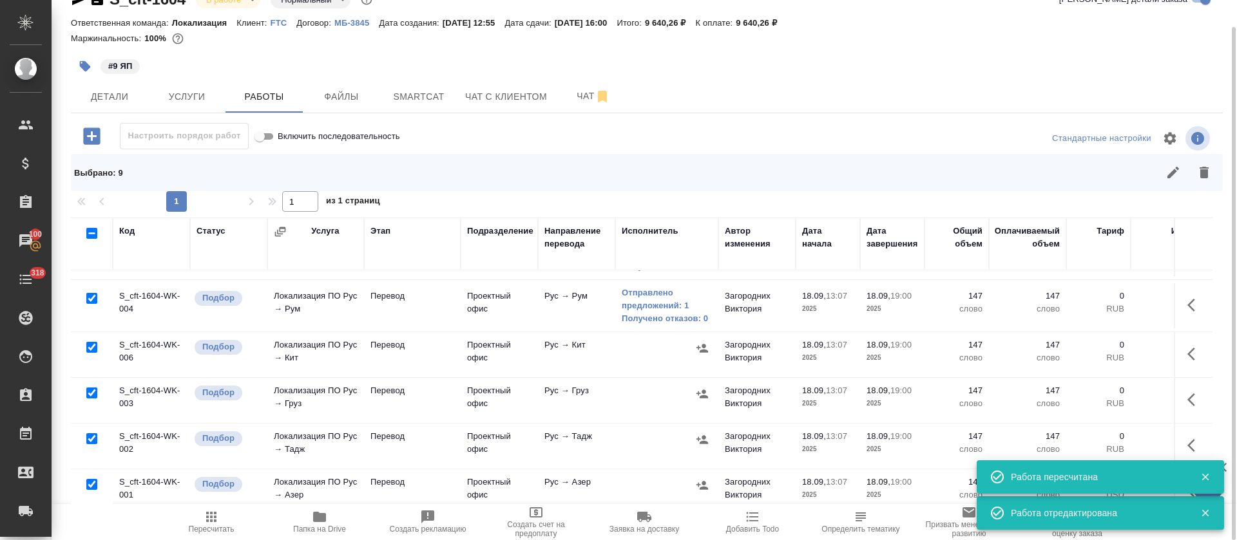
scroll to position [187, 0]
click at [1179, 355] on button "button" at bounding box center [1194, 353] width 31 height 31
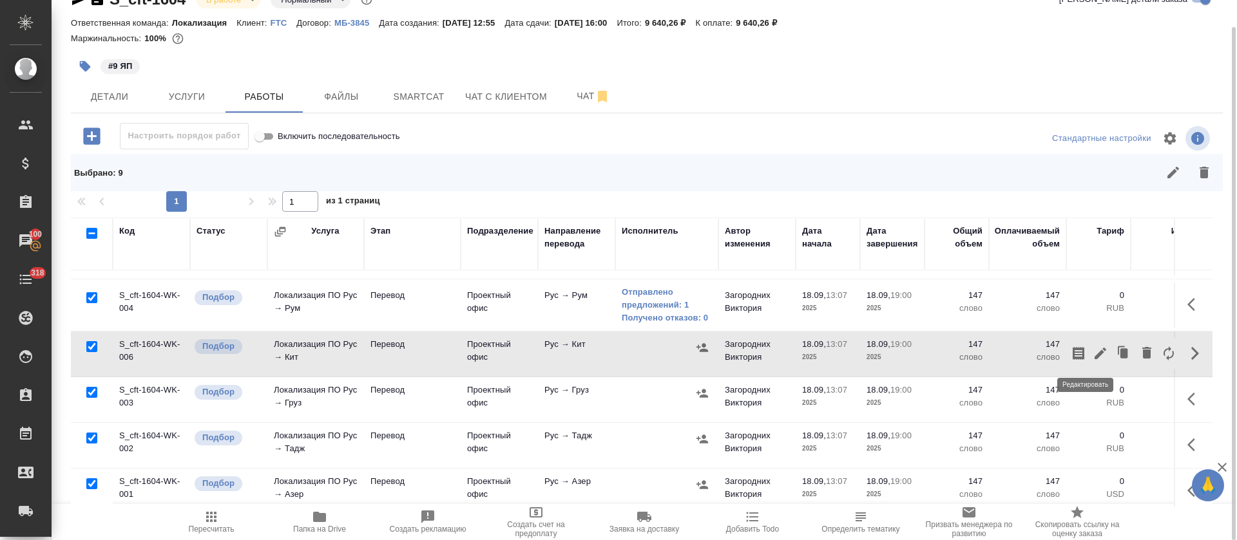
click at [1092, 355] on icon "button" at bounding box center [1099, 353] width 15 height 15
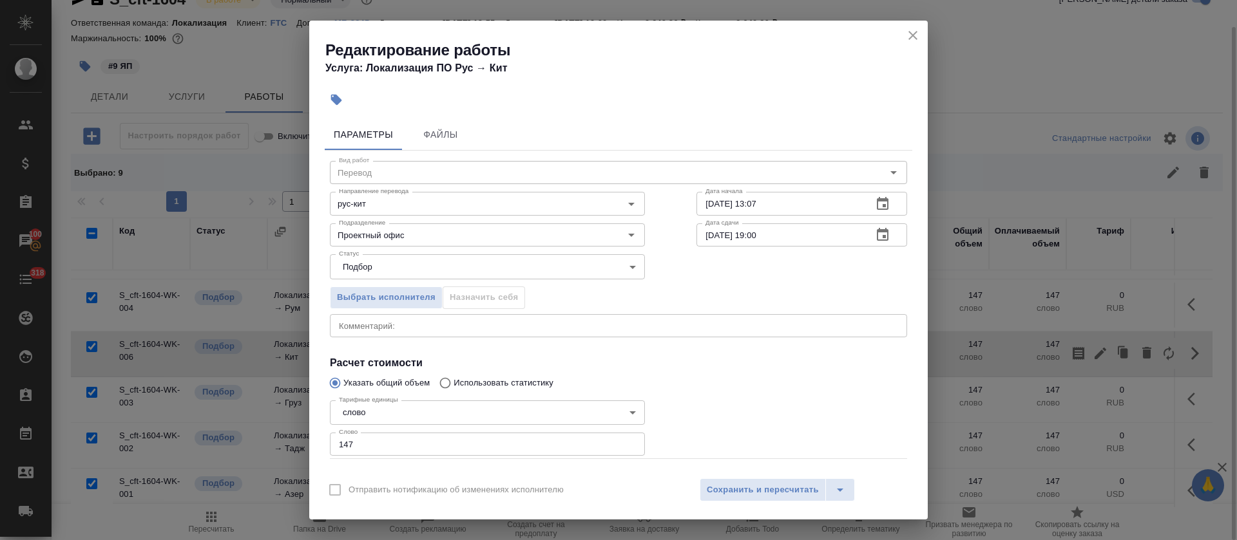
click at [511, 332] on div "x Комментарий:" at bounding box center [618, 325] width 577 height 23
paste textarea "СП ООО МФО - переводим дословно и указываем аббревиатуру кавычки - согласно язы…"
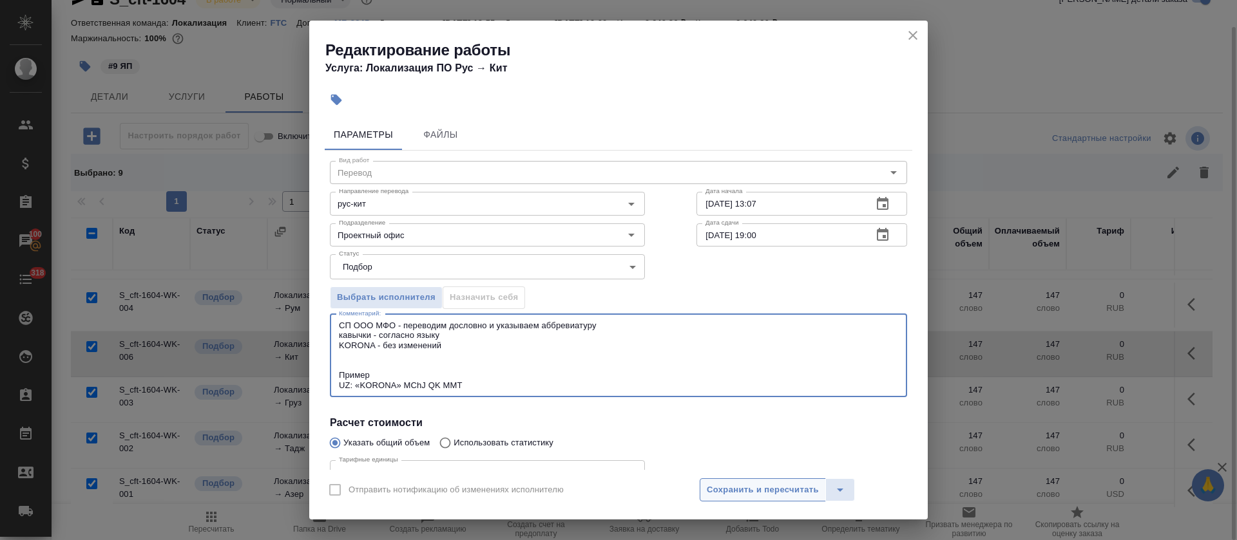
type textarea "СП ООО МФО - переводим дословно и указываем аббревиатуру кавычки - согласно язы…"
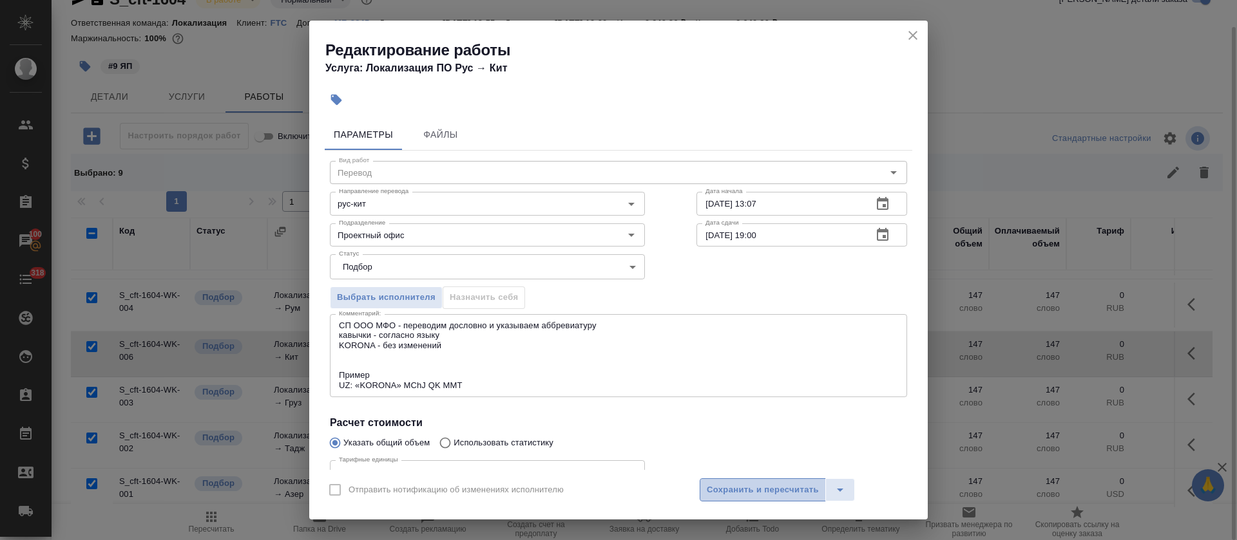
click at [734, 489] on span "Сохранить и пересчитать" at bounding box center [763, 490] width 112 height 15
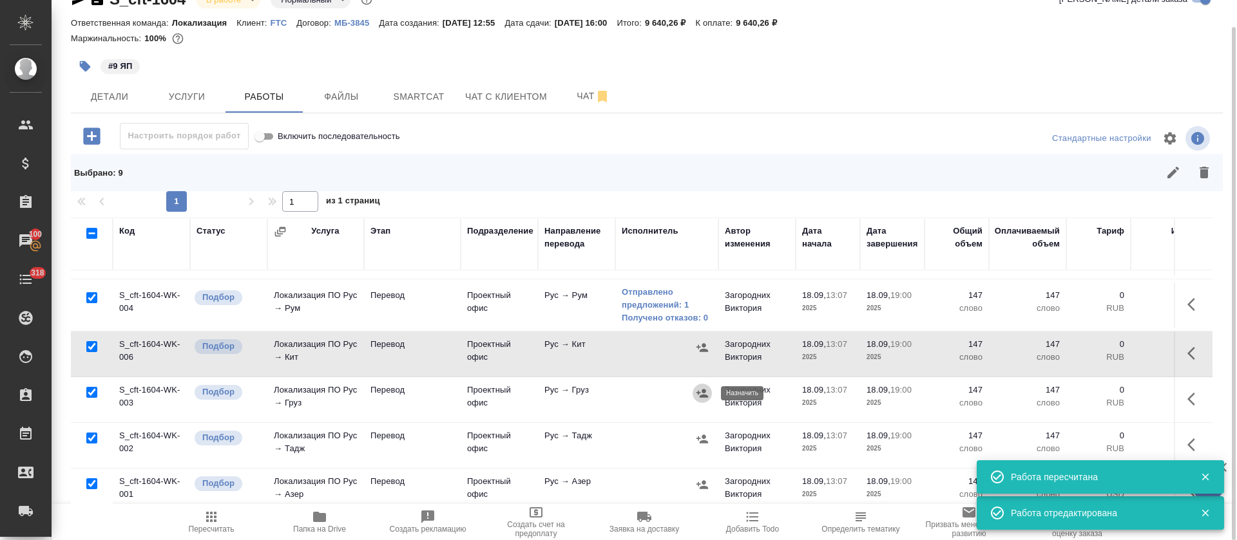
click at [703, 397] on icon "button" at bounding box center [702, 393] width 12 height 8
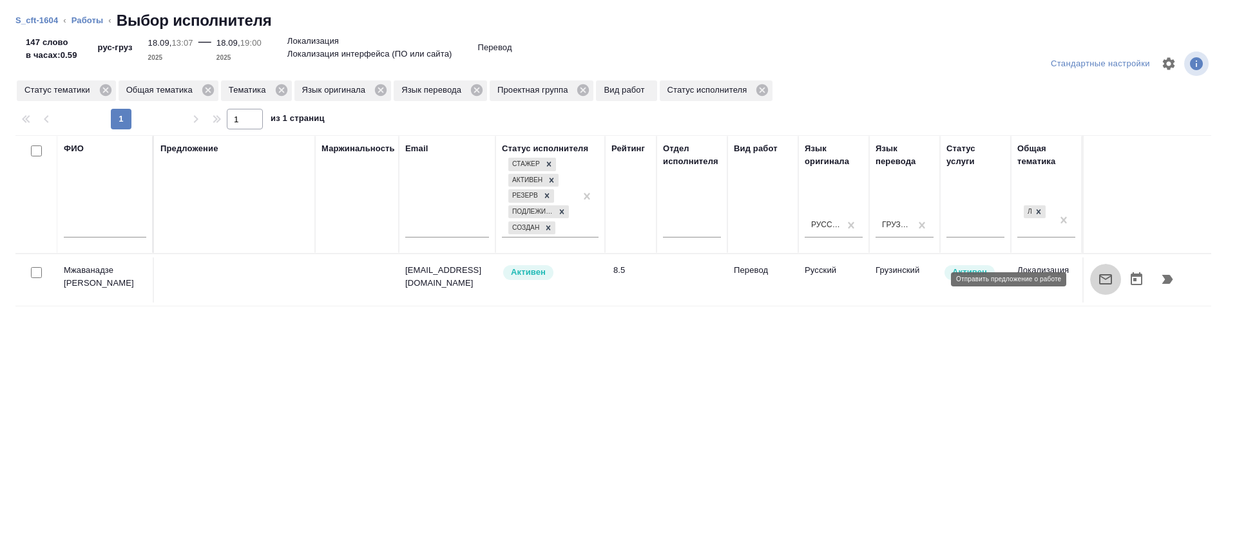
click at [1099, 278] on icon "button" at bounding box center [1105, 279] width 13 height 10
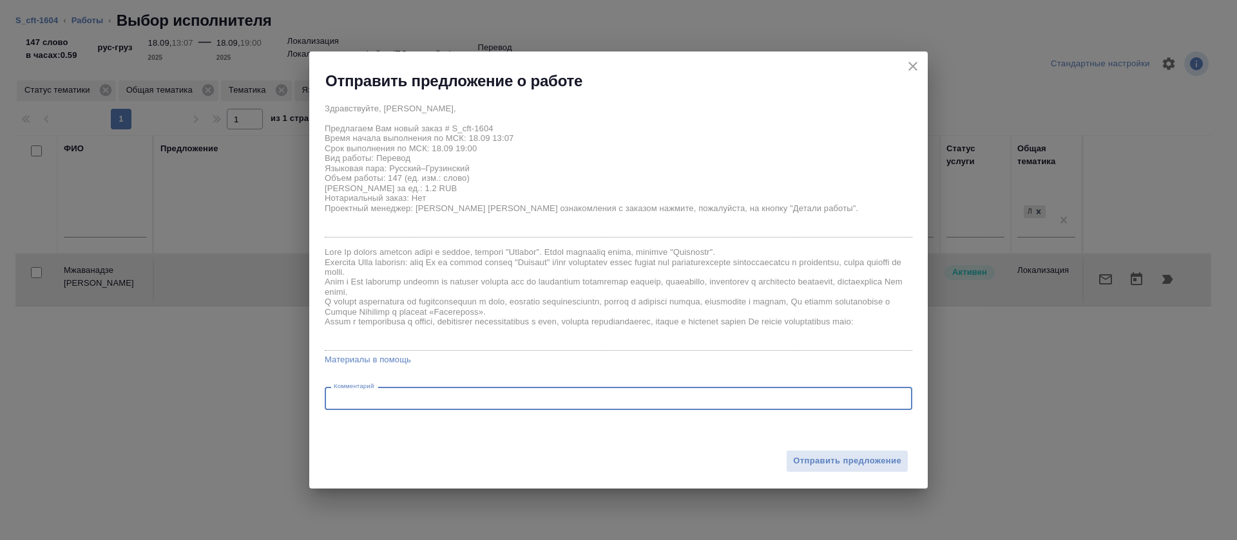
click at [649, 396] on textarea at bounding box center [618, 399] width 569 height 10
paste textarea "СП ООО МФО - переводим дословно и указываем аббревиатуру кавычки - согласно язы…"
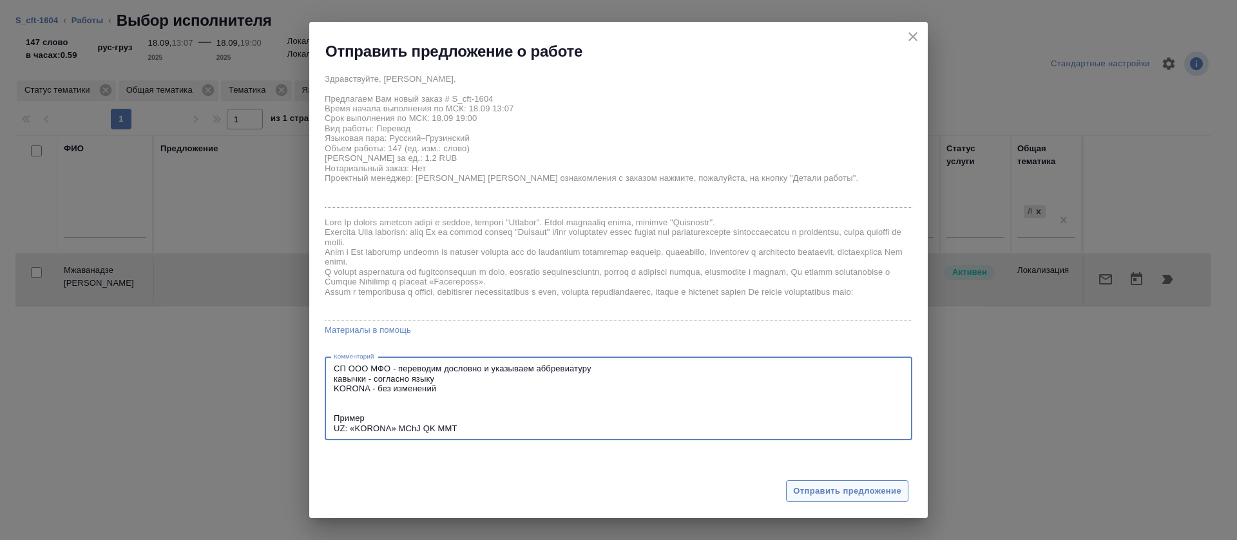
type textarea "СП ООО МФО - переводим дословно и указываем аббревиатуру кавычки - согласно язы…"
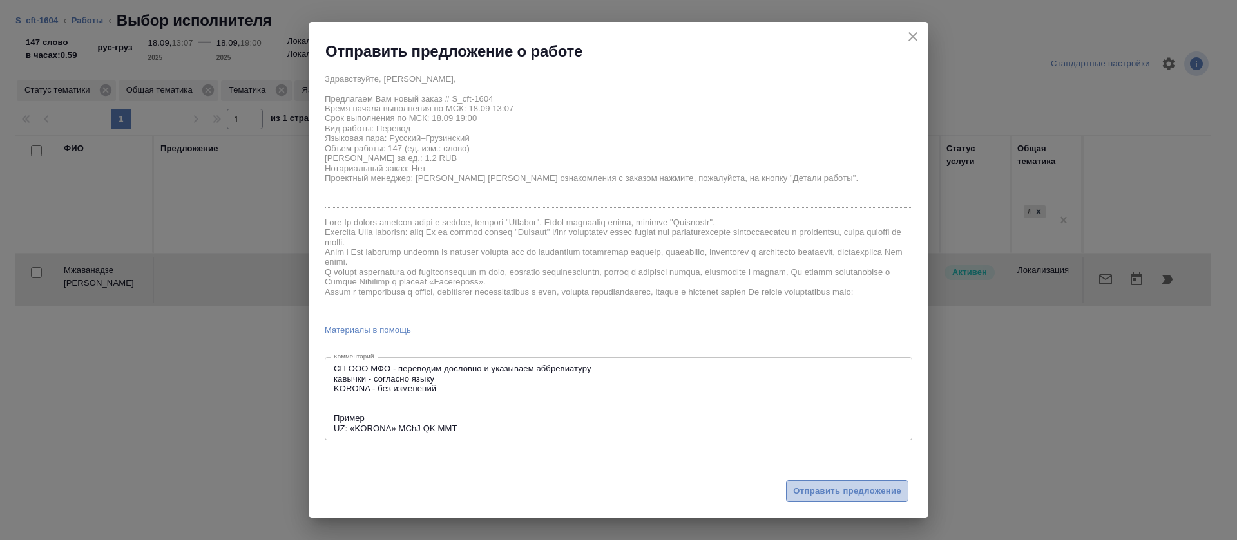
click at [852, 487] on span "Отправить предложение" at bounding box center [847, 491] width 108 height 15
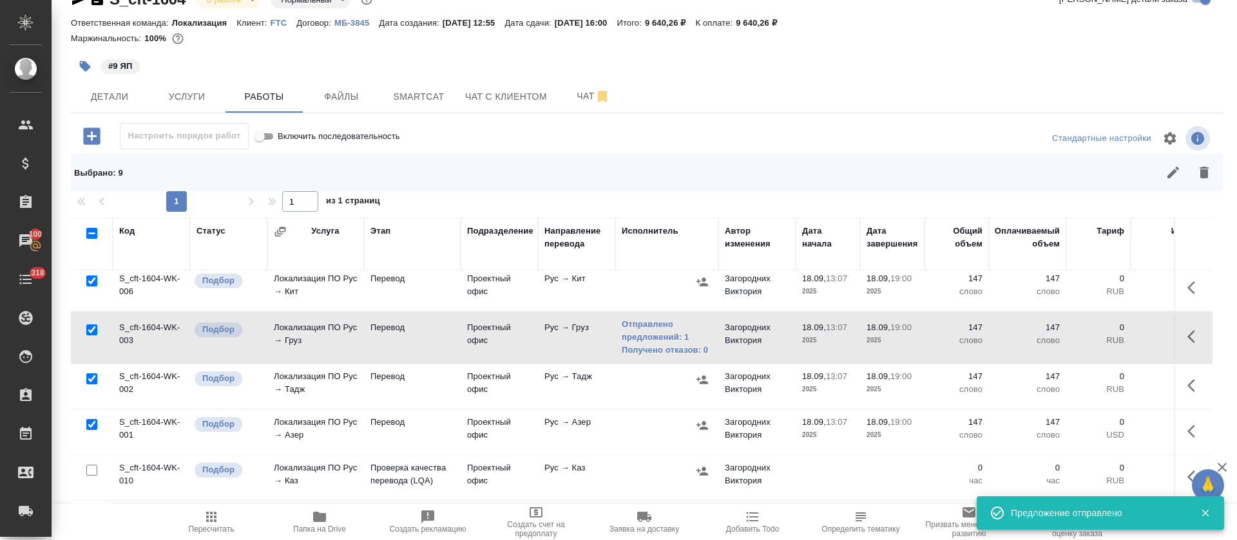
scroll to position [265, 0]
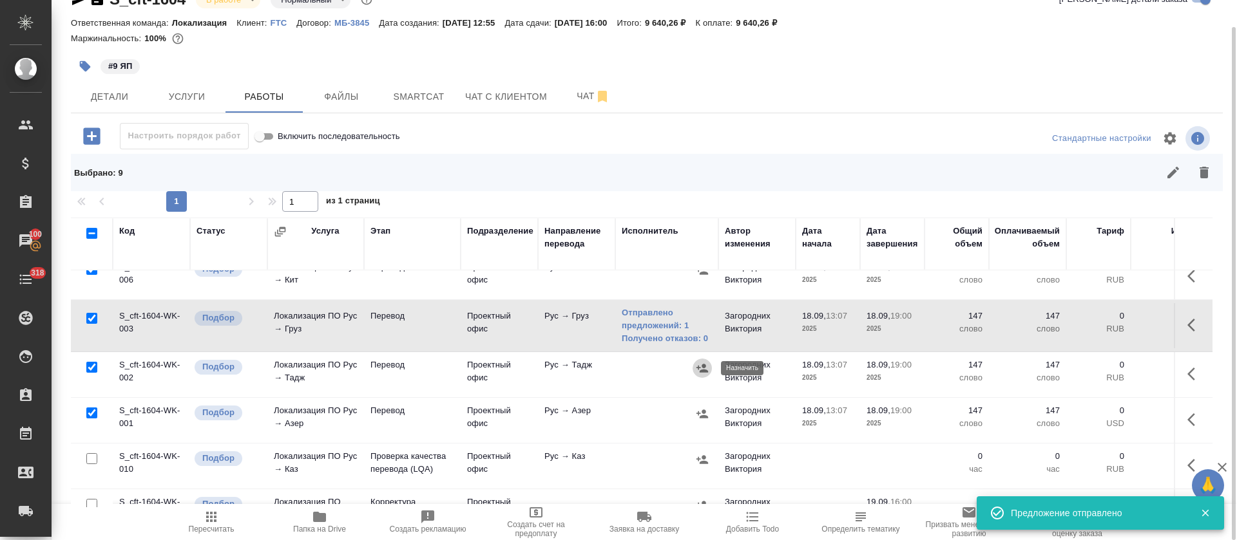
click at [700, 363] on icon "button" at bounding box center [702, 368] width 13 height 13
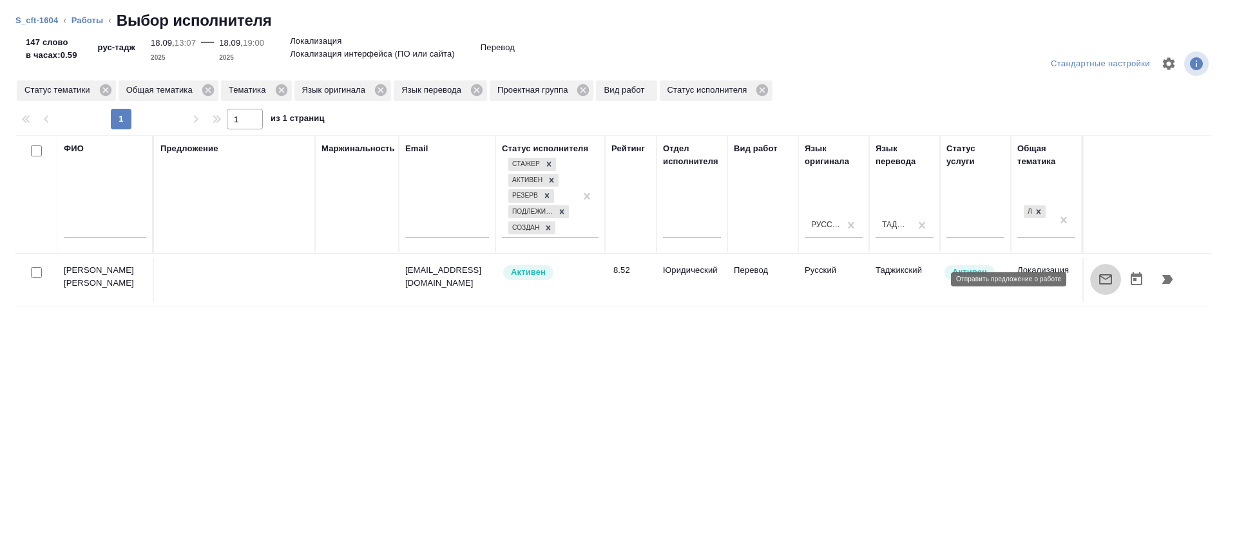
click at [1099, 279] on icon "button" at bounding box center [1105, 279] width 13 height 10
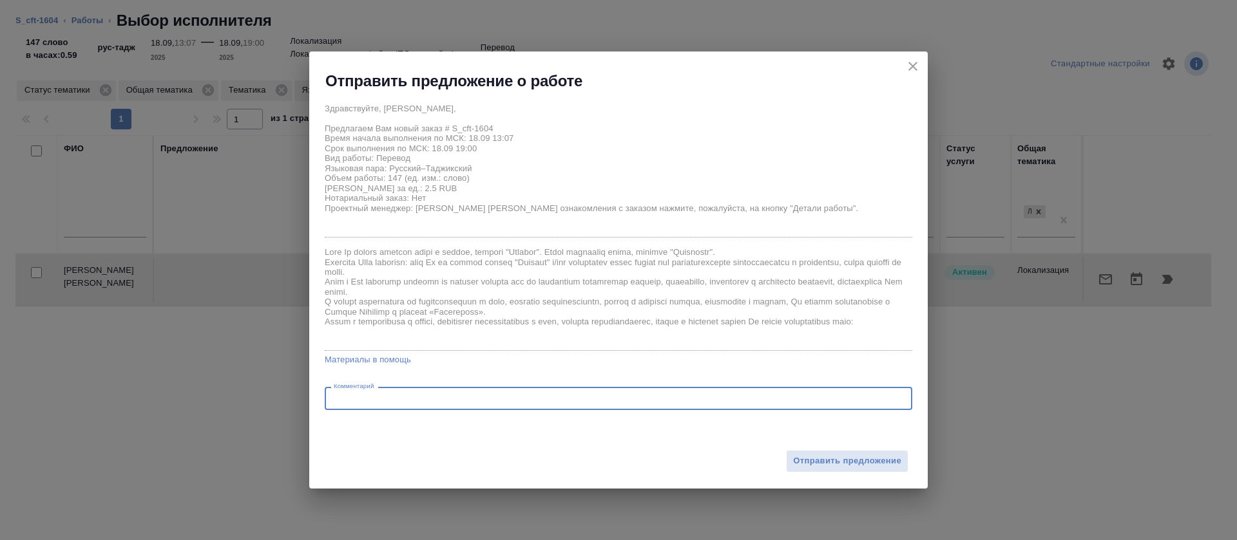
click at [566, 403] on textarea at bounding box center [618, 399] width 569 height 10
paste textarea "СП ООО МФО - переводим дословно и указываем аббревиатуру кавычки - согласно язы…"
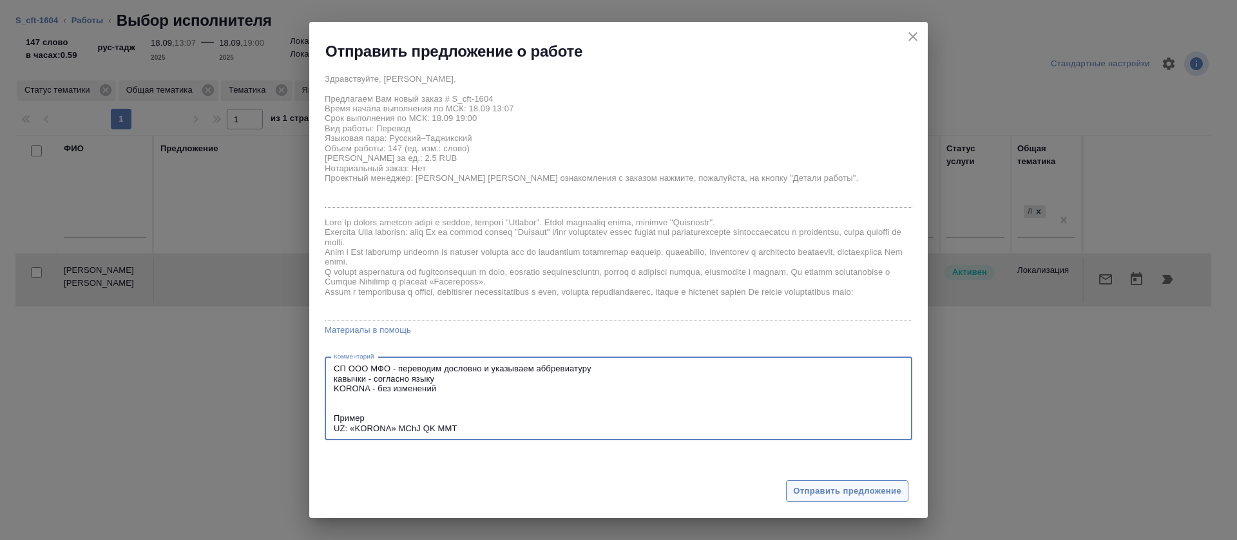
type textarea "СП ООО МФО - переводим дословно и указываем аббревиатуру кавычки - согласно язы…"
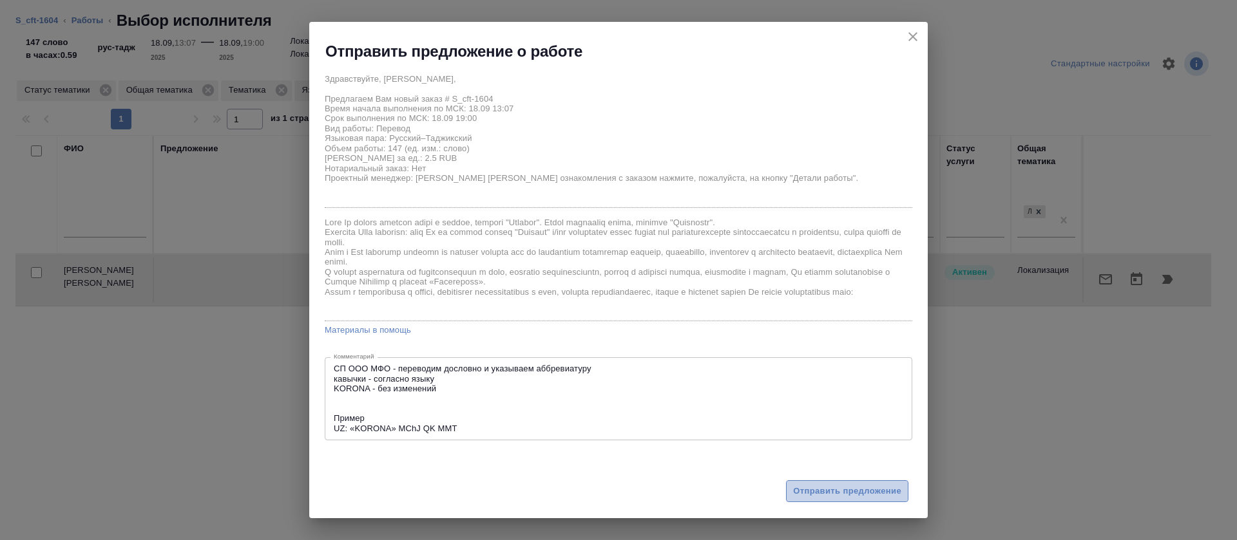
click at [842, 495] on span "Отправить предложение" at bounding box center [847, 491] width 108 height 15
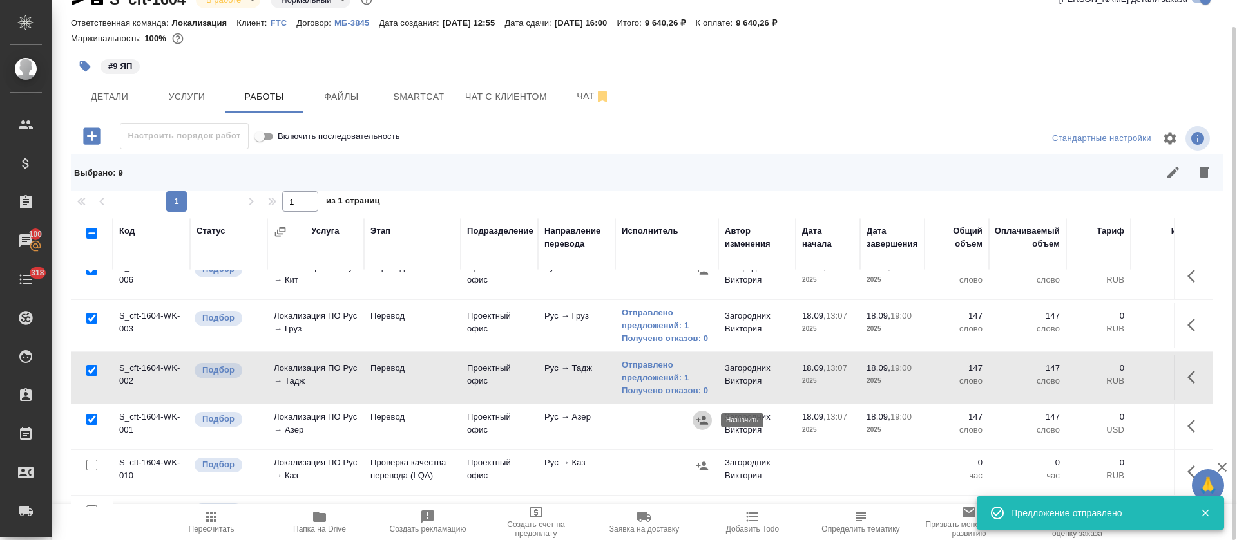
click at [699, 424] on icon "button" at bounding box center [702, 420] width 12 height 8
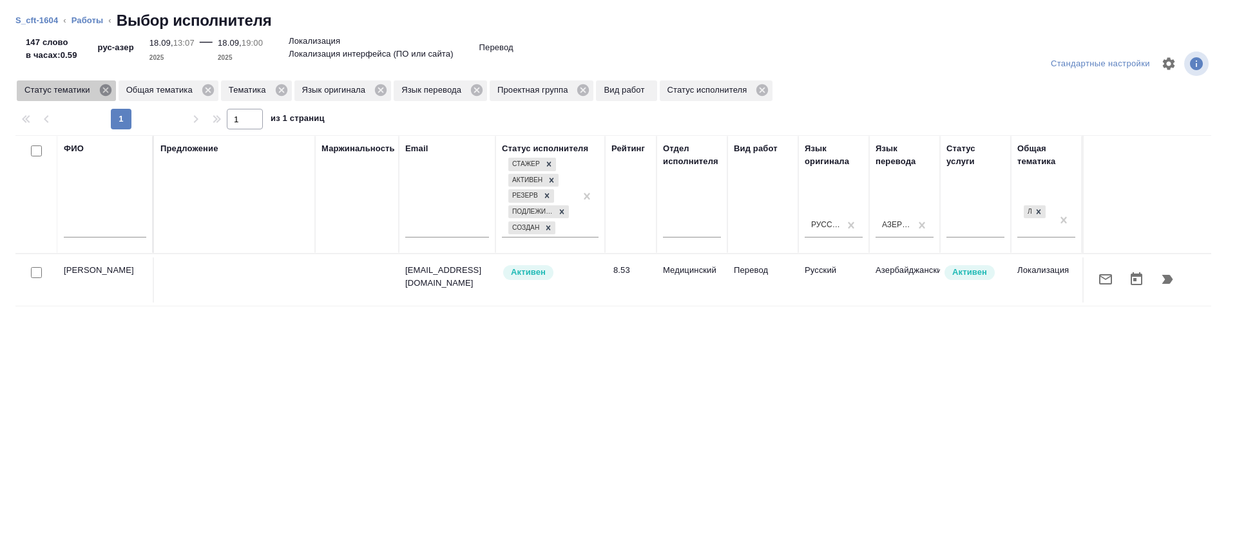
click at [104, 89] on icon at bounding box center [106, 90] width 14 height 14
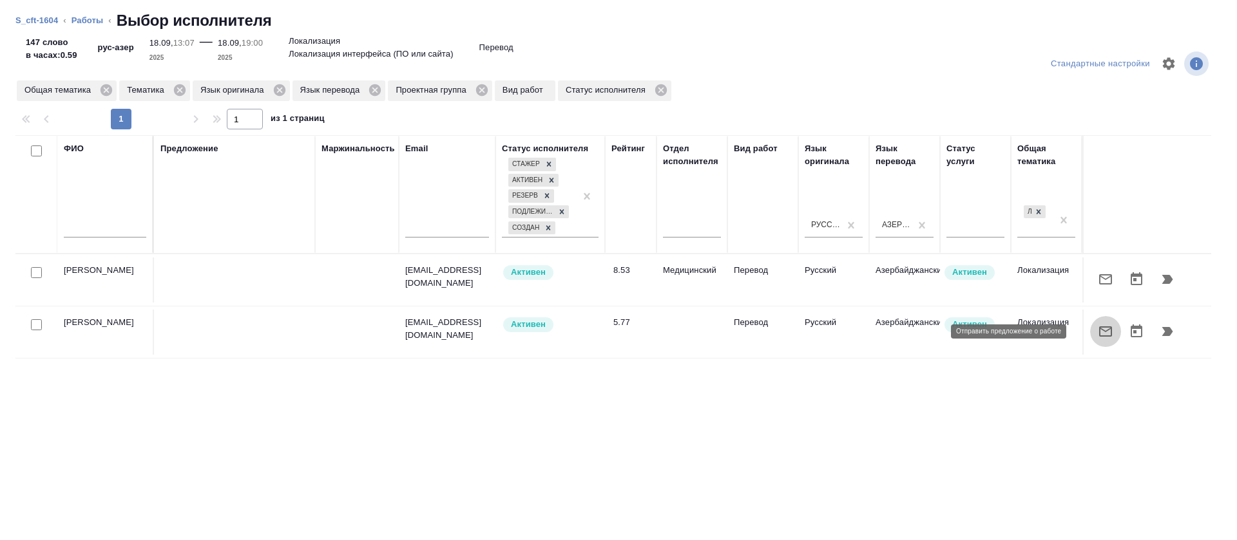
click at [1097, 328] on icon "button" at bounding box center [1104, 331] width 15 height 15
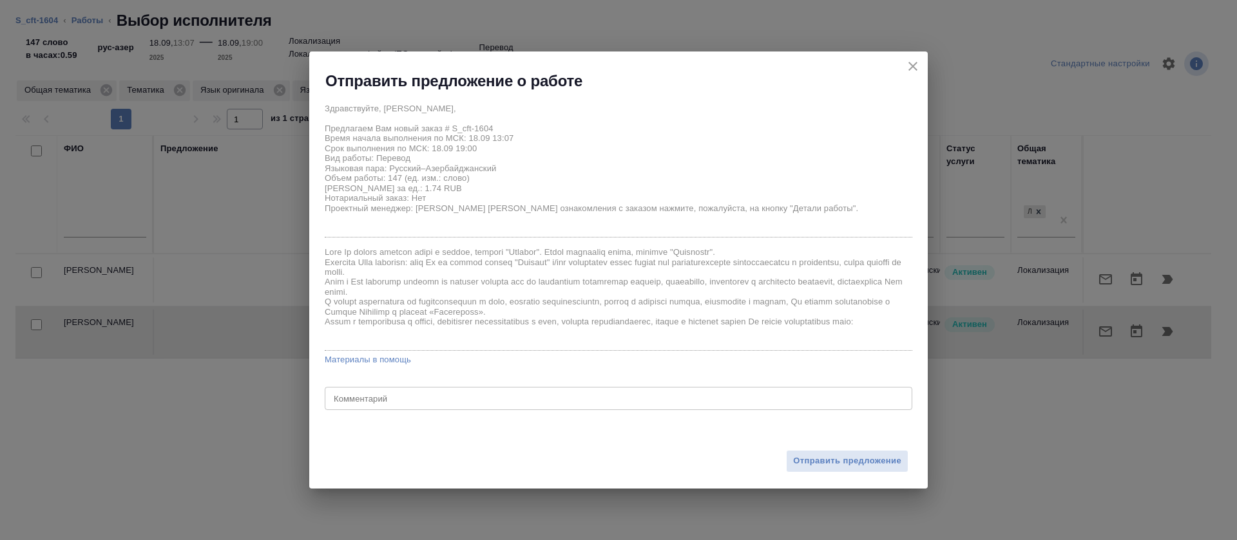
click at [716, 392] on div "x Комментарий" at bounding box center [618, 398] width 587 height 23
paste textarea "СП ООО МФО - переводим дословно и указываем аббревиатуру кавычки - согласно язы…"
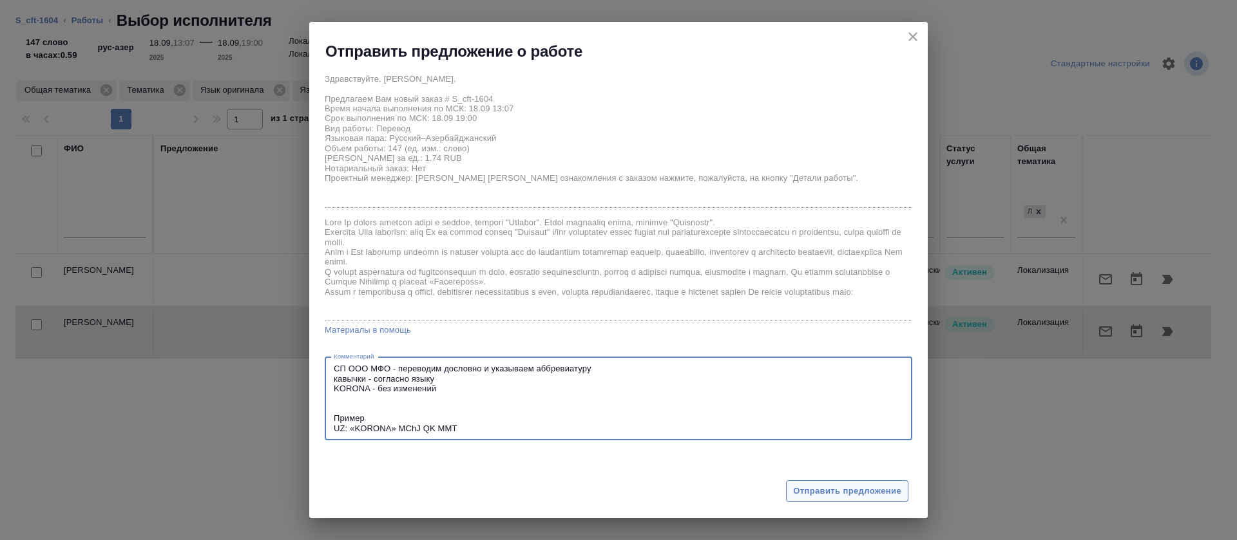
type textarea "СП ООО МФО - переводим дословно и указываем аббревиатуру кавычки - согласно язы…"
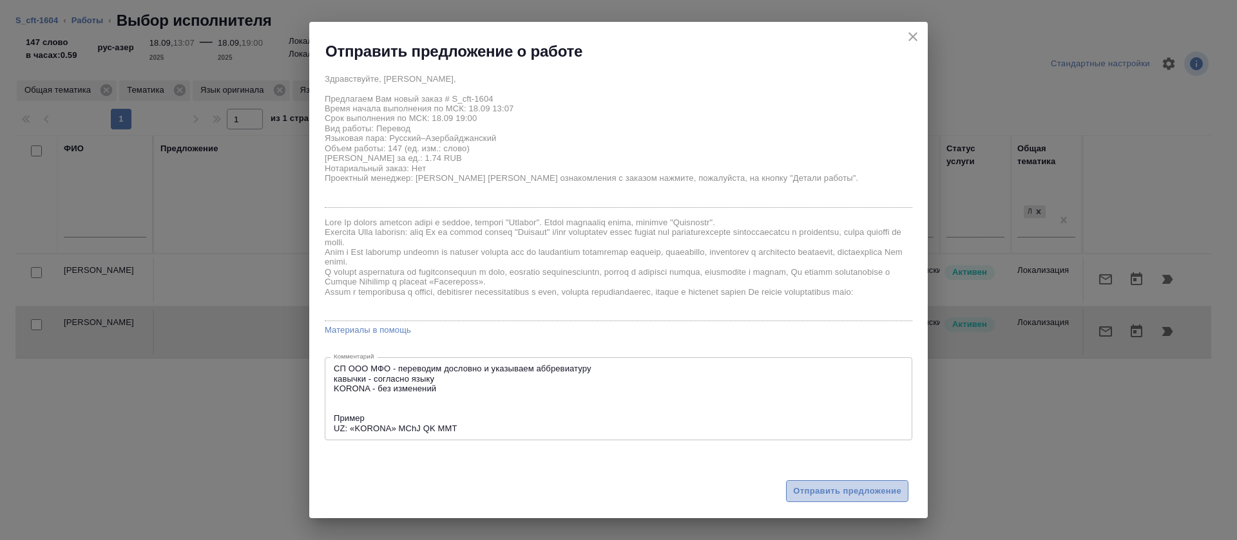
click at [835, 495] on span "Отправить предложение" at bounding box center [847, 491] width 108 height 15
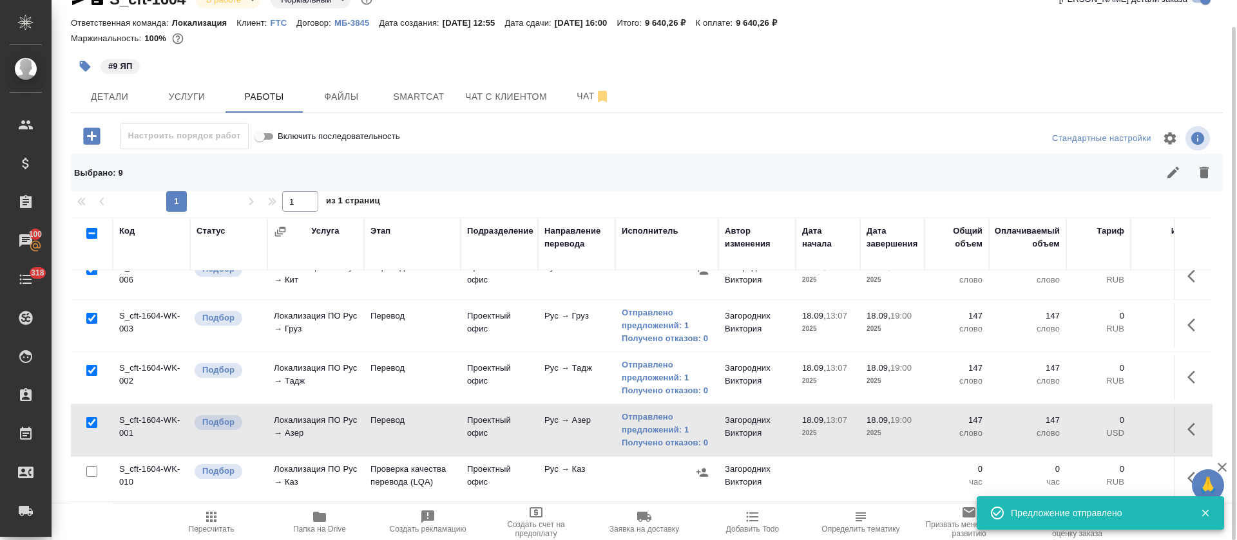
scroll to position [320, 0]
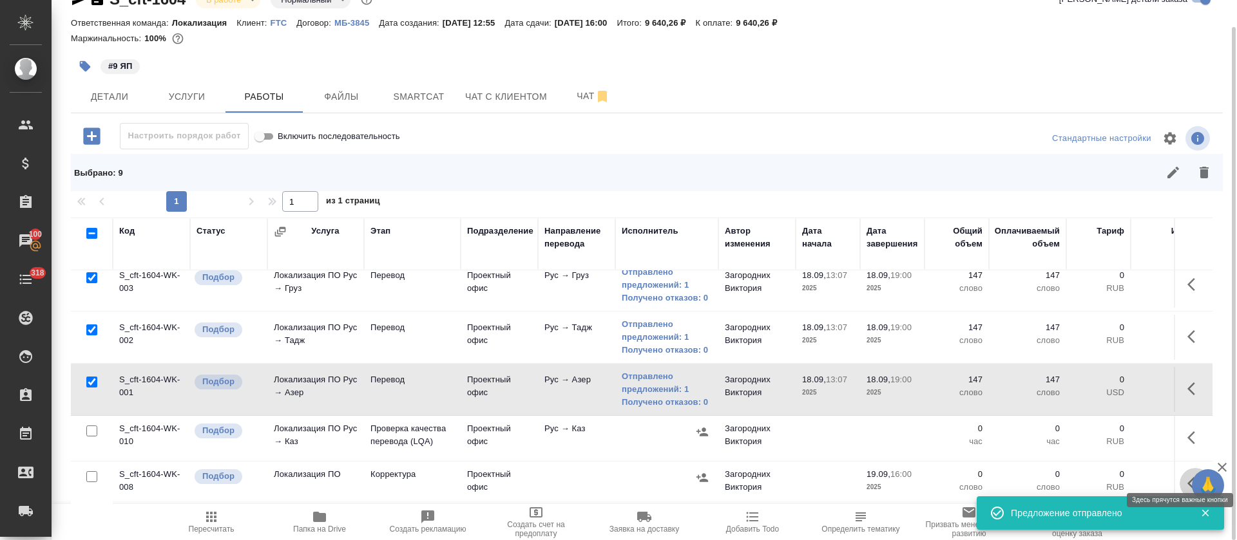
click at [1187, 477] on icon "button" at bounding box center [1191, 483] width 8 height 13
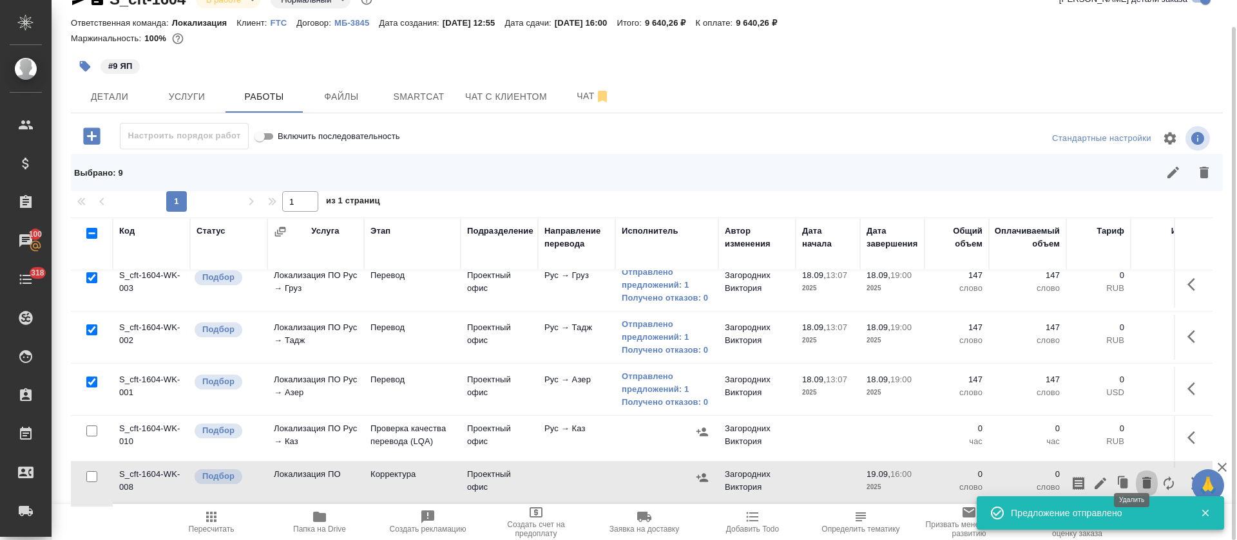
click at [1142, 477] on icon "button" at bounding box center [1146, 483] width 9 height 12
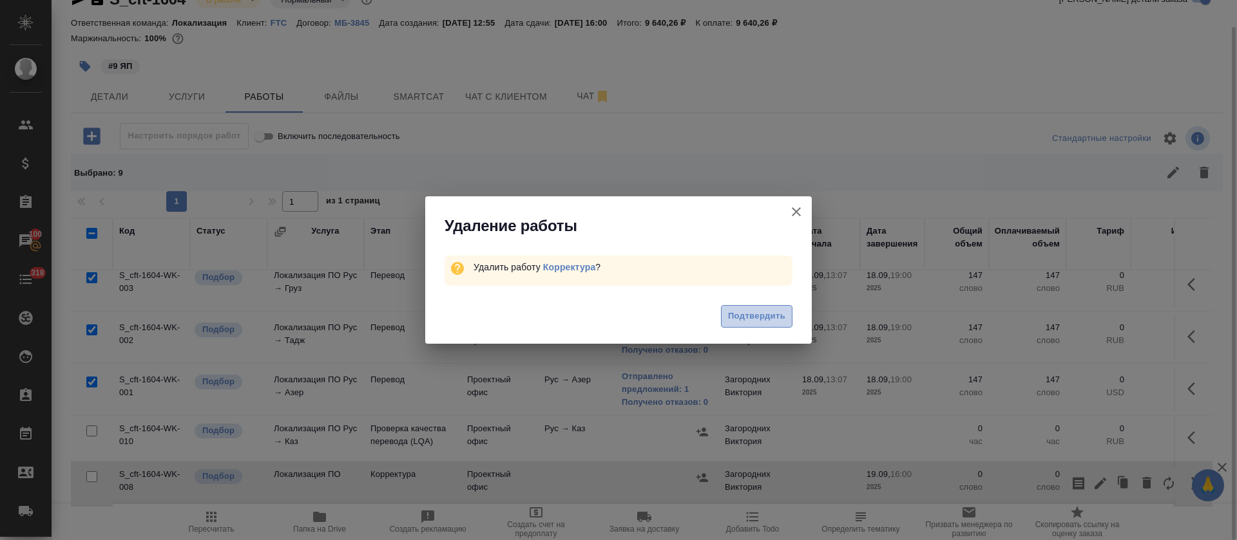
click at [760, 311] on span "Подтвердить" at bounding box center [756, 316] width 57 height 15
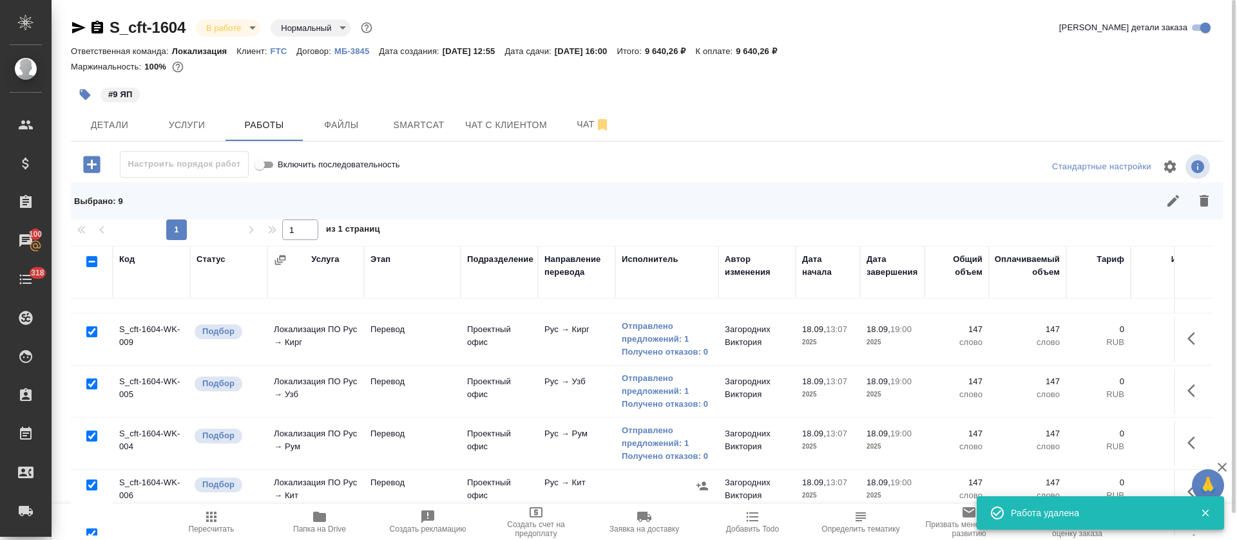
scroll to position [0, 0]
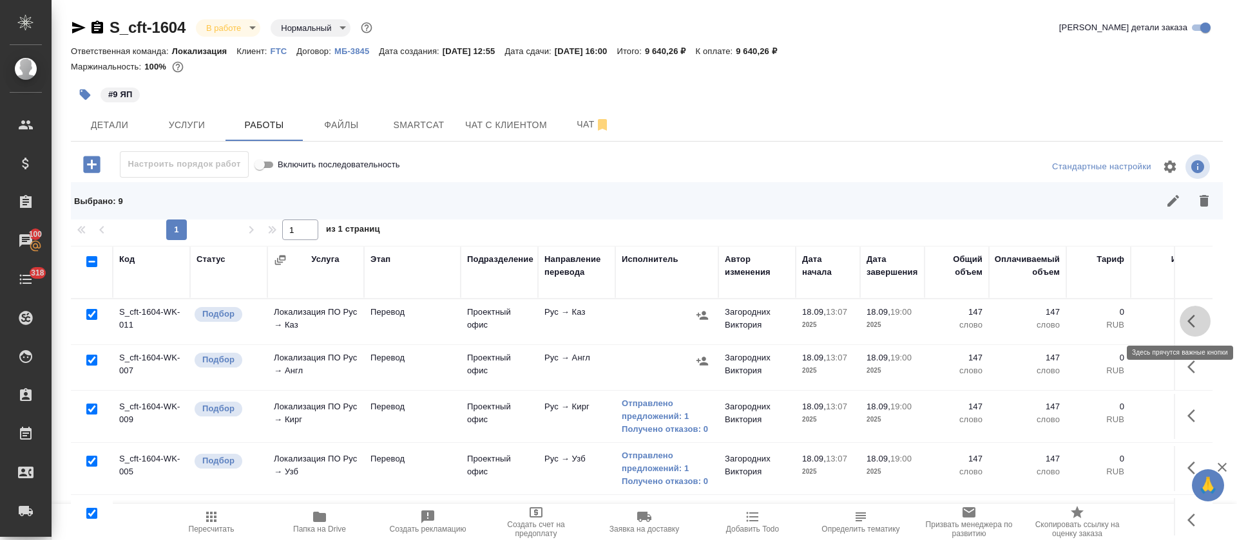
click at [1187, 321] on icon "button" at bounding box center [1191, 321] width 8 height 13
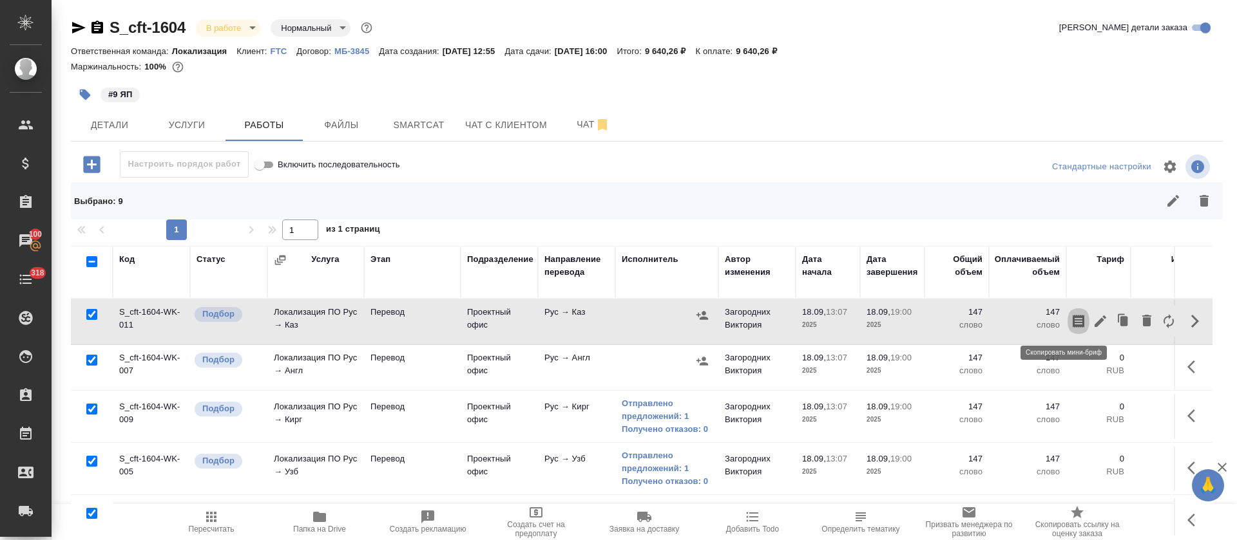
click at [1070, 323] on icon "button" at bounding box center [1077, 321] width 15 height 15
click at [1094, 326] on icon "button" at bounding box center [1100, 322] width 12 height 12
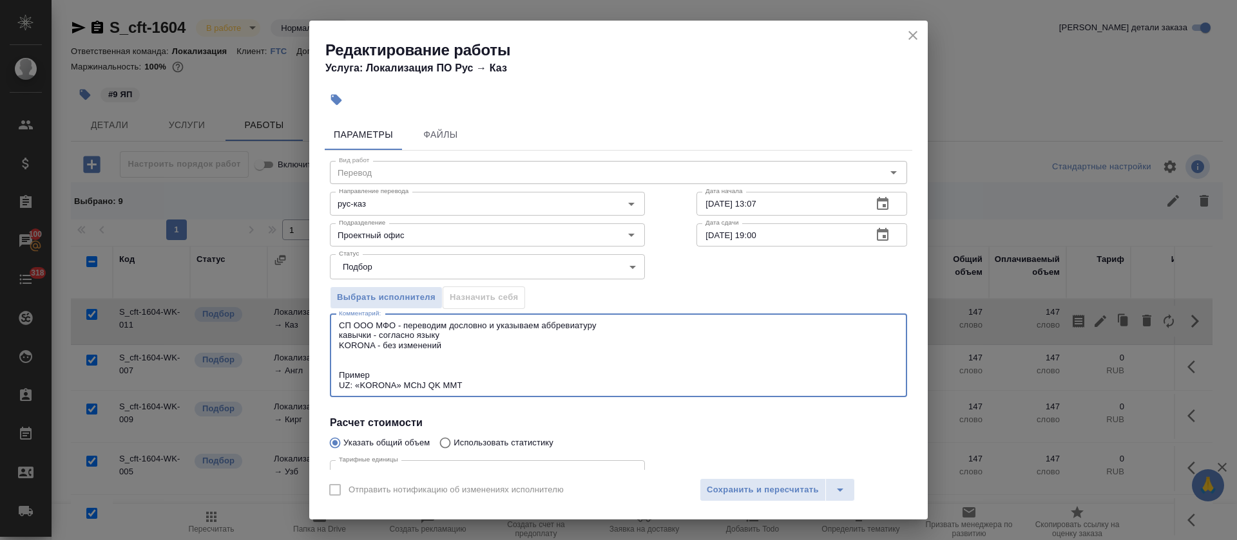
drag, startPoint x: 473, startPoint y: 384, endPoint x: 266, endPoint y: 328, distance: 214.8
click at [266, 328] on div "Редактирование работы Услуга: Локализация ПО Рус → Каз Параметры Файлы Вид рабо…" at bounding box center [618, 270] width 1237 height 540
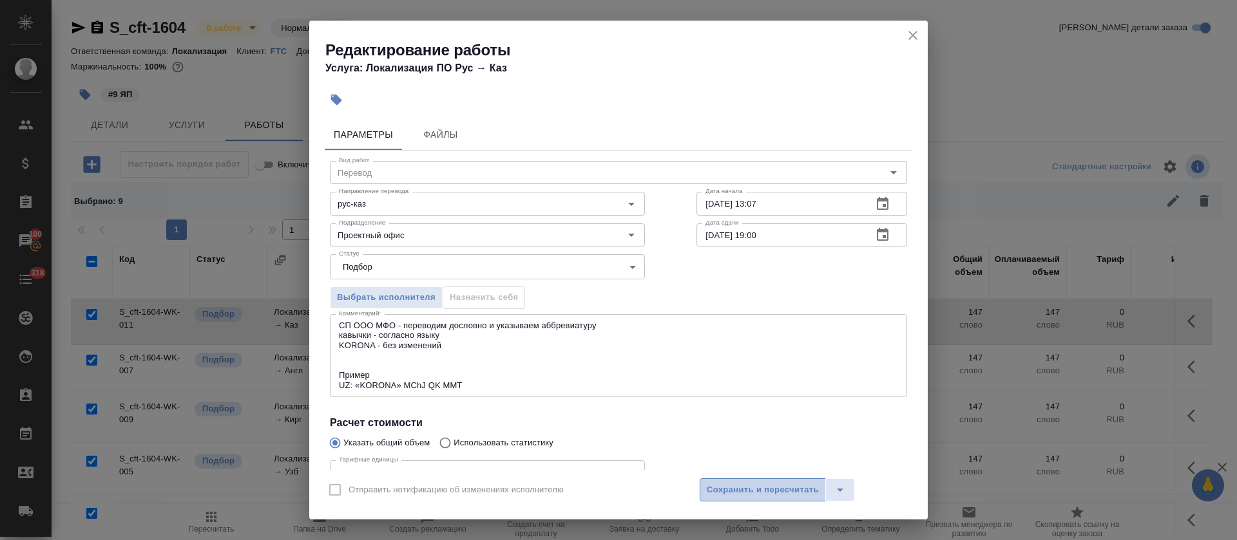
click at [786, 484] on span "Сохранить и пересчитать" at bounding box center [763, 490] width 112 height 15
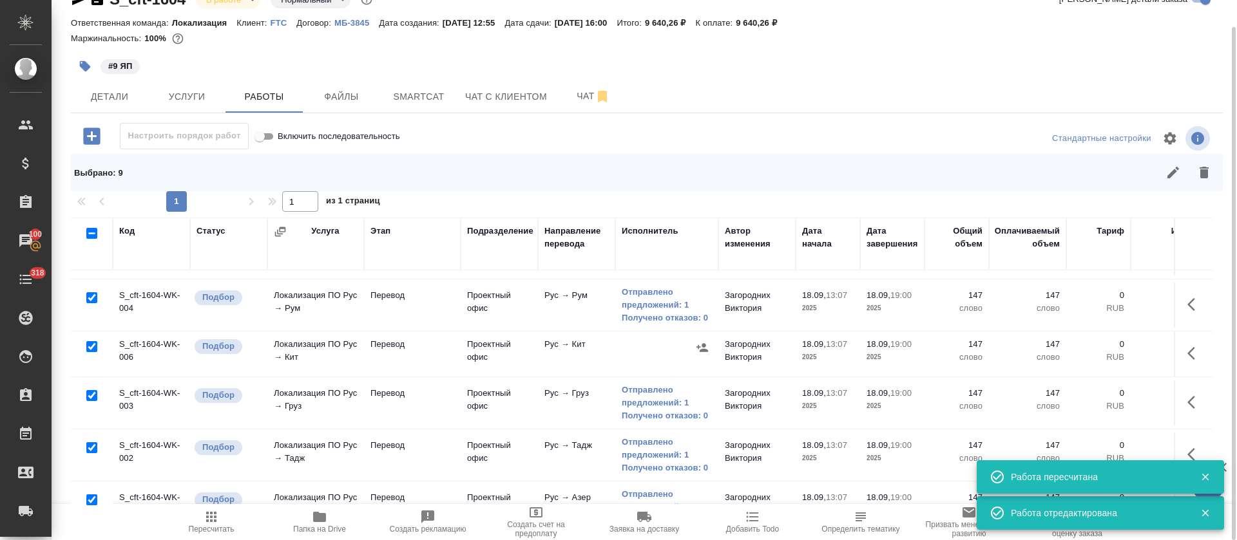
scroll to position [189, 0]
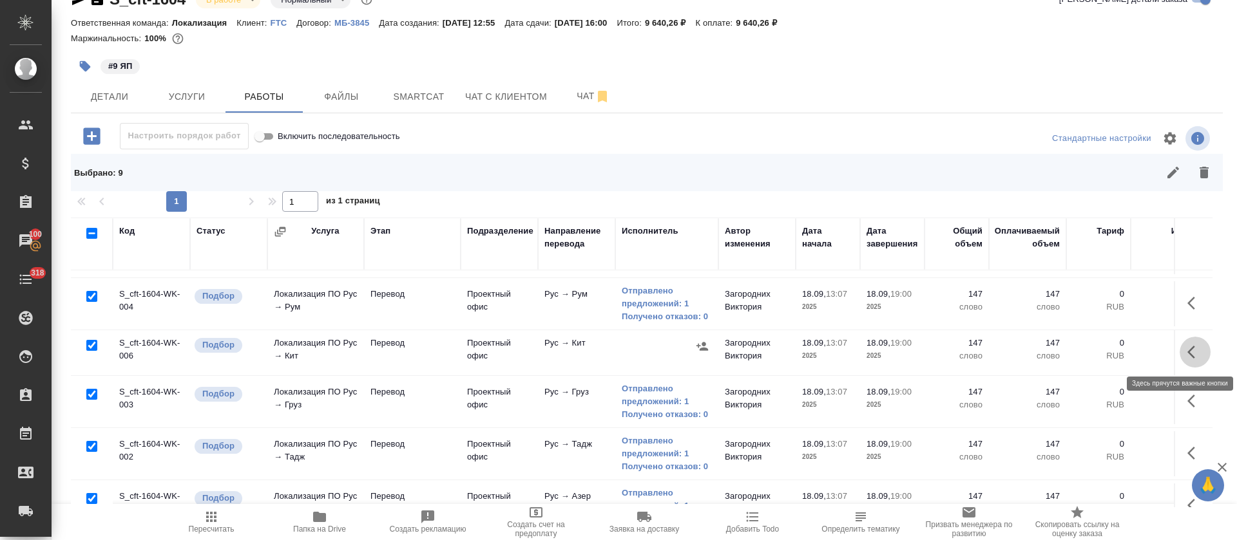
click at [1187, 348] on icon "button" at bounding box center [1194, 352] width 15 height 15
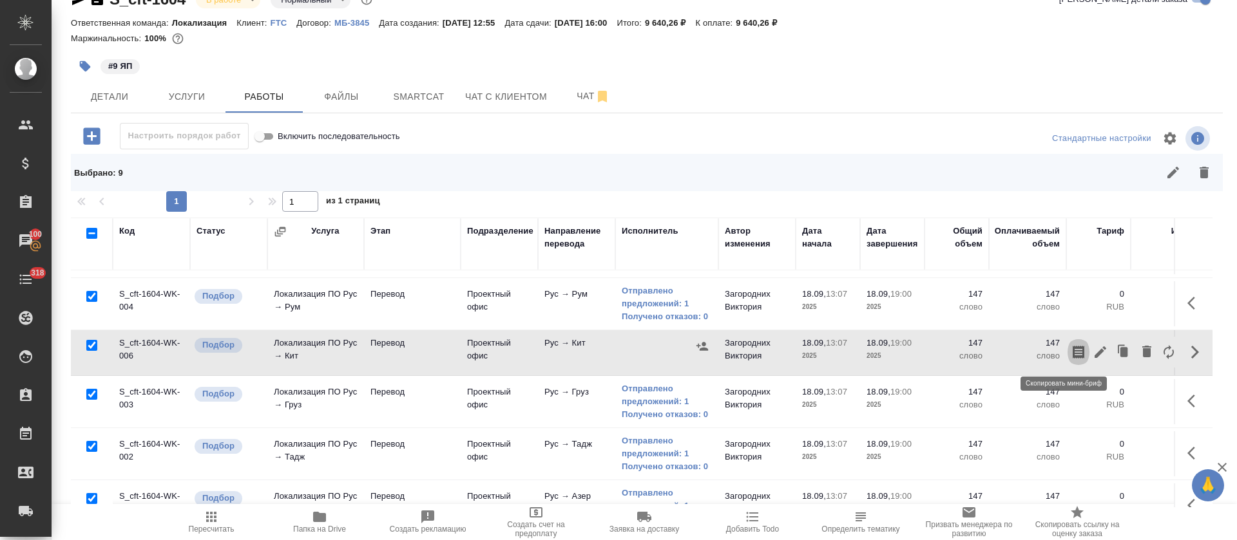
click at [1072, 351] on icon "button" at bounding box center [1078, 352] width 12 height 13
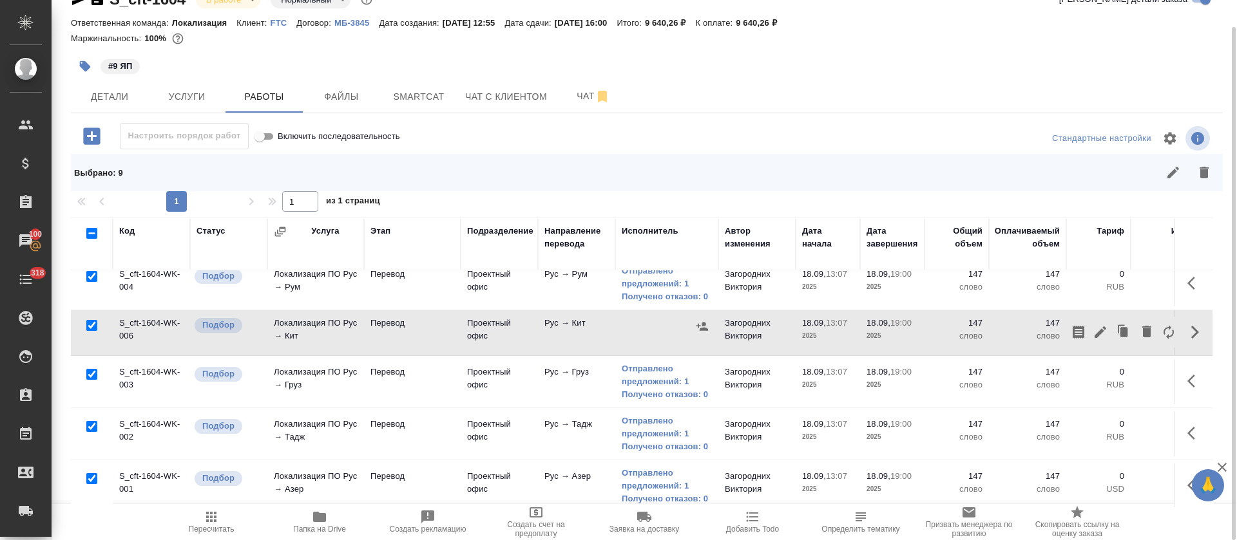
scroll to position [274, 0]
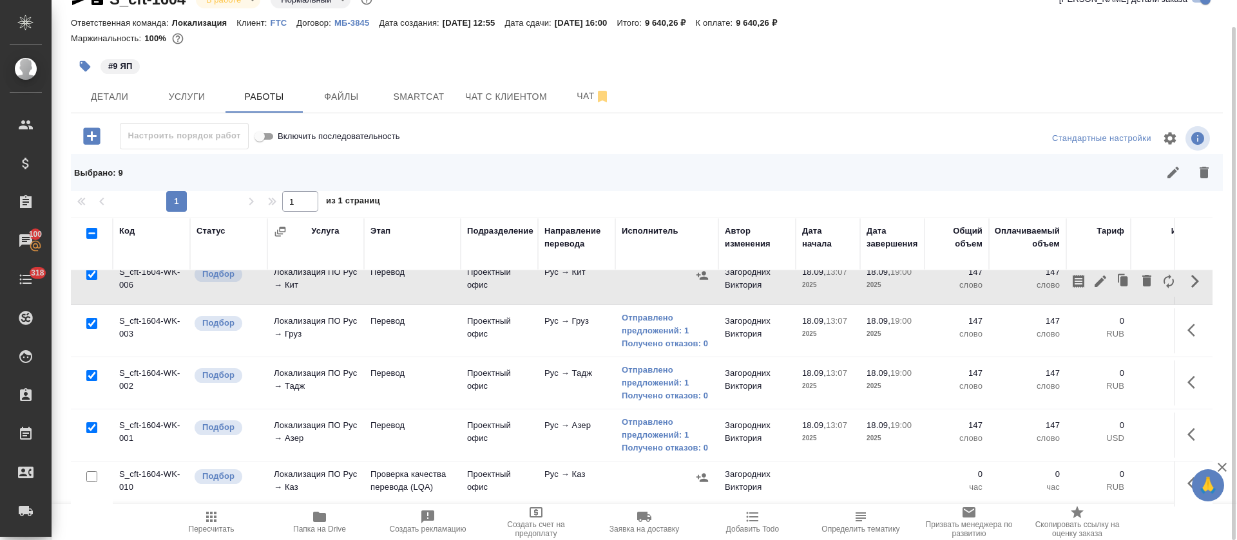
click at [765, 413] on td "Загородних Виктория" at bounding box center [756, 435] width 77 height 45
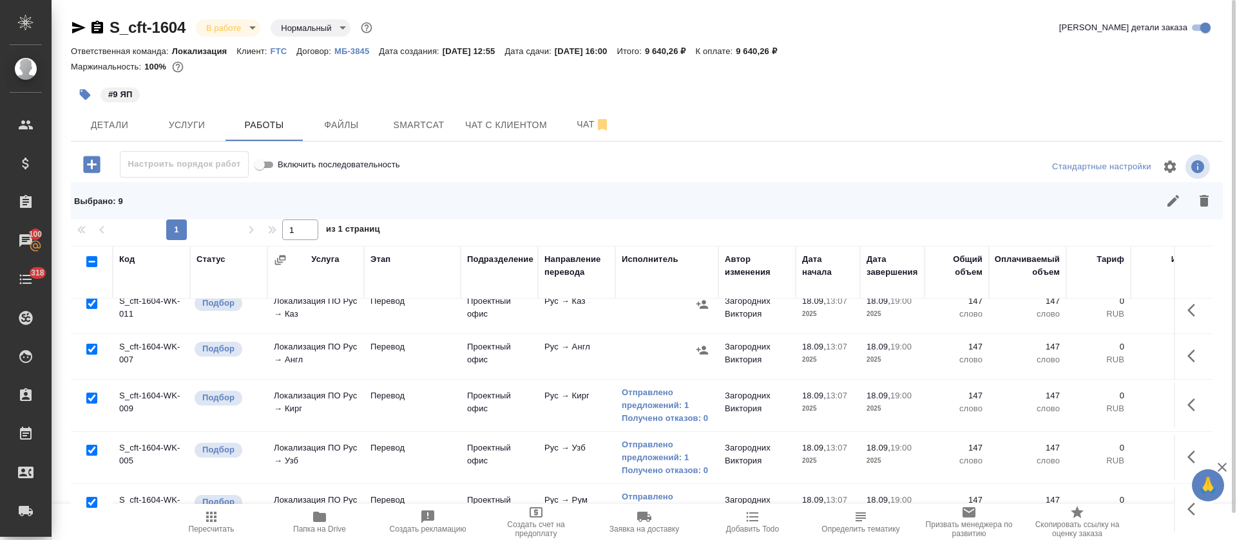
scroll to position [7, 0]
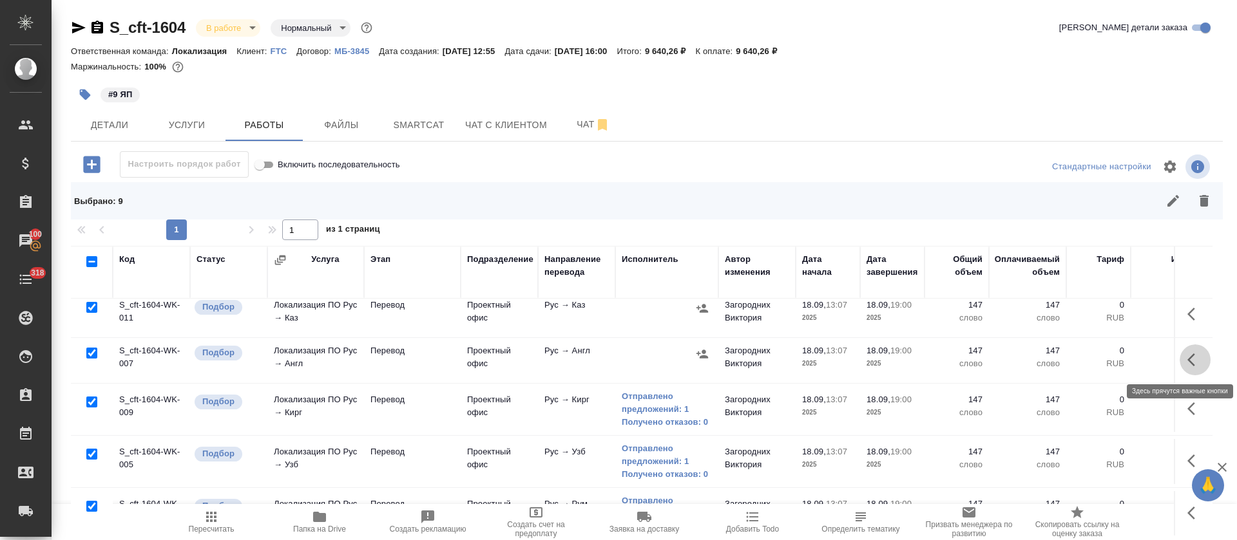
click at [1179, 357] on button "button" at bounding box center [1194, 360] width 31 height 31
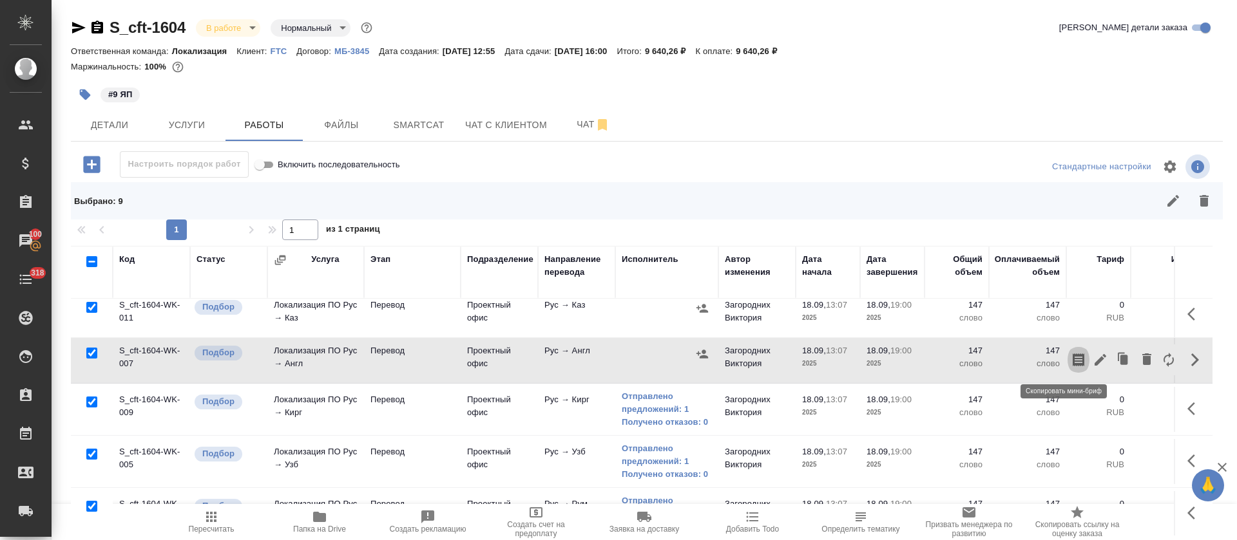
click at [1072, 363] on icon "button" at bounding box center [1078, 360] width 12 height 13
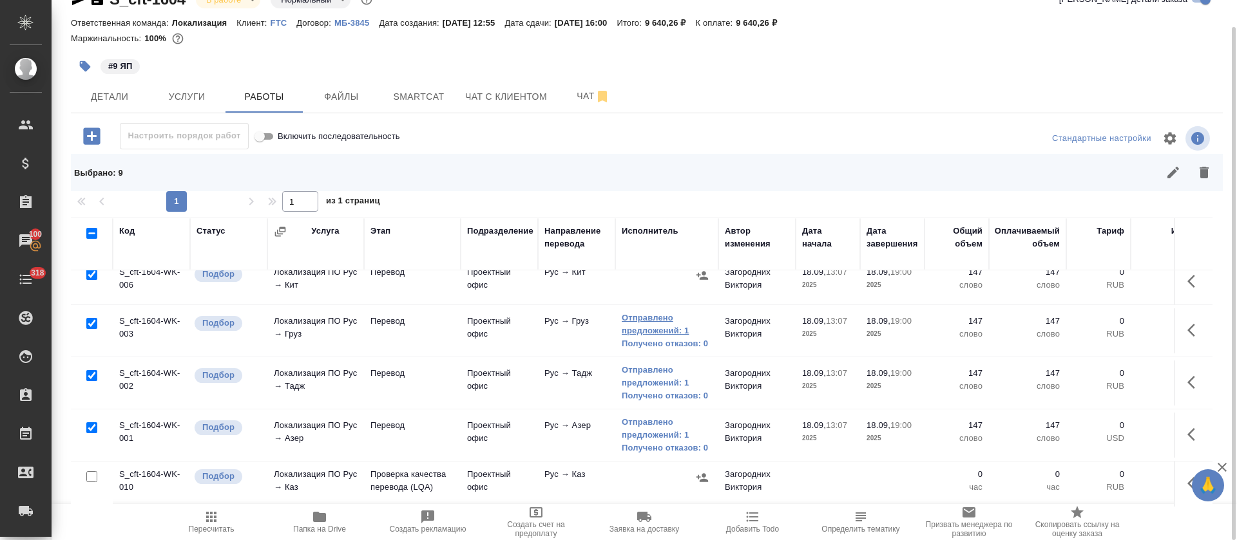
scroll to position [274, 0]
click at [1179, 468] on button "button" at bounding box center [1194, 483] width 31 height 31
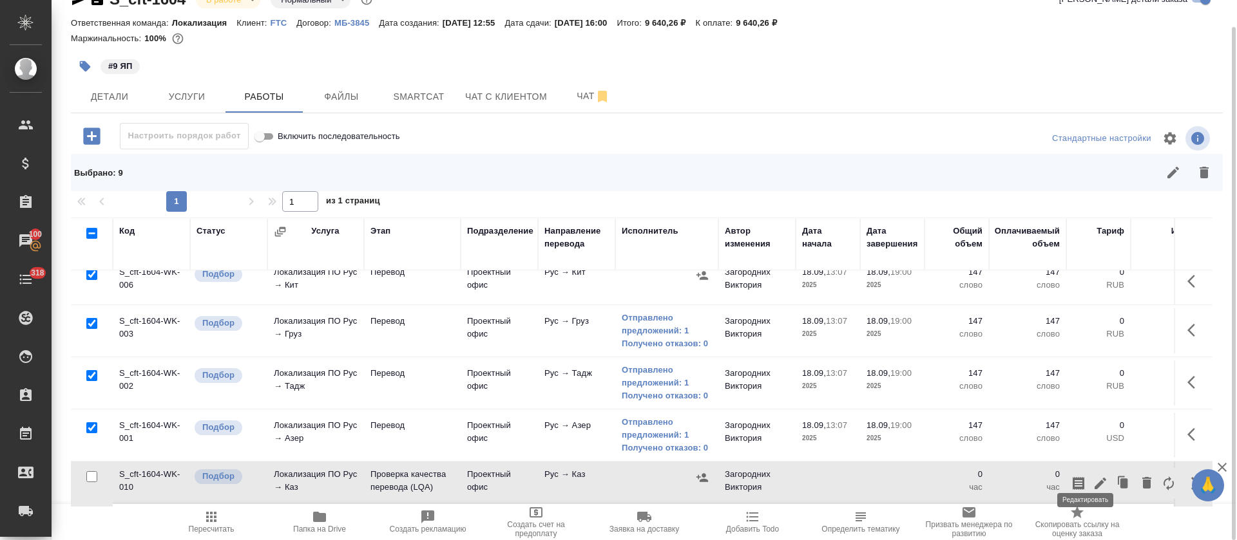
click at [1094, 478] on icon "button" at bounding box center [1100, 484] width 12 height 12
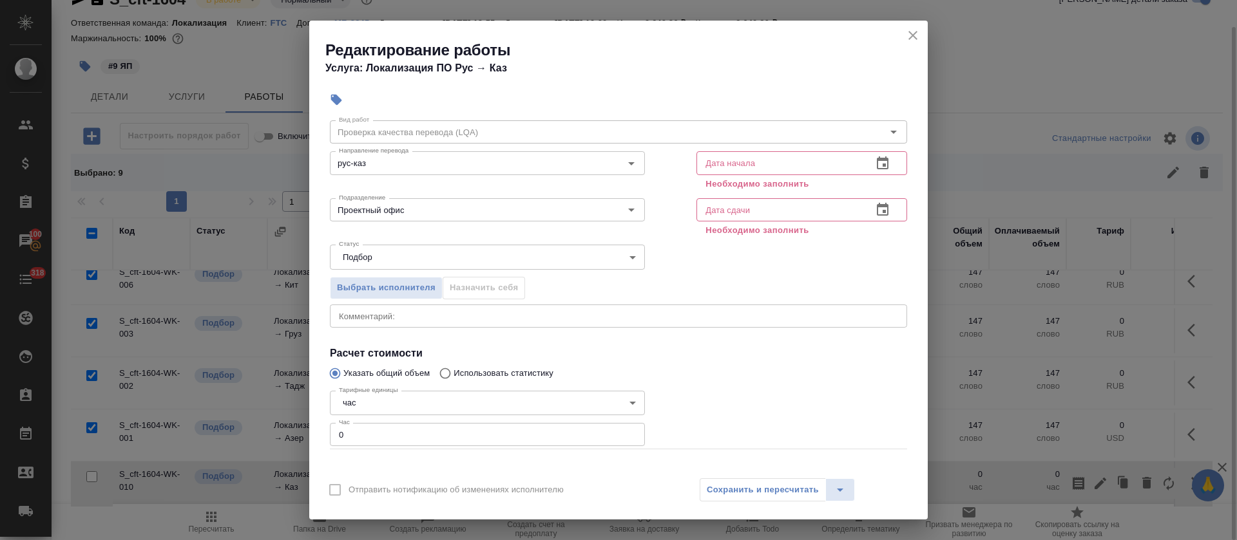
scroll to position [42, 0]
drag, startPoint x: 345, startPoint y: 425, endPoint x: 334, endPoint y: 426, distance: 11.0
click at [334, 426] on input "0" at bounding box center [487, 433] width 315 height 23
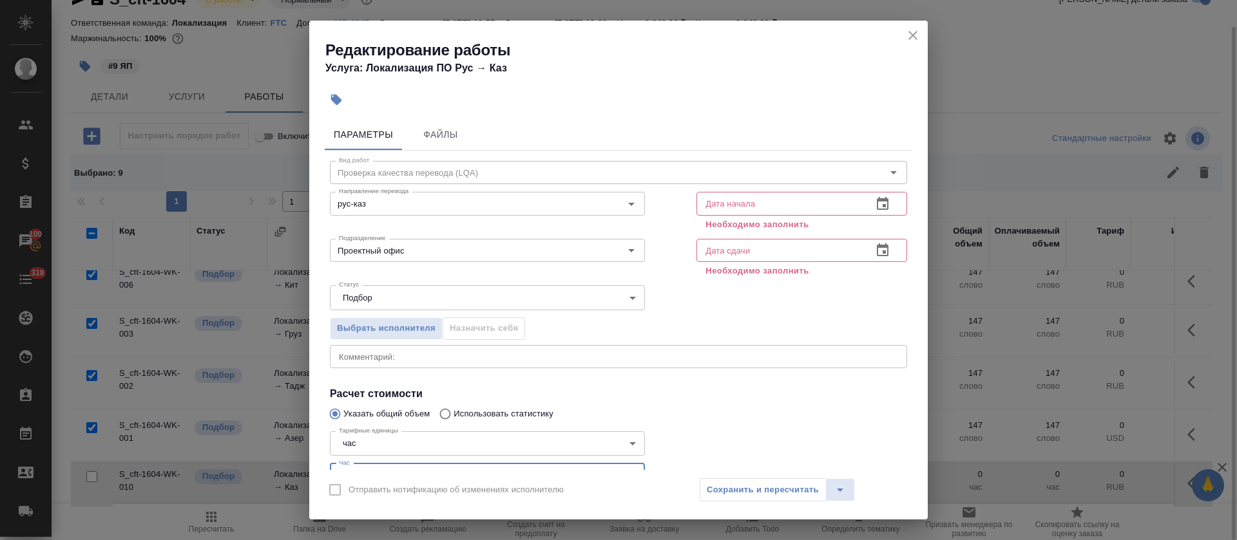
type input "1"
click at [875, 211] on icon "button" at bounding box center [882, 203] width 15 height 15
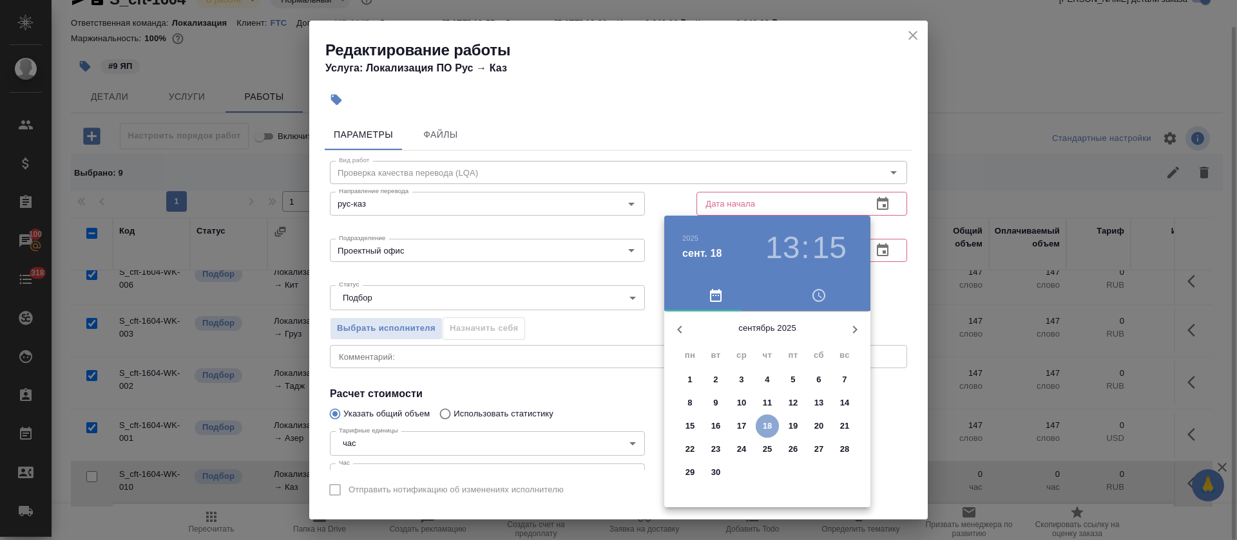
click at [772, 419] on button "18" at bounding box center [766, 426] width 23 height 23
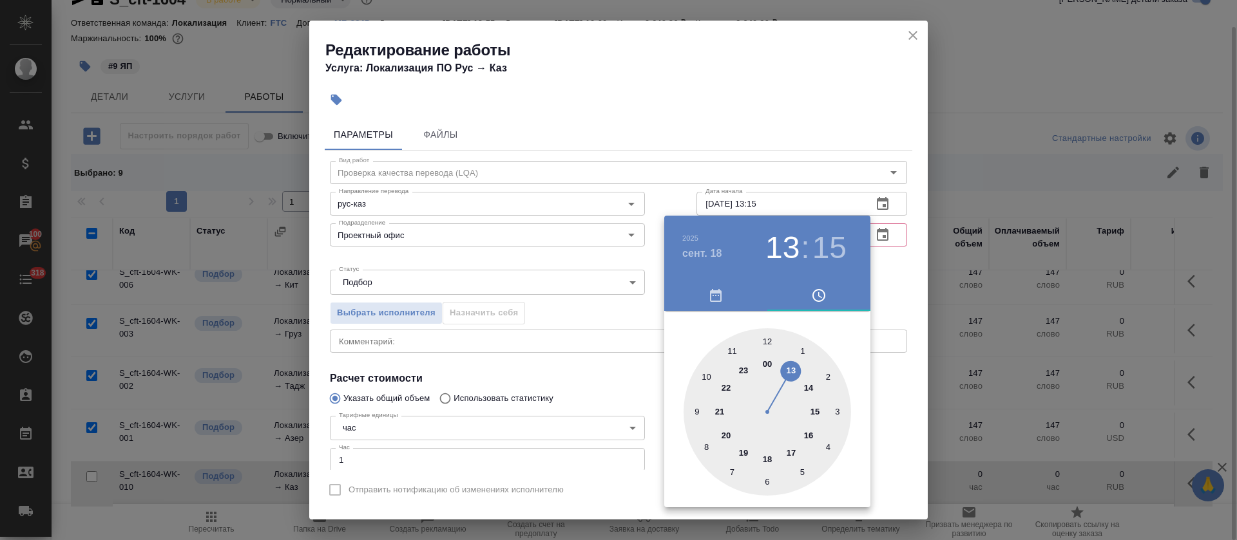
click at [772, 453] on div at bounding box center [766, 411] width 167 height 167
click at [766, 341] on div at bounding box center [766, 411] width 167 height 167
type input "18.09.2025 18:00"
click at [639, 314] on div at bounding box center [618, 270] width 1237 height 540
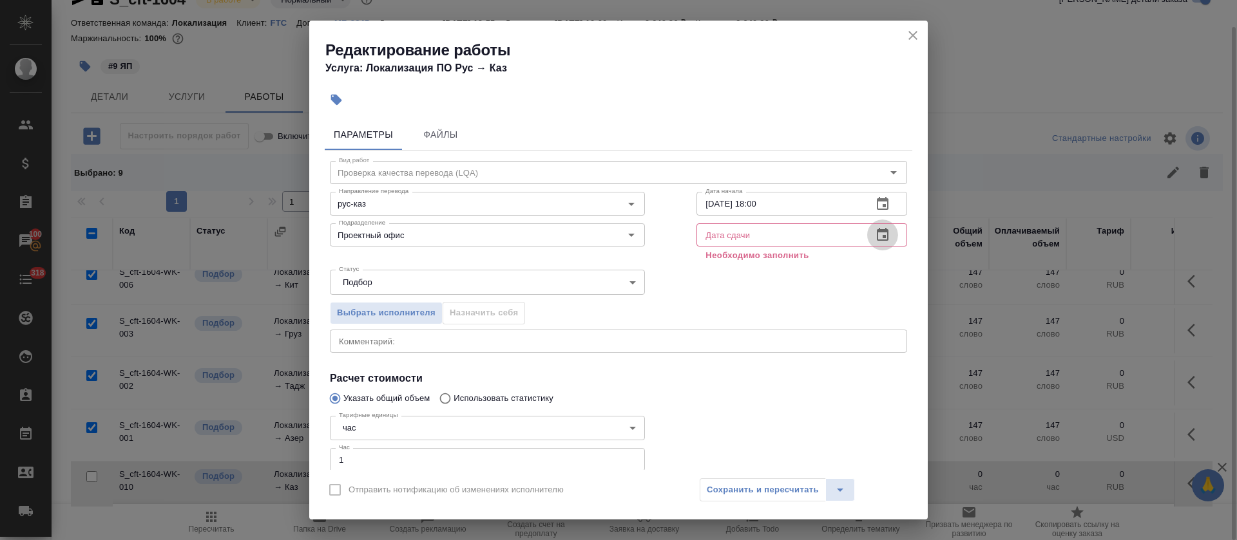
click at [875, 241] on icon "button" at bounding box center [882, 234] width 15 height 15
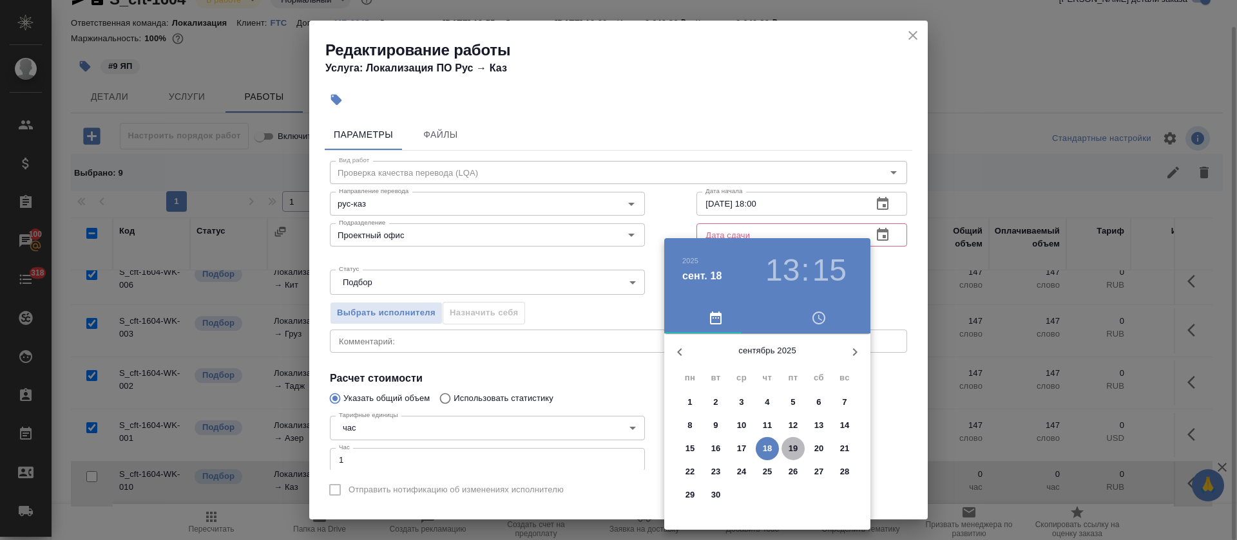
click at [790, 450] on p "19" at bounding box center [793, 448] width 10 height 13
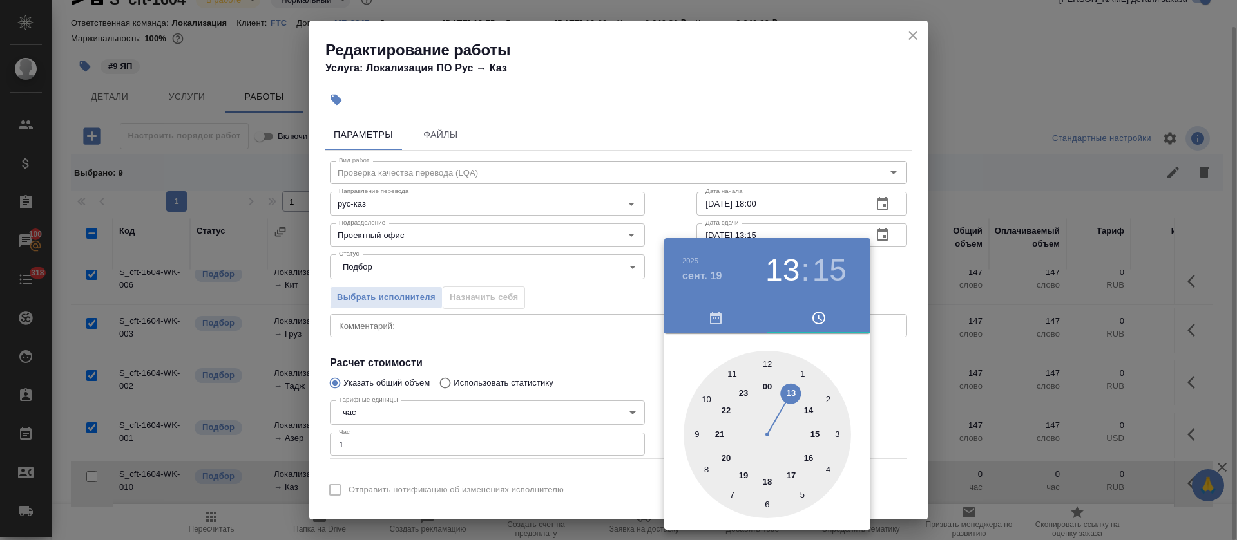
click at [823, 429] on div at bounding box center [766, 434] width 167 height 167
click at [766, 365] on div at bounding box center [766, 434] width 167 height 167
type input "19.09.2025 15:00"
click at [587, 339] on div at bounding box center [618, 270] width 1237 height 540
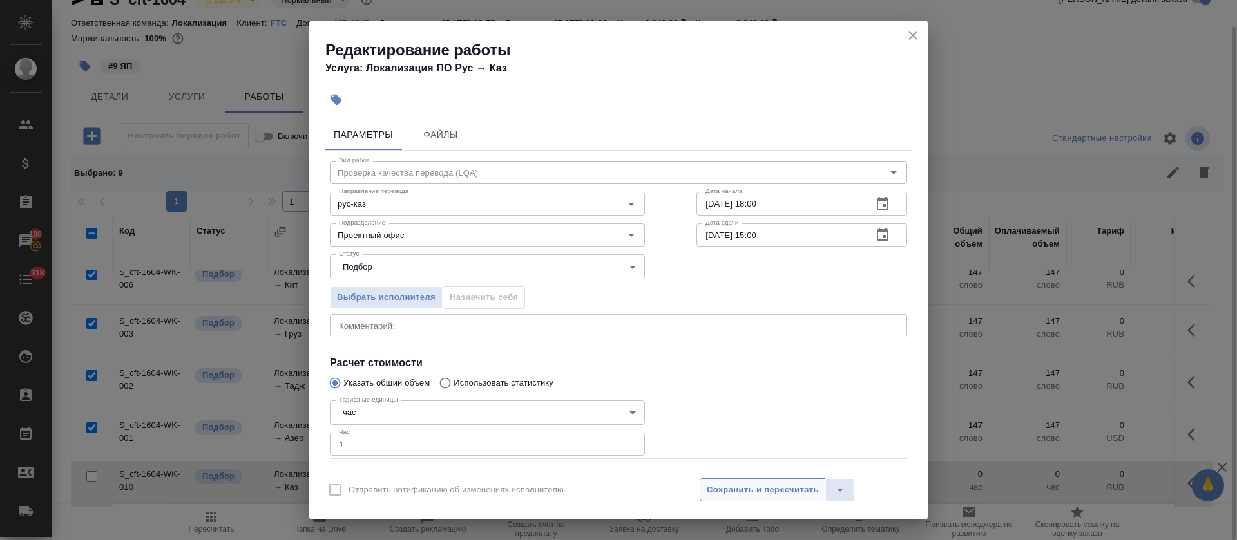
click at [753, 489] on span "Сохранить и пересчитать" at bounding box center [763, 490] width 112 height 15
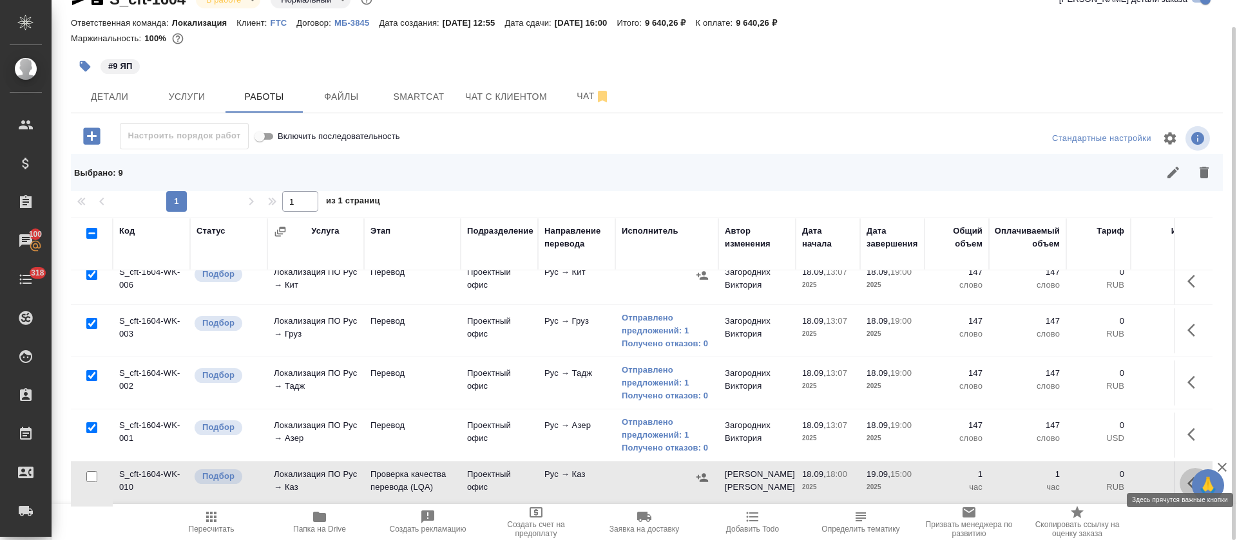
click at [1187, 476] on icon "button" at bounding box center [1194, 483] width 15 height 15
click at [1092, 476] on icon "button" at bounding box center [1099, 483] width 15 height 15
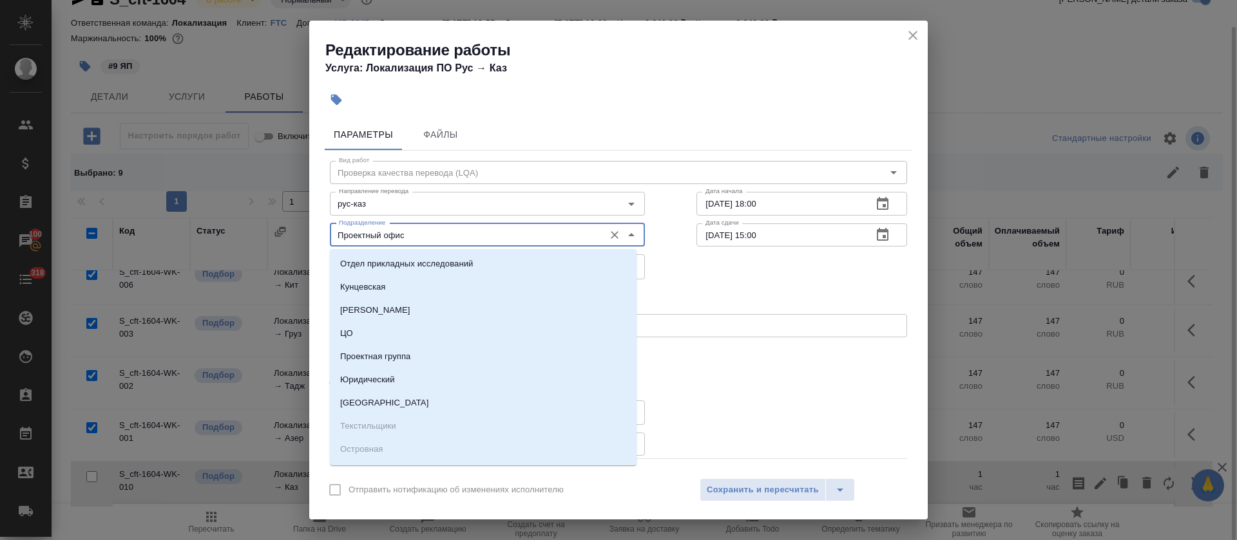
click at [435, 236] on input "Проектный офис" at bounding box center [466, 234] width 264 height 15
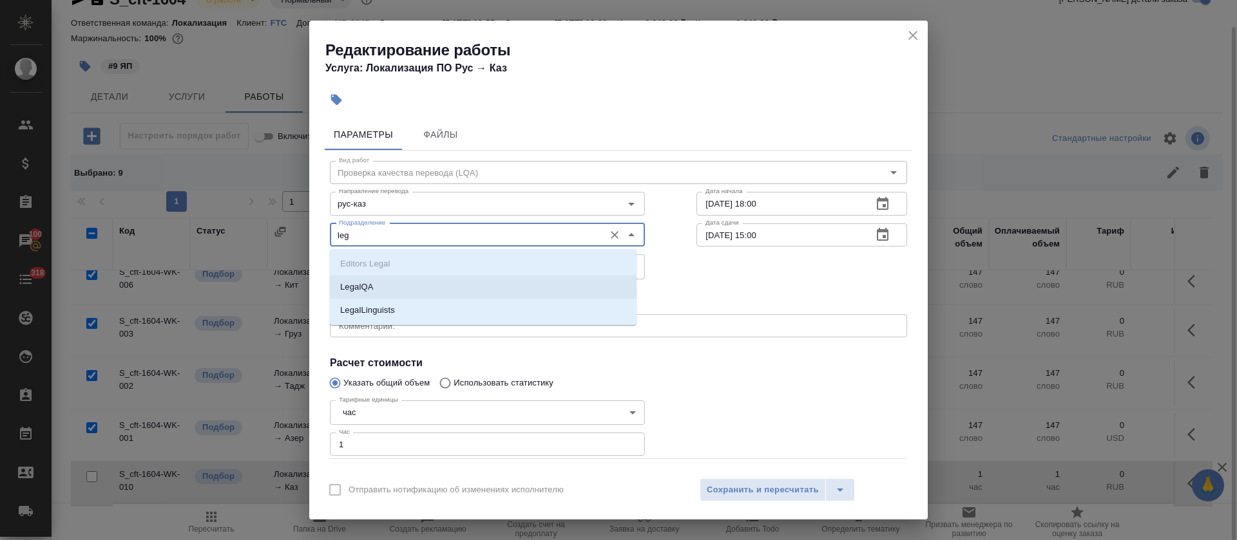
click at [444, 282] on li "LegalQA" at bounding box center [483, 287] width 307 height 23
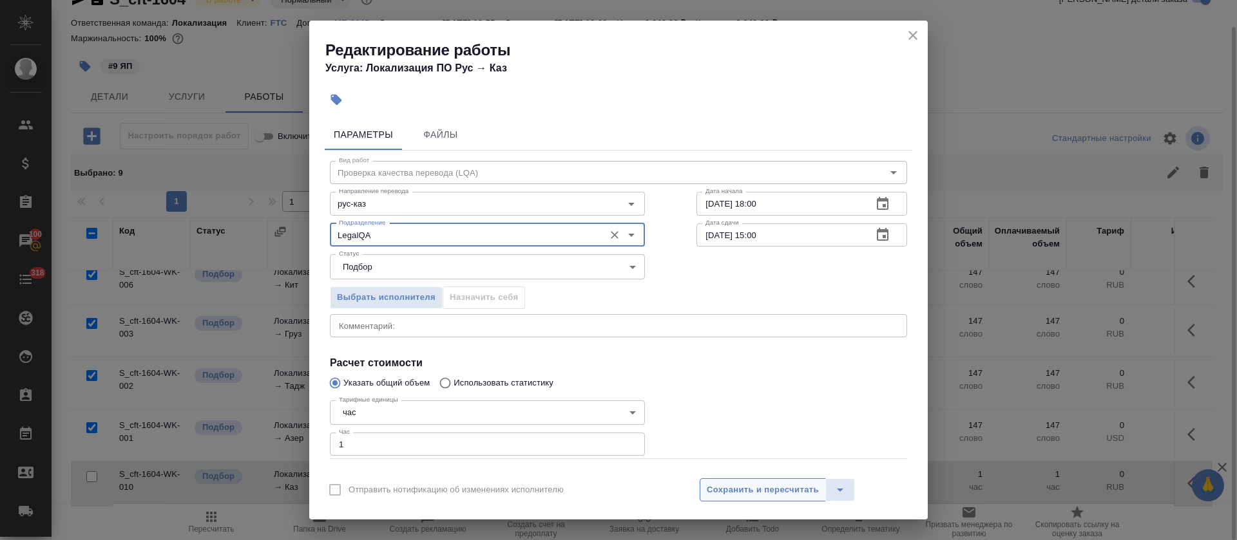
type input "LegalQA"
click at [766, 485] on span "Сохранить и пересчитать" at bounding box center [763, 490] width 112 height 15
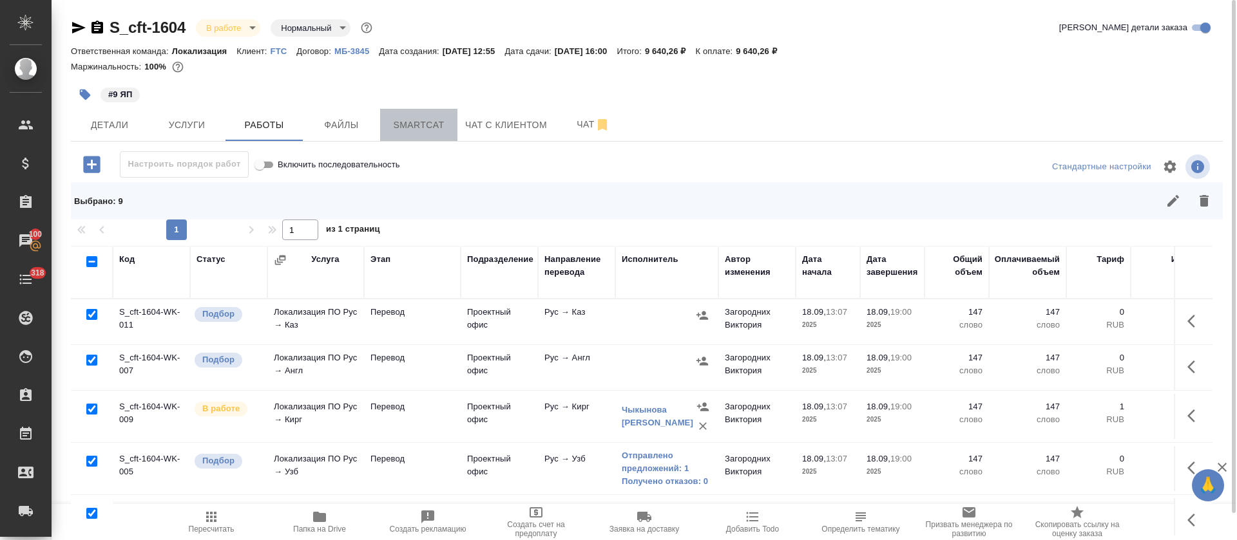
click at [419, 131] on span "Smartcat" at bounding box center [419, 125] width 62 height 16
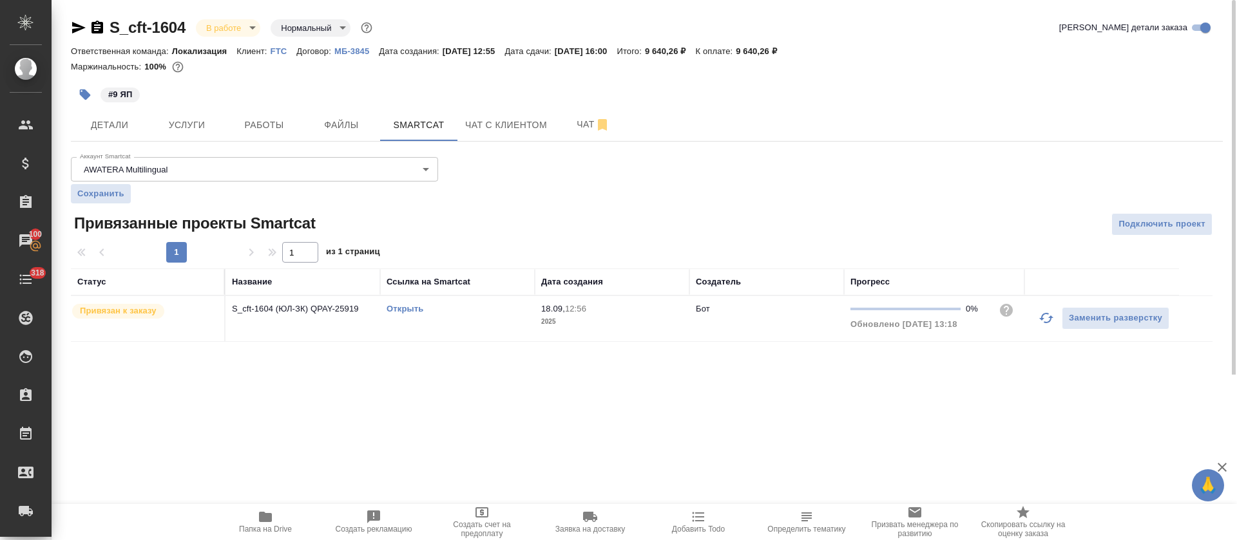
click at [392, 309] on link "Открыть" at bounding box center [404, 309] width 37 height 10
click at [262, 119] on span "Работы" at bounding box center [264, 125] width 62 height 16
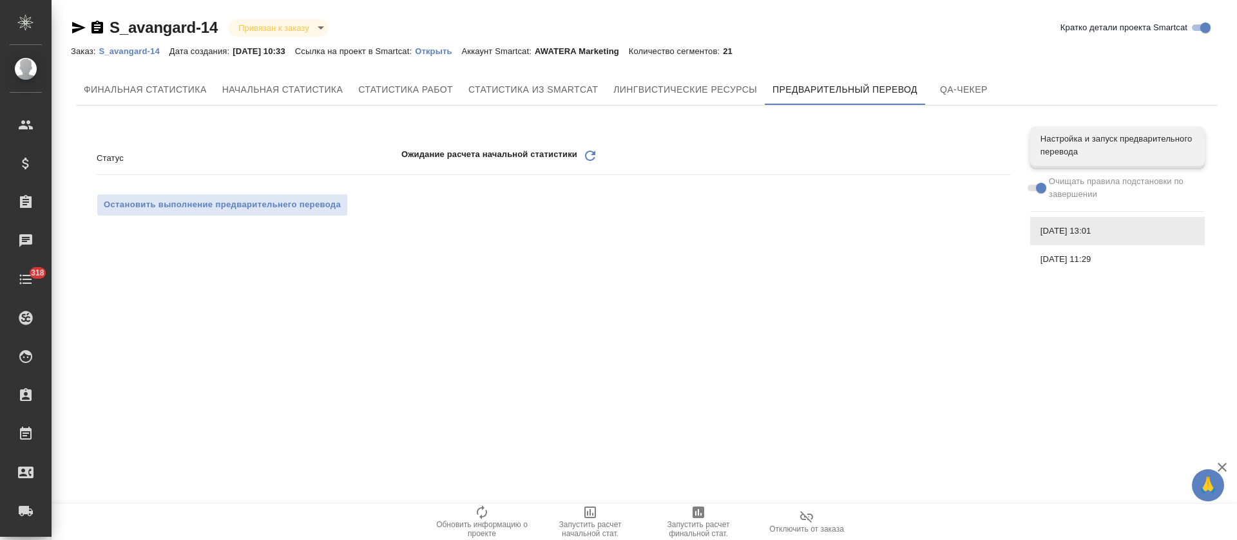
click at [589, 160] on icon at bounding box center [590, 156] width 10 height 10
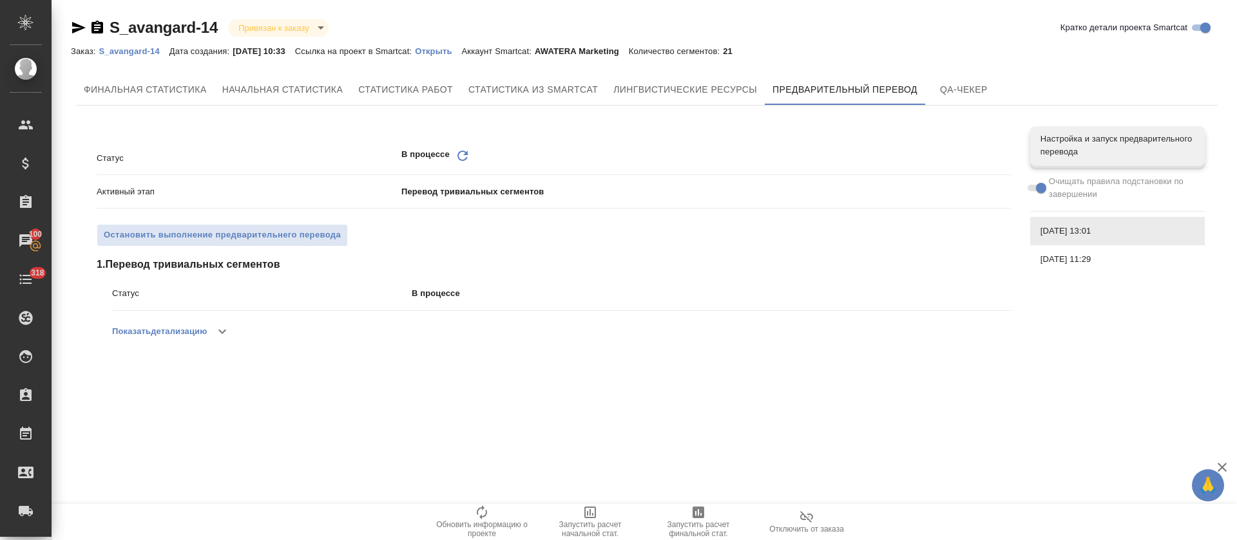
click at [462, 157] on icon "Обновить" at bounding box center [462, 155] width 15 height 15
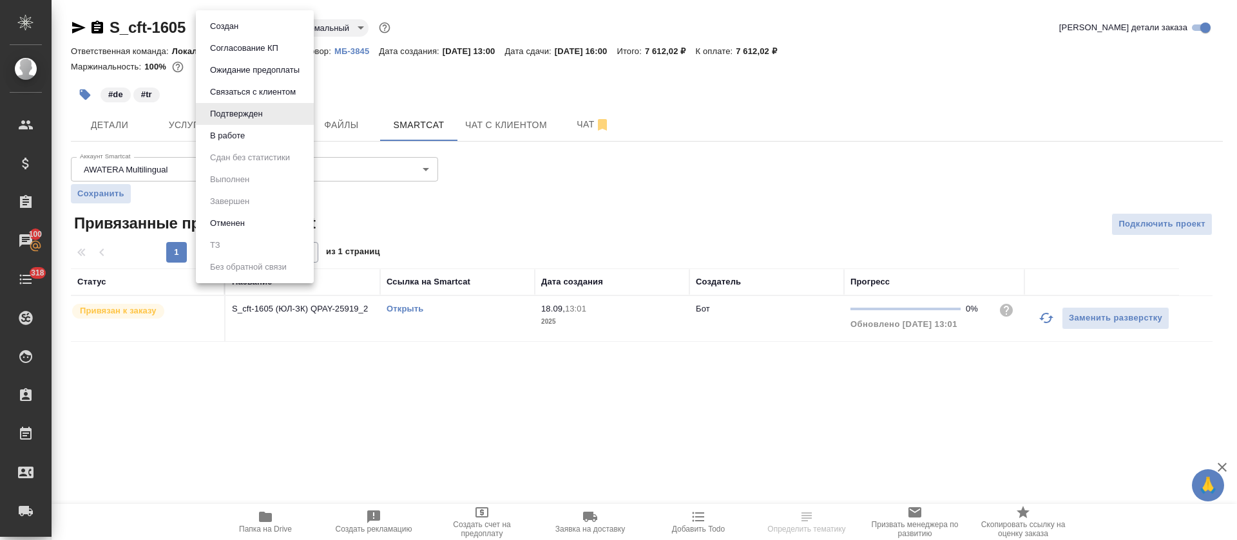
click at [268, 27] on body "🙏 .cls-1 fill:#fff; AWATERA [PERSON_NAME] Спецификации Заказы 100 Чаты 318 Todo…" at bounding box center [618, 270] width 1237 height 540
click at [251, 132] on li "В работе" at bounding box center [255, 136] width 118 height 22
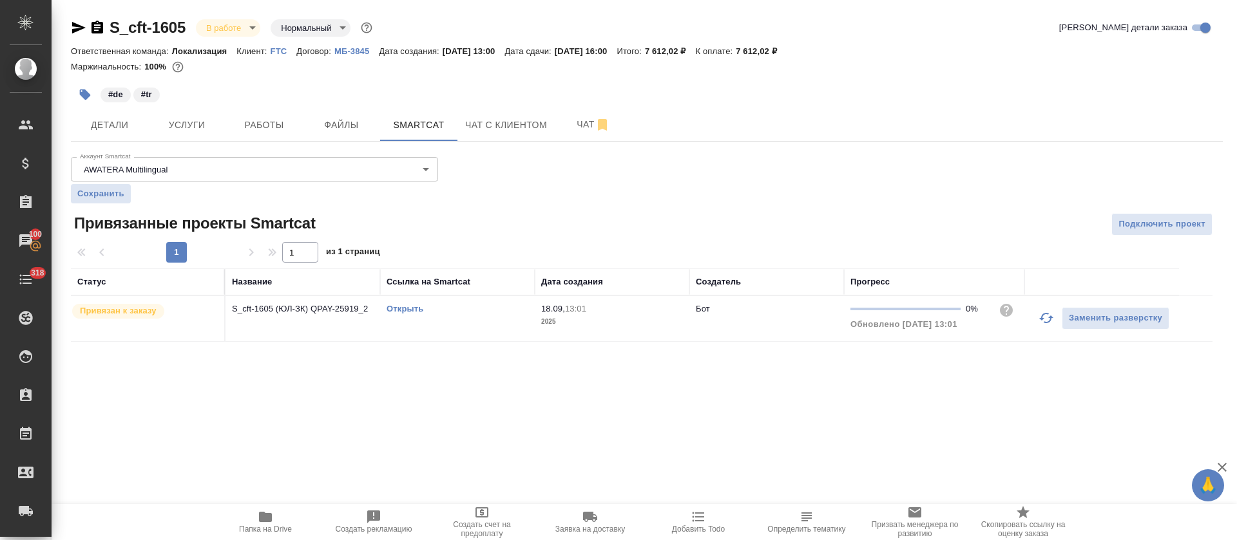
click at [409, 312] on link "Открыть" at bounding box center [404, 309] width 37 height 10
click at [297, 124] on button "Работы" at bounding box center [263, 125] width 77 height 32
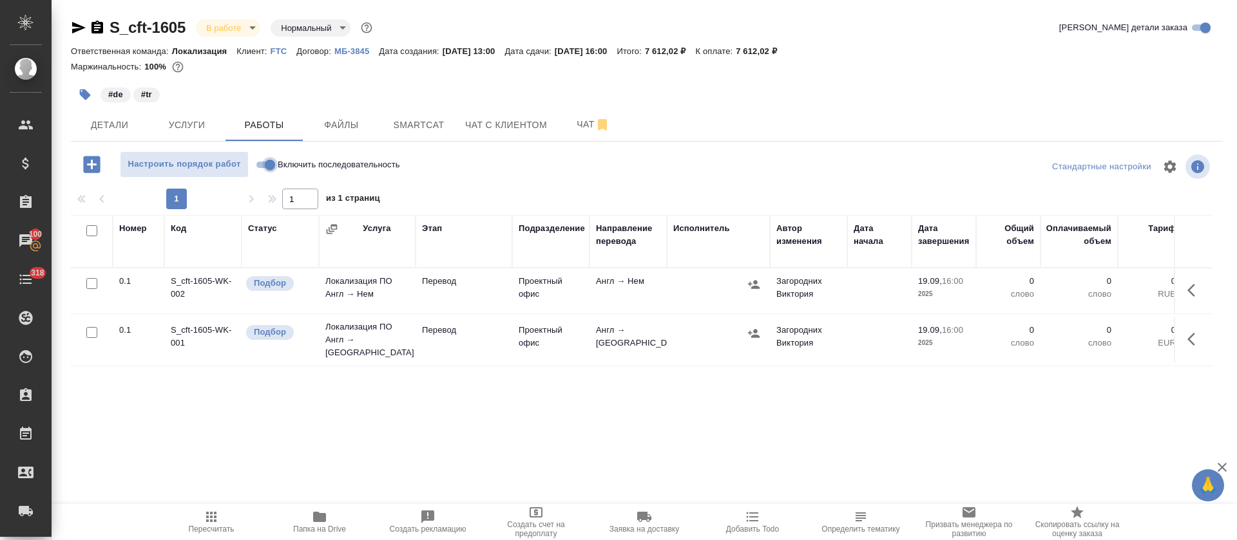
click at [270, 166] on input "Включить последовательность" at bounding box center [270, 164] width 46 height 15
checkbox input "true"
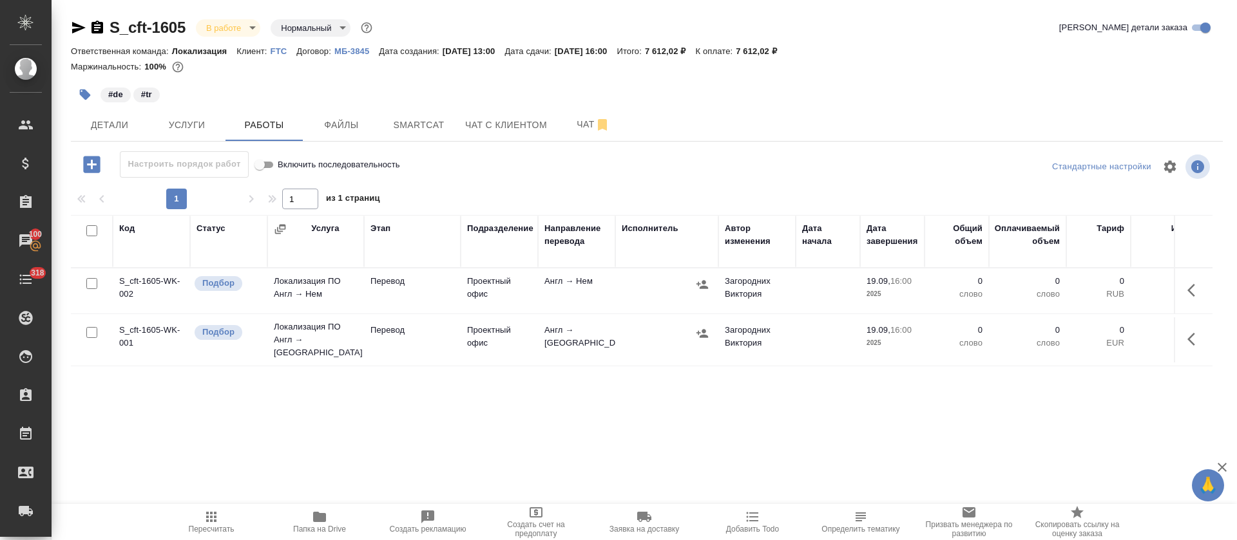
click at [89, 228] on input "checkbox" at bounding box center [91, 230] width 11 height 11
checkbox input "true"
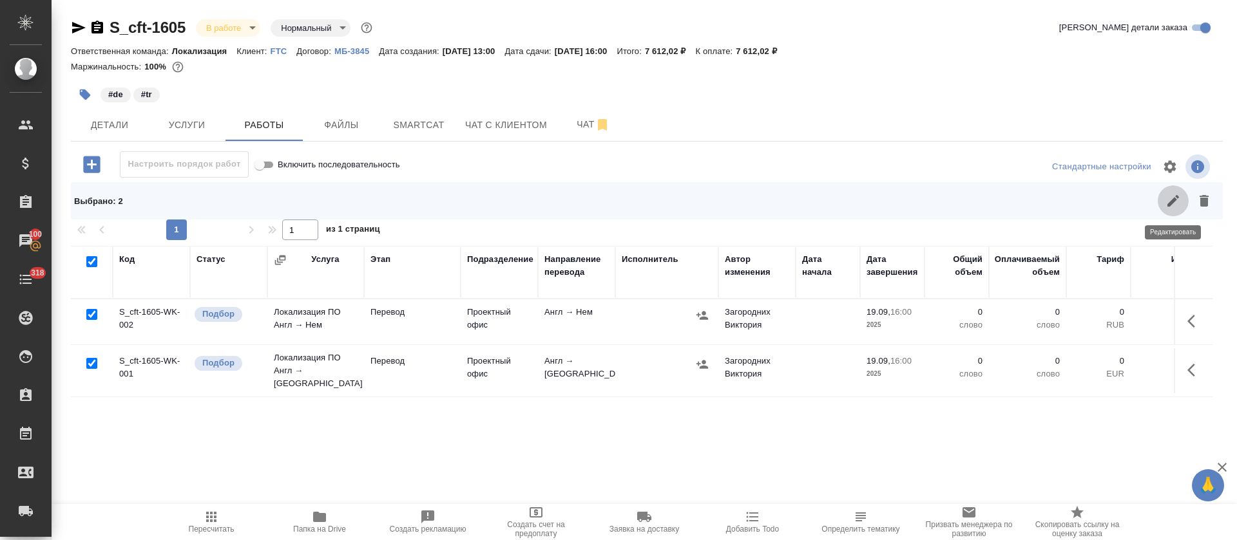
click at [1158, 200] on button "button" at bounding box center [1172, 200] width 31 height 31
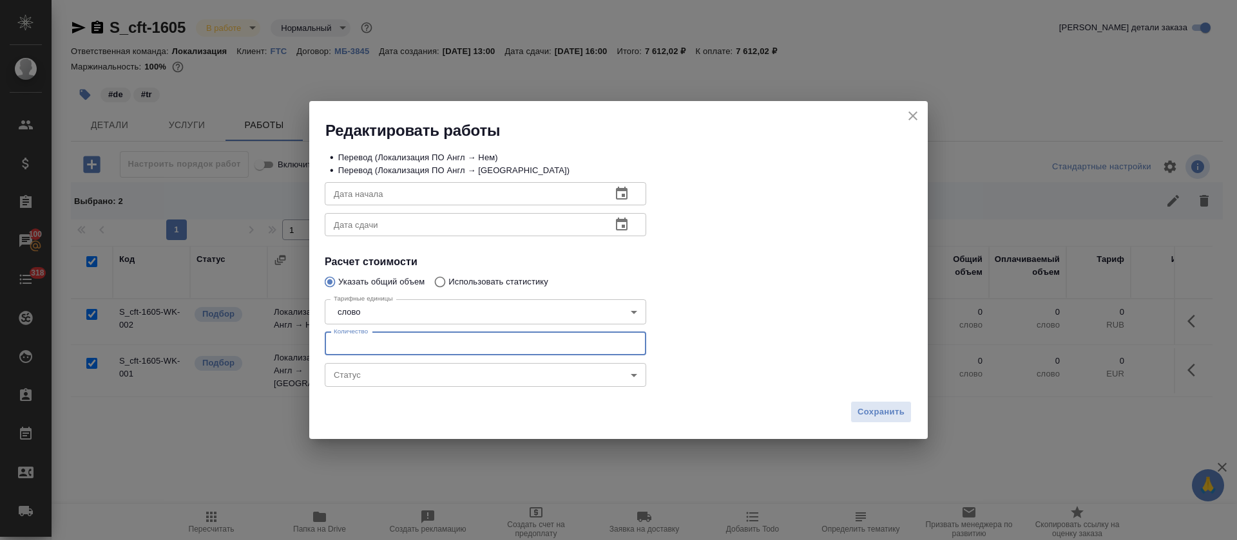
click at [572, 350] on input "number" at bounding box center [485, 343] width 321 height 23
type input "195"
click at [620, 196] on icon "button" at bounding box center [621, 193] width 15 height 15
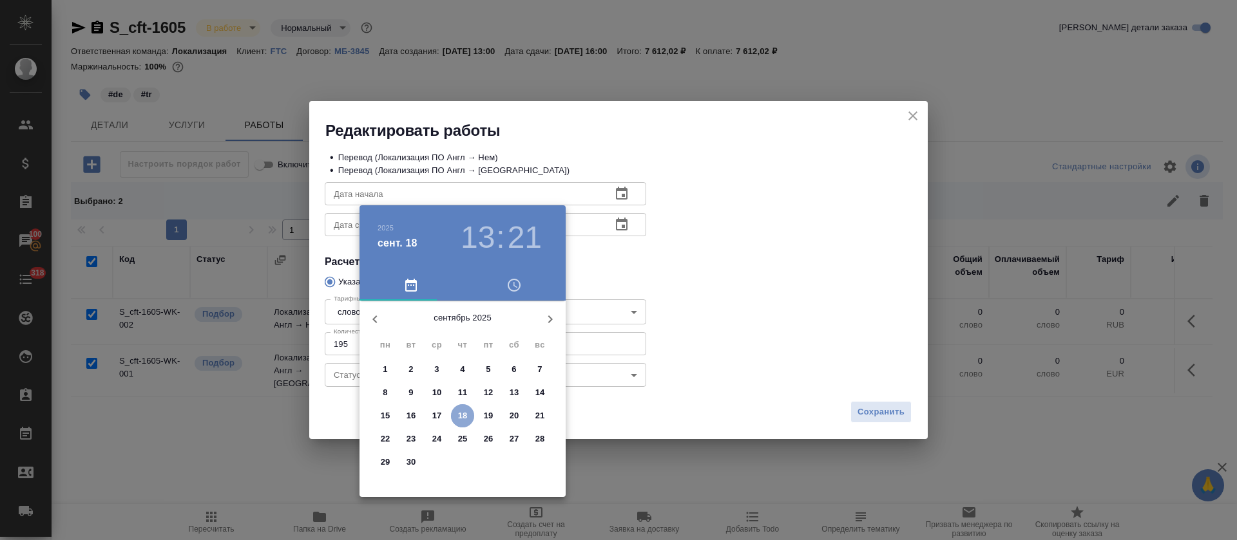
click at [461, 413] on p "18" at bounding box center [463, 416] width 10 height 13
type input "18.09.2025 13:21"
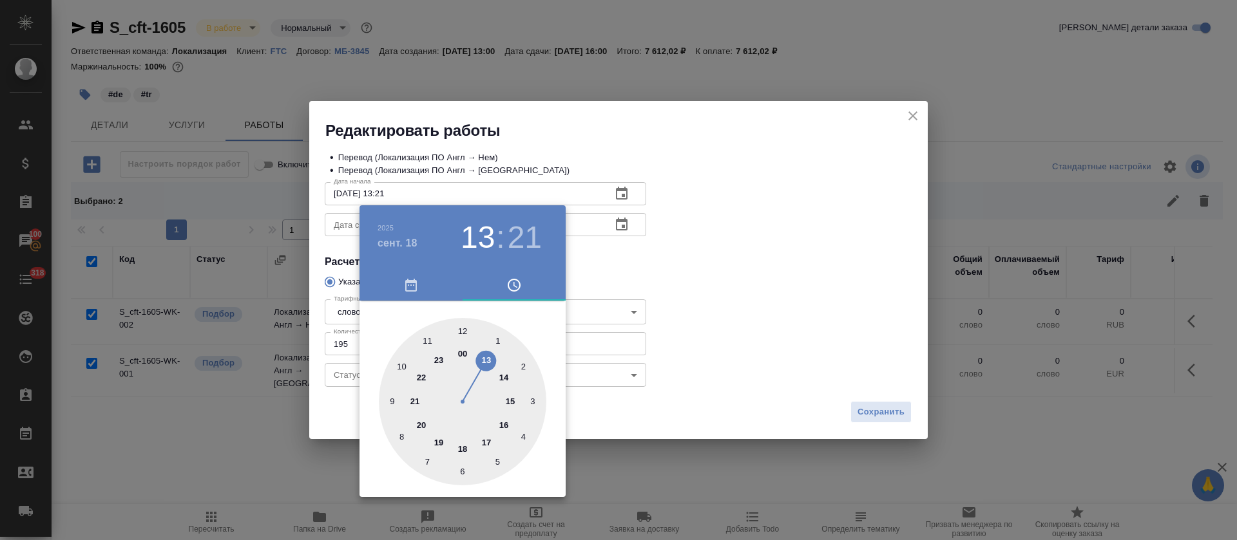
click at [670, 279] on div at bounding box center [618, 270] width 1237 height 540
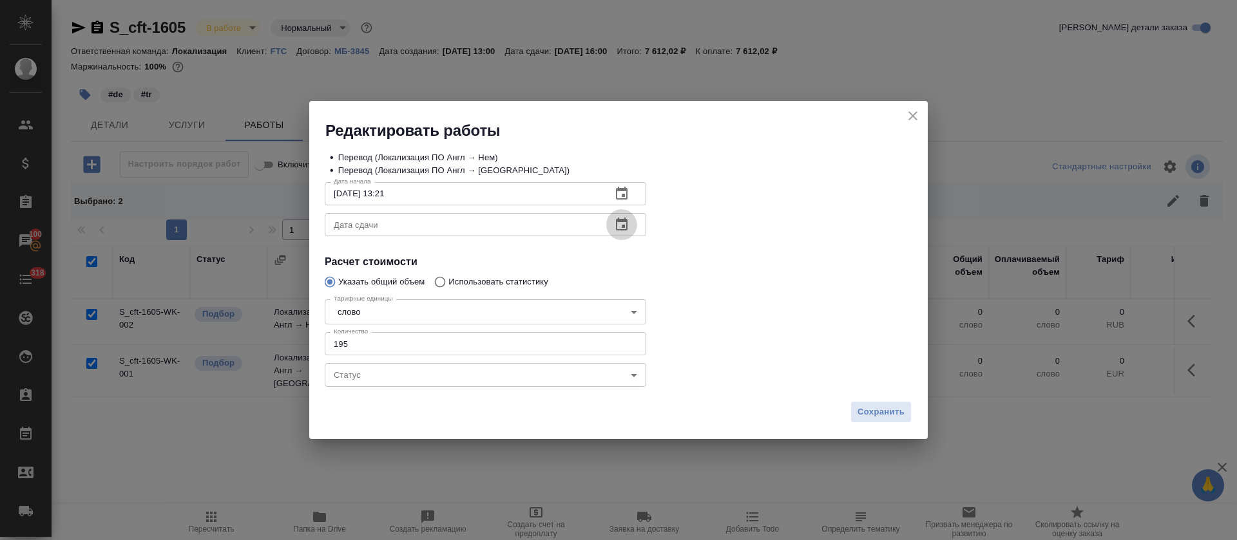
click at [623, 233] on button "button" at bounding box center [621, 224] width 31 height 31
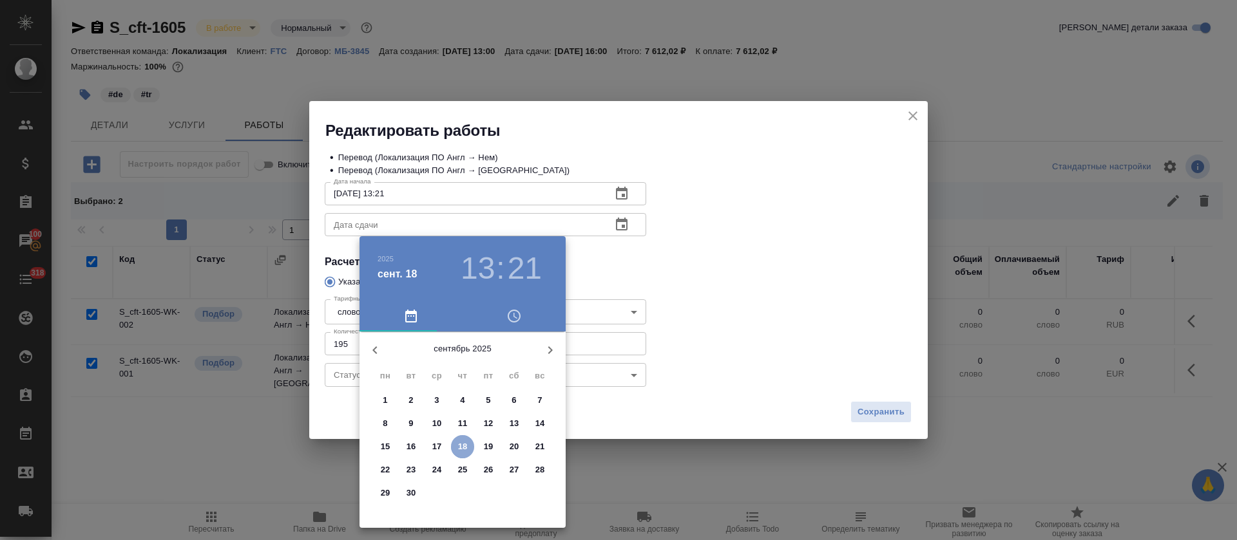
click at [466, 446] on p "18" at bounding box center [463, 447] width 10 height 13
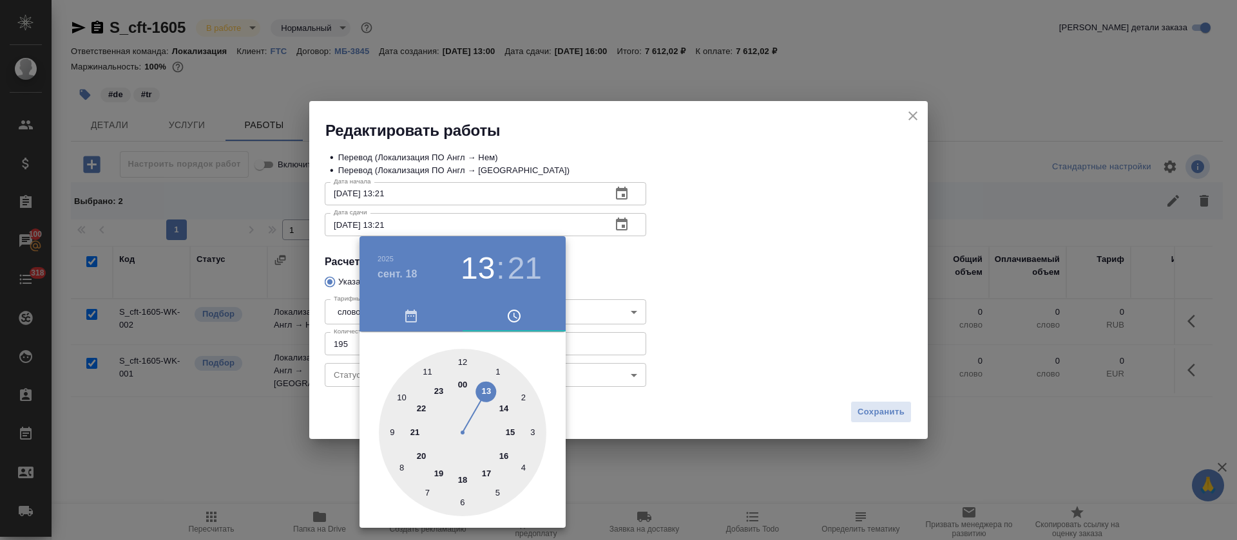
click at [460, 479] on div at bounding box center [462, 432] width 167 height 167
click at [460, 363] on div at bounding box center [462, 432] width 167 height 167
type input "18.09.2025 18:00"
click at [714, 336] on div at bounding box center [618, 270] width 1237 height 540
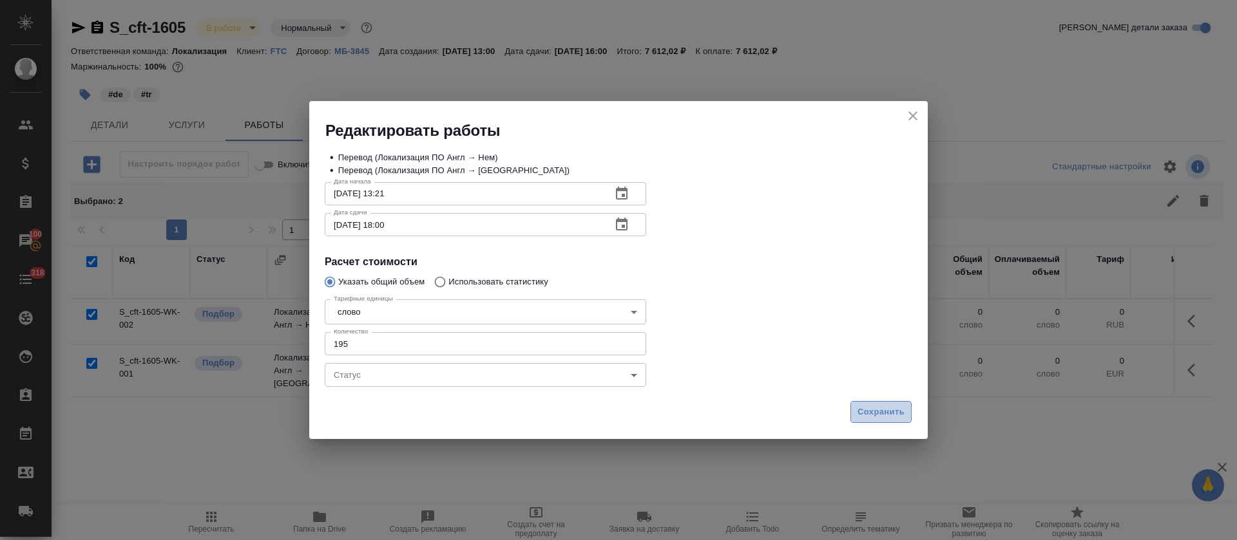
click at [864, 418] on span "Сохранить" at bounding box center [880, 412] width 47 height 15
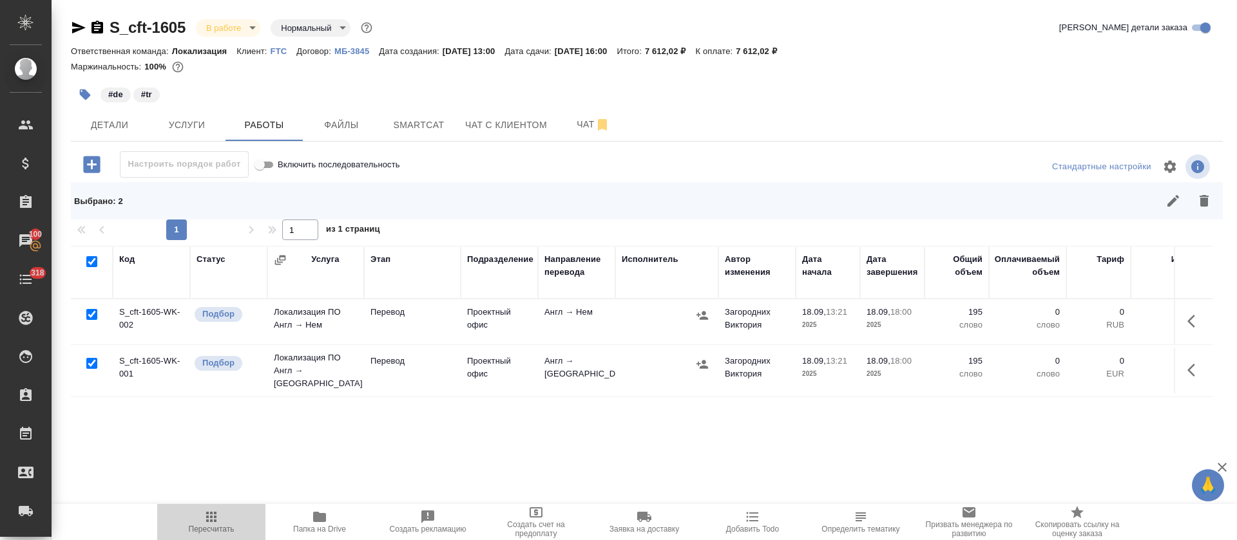
click at [203, 520] on span "Пересчитать" at bounding box center [211, 521] width 93 height 24
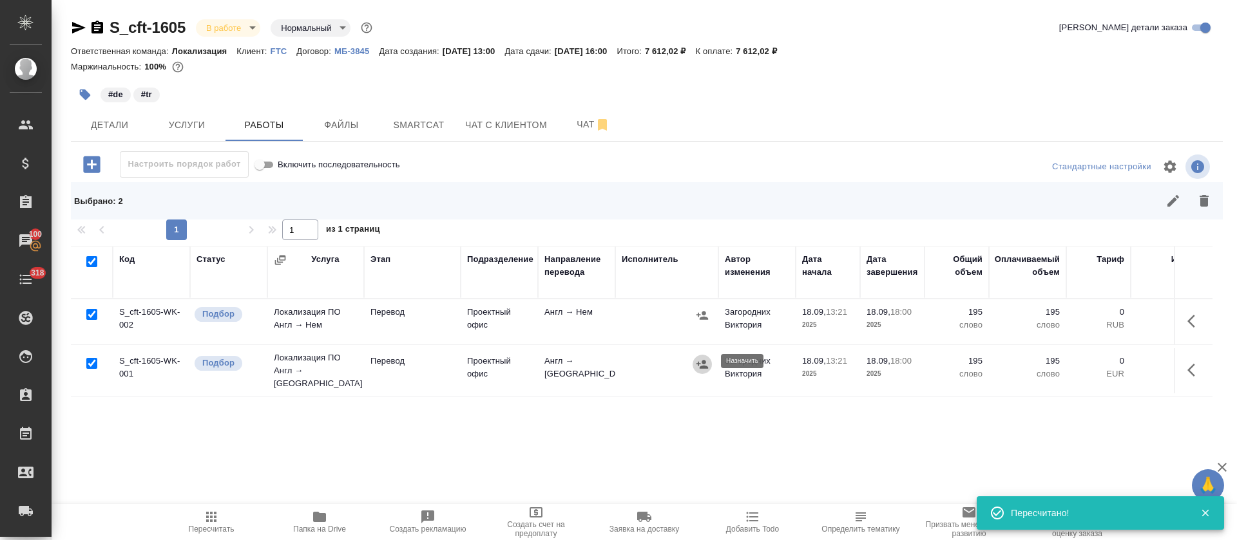
click at [701, 361] on icon "button" at bounding box center [702, 364] width 13 height 13
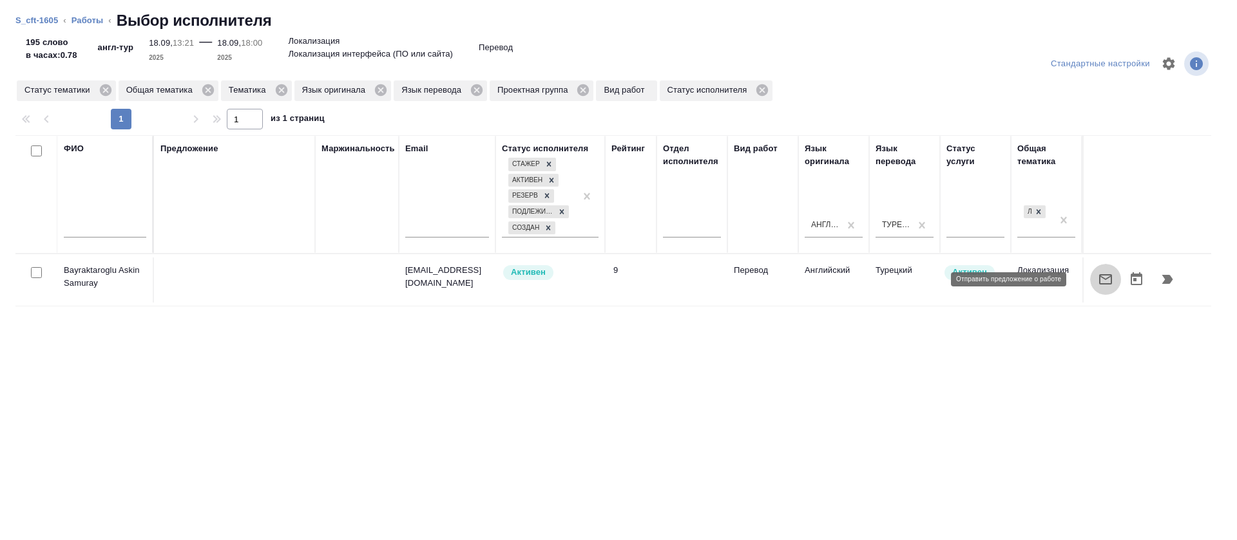
click at [1097, 281] on icon "button" at bounding box center [1104, 279] width 15 height 15
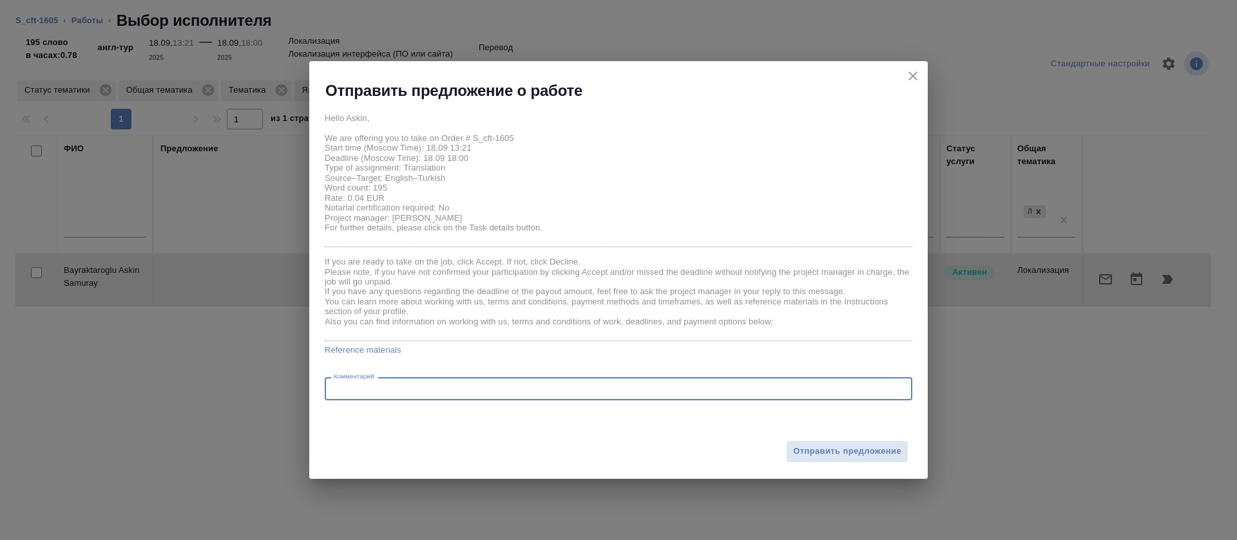
click at [614, 387] on textarea at bounding box center [618, 389] width 569 height 10
paste textarea "There is a comment: JV LLC MFI “KORONA” - to translate literally and provide th…"
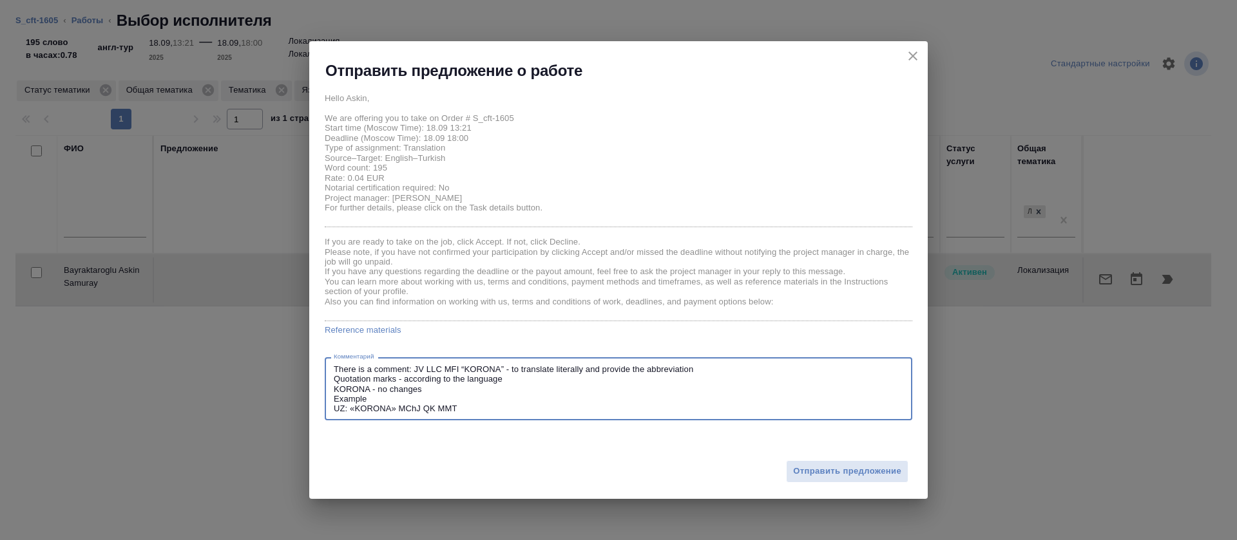
click at [415, 367] on textarea "There is a comment: JV LLC MFI “KORONA” - to translate literally and provide th…" at bounding box center [618, 390] width 569 height 50
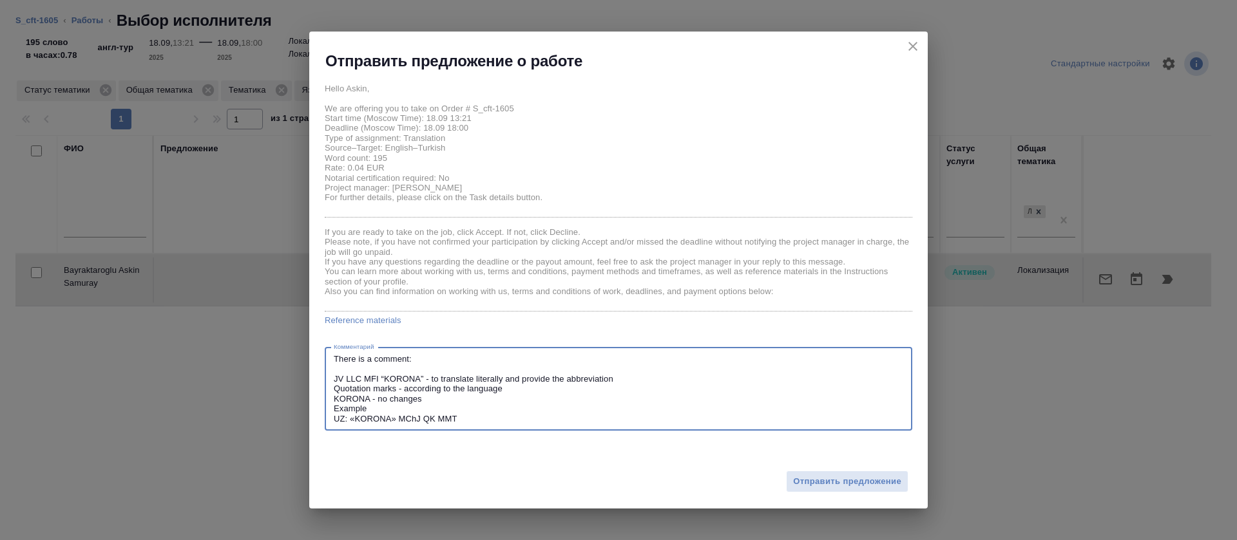
click at [450, 399] on textarea "There is a comment: JV LLC MFI “KORONA” - to translate literally and provide th…" at bounding box center [618, 389] width 569 height 70
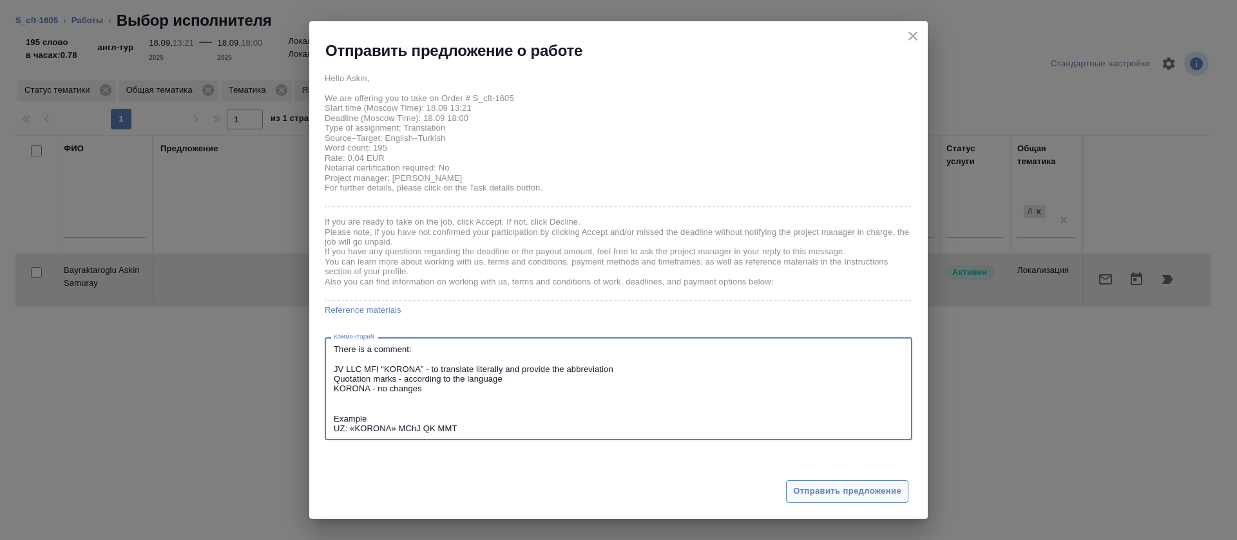
type textarea "There is a comment: JV LLC MFI “KORONA” - to translate literally and provide th…"
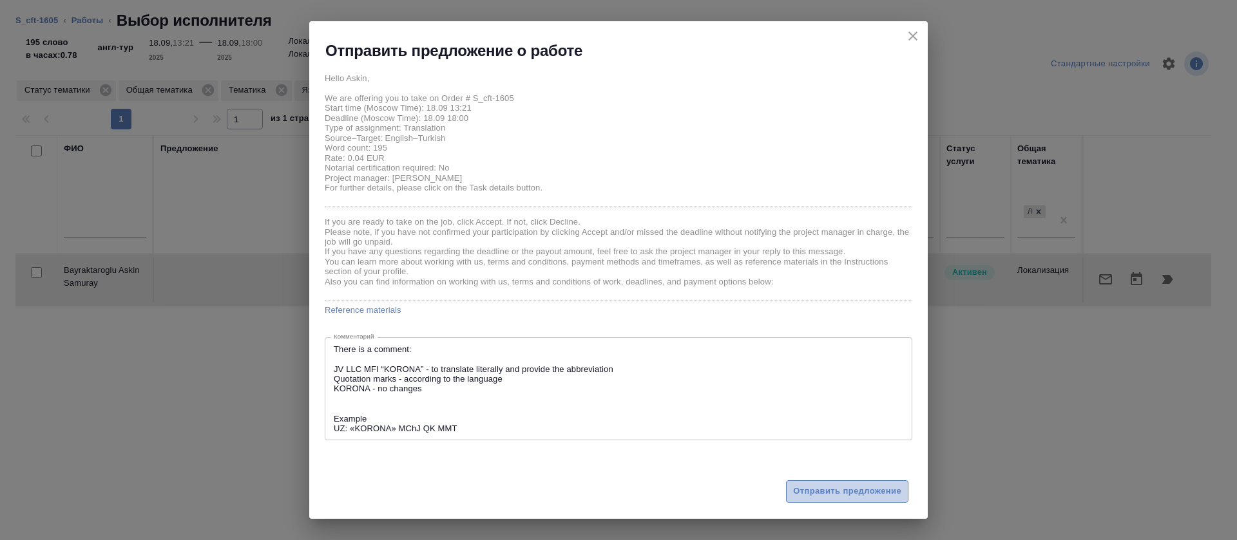
click at [849, 487] on span "Отправить предложение" at bounding box center [847, 491] width 108 height 15
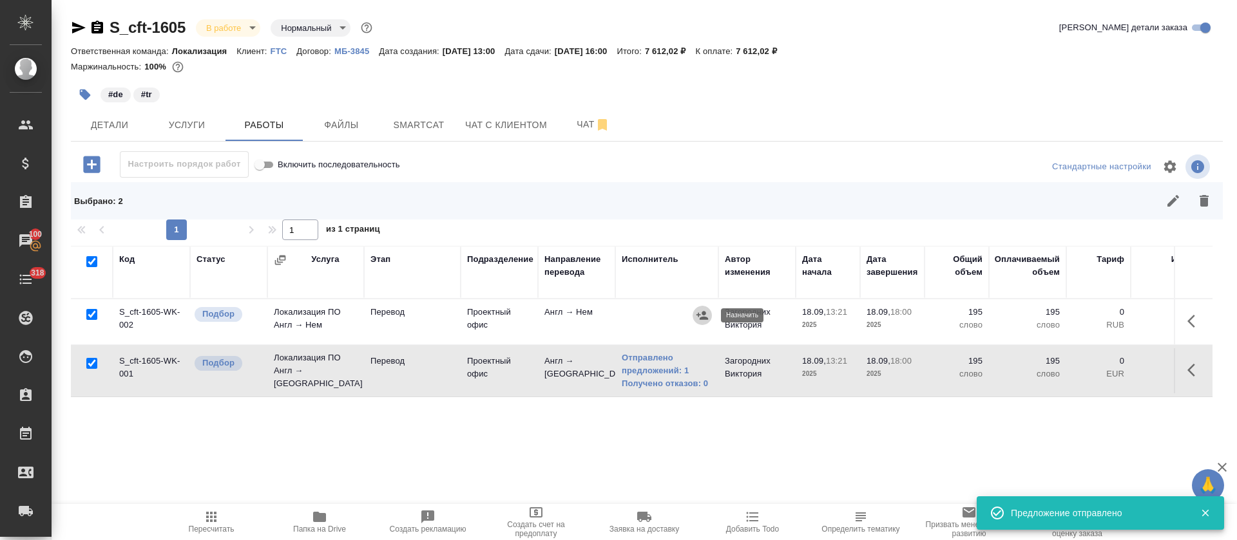
click at [706, 314] on icon "button" at bounding box center [702, 315] width 13 height 13
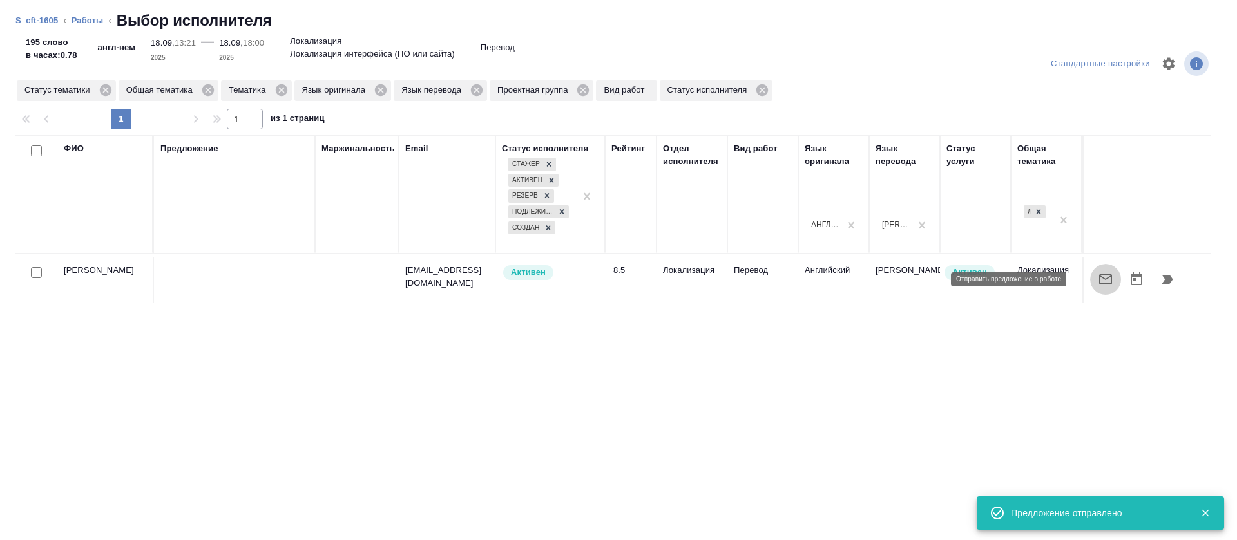
click at [1097, 277] on icon "button" at bounding box center [1104, 279] width 15 height 15
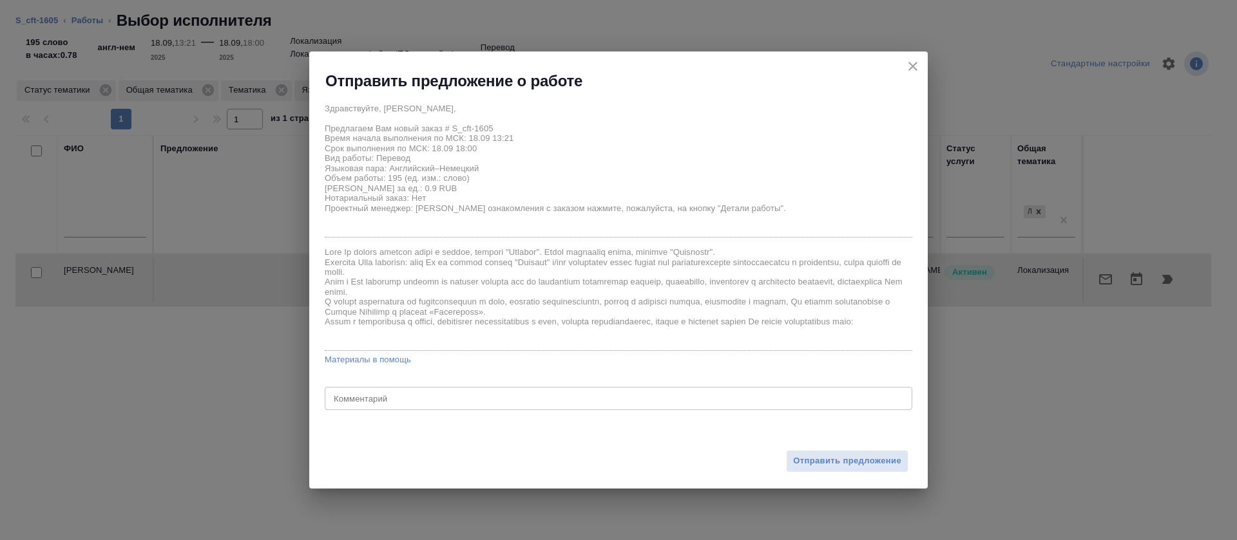
click at [545, 390] on div "x Комментарий" at bounding box center [618, 398] width 587 height 23
paste textarea "есть комментарий: JV LLC MFI “KORONA” - переводим дословно и указываем аббревиа…"
type textarea "есть комментарий: JV LLC MFI “KORONA” - переводим дословно и указываем аббревиа…"
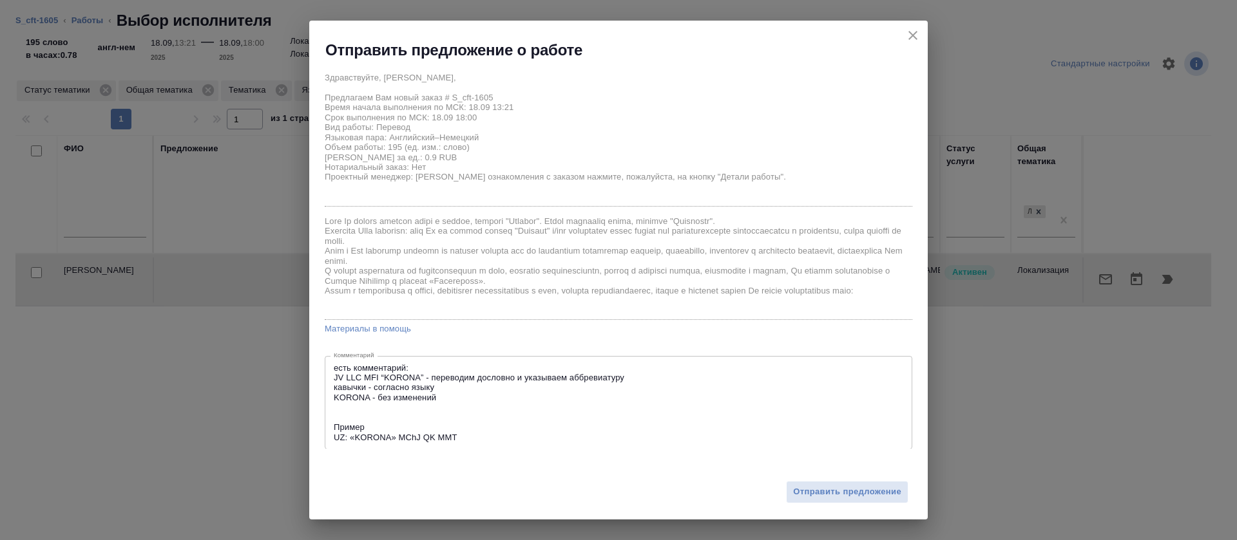
scroll to position [8, 0]
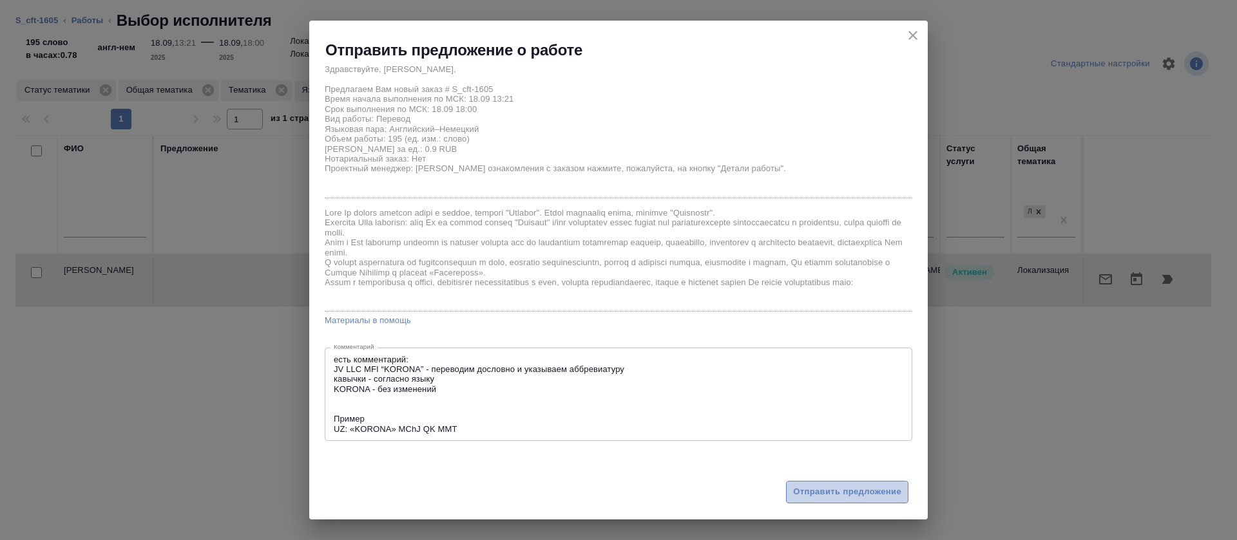
click at [822, 493] on span "Отправить предложение" at bounding box center [847, 492] width 108 height 15
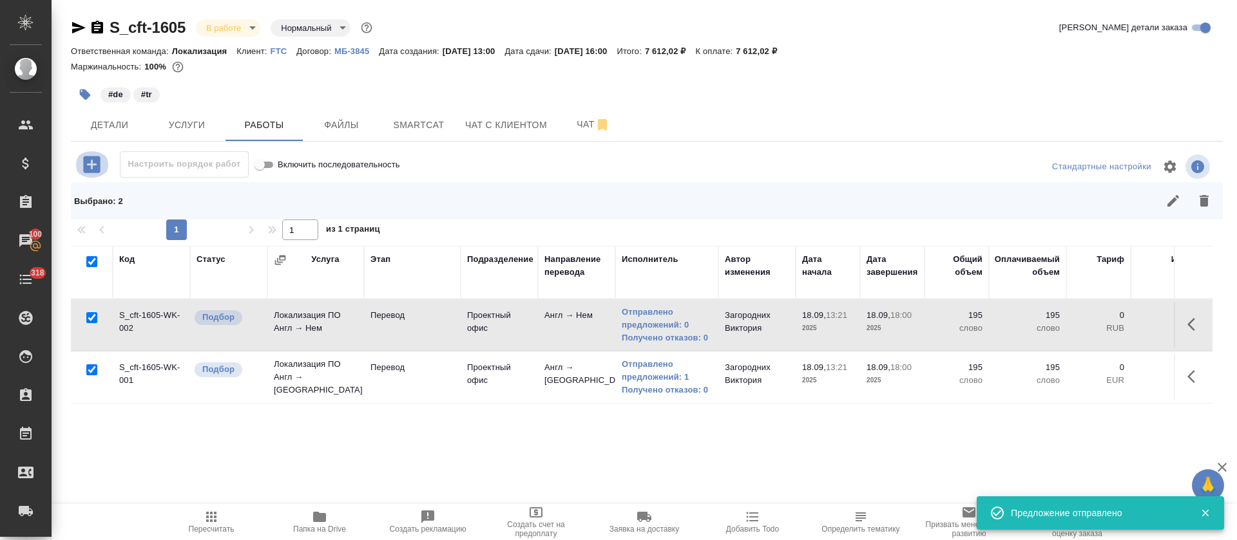
click at [97, 165] on icon "button" at bounding box center [91, 164] width 17 height 17
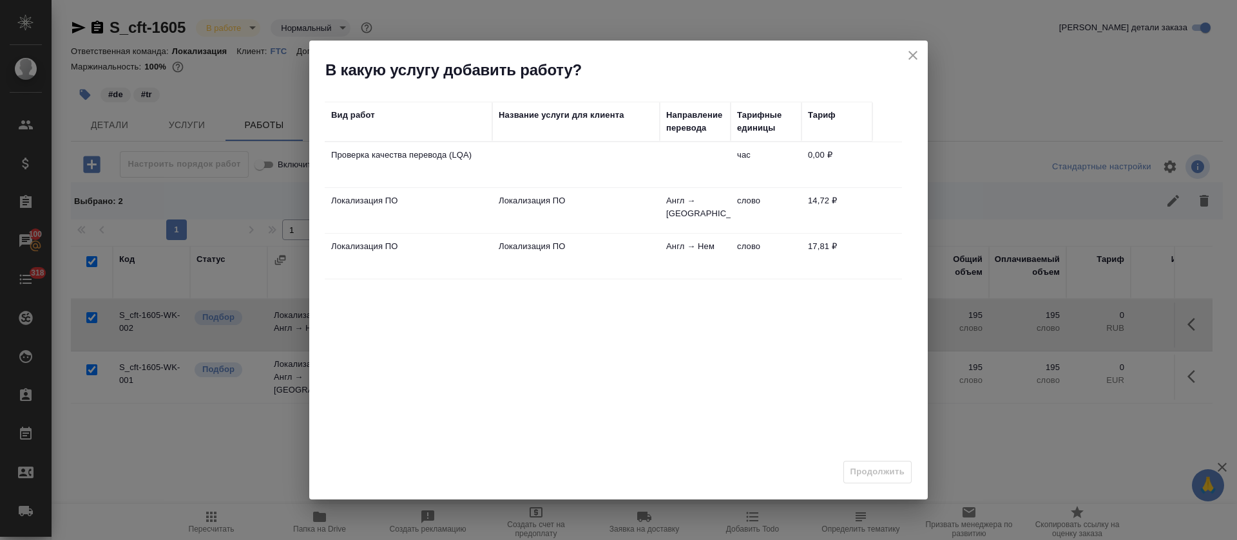
click at [518, 213] on td "Локализация ПО" at bounding box center [575, 210] width 167 height 45
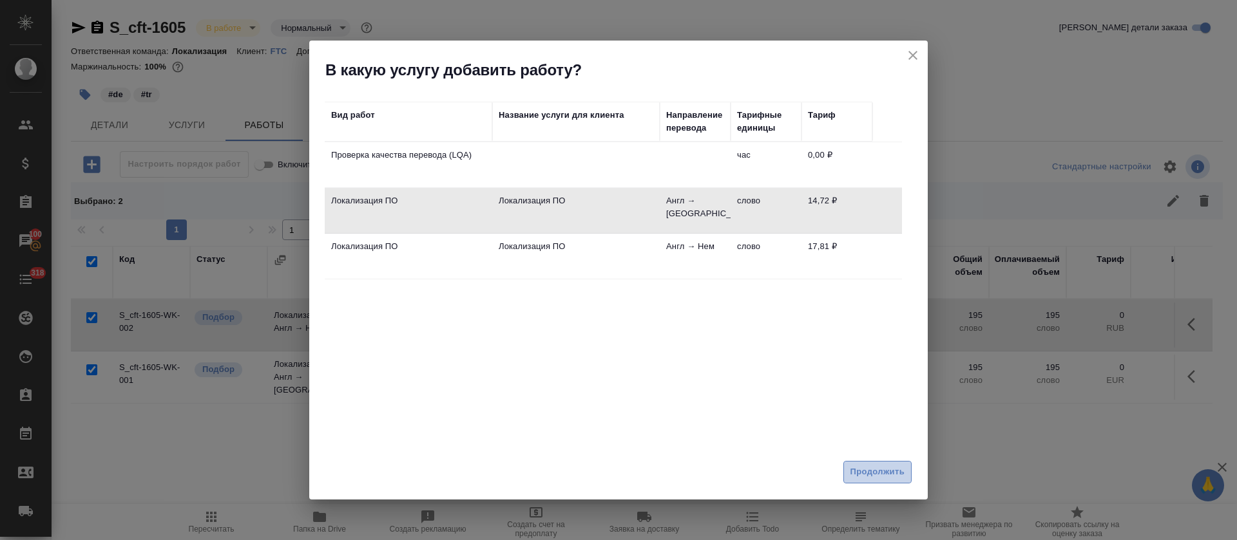
click at [863, 462] on button "Продолжить" at bounding box center [877, 472] width 68 height 23
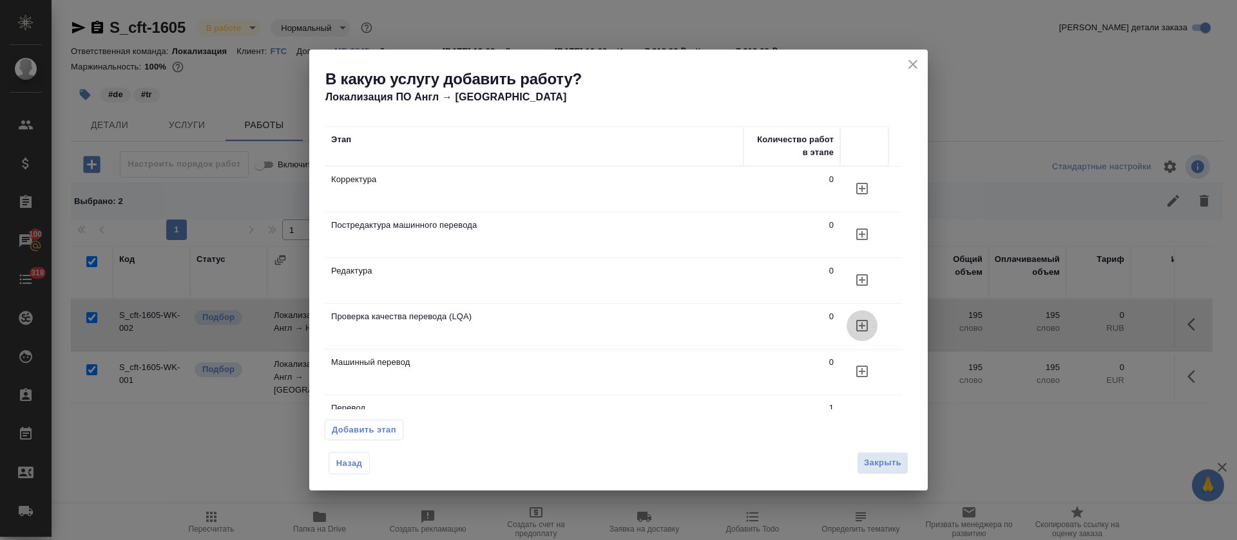
click at [855, 337] on button "button" at bounding box center [861, 325] width 31 height 31
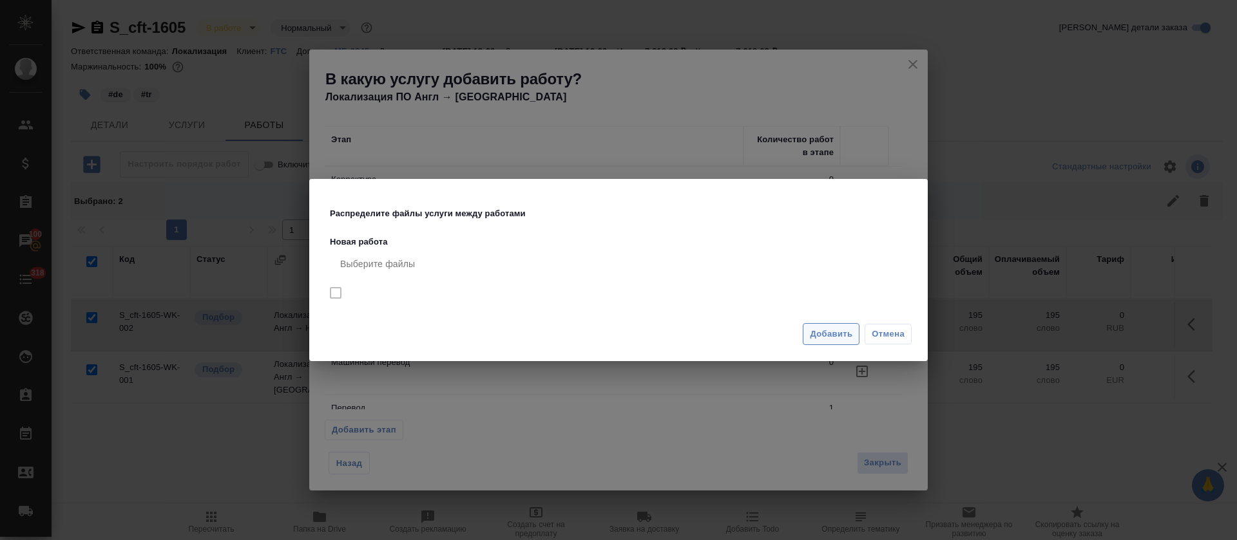
click at [852, 328] on span "Добавить" at bounding box center [831, 334] width 43 height 15
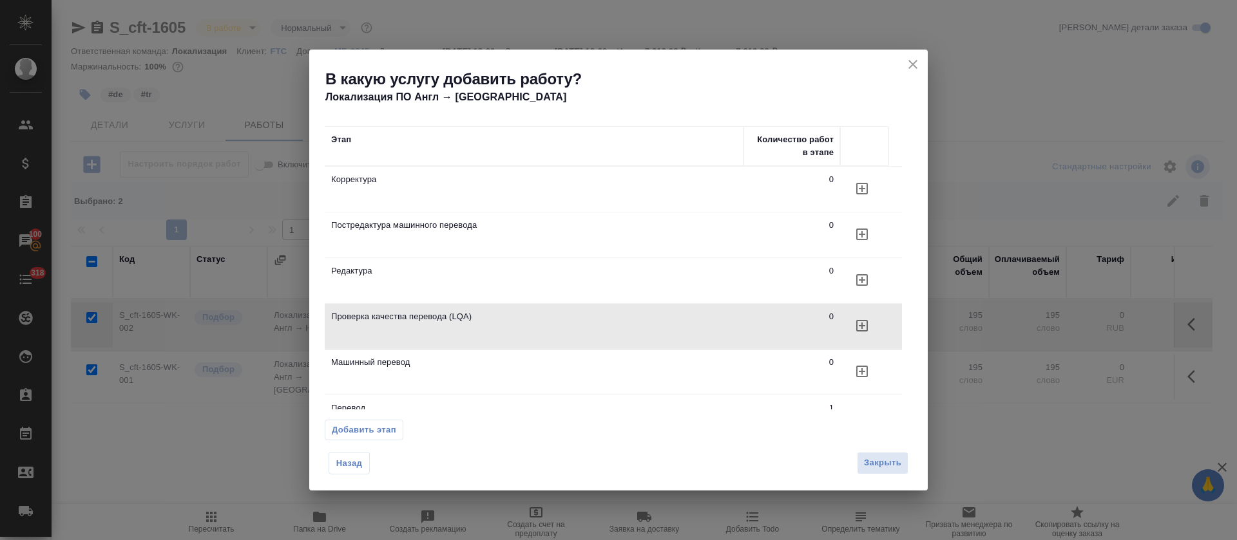
checkbox input "false"
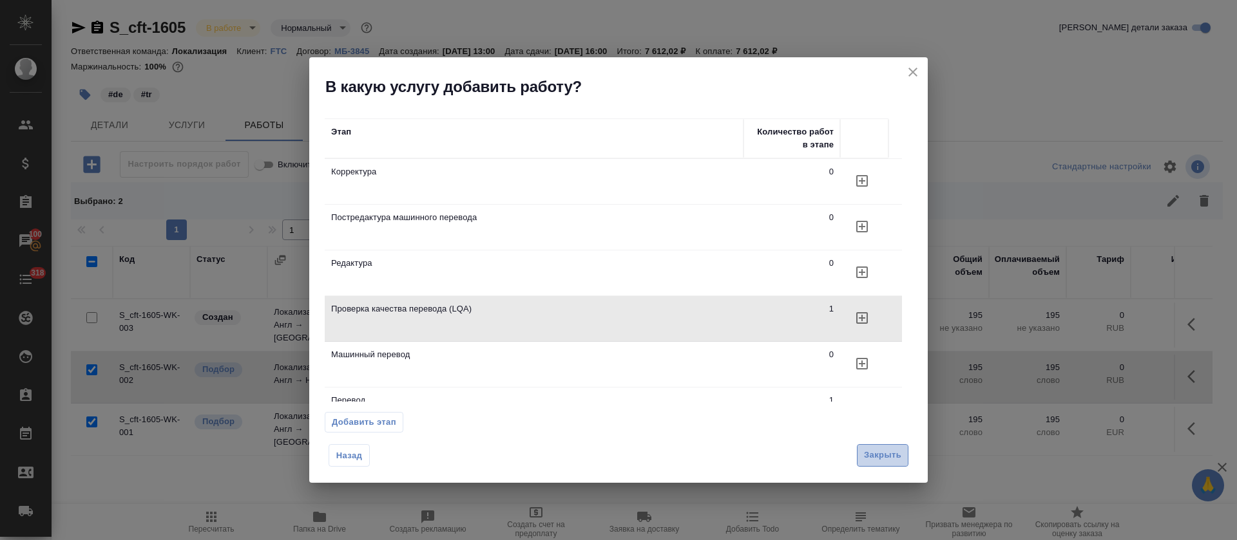
click at [880, 452] on span "Закрыть" at bounding box center [882, 455] width 37 height 15
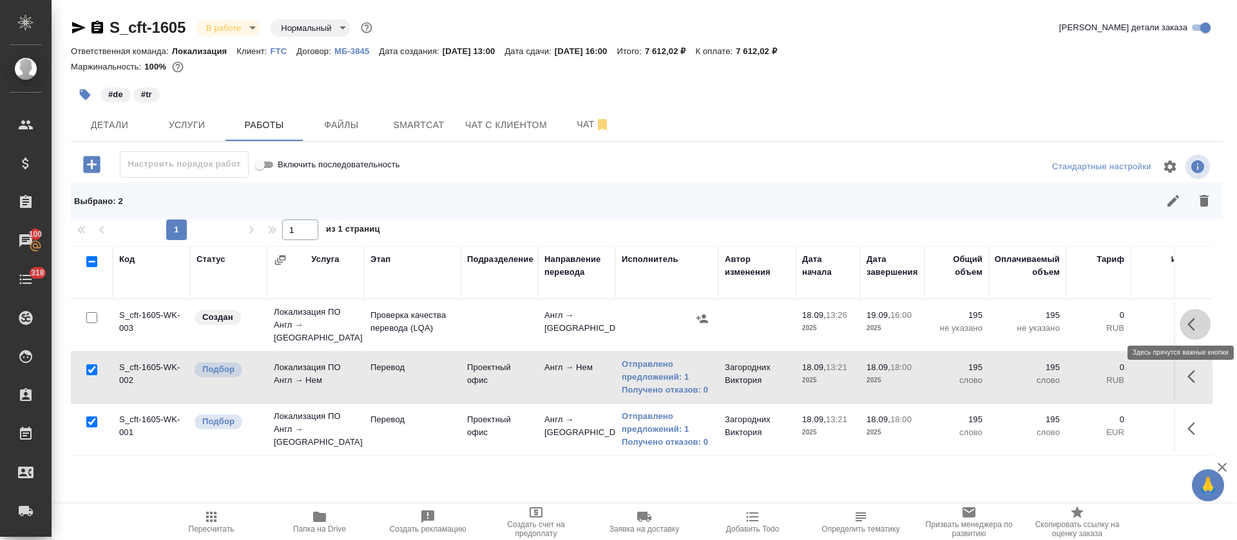
click at [1197, 318] on icon "button" at bounding box center [1194, 324] width 15 height 15
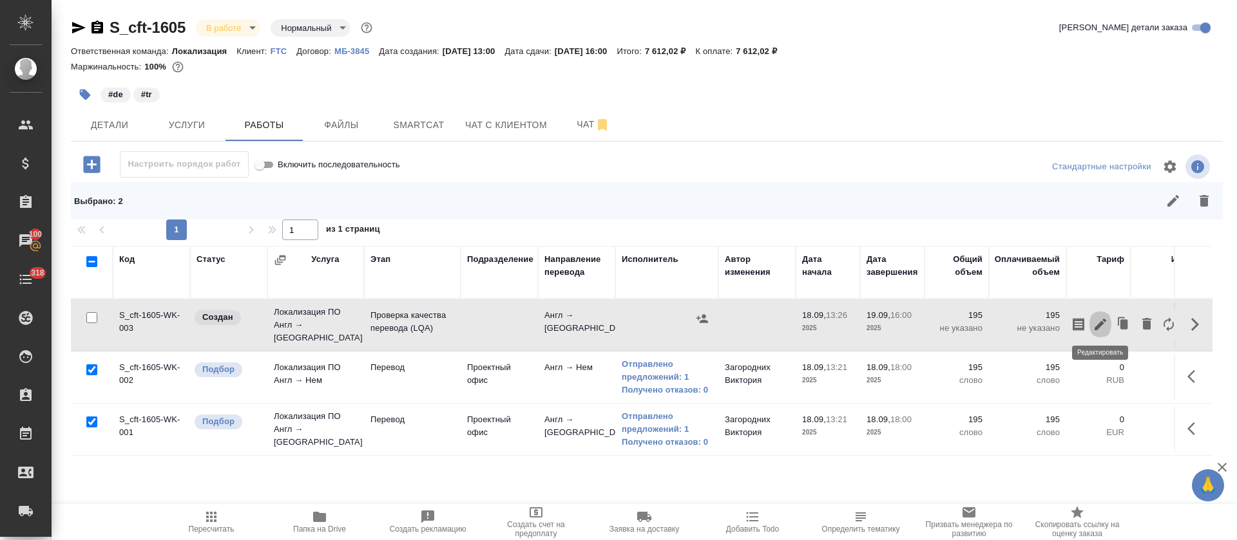
click at [1098, 321] on icon "button" at bounding box center [1100, 325] width 12 height 12
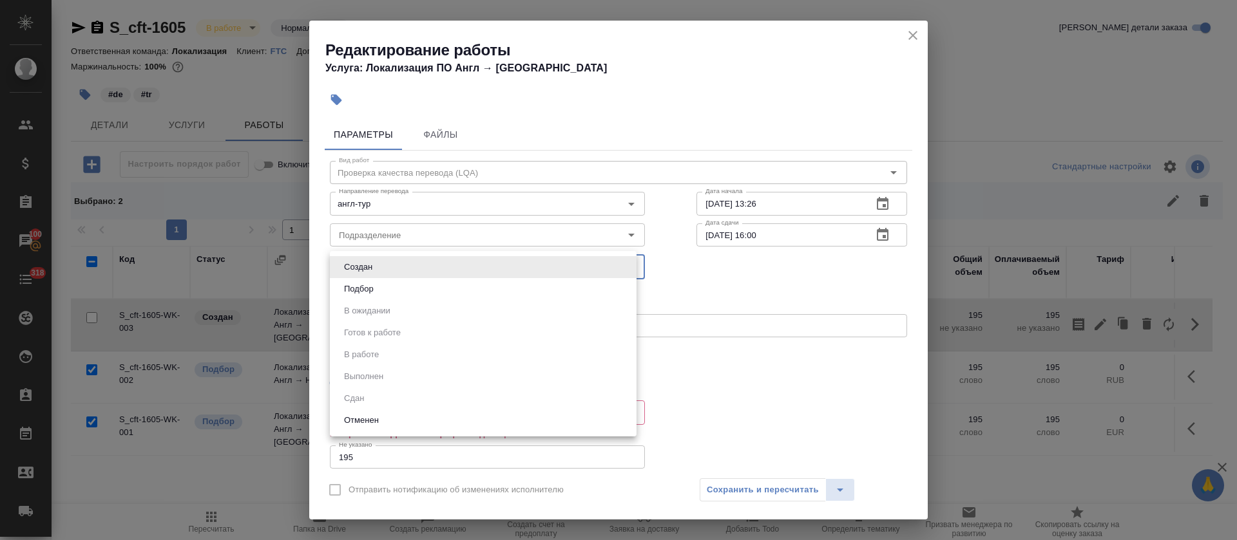
click at [375, 267] on body "🙏 .cls-1 fill:#fff; AWATERA Tretyakova Olga Клиенты Спецификации Заказы 100 Чат…" at bounding box center [618, 270] width 1237 height 540
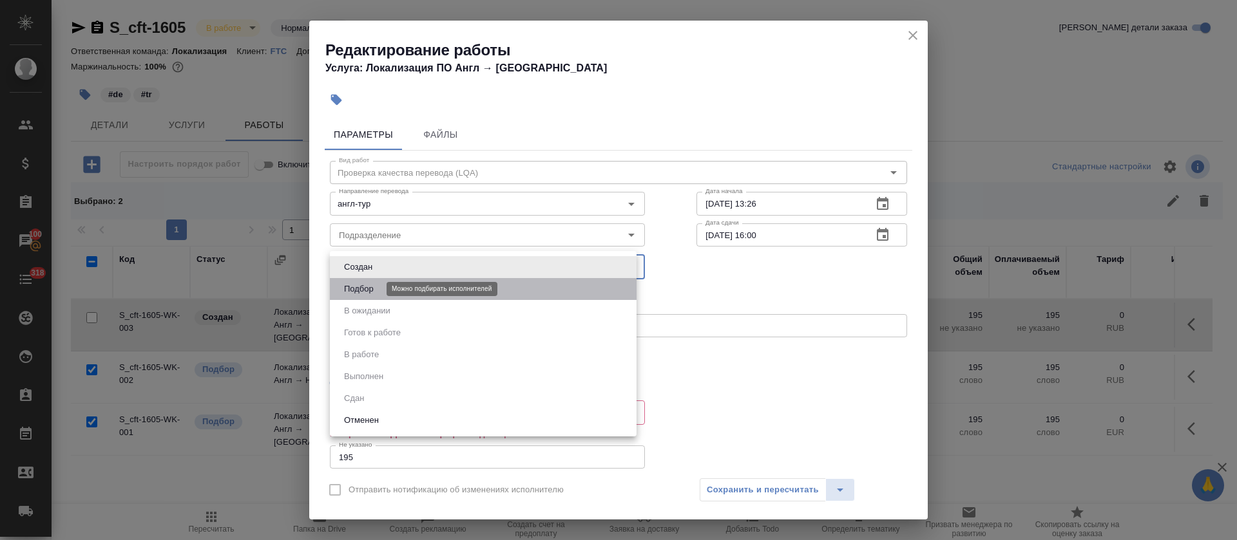
click at [375, 294] on button "Подбор" at bounding box center [358, 289] width 37 height 14
type input "recruiting"
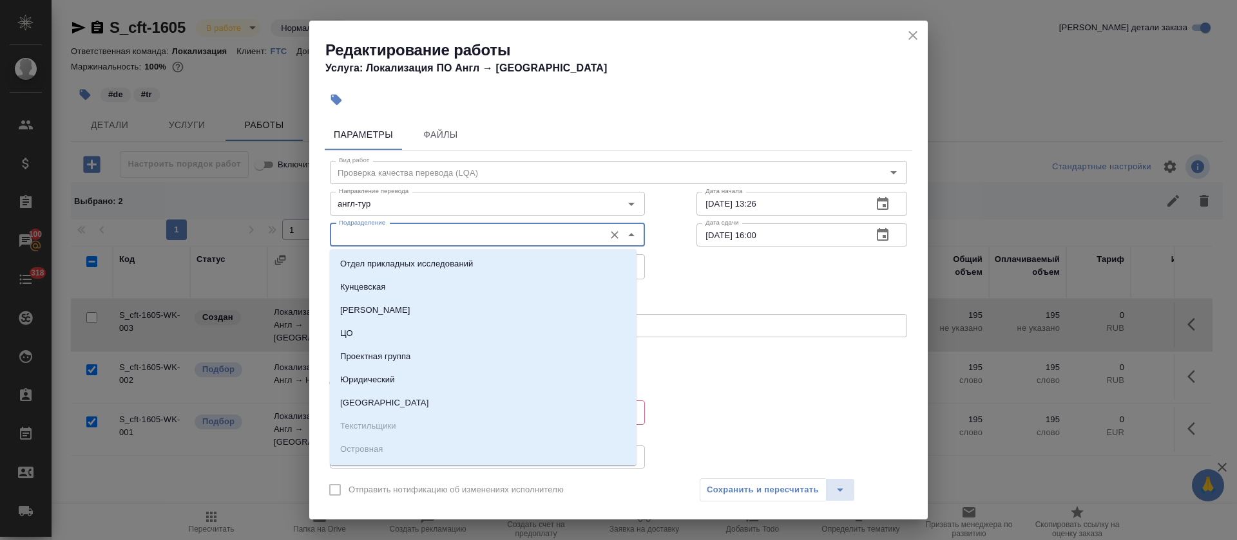
click at [399, 236] on input "Подразделение" at bounding box center [466, 234] width 264 height 15
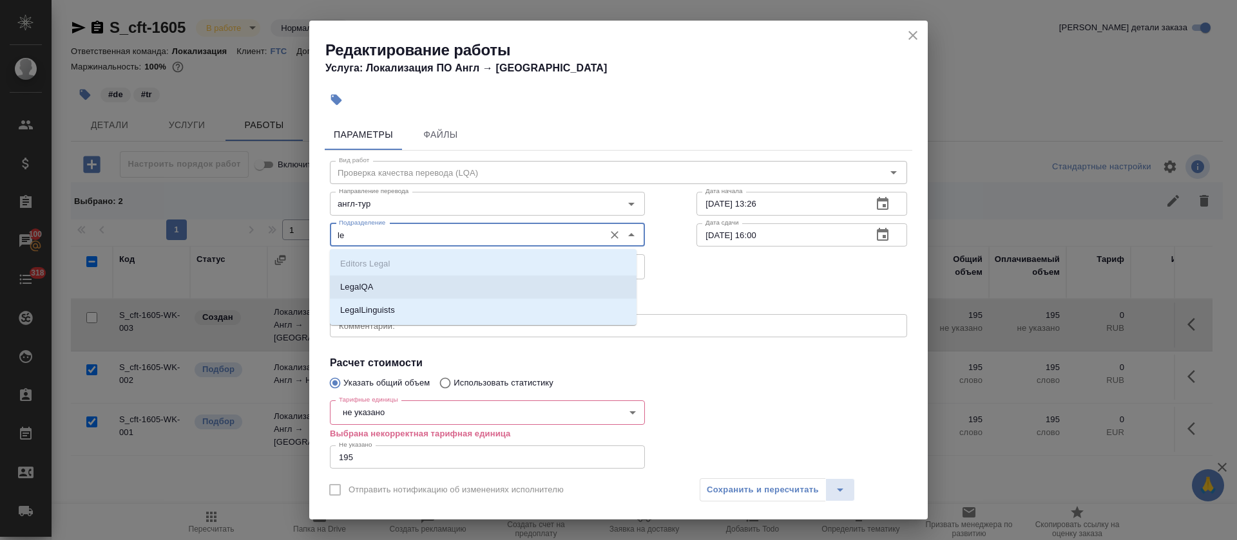
click at [407, 282] on li "LegalQA" at bounding box center [483, 287] width 307 height 23
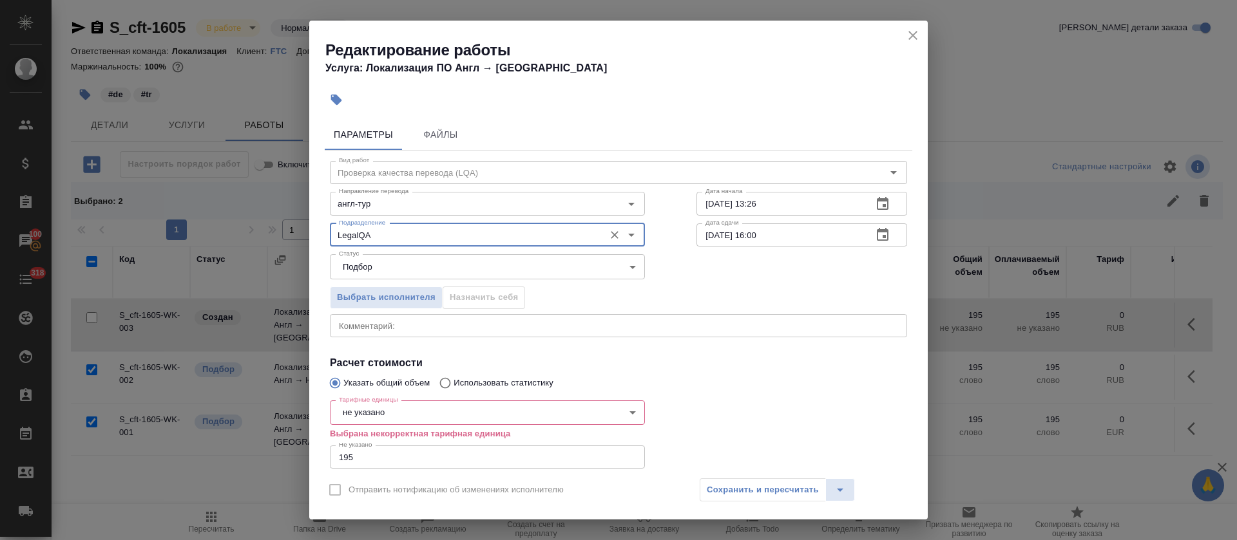
type input "LegalQA"
click at [875, 207] on icon "button" at bounding box center [882, 203] width 15 height 15
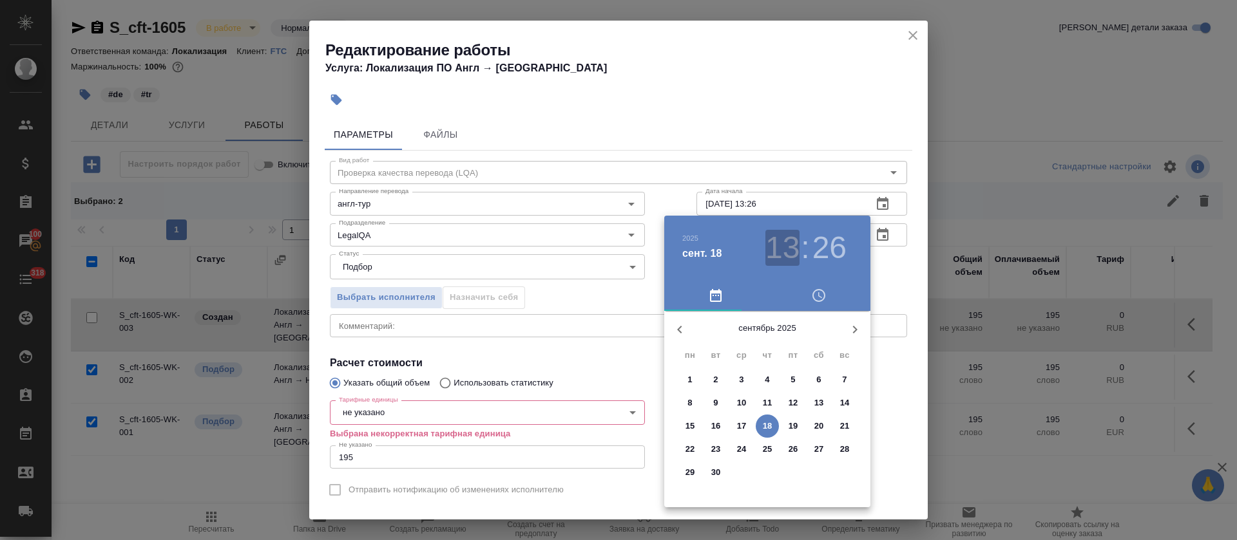
click at [793, 240] on h3 "13" at bounding box center [782, 248] width 34 height 36
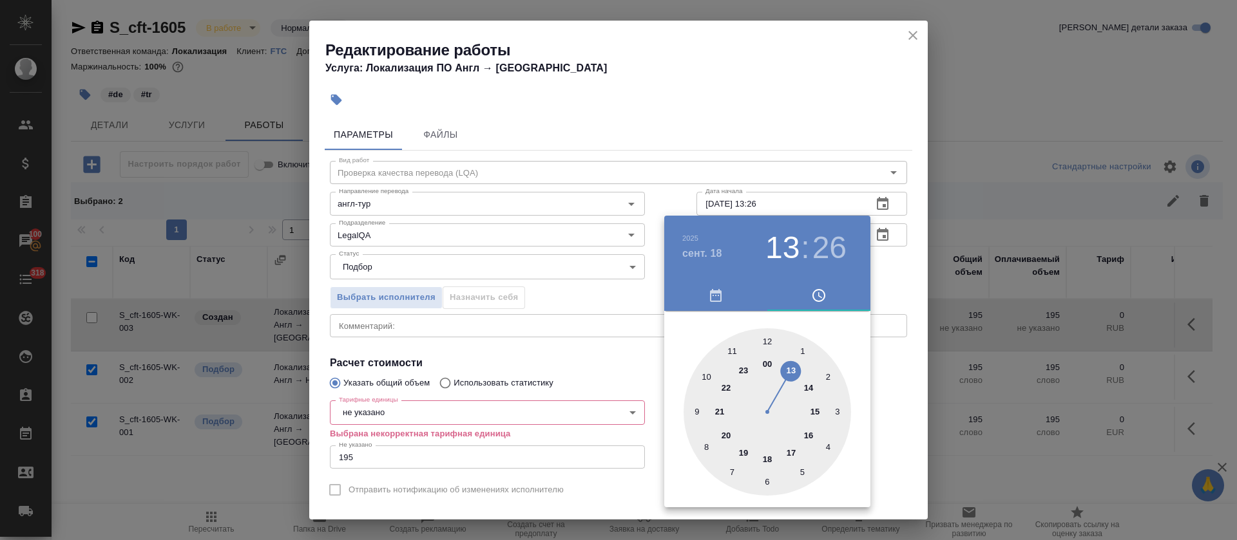
click at [768, 455] on div at bounding box center [766, 411] width 167 height 167
click at [766, 339] on div at bounding box center [766, 411] width 167 height 167
type input "18.09.2025 18:00"
click at [546, 330] on div at bounding box center [618, 270] width 1237 height 540
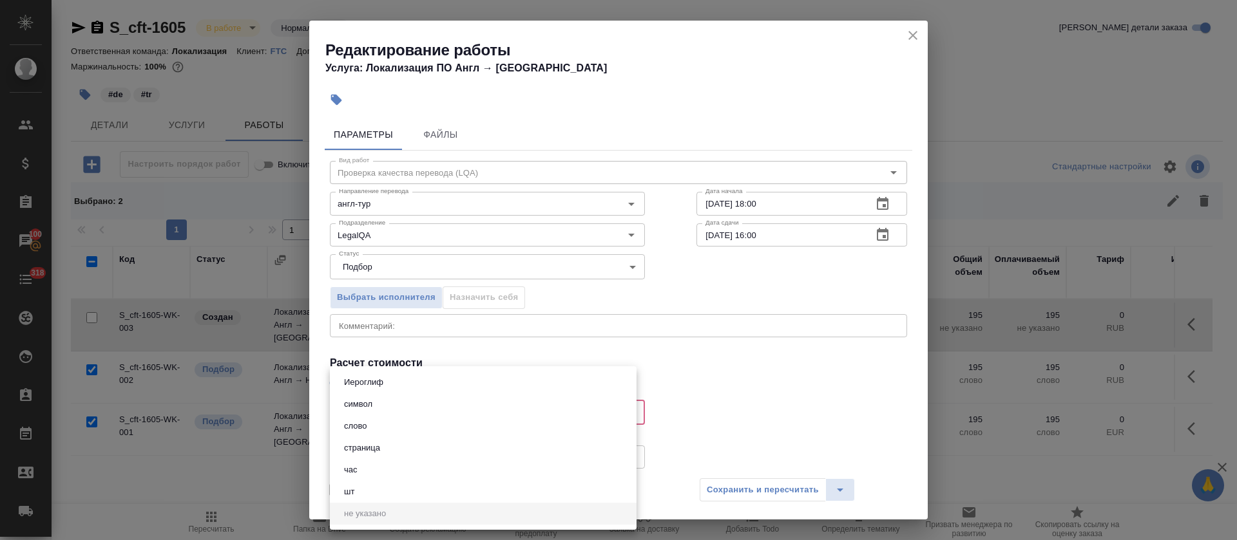
click at [385, 415] on body "🙏 .cls-1 fill:#fff; AWATERA Tretyakova Olga Клиенты Спецификации Заказы 100 Чат…" at bounding box center [618, 270] width 1237 height 540
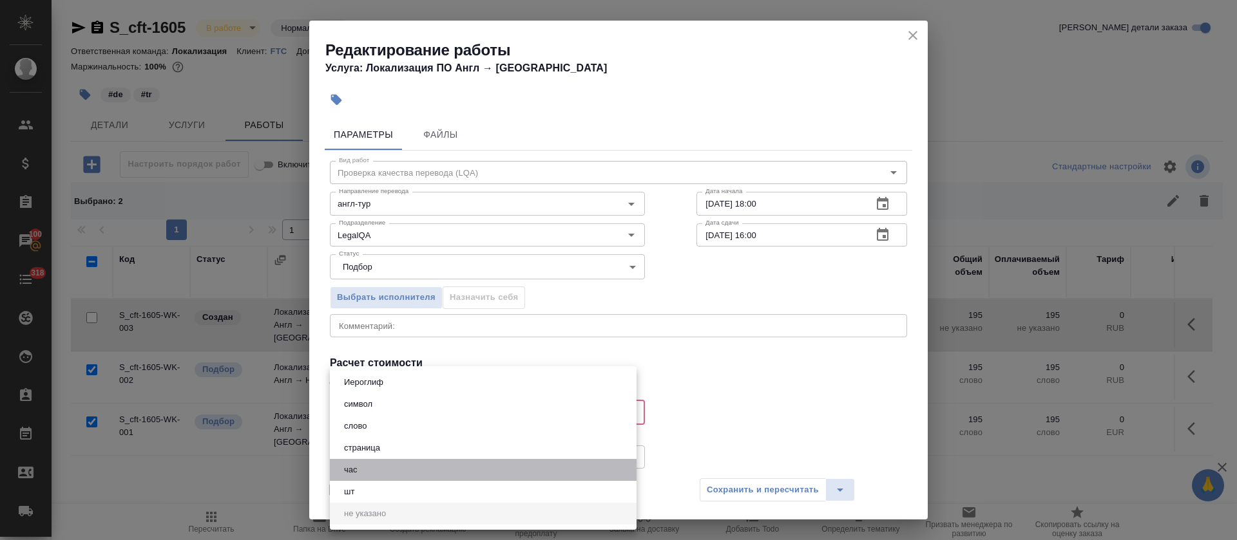
click at [374, 472] on li "час" at bounding box center [483, 470] width 307 height 22
type input "5a8b1489cc6b4906c91bfd93"
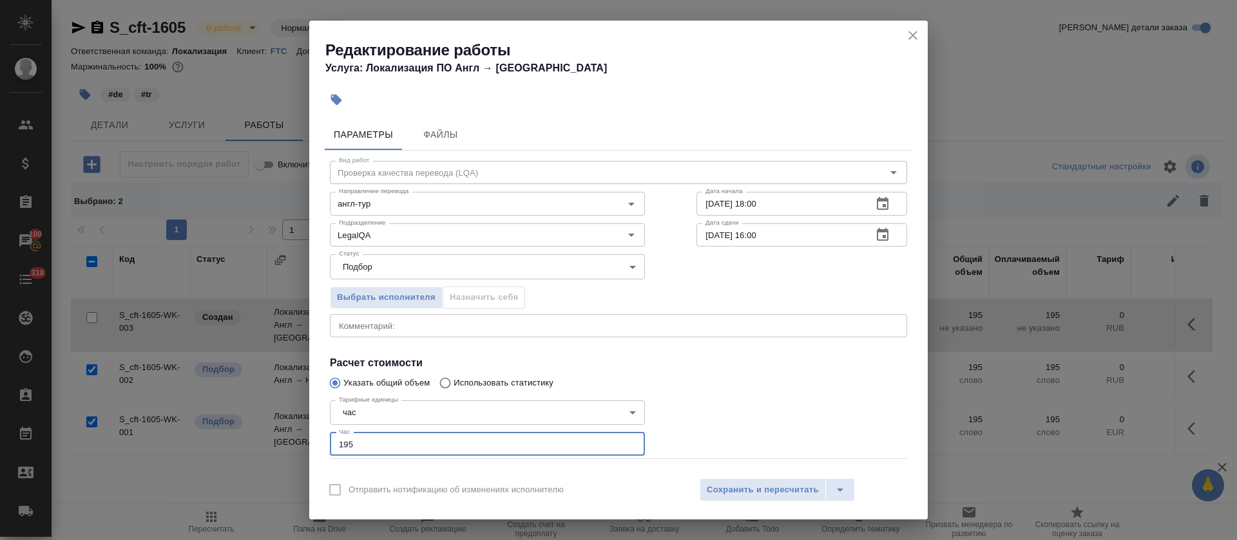
click at [372, 445] on input "195" at bounding box center [487, 444] width 315 height 23
type input "1"
click at [875, 238] on icon "button" at bounding box center [882, 234] width 15 height 15
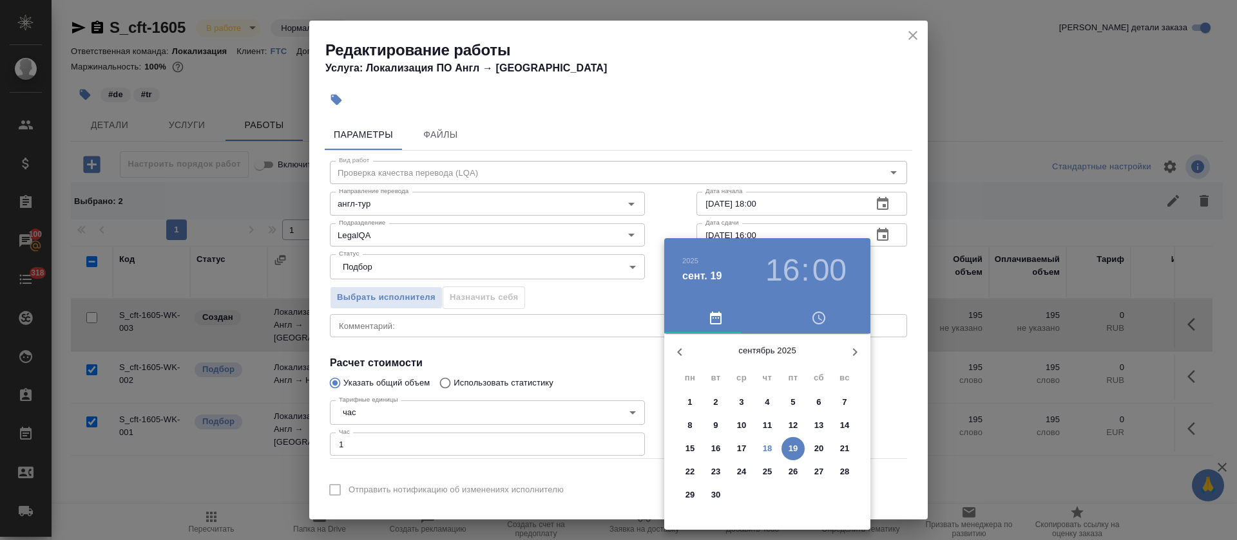
click at [770, 276] on h3 "16" at bounding box center [782, 270] width 34 height 36
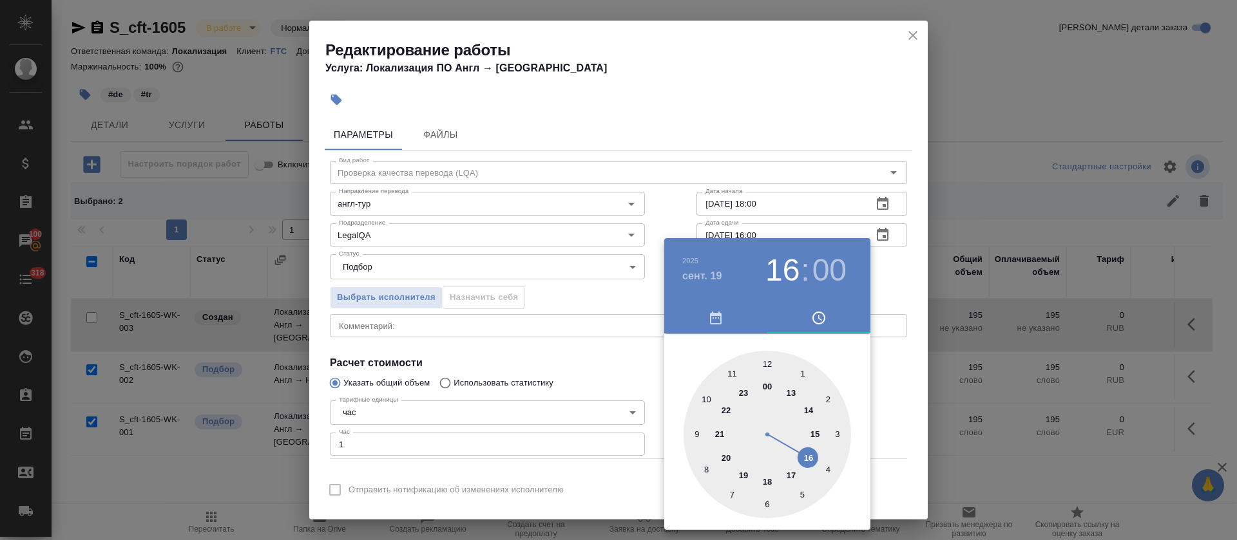
click at [810, 433] on div at bounding box center [766, 434] width 167 height 167
type input "19.09.2025 15:00"
click at [636, 368] on div at bounding box center [618, 270] width 1237 height 540
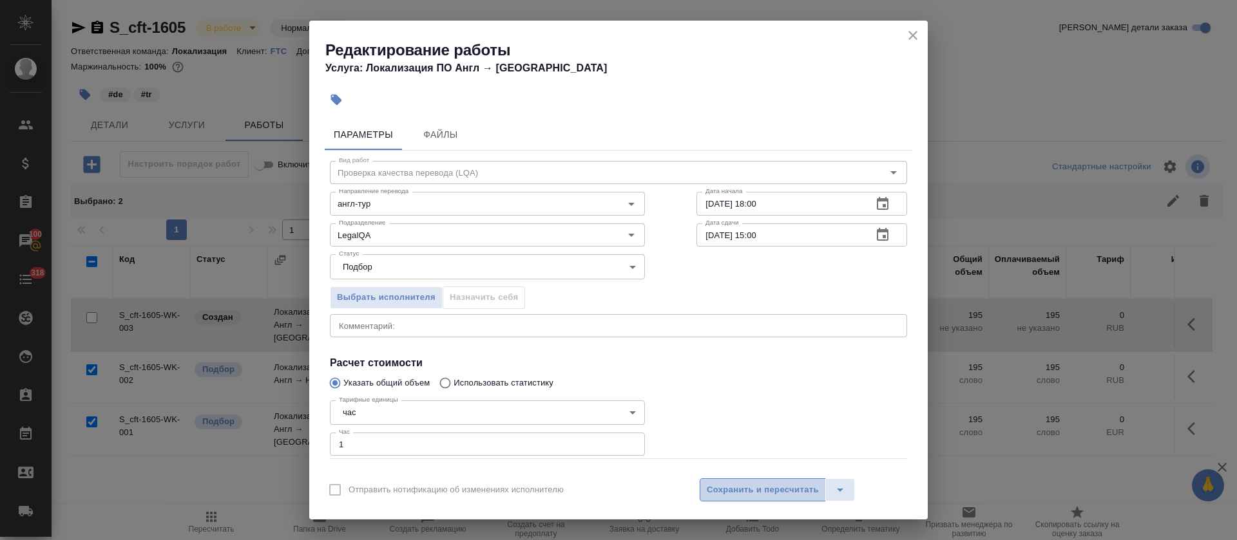
click at [726, 495] on span "Сохранить и пересчитать" at bounding box center [763, 490] width 112 height 15
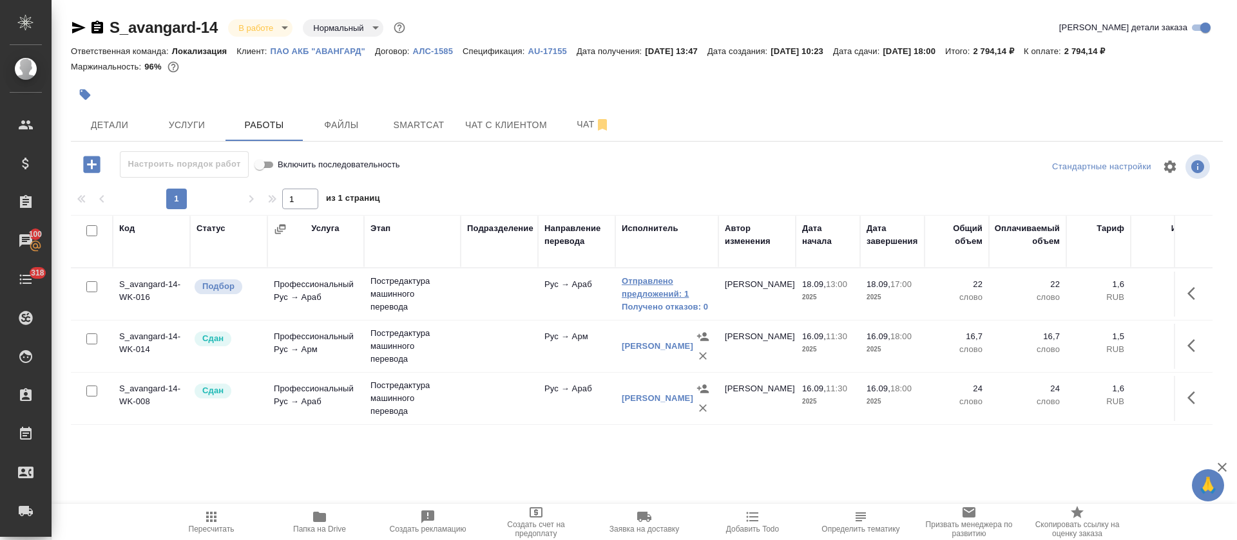
click at [656, 283] on link "Отправлено предложений: 1" at bounding box center [667, 288] width 90 height 26
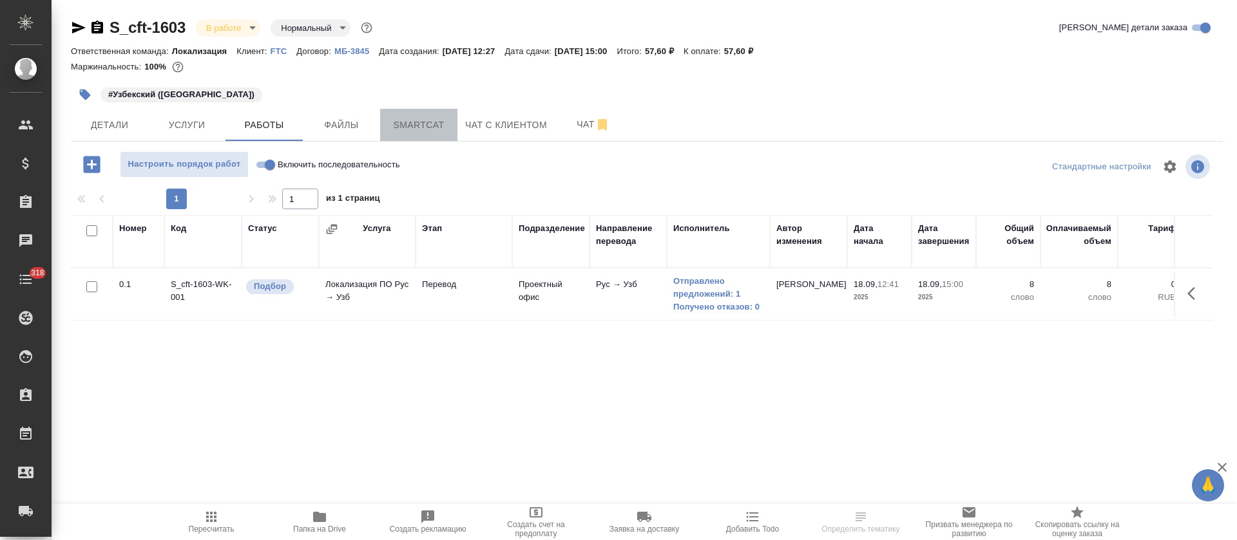
click at [404, 119] on span "Smartcat" at bounding box center [419, 125] width 62 height 16
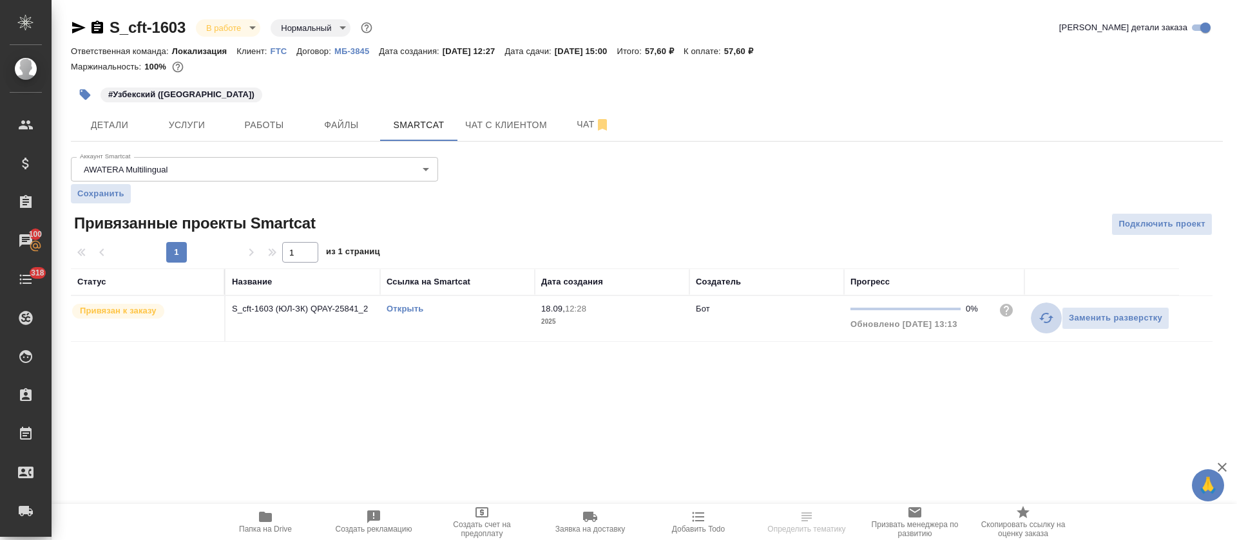
click at [1044, 324] on icon "button" at bounding box center [1045, 317] width 15 height 15
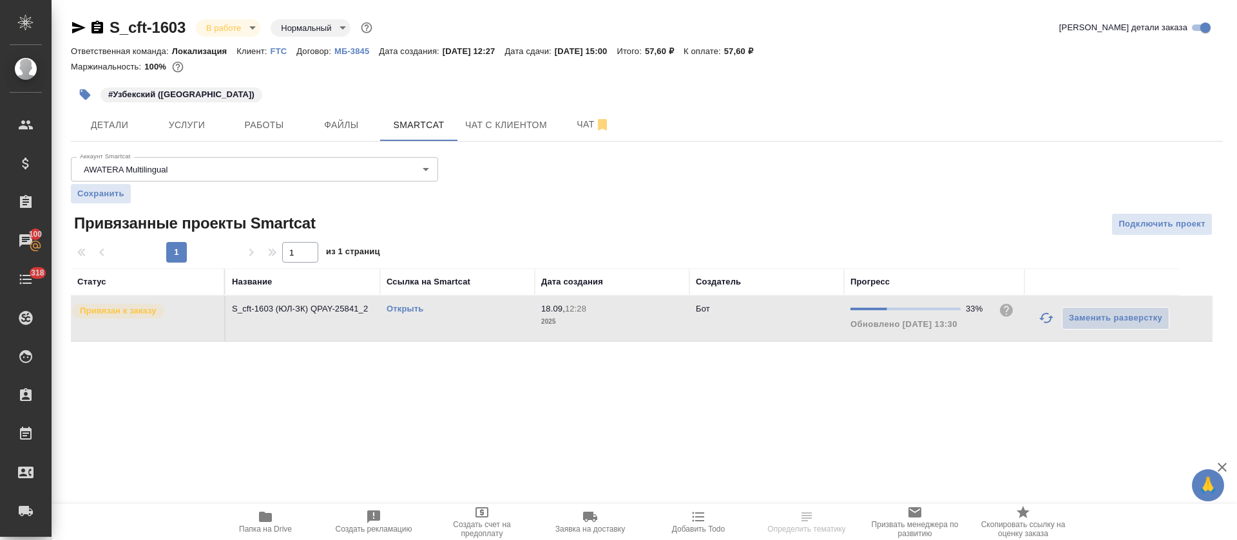
click at [400, 310] on link "Открыть" at bounding box center [404, 309] width 37 height 10
click at [283, 125] on span "Работы" at bounding box center [264, 125] width 62 height 16
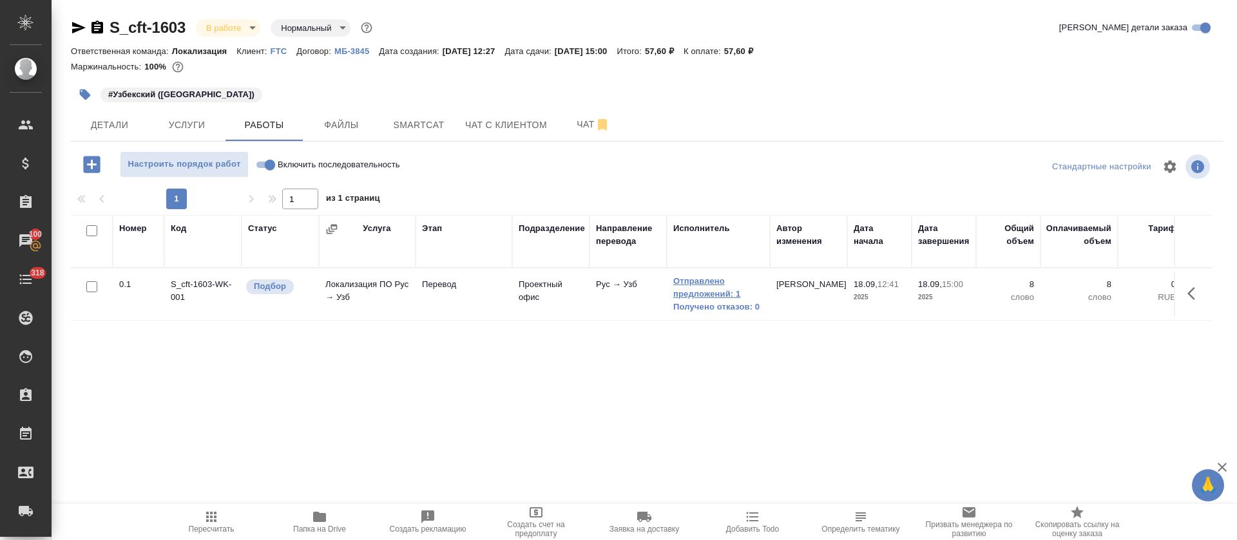
click at [712, 294] on link "Отправлено предложений: 1" at bounding box center [718, 288] width 90 height 26
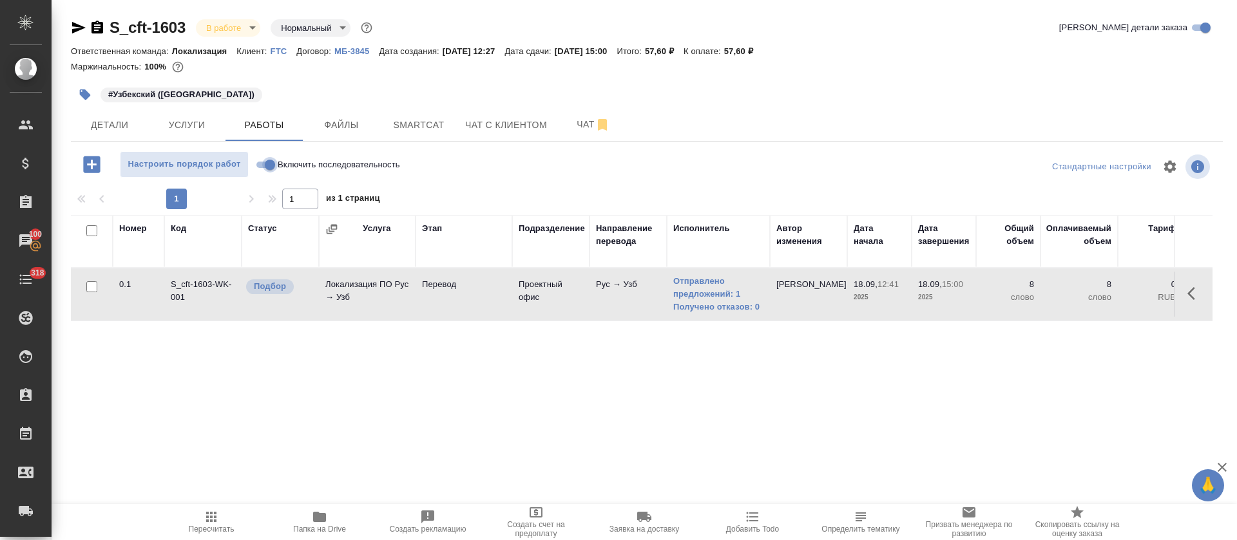
click at [268, 167] on input "Включить последовательность" at bounding box center [270, 164] width 46 height 15
checkbox input "true"
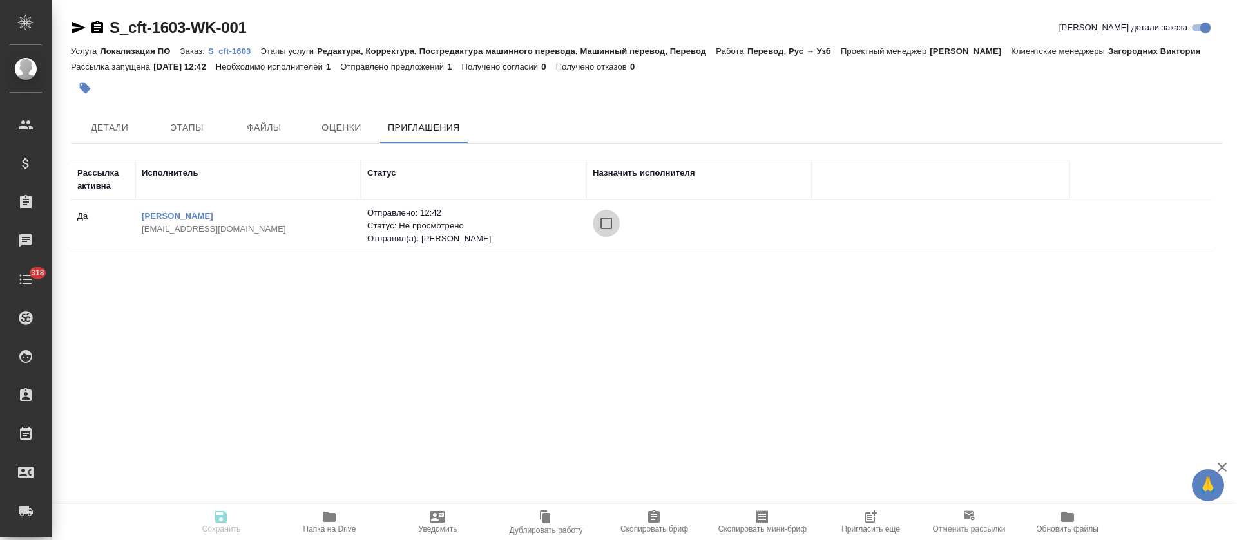
click at [605, 229] on input "checkbox" at bounding box center [606, 223] width 27 height 27
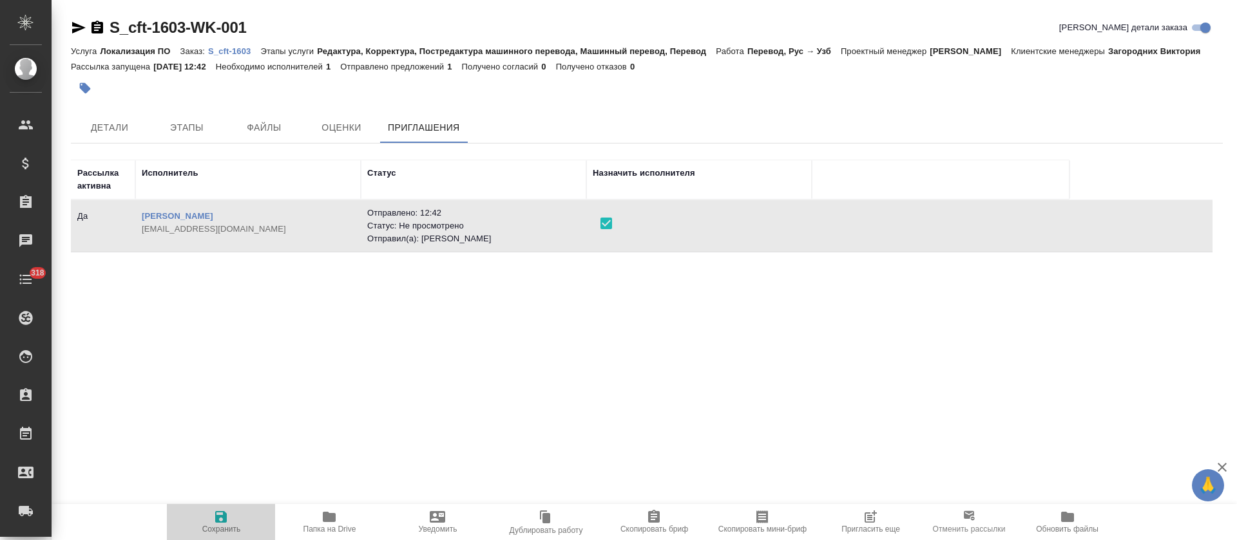
click at [234, 511] on span "Сохранить" at bounding box center [221, 521] width 93 height 24
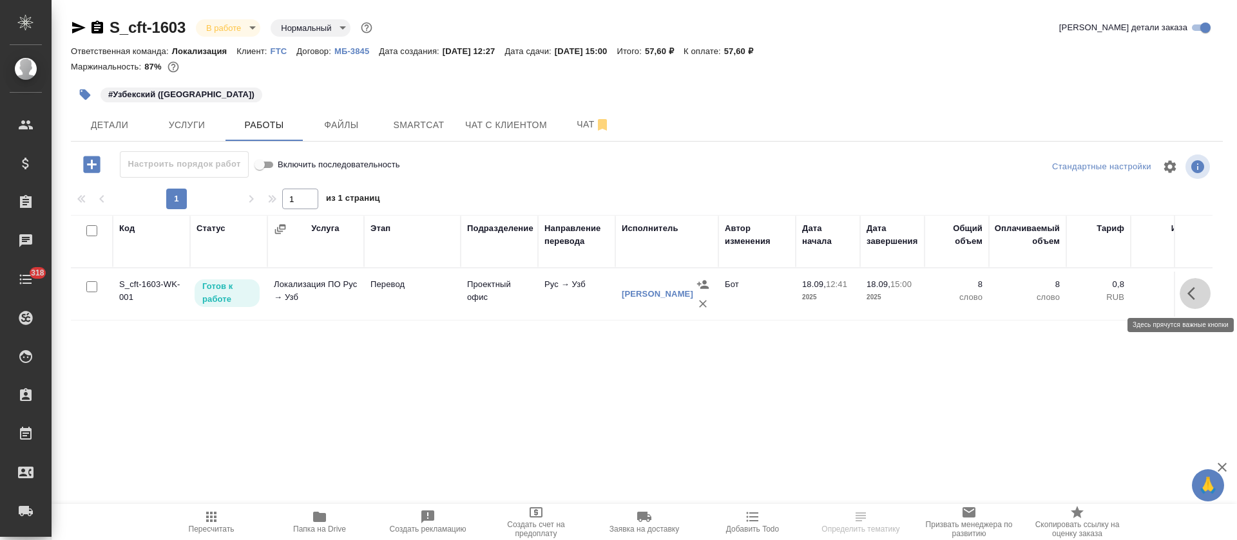
click at [1197, 290] on icon "button" at bounding box center [1194, 293] width 15 height 15
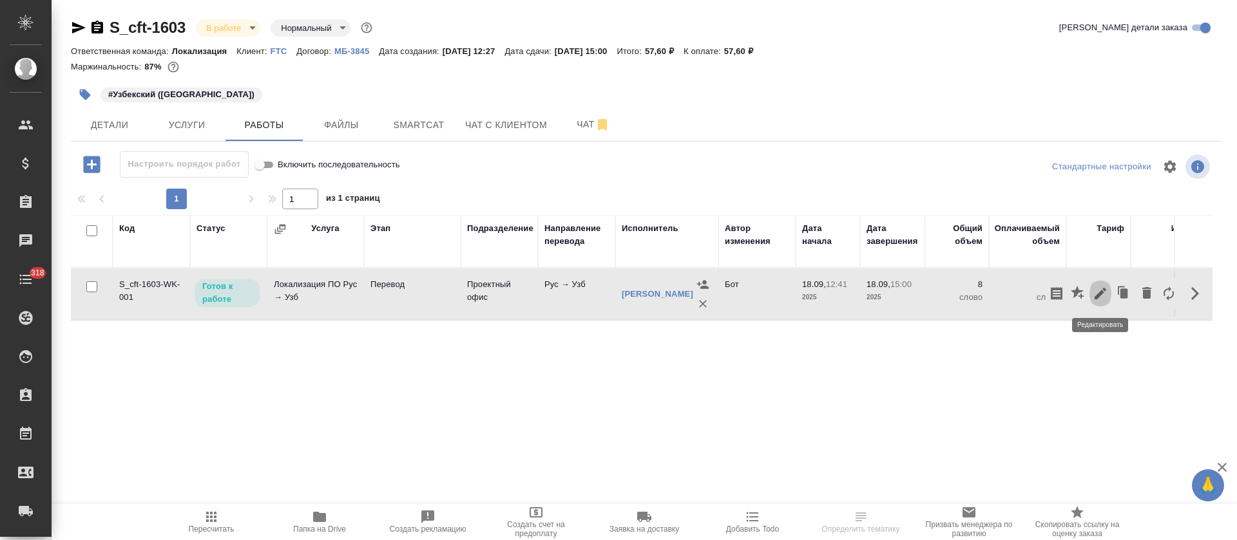
click at [1097, 290] on icon "button" at bounding box center [1099, 293] width 15 height 15
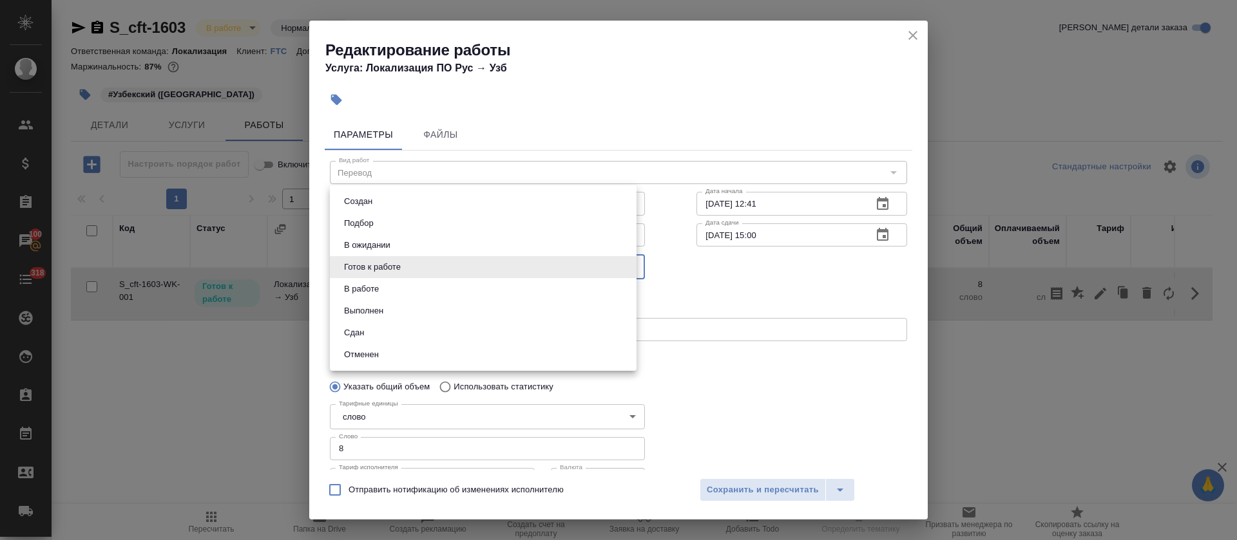
click at [416, 262] on body "🙏 .cls-1 fill:#fff; AWATERA Tretyakova Olga Клиенты Спецификации Заказы 100 Чат…" at bounding box center [618, 270] width 1237 height 540
click at [375, 330] on li "Сдан" at bounding box center [483, 333] width 307 height 22
type input "closed"
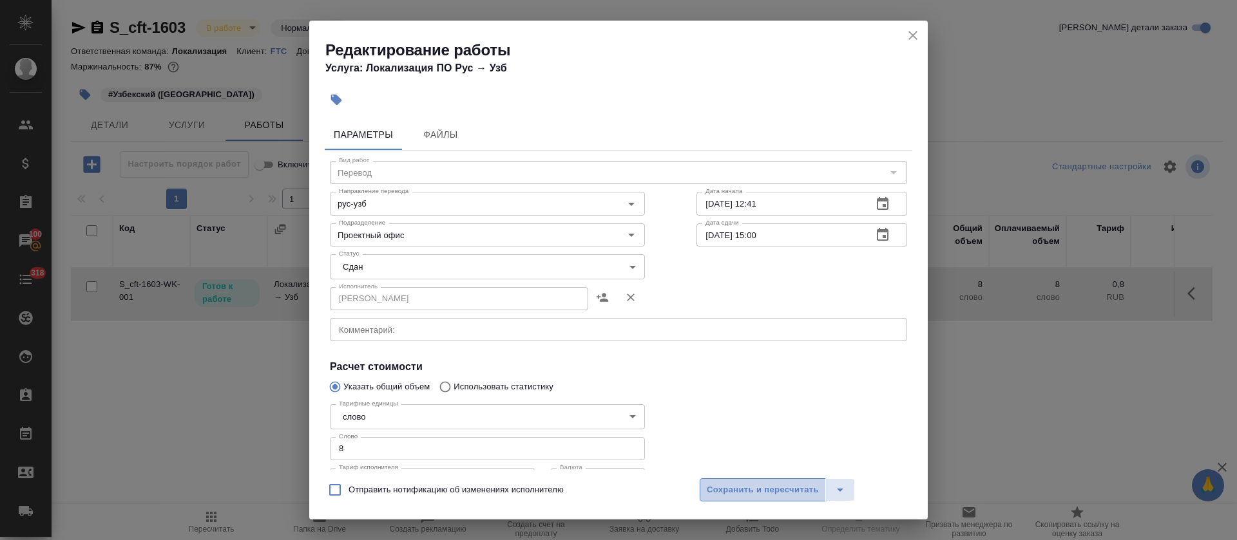
click at [739, 496] on span "Сохранить и пересчитать" at bounding box center [763, 490] width 112 height 15
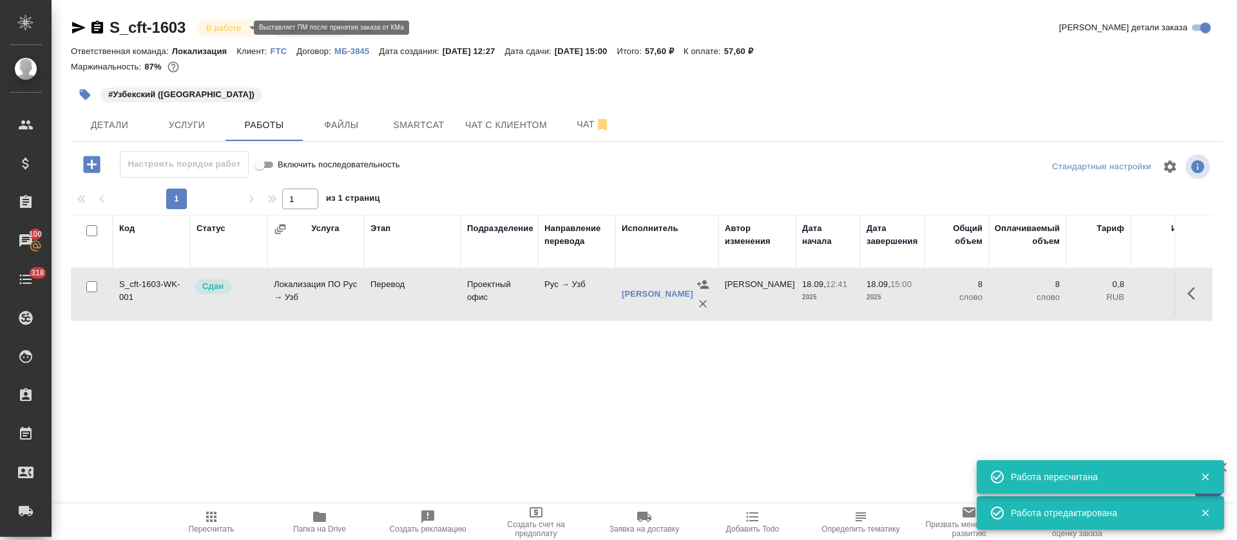
click at [244, 25] on body "🙏 .cls-1 fill:#fff; AWATERA Tretyakova Olga Клиенты Спецификации Заказы 100 Чат…" at bounding box center [618, 270] width 1237 height 540
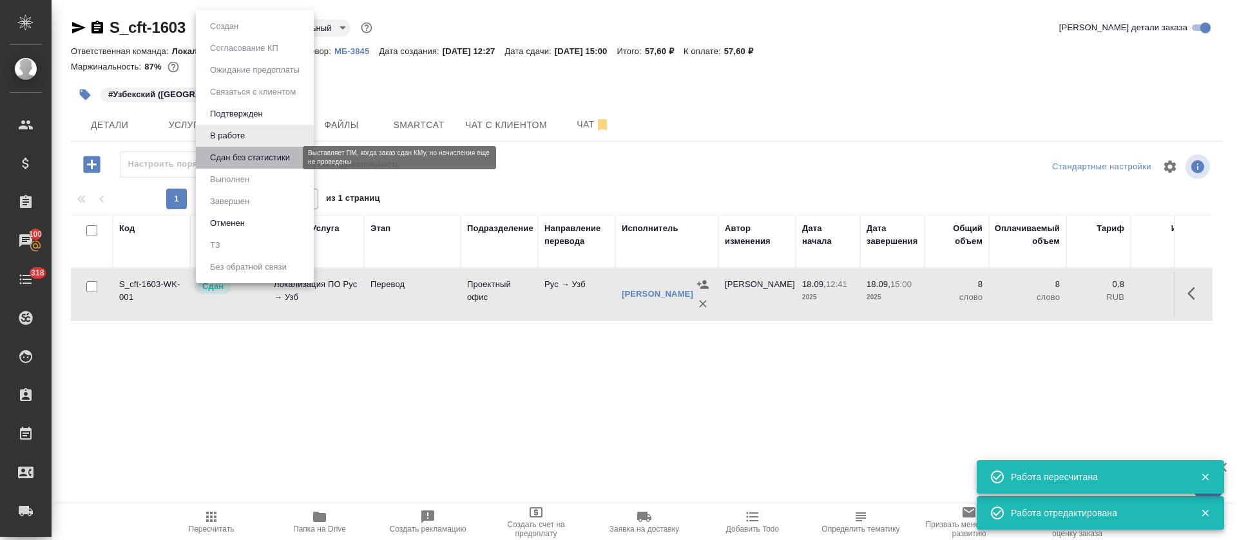
click at [259, 161] on button "Сдан без статистики" at bounding box center [250, 158] width 88 height 14
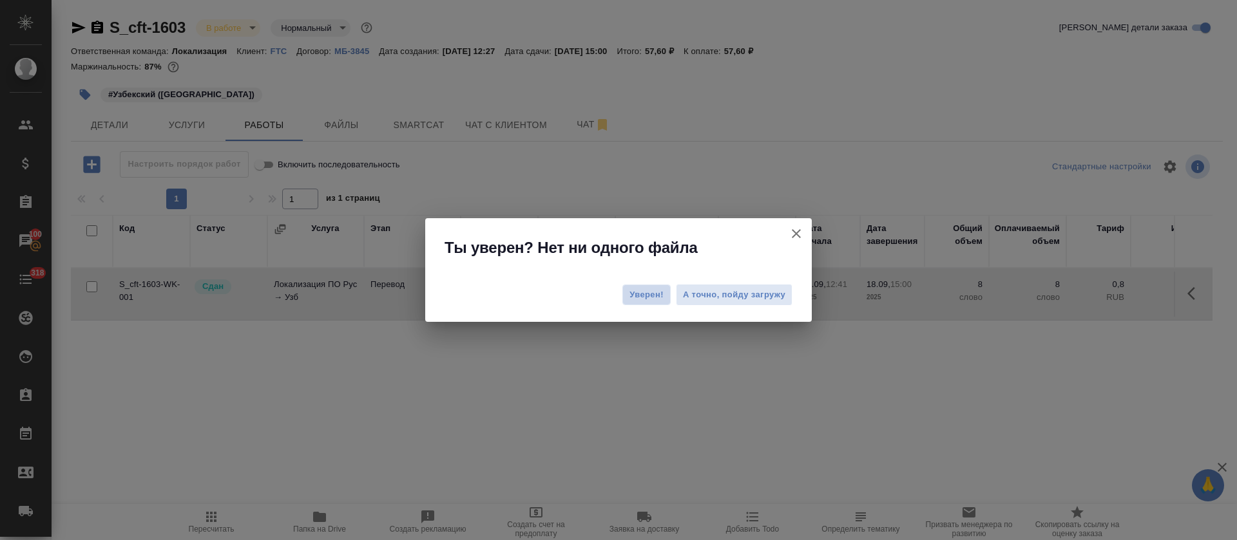
click at [650, 301] on span "Уверен!" at bounding box center [646, 295] width 34 height 13
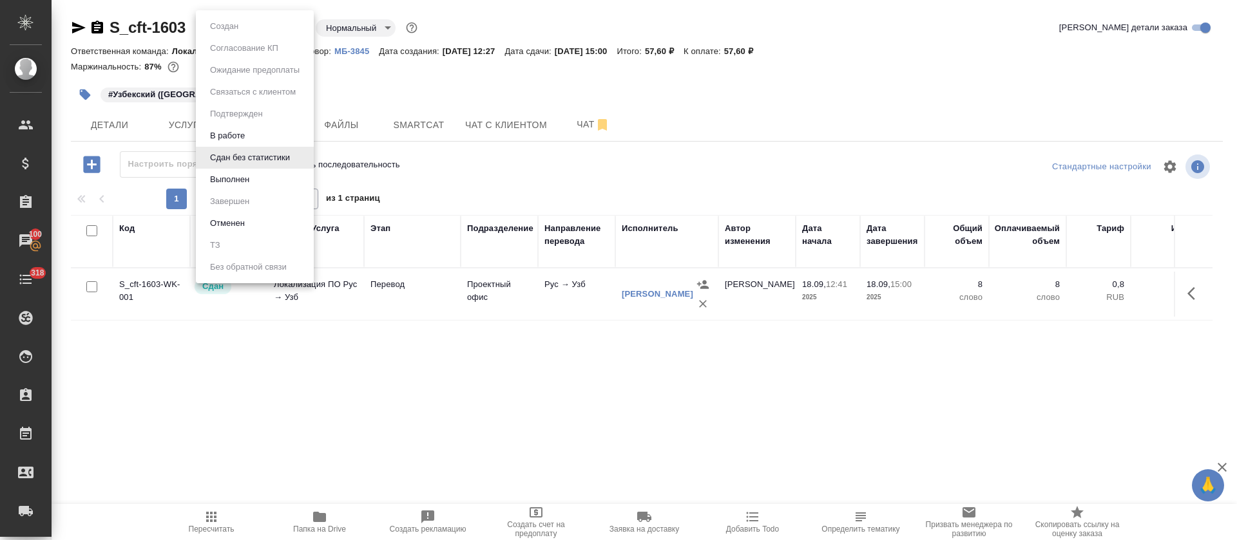
click at [288, 26] on body "🙏 .cls-1 fill:#fff; AWATERA Tretyakova Olga Клиенты Спецификации Заказы 100 Чат…" at bounding box center [618, 270] width 1237 height 540
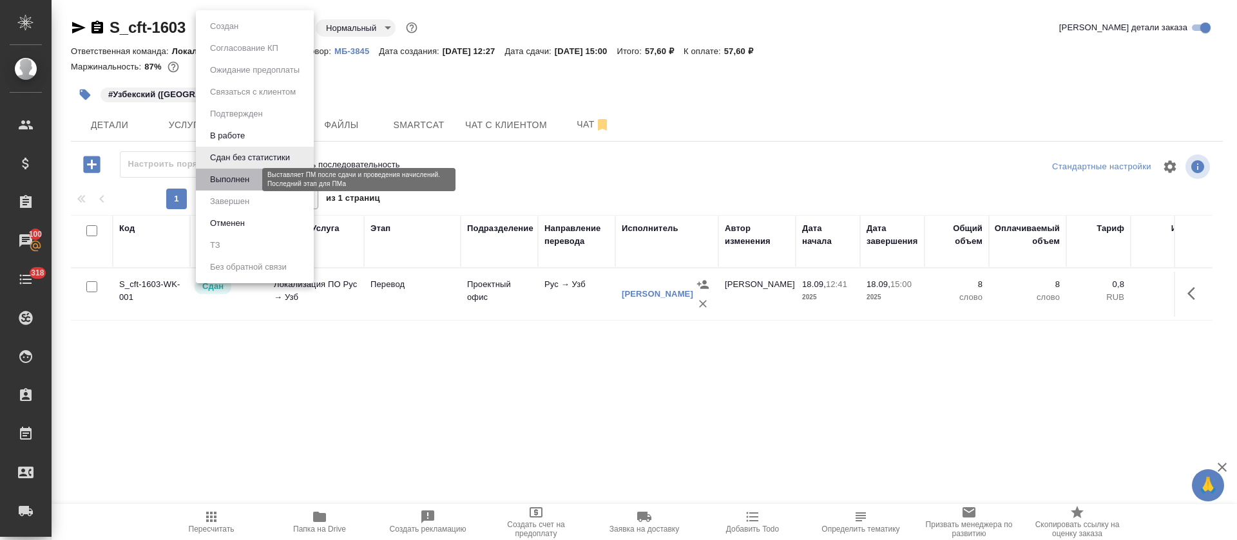
click at [237, 180] on button "Выполнен" at bounding box center [229, 180] width 47 height 14
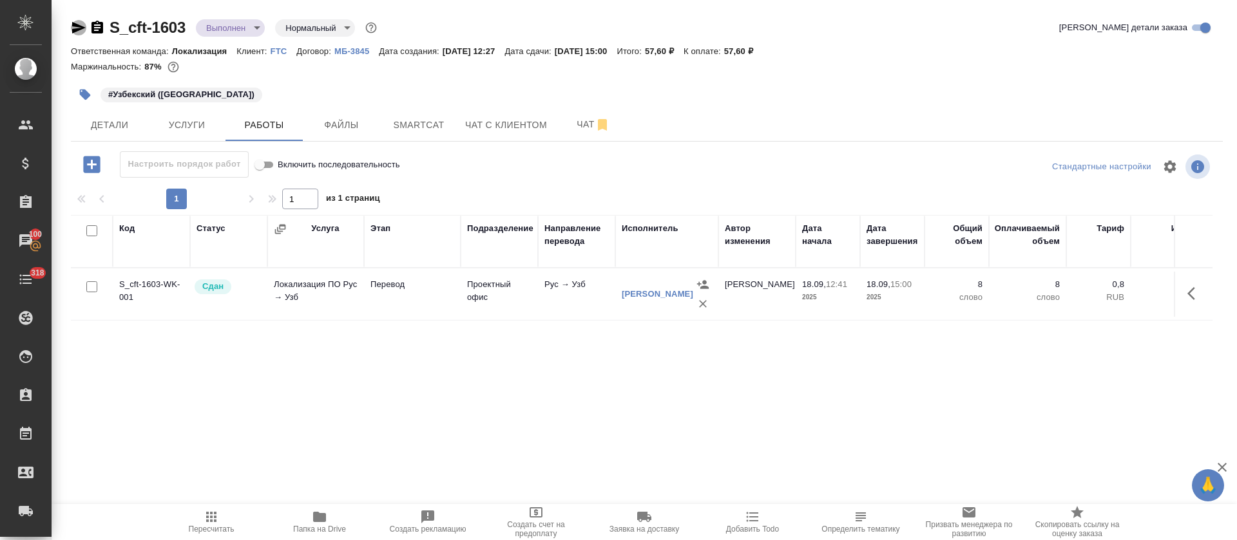
click at [79, 32] on icon "button" at bounding box center [78, 27] width 15 height 15
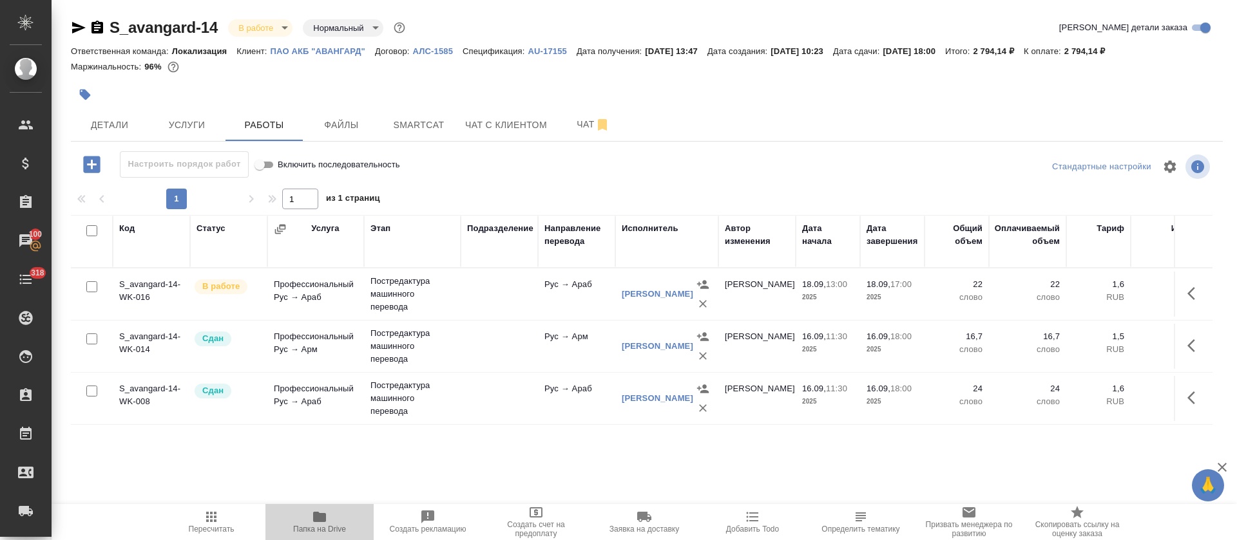
click at [315, 523] on icon "button" at bounding box center [319, 516] width 15 height 15
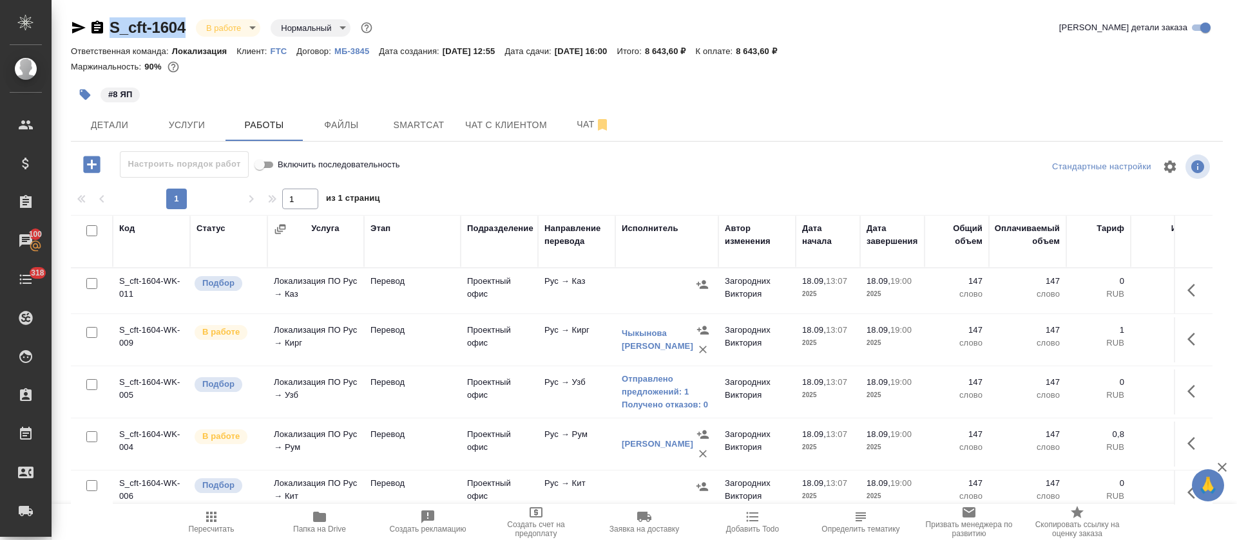
drag, startPoint x: 185, startPoint y: 14, endPoint x: 104, endPoint y: 26, distance: 82.1
click at [104, 26] on div "S_cft-1604 В работе inProgress Нормальный normal Кратко детали заказа Ответстве…" at bounding box center [647, 269] width 1166 height 538
copy link "S_cft-1604"
click at [699, 278] on icon "button" at bounding box center [702, 284] width 13 height 13
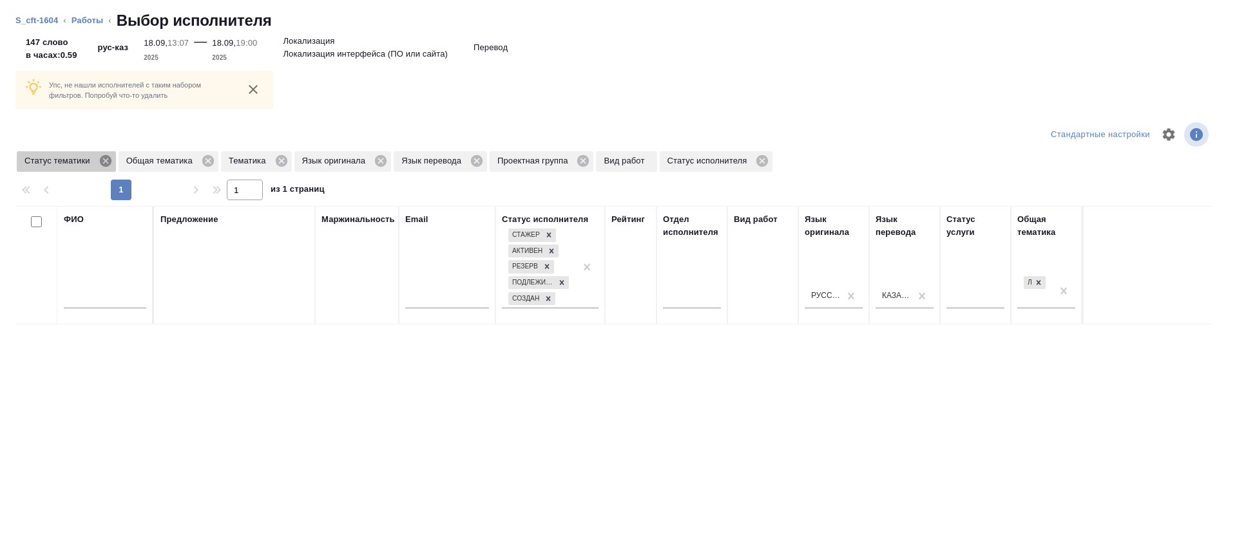
click at [102, 167] on icon at bounding box center [106, 161] width 14 height 14
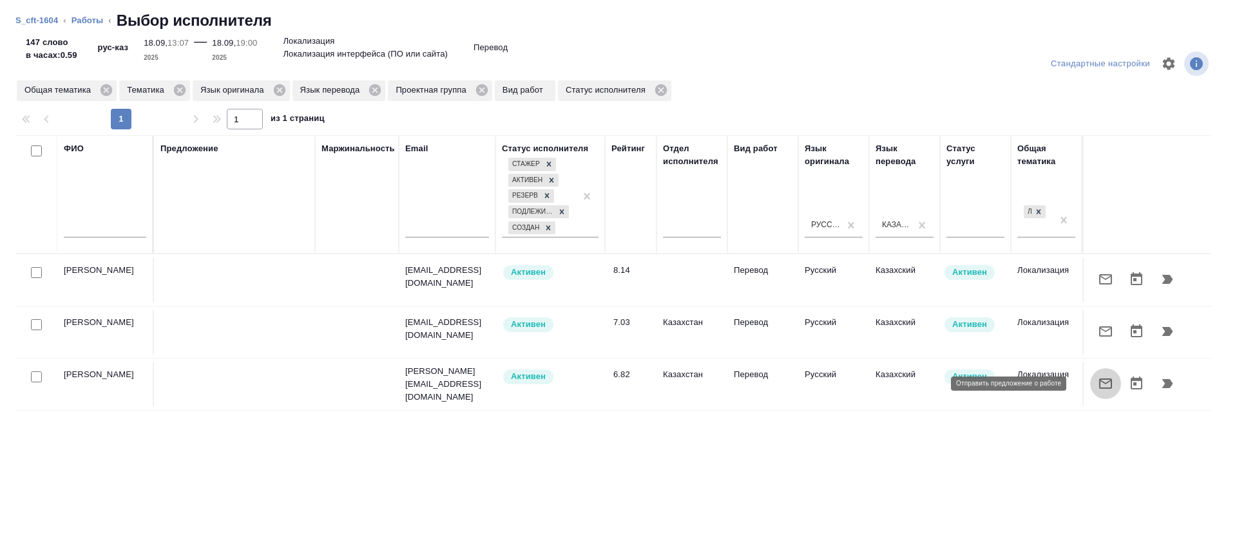
click at [1099, 383] on icon "button" at bounding box center [1105, 384] width 13 height 10
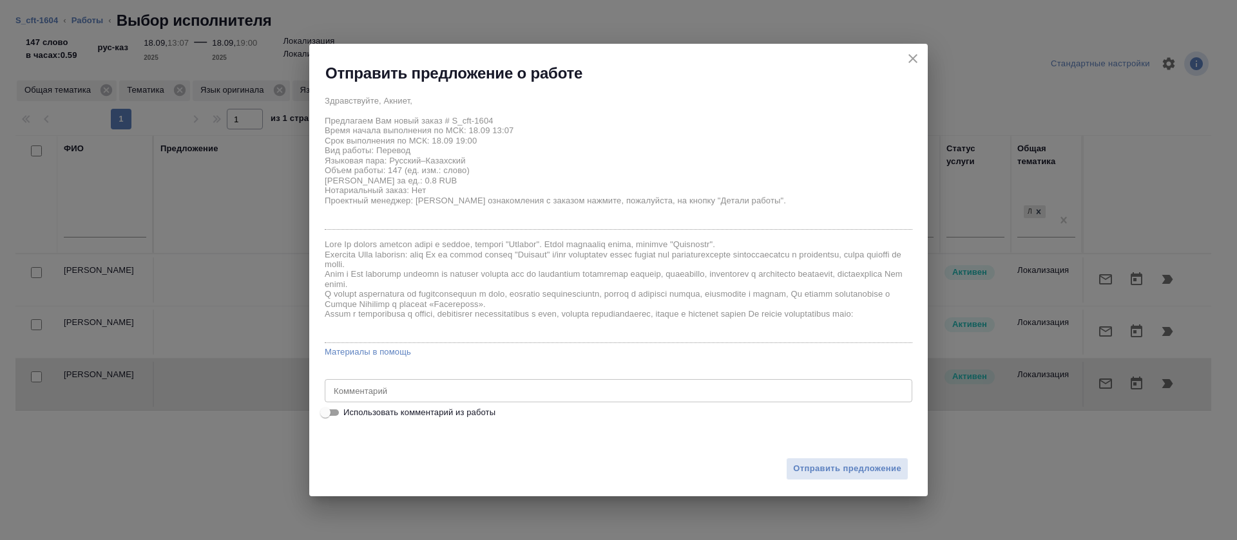
click at [449, 417] on span "Использовать комментарий из работы" at bounding box center [419, 412] width 152 height 13
click at [348, 417] on input "Использовать комментарий из работы" at bounding box center [325, 412] width 46 height 15
checkbox input "true"
type textarea "СП ООО МФО - переводим дословно и указываем аббревиатуру кавычки - согласно язы…"
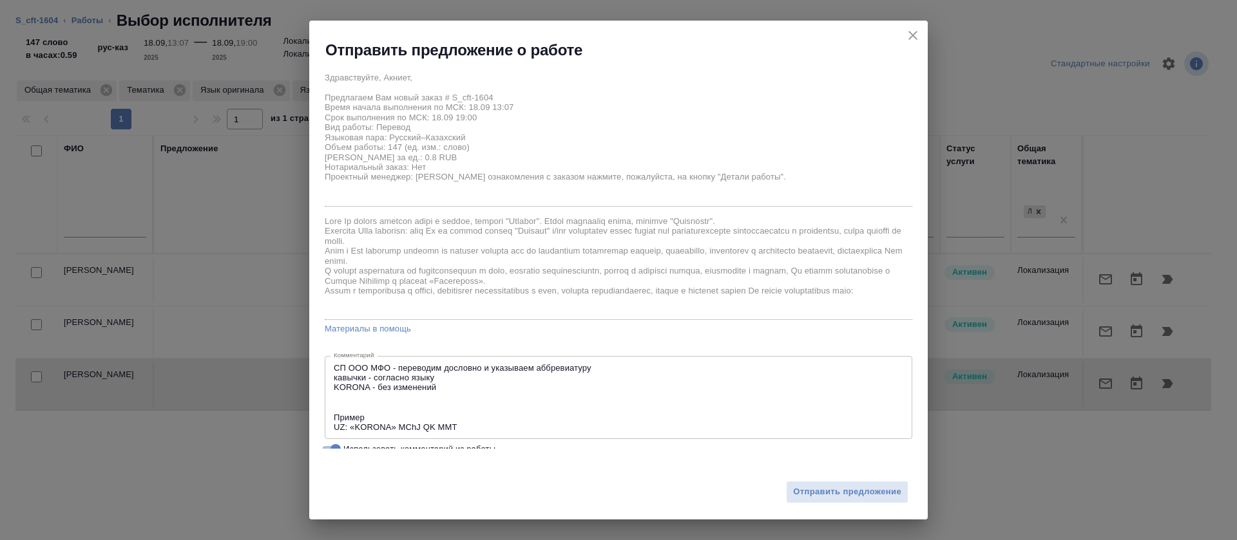
scroll to position [14, 0]
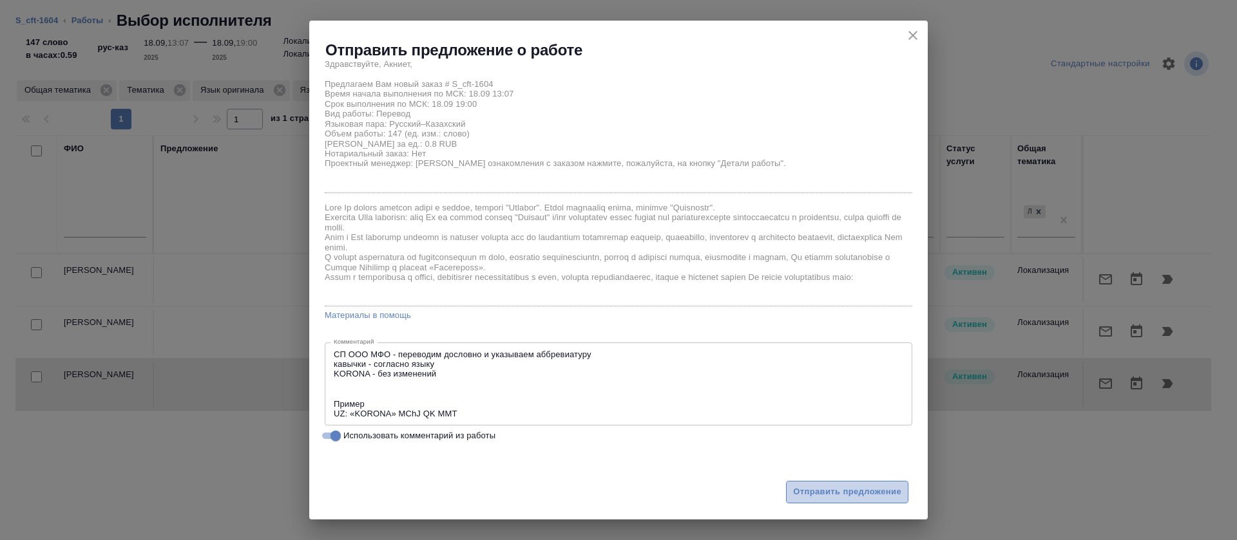
click at [841, 483] on button "Отправить предложение" at bounding box center [847, 492] width 122 height 23
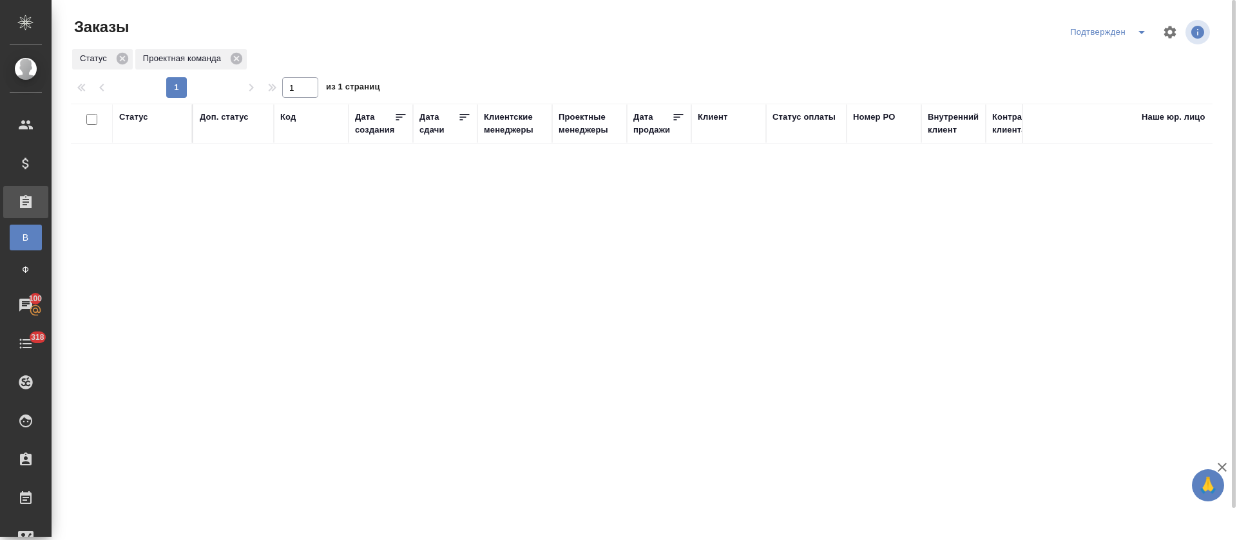
click at [927, 274] on div "Статус Доп. статус Код Дата создания Дата сдачи Клиентские менеджеры Проектные …" at bounding box center [641, 336] width 1141 height 464
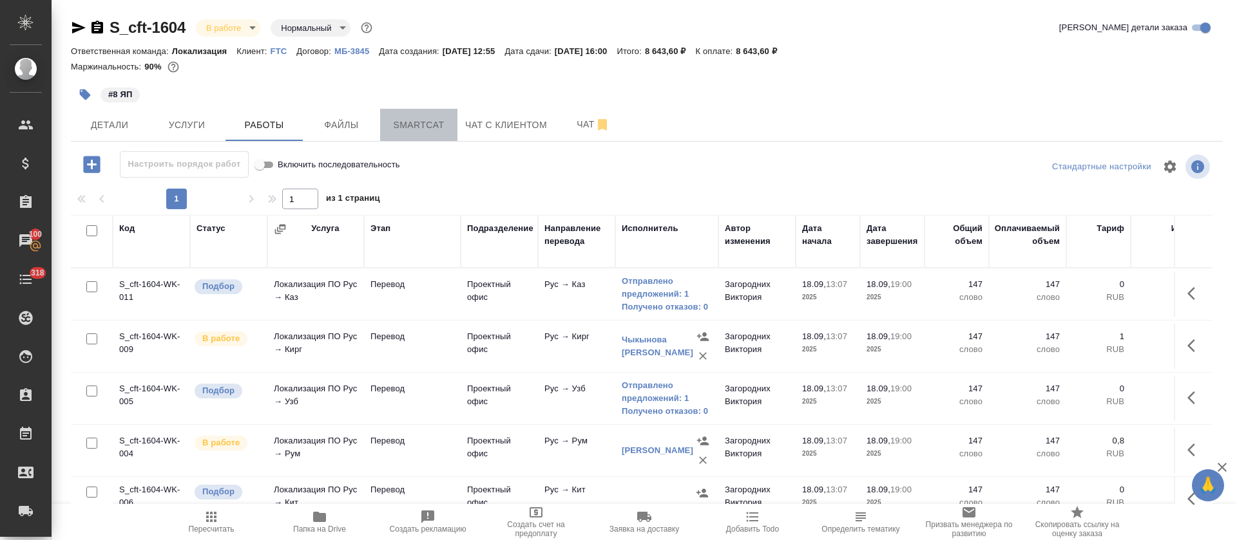
click at [424, 124] on span "Smartcat" at bounding box center [419, 125] width 62 height 16
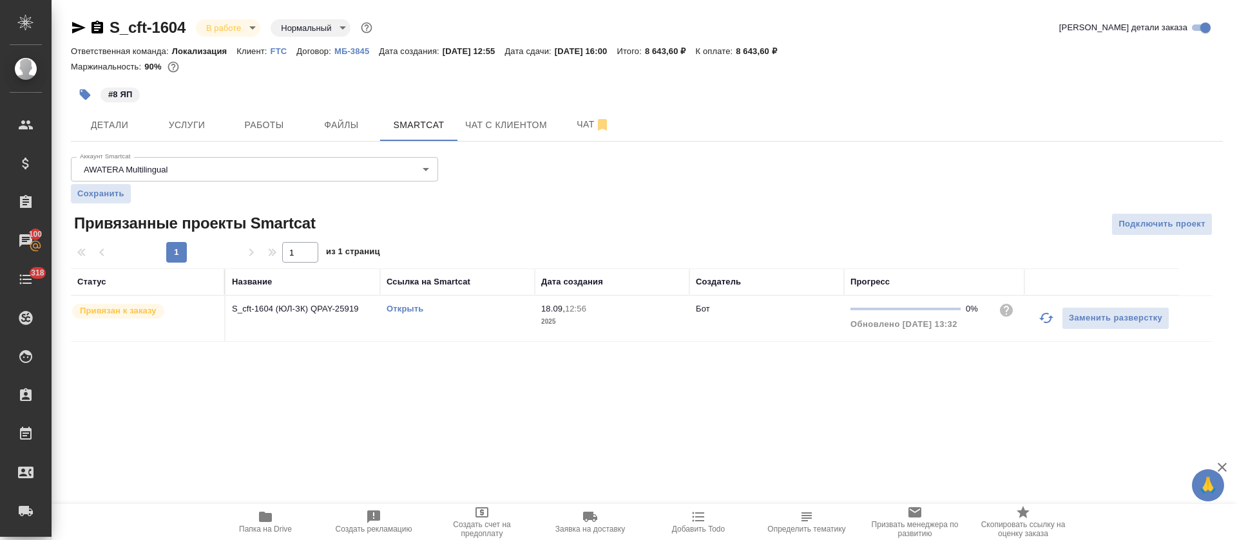
click at [406, 313] on link "Открыть" at bounding box center [404, 309] width 37 height 10
click at [412, 304] on link "Открыть" at bounding box center [404, 309] width 37 height 10
click at [413, 306] on link "Открыть" at bounding box center [404, 309] width 37 height 10
click at [410, 309] on link "Открыть" at bounding box center [404, 309] width 37 height 10
click at [269, 122] on span "Работы" at bounding box center [264, 125] width 62 height 16
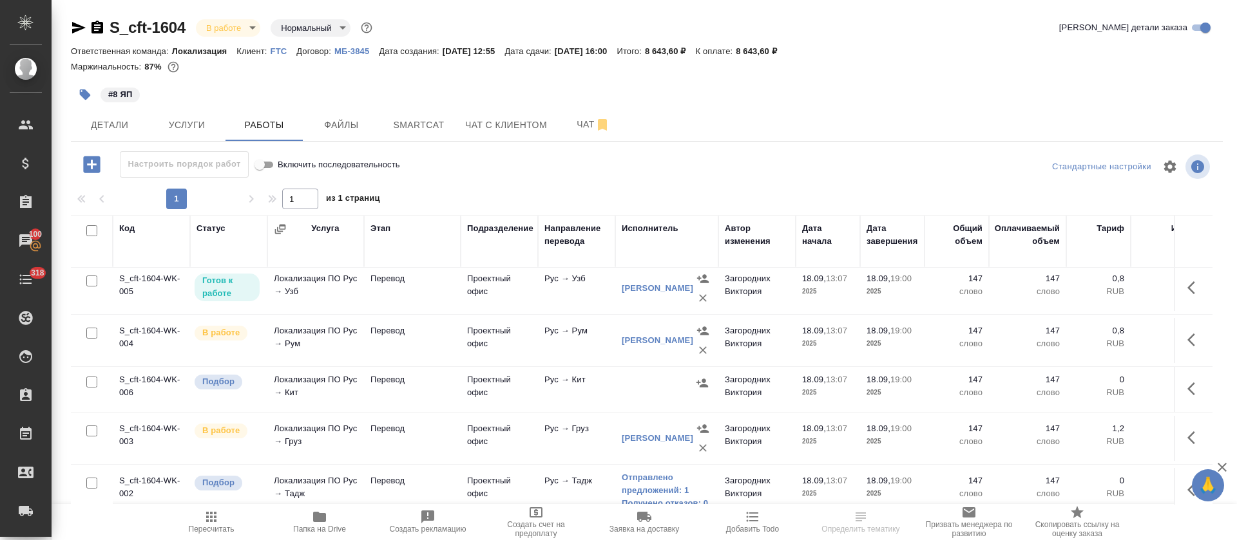
scroll to position [113, 0]
click at [701, 381] on icon "button" at bounding box center [702, 380] width 13 height 13
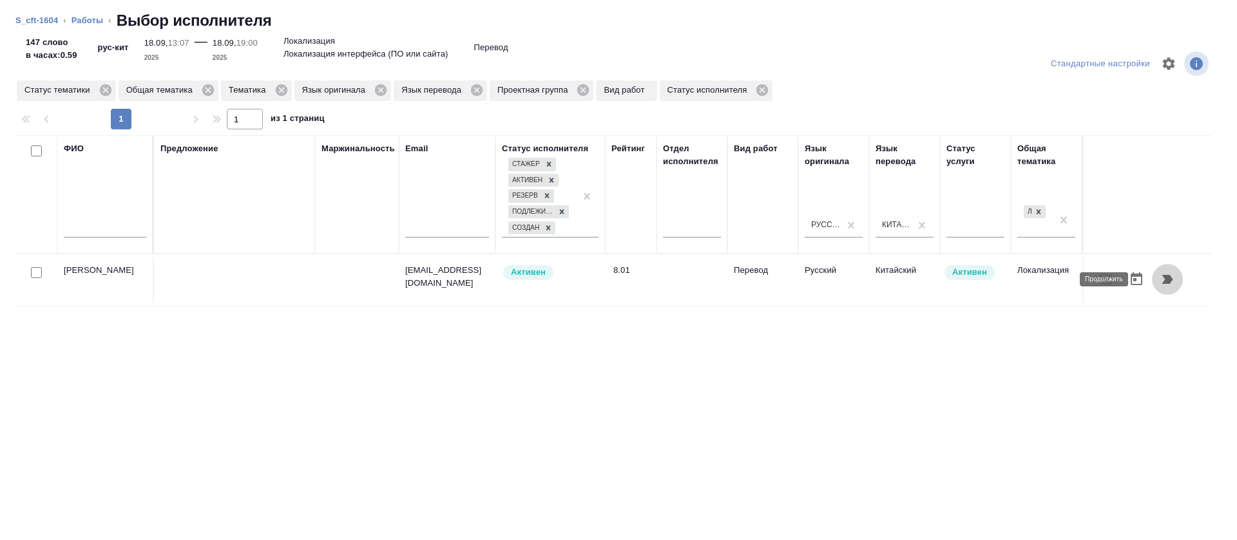
click at [1162, 282] on icon "button" at bounding box center [1167, 279] width 11 height 9
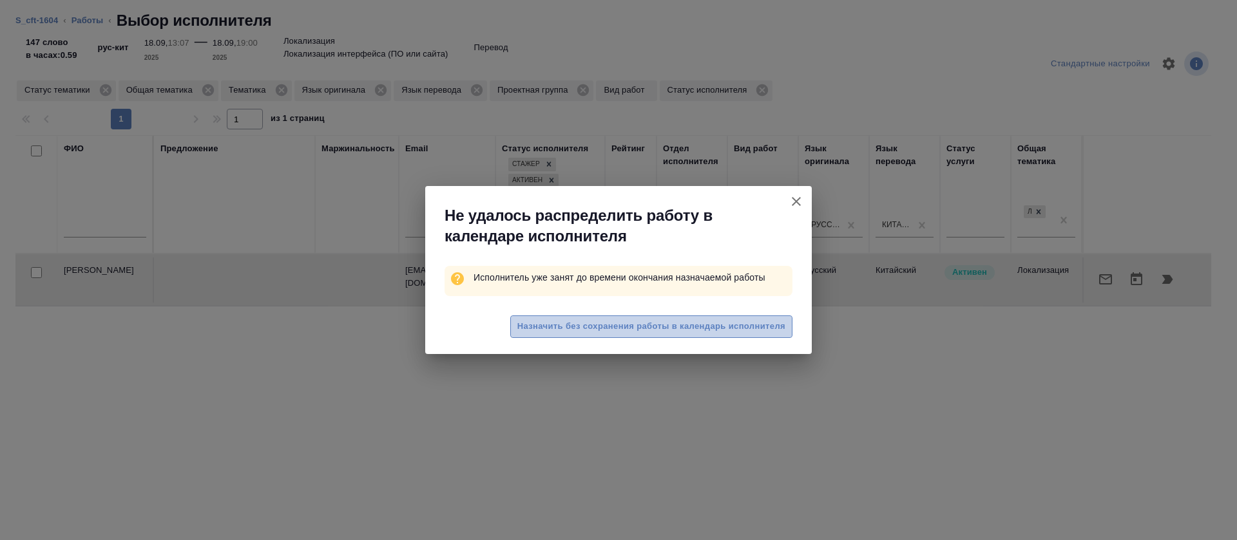
click at [674, 327] on span "Назначить без сохранения работы в календарь исполнителя" at bounding box center [651, 326] width 268 height 15
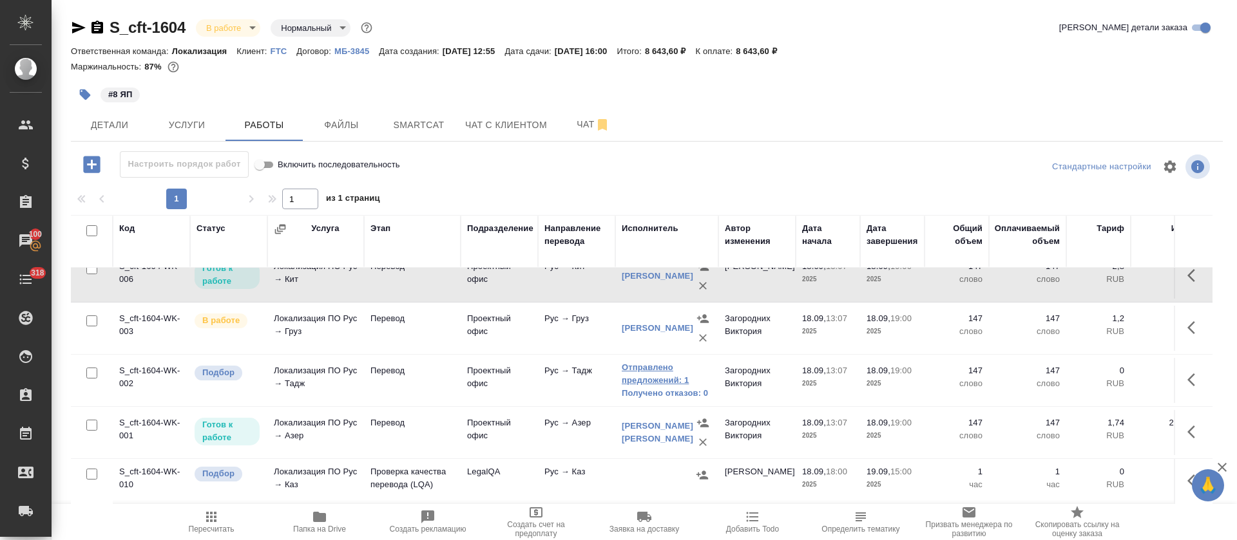
scroll to position [241, 0]
click at [654, 368] on link "Отправлено предложений: 1" at bounding box center [667, 374] width 90 height 26
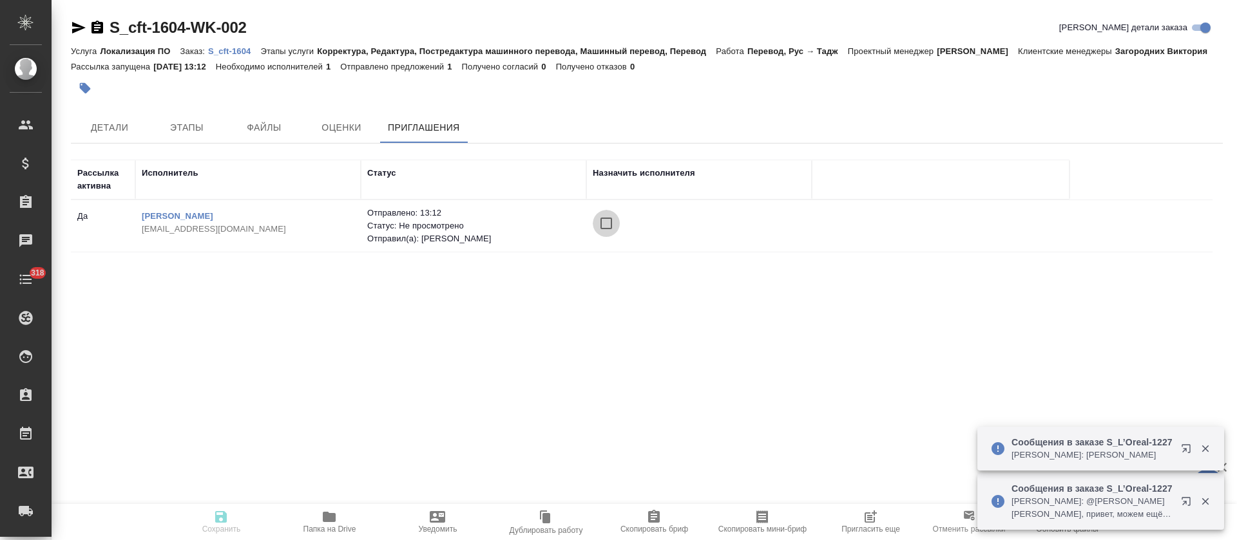
click at [606, 220] on input "checkbox" at bounding box center [606, 223] width 27 height 27
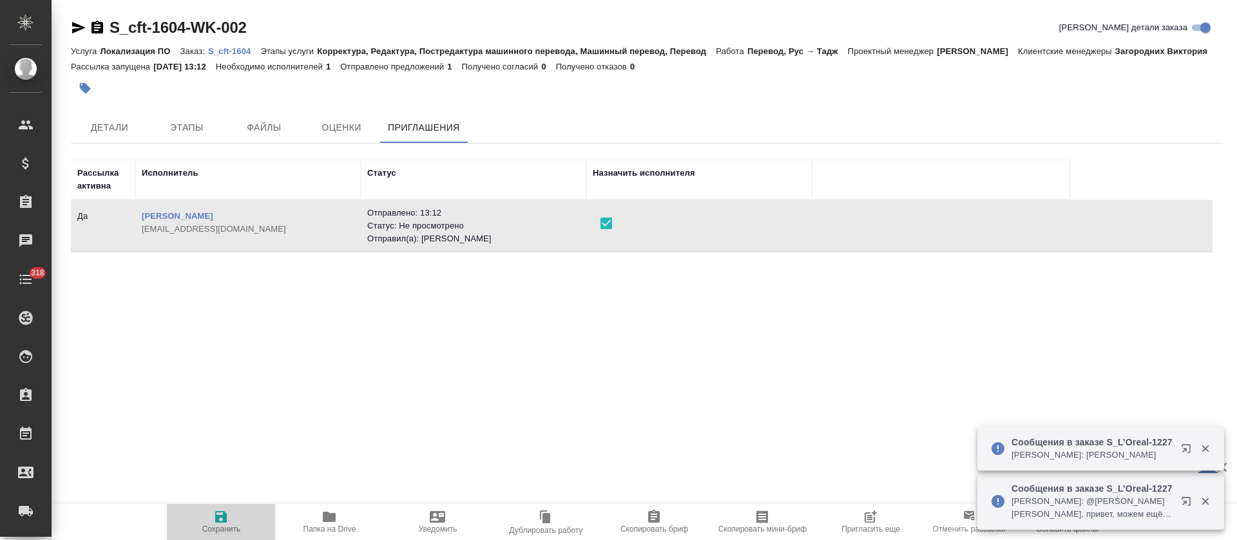
click at [231, 520] on span "Сохранить" at bounding box center [221, 521] width 93 height 24
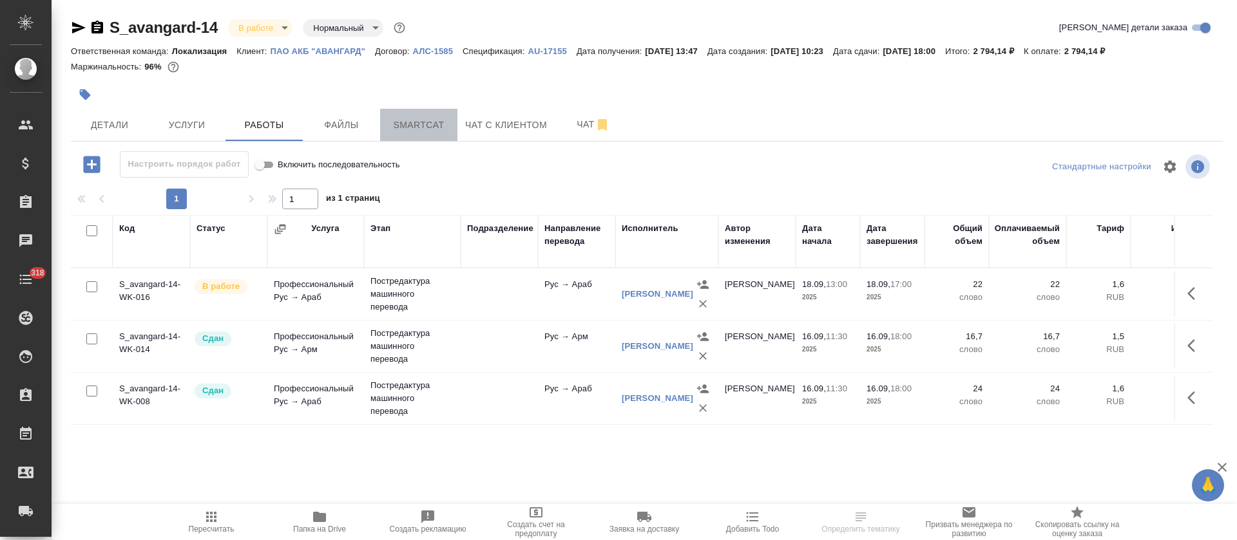
click at [439, 128] on span "Smartcat" at bounding box center [419, 125] width 62 height 16
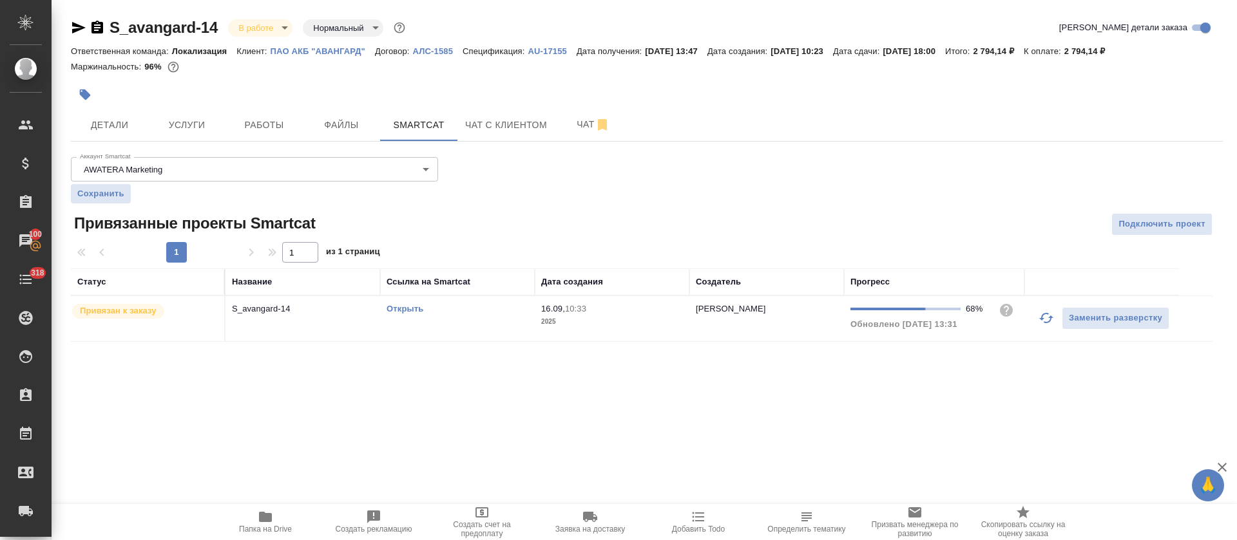
click at [515, 386] on div ".cls-1 fill:#fff; AWATERA Tretyakova Olga Клиенты Спецификации Заказы 100 Чаты …" at bounding box center [618, 270] width 1237 height 540
click at [733, 365] on div "S_avangard-14 В работе inProgress Нормальный normal Кратко детали заказа Ответс…" at bounding box center [647, 187] width 1166 height 375
click at [409, 312] on link "Открыть" at bounding box center [404, 309] width 37 height 10
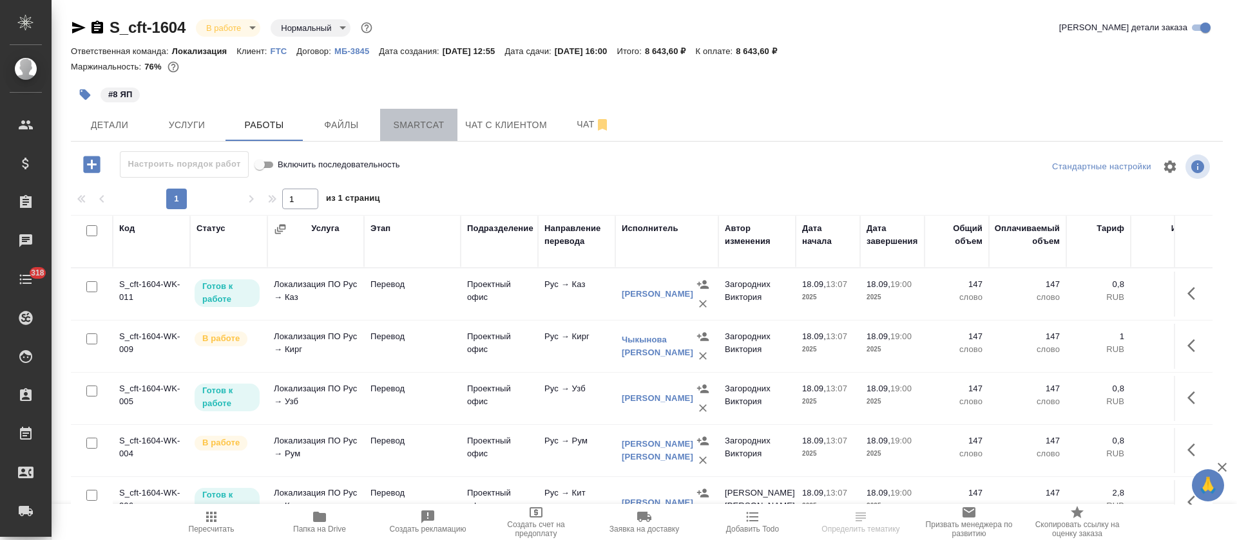
click at [424, 130] on span "Smartcat" at bounding box center [419, 125] width 62 height 16
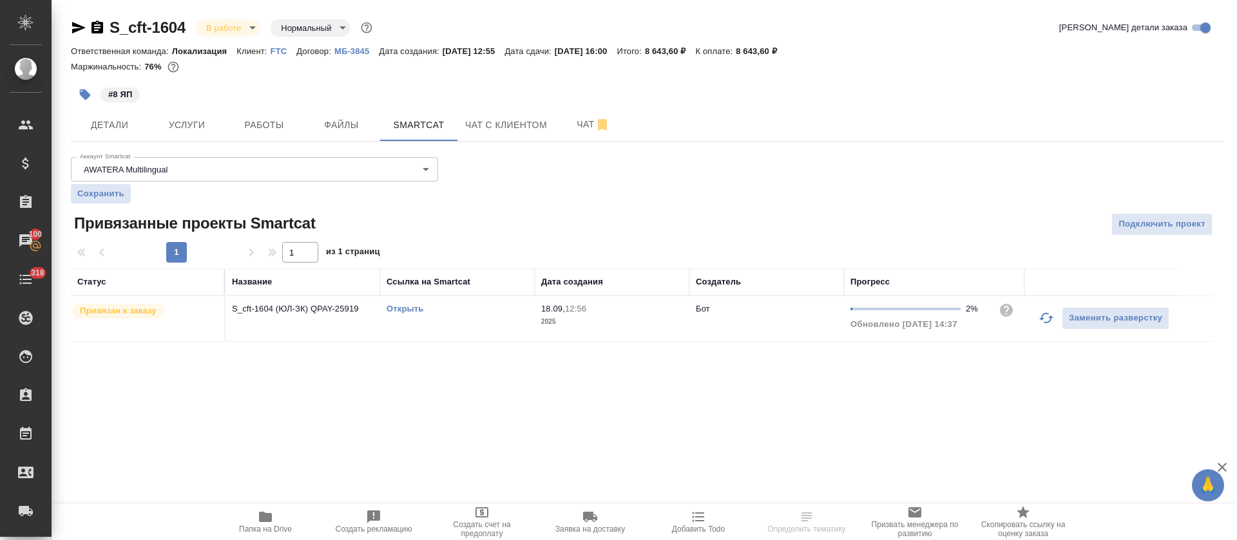
click at [414, 310] on link "Открыть" at bounding box center [404, 309] width 37 height 10
click at [687, 173] on div "Аккаунт Smartcat AWATERA Multilingual 5ee73102aefe364bd79e0cae Аккаунт Smartcat…" at bounding box center [647, 247] width 1152 height 190
